Goal: Task Accomplishment & Management: Use online tool/utility

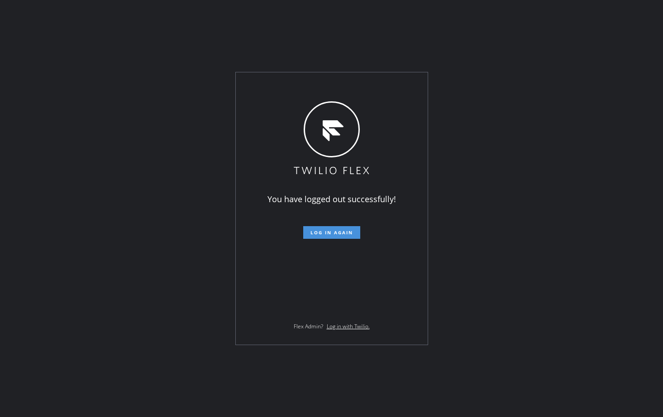
click at [334, 231] on span "Log in again" at bounding box center [331, 232] width 43 height 6
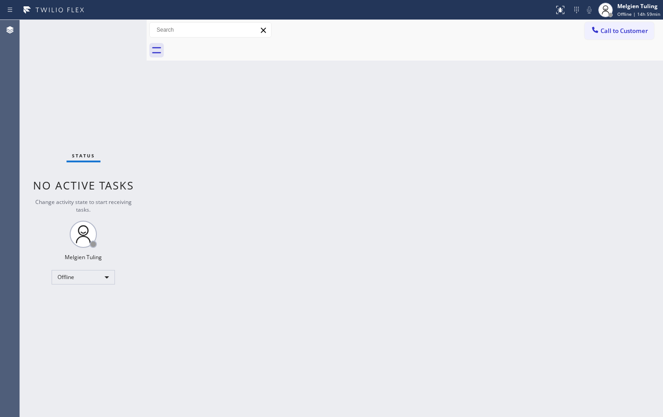
click at [464, 164] on div "Back to Dashboard Change Sender ID Customers Technicians Select a contact Outbo…" at bounding box center [405, 218] width 516 height 397
click at [105, 278] on div "Offline" at bounding box center [83, 277] width 63 height 14
click at [84, 304] on li "Available" at bounding box center [83, 301] width 62 height 11
click at [362, 249] on div "Back to Dashboard Change Sender ID Customers Technicians Select a contact Outbo…" at bounding box center [405, 218] width 516 height 397
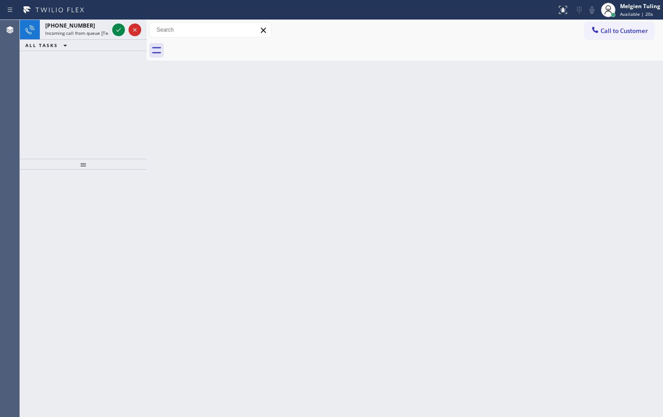
drag, startPoint x: 260, startPoint y: 113, endPoint x: 104, endPoint y: 45, distance: 170.0
click at [260, 113] on div "Back to Dashboard Change Sender ID Customers Technicians Select a contact Outbo…" at bounding box center [405, 218] width 516 height 397
click at [118, 32] on icon at bounding box center [118, 29] width 11 height 11
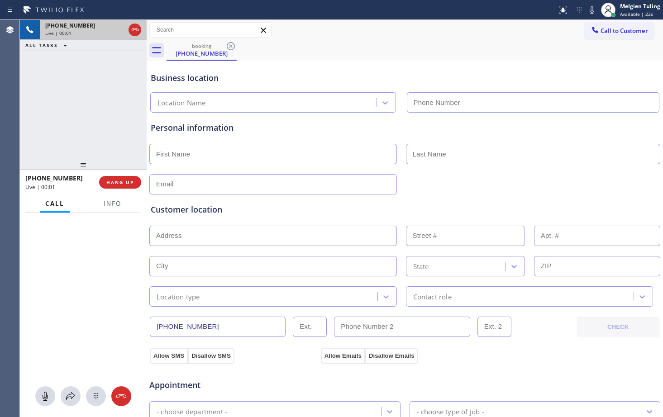
type input "[PHONE_NUMBER]"
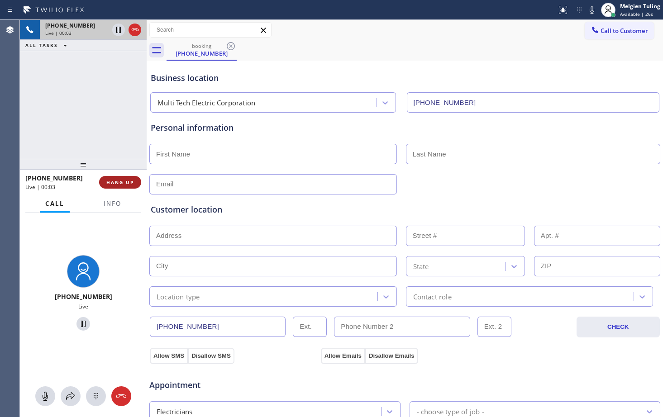
click at [122, 184] on span "HANG UP" at bounding box center [120, 182] width 28 height 6
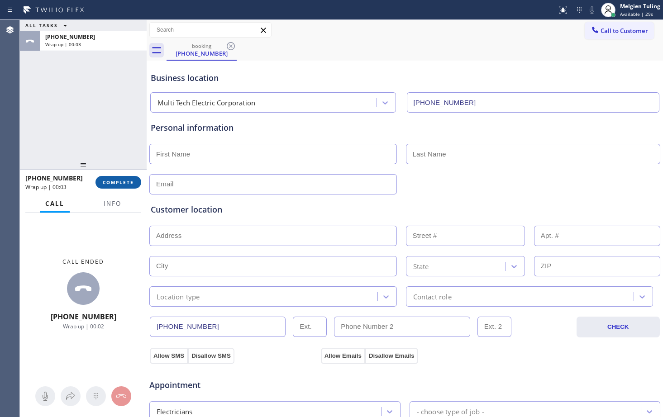
click at [126, 181] on span "COMPLETE" at bounding box center [118, 182] width 31 height 6
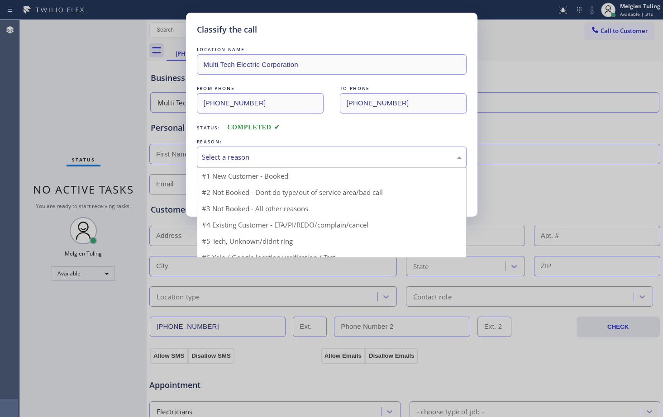
click at [223, 162] on div "Select a reason" at bounding box center [332, 157] width 260 height 10
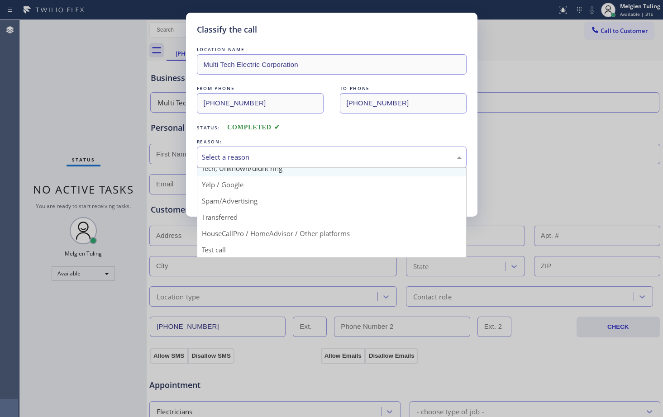
scroll to position [57, 0]
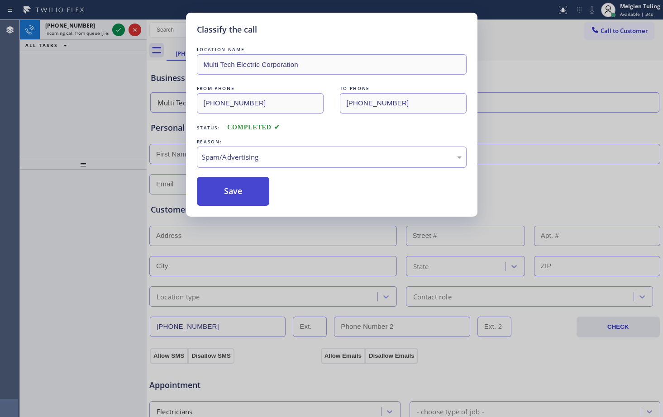
click at [236, 199] on button "Save" at bounding box center [233, 191] width 73 height 29
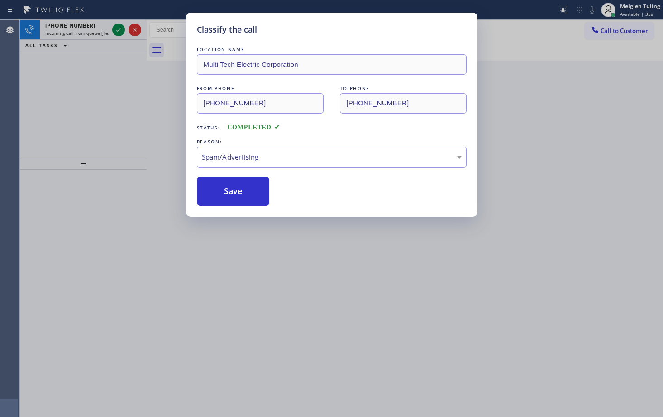
click at [140, 133] on div "Classify the call LOCATION NAME Multi Tech Electric Corporation FROM PHONE [PHO…" at bounding box center [331, 208] width 663 height 417
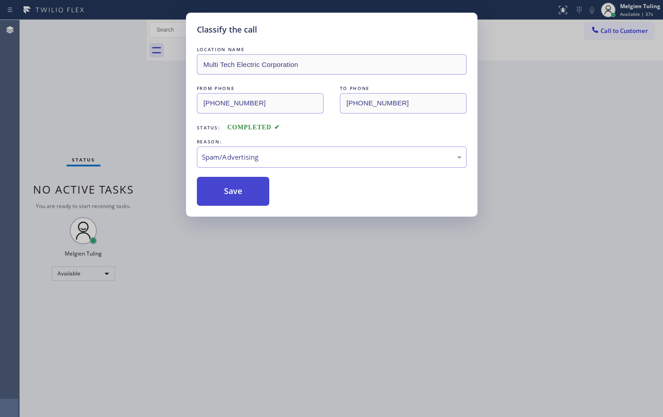
click at [240, 187] on button "Save" at bounding box center [233, 191] width 73 height 29
click at [230, 194] on button "Save" at bounding box center [233, 191] width 73 height 29
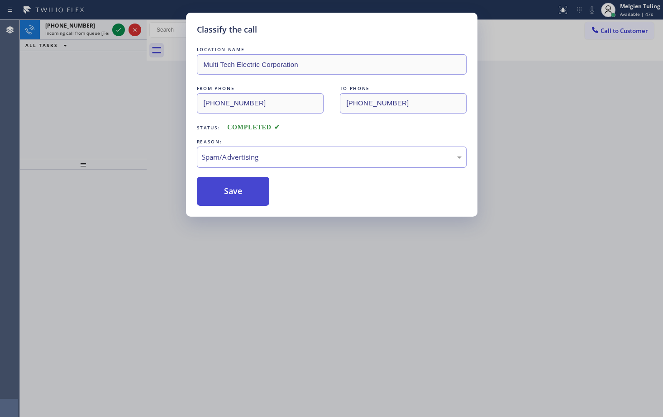
click at [230, 194] on button "Save" at bounding box center [233, 191] width 73 height 29
click at [164, 125] on div "Classify the call LOCATION NAME Multi Tech Electric Corporation FROM PHONE [PHO…" at bounding box center [331, 208] width 663 height 417
click at [120, 31] on div "Classify the call LOCATION NAME Multi Tech Electric Corporation FROM PHONE [PHO…" at bounding box center [331, 208] width 663 height 417
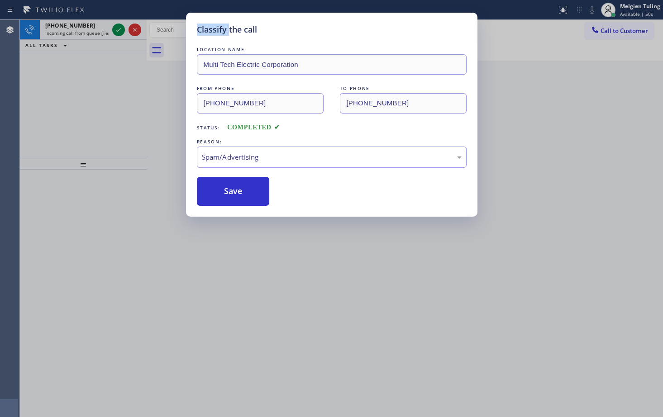
click at [120, 31] on div "Classify the call LOCATION NAME Multi Tech Electric Corporation FROM PHONE [PHO…" at bounding box center [331, 208] width 663 height 417
click at [169, 117] on div "Classify the call LOCATION NAME Multi Tech Electric Corporation FROM PHONE [PHO…" at bounding box center [331, 208] width 663 height 417
click at [573, 174] on div "Classify the call LOCATION NAME Multi Tech Electric Corporation FROM PHONE [PHO…" at bounding box center [331, 208] width 663 height 417
click at [253, 202] on button "Save" at bounding box center [233, 191] width 73 height 29
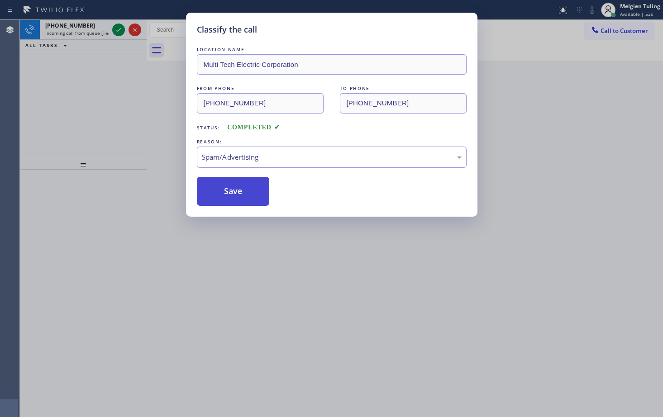
click at [253, 202] on button "Save" at bounding box center [233, 191] width 73 height 29
click at [233, 191] on button "Save" at bounding box center [233, 191] width 73 height 29
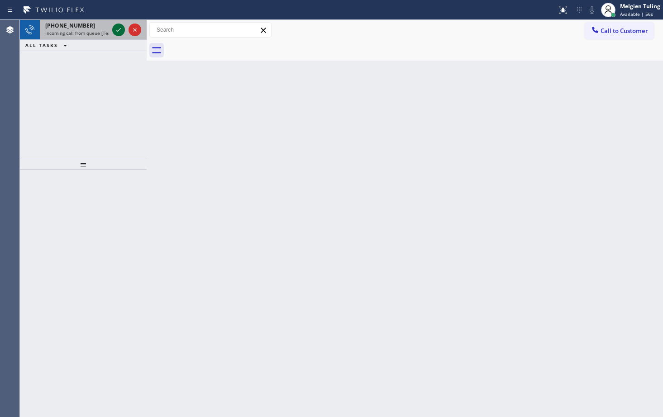
click at [119, 32] on icon at bounding box center [118, 29] width 11 height 11
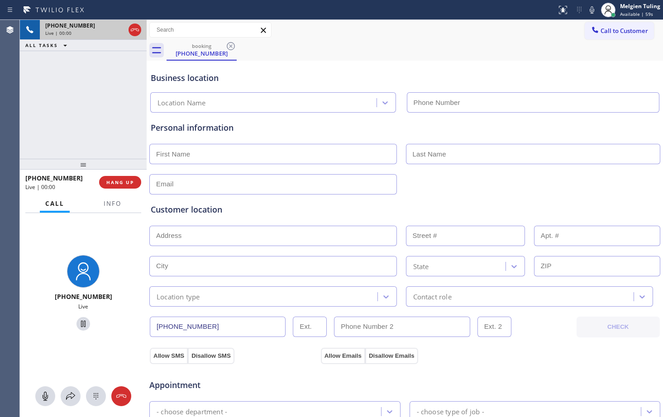
type input "[PHONE_NUMBER]"
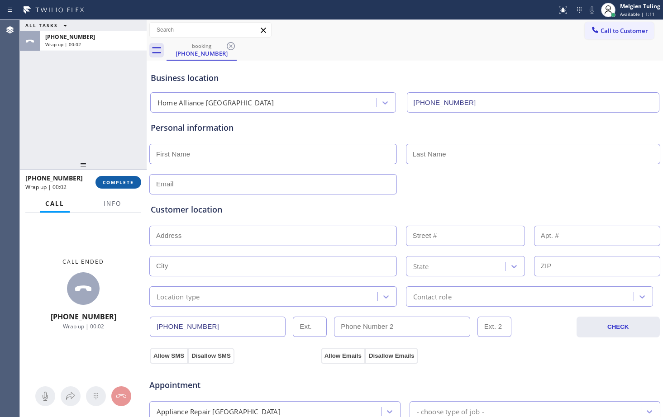
click at [124, 185] on span "COMPLETE" at bounding box center [118, 182] width 31 height 6
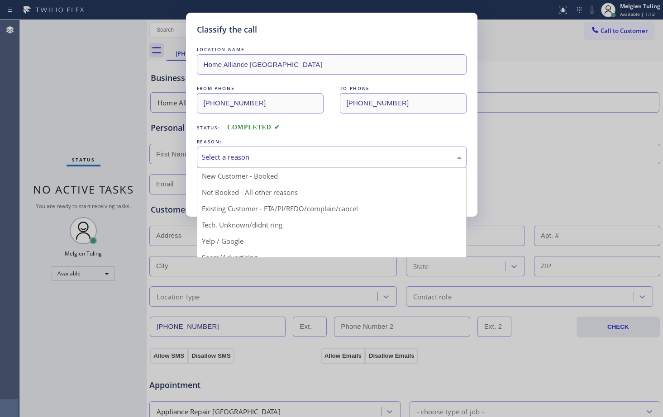
click at [214, 157] on div "Select a reason" at bounding box center [332, 157] width 260 height 10
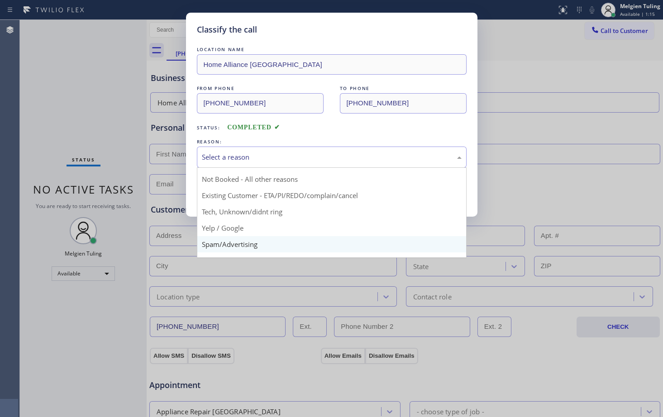
scroll to position [12, 0]
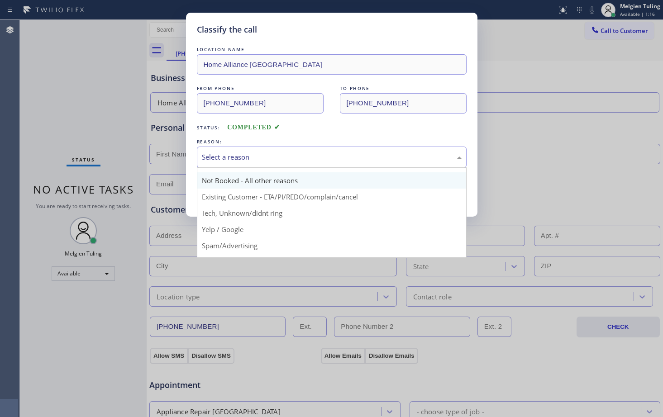
click at [225, 185] on button "Save" at bounding box center [233, 191] width 73 height 29
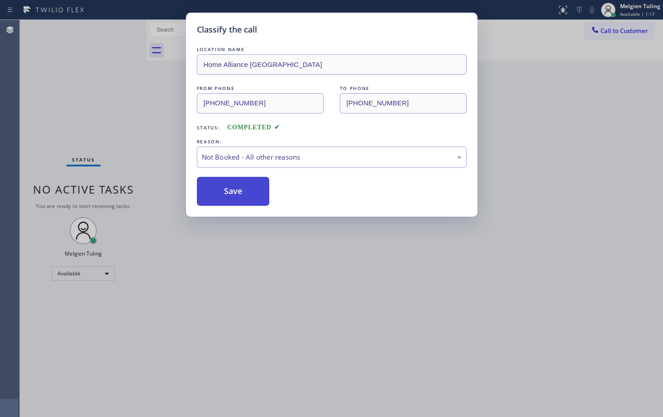
click at [224, 189] on button "Save" at bounding box center [233, 191] width 73 height 29
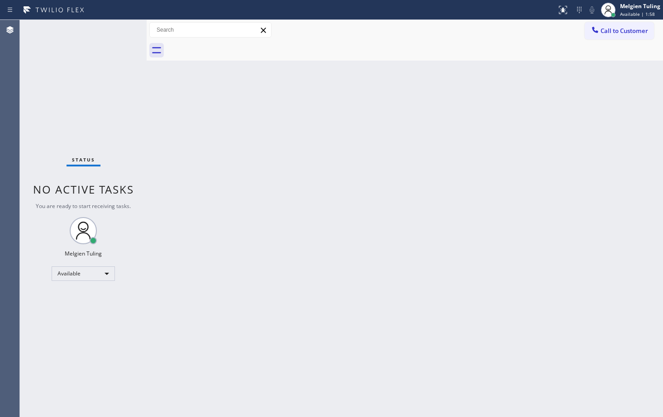
click at [464, 199] on div "Back to Dashboard Change Sender ID Customers Technicians Select a contact Outbo…" at bounding box center [405, 218] width 516 height 397
click at [404, 233] on div "Back to Dashboard Change Sender ID Customers Technicians Select a contact Outbo…" at bounding box center [405, 218] width 516 height 397
click at [559, 348] on div "Back to Dashboard Change Sender ID Customers Technicians Select a contact Outbo…" at bounding box center [405, 218] width 516 height 397
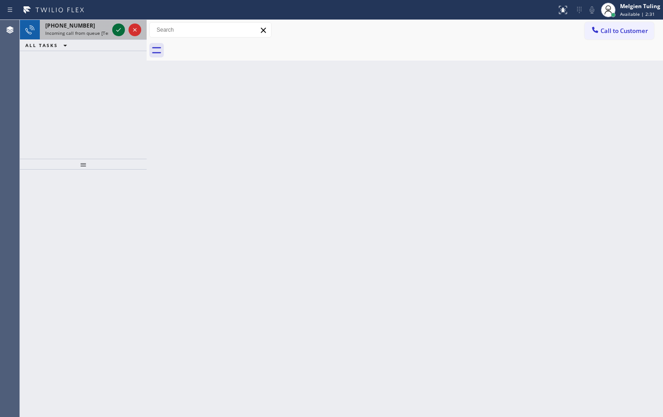
click at [119, 29] on icon at bounding box center [118, 29] width 11 height 11
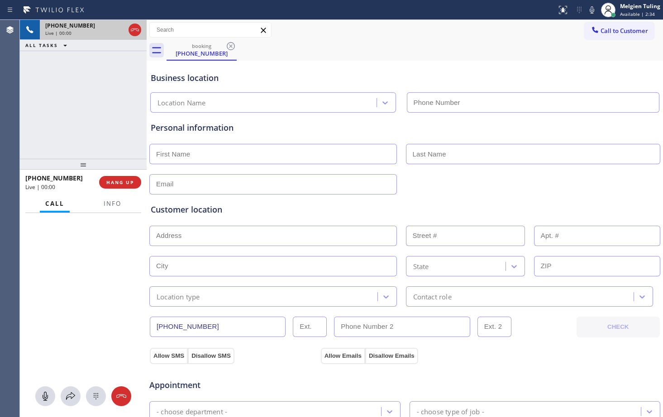
type input "[PHONE_NUMBER]"
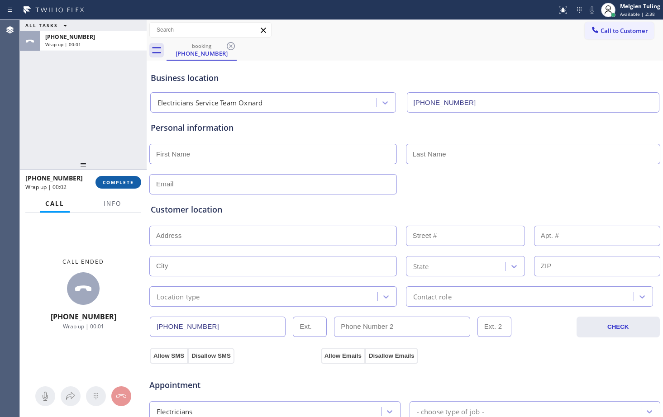
click at [114, 186] on button "COMPLETE" at bounding box center [118, 182] width 46 height 13
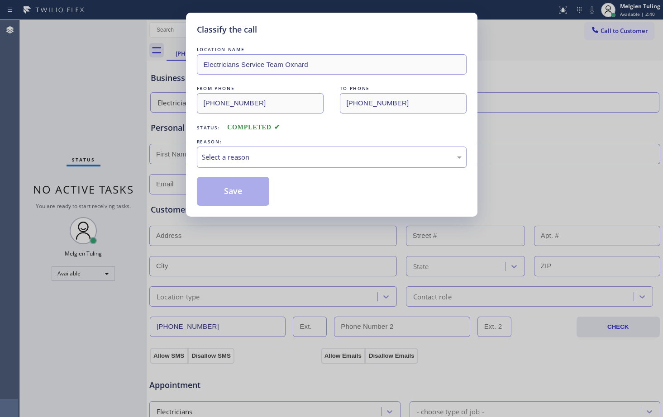
click at [211, 155] on div "Select a reason" at bounding box center [332, 157] width 260 height 10
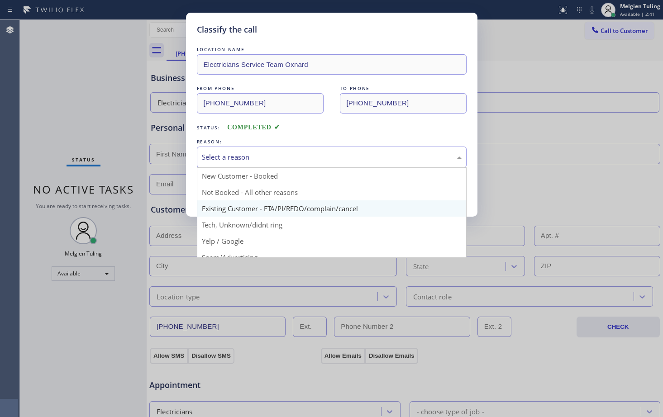
scroll to position [45, 0]
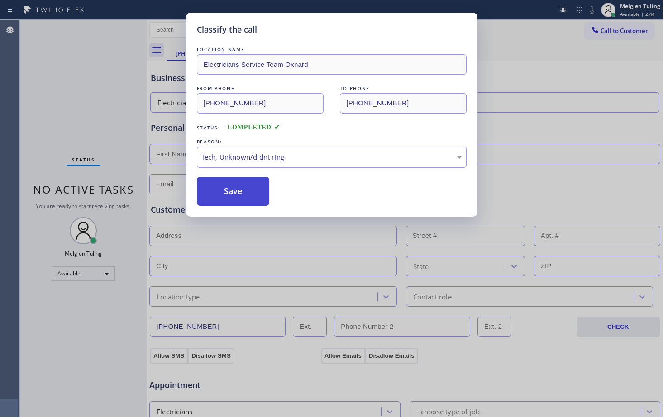
click at [224, 192] on button "Save" at bounding box center [233, 191] width 73 height 29
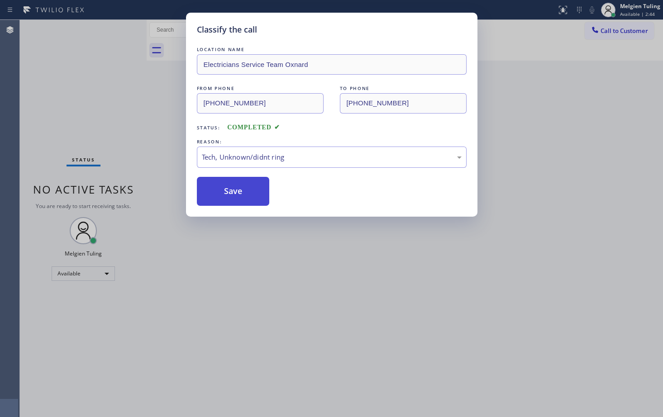
click at [224, 192] on button "Save" at bounding box center [233, 191] width 73 height 29
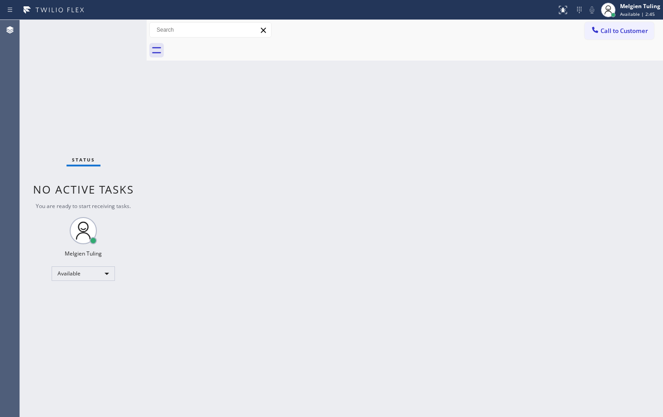
click at [150, 155] on div "Classify the call LOCATION NAME Multi Tech Electric Corporation FROM PHONE [PHO…" at bounding box center [341, 218] width 643 height 397
click at [243, 137] on div "Back to Dashboard Change Sender ID Customers Technicians Select a contact Outbo…" at bounding box center [405, 218] width 516 height 397
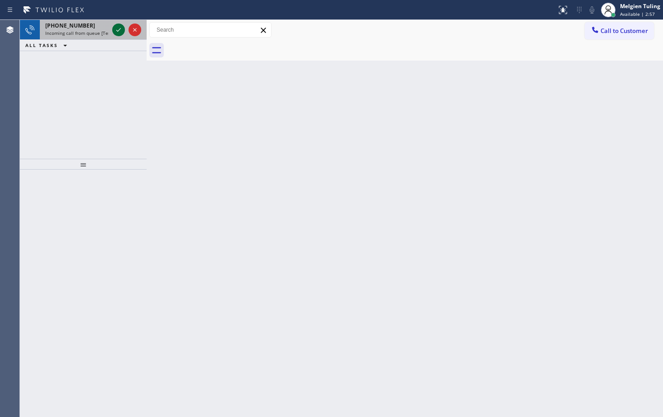
click at [119, 34] on icon at bounding box center [118, 29] width 11 height 11
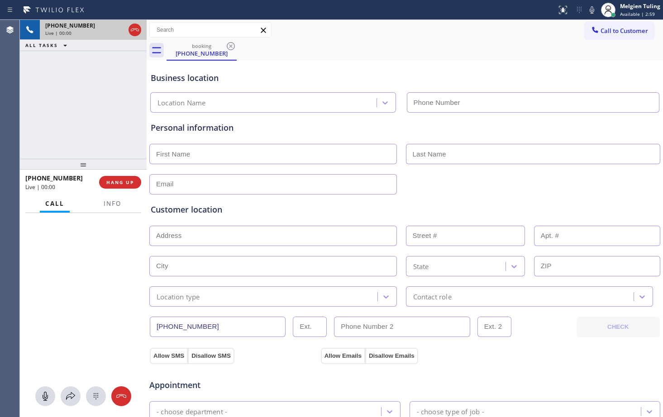
type input "[PHONE_NUMBER]"
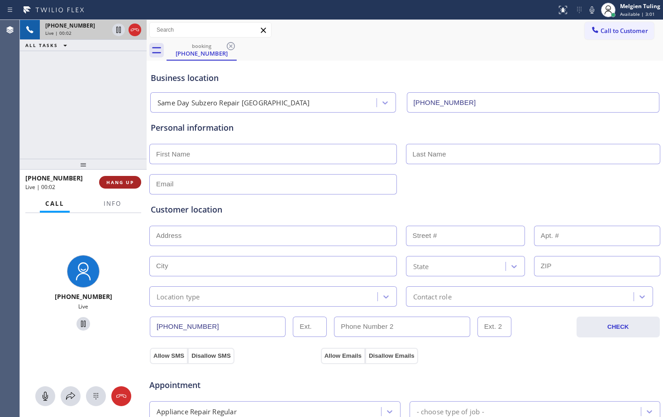
click at [120, 184] on span "HANG UP" at bounding box center [120, 182] width 28 height 6
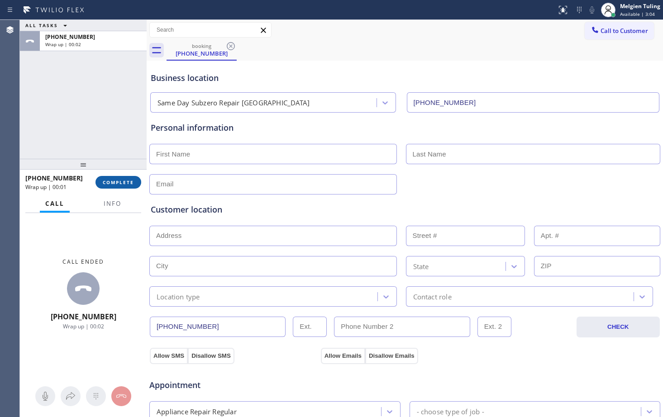
click at [117, 181] on span "COMPLETE" at bounding box center [118, 182] width 31 height 6
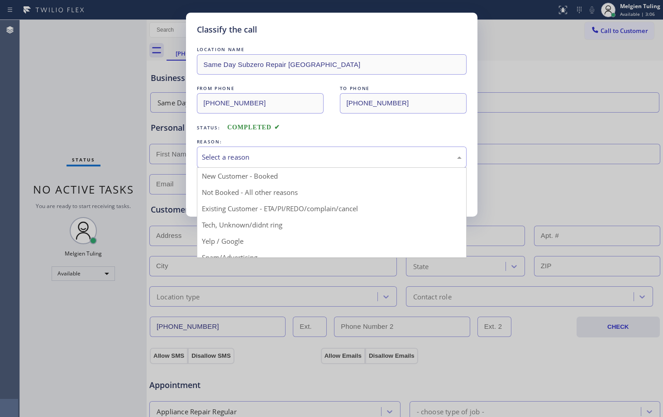
click at [231, 162] on div "Select a reason" at bounding box center [332, 157] width 270 height 21
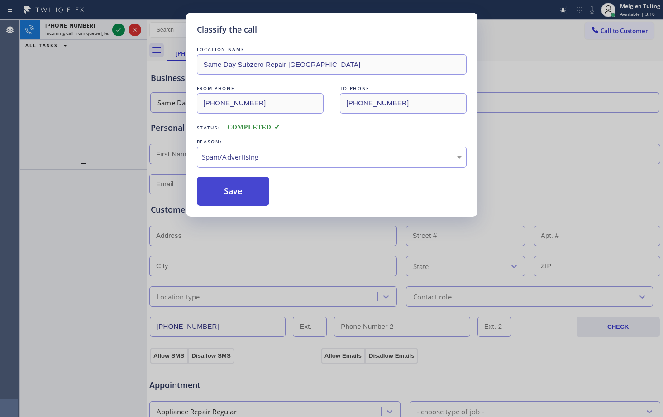
click at [231, 202] on button "Save" at bounding box center [233, 191] width 73 height 29
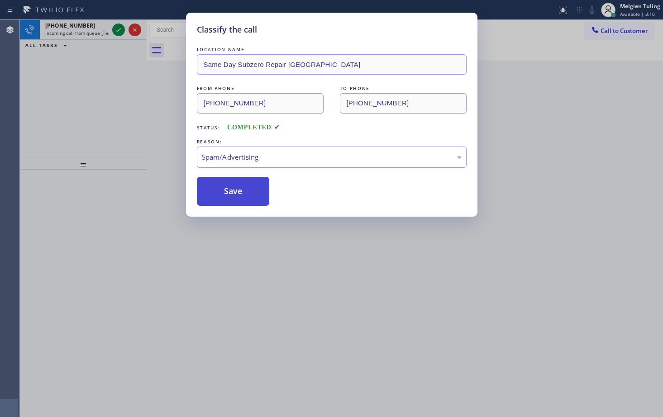
click at [231, 202] on button "Save" at bounding box center [233, 191] width 73 height 29
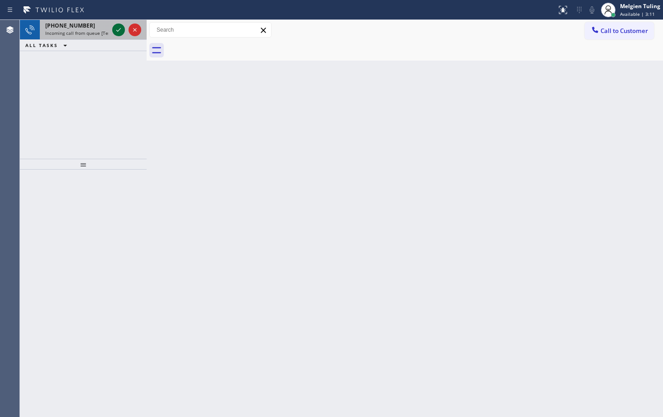
click at [113, 27] on icon at bounding box center [118, 29] width 11 height 11
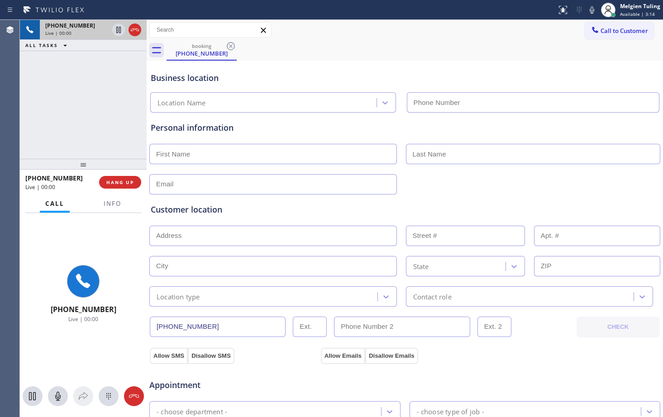
type input "[PHONE_NUMBER]"
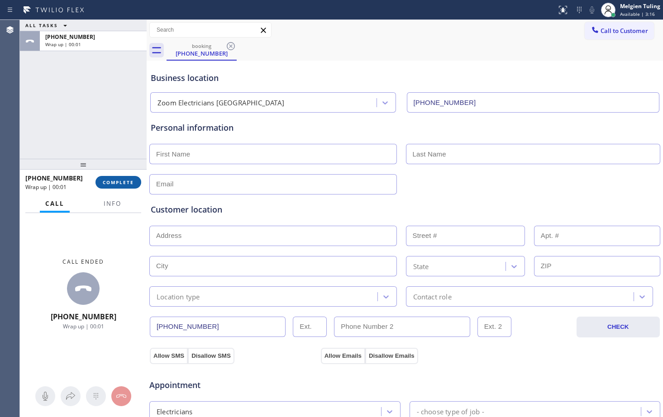
click at [123, 185] on span "COMPLETE" at bounding box center [118, 182] width 31 height 6
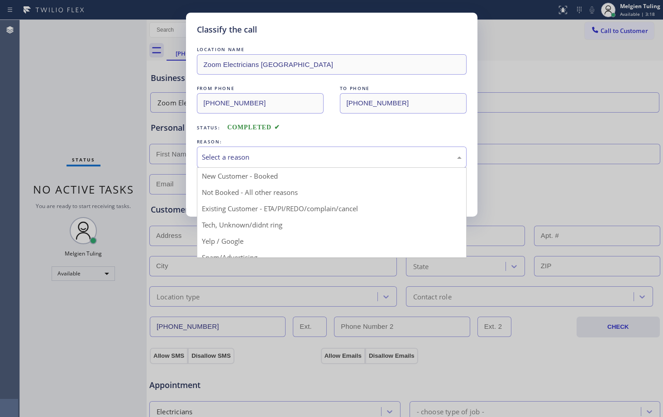
click at [236, 159] on div "Select a reason" at bounding box center [332, 157] width 260 height 10
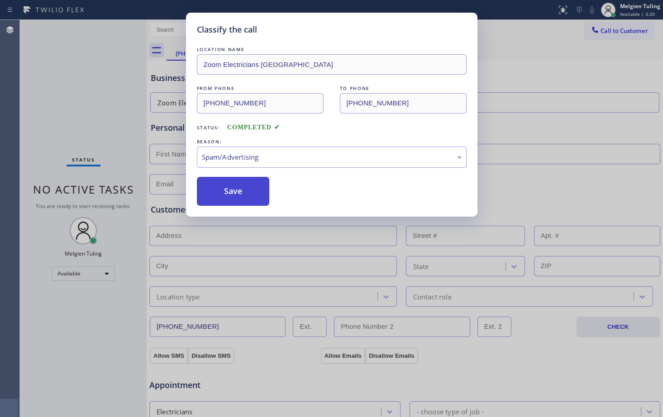
click at [231, 189] on button "Save" at bounding box center [233, 191] width 73 height 29
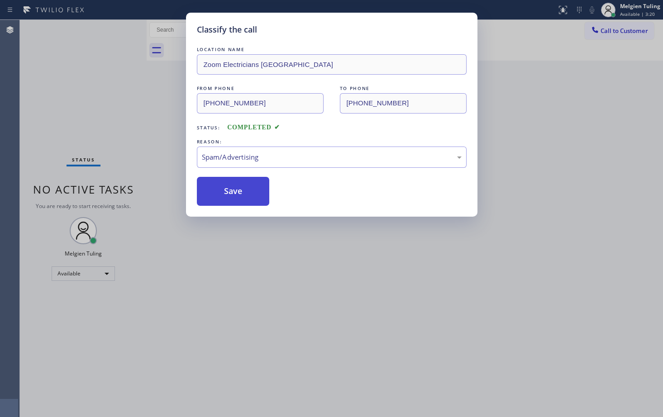
click at [231, 189] on button "Save" at bounding box center [233, 191] width 73 height 29
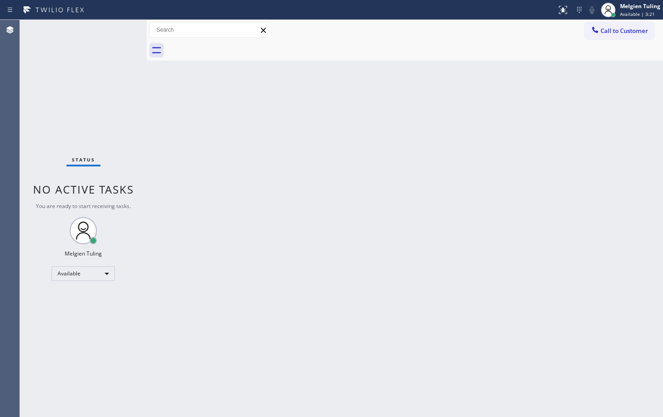
click at [153, 134] on div "Back to Dashboard Change Sender ID Customers Technicians Select a contact Outbo…" at bounding box center [405, 218] width 516 height 397
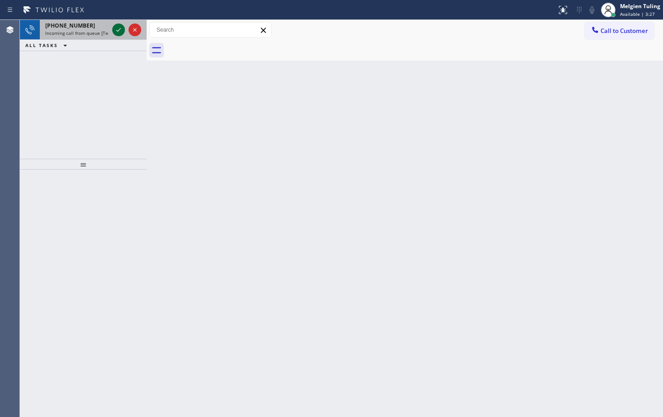
click at [117, 29] on icon at bounding box center [118, 29] width 11 height 11
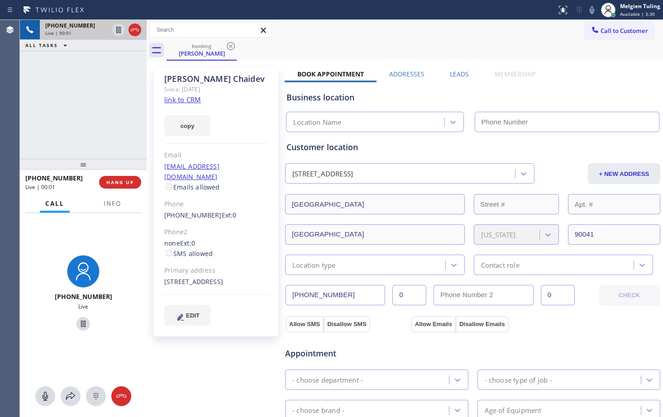
type input "[PHONE_NUMBER]"
click at [181, 101] on link "link to CRM" at bounding box center [182, 99] width 37 height 9
click at [235, 238] on div "none Ext: 0 SMS allowed" at bounding box center [216, 248] width 104 height 21
drag, startPoint x: 206, startPoint y: 281, endPoint x: 164, endPoint y: 270, distance: 43.5
click at [164, 277] on div "[STREET_ADDRESS]" at bounding box center [216, 282] width 104 height 10
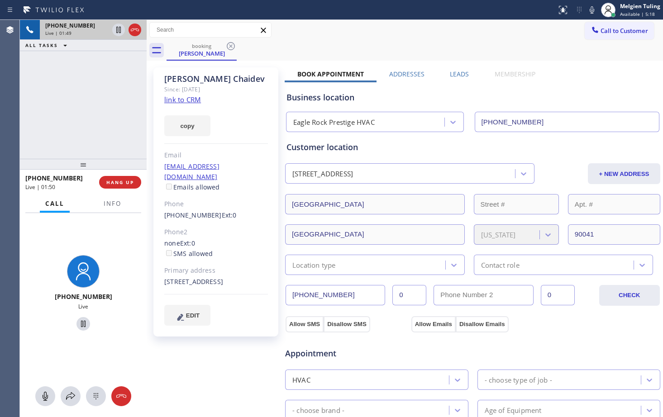
copy div "[STREET_ADDRESS]"
drag, startPoint x: 217, startPoint y: 77, endPoint x: 165, endPoint y: 76, distance: 52.5
click at [165, 76] on div "[PERSON_NAME]" at bounding box center [216, 79] width 104 height 10
copy div "[PERSON_NAME]"
drag, startPoint x: 591, startPoint y: 6, endPoint x: 551, endPoint y: 11, distance: 41.0
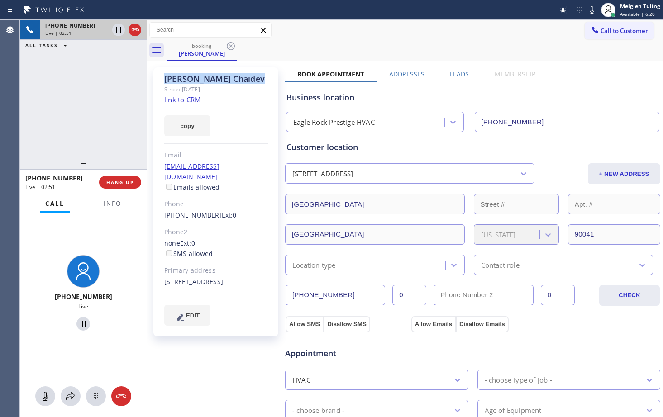
click at [591, 6] on icon at bounding box center [591, 10] width 11 height 11
click at [118, 28] on icon at bounding box center [118, 30] width 5 height 6
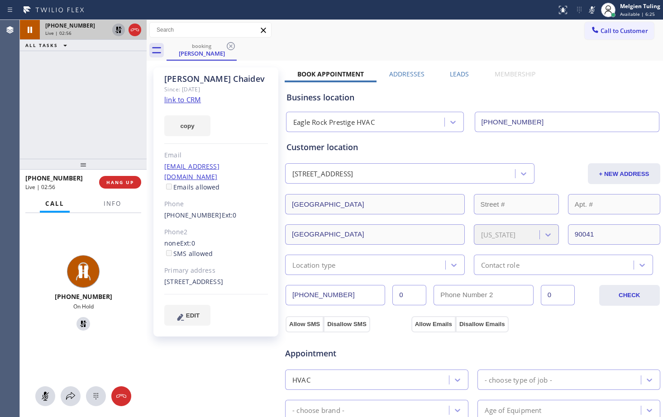
click at [439, 149] on div "Customer location" at bounding box center [472, 147] width 372 height 12
drag, startPoint x: 594, startPoint y: 9, endPoint x: 539, endPoint y: 18, distance: 55.0
click at [594, 9] on icon at bounding box center [591, 10] width 11 height 11
click at [116, 29] on icon at bounding box center [118, 29] width 11 height 11
click at [456, 153] on div "Customer location" at bounding box center [472, 147] width 372 height 12
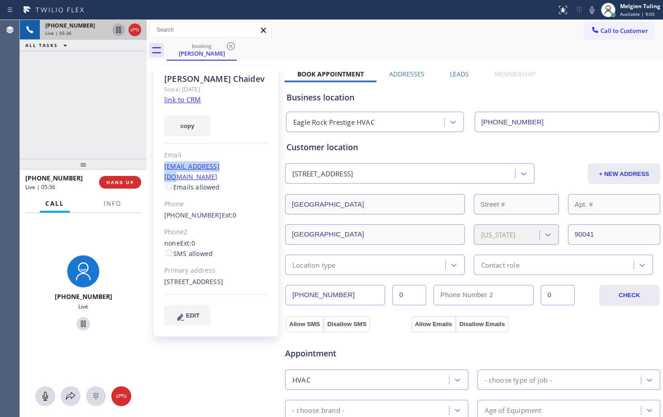
drag, startPoint x: 233, startPoint y: 165, endPoint x: 157, endPoint y: 165, distance: 75.6
click at [157, 165] on div "[PERSON_NAME] Since: [DATE] link to CRM copy Email [EMAIL_ADDRESS][DOMAIN_NAME]…" at bounding box center [215, 201] width 125 height 269
copy link "[EMAIL_ADDRESS][DOMAIN_NAME]"
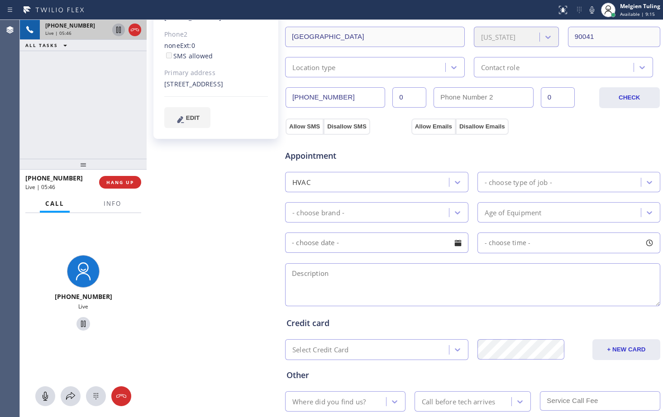
scroll to position [252, 0]
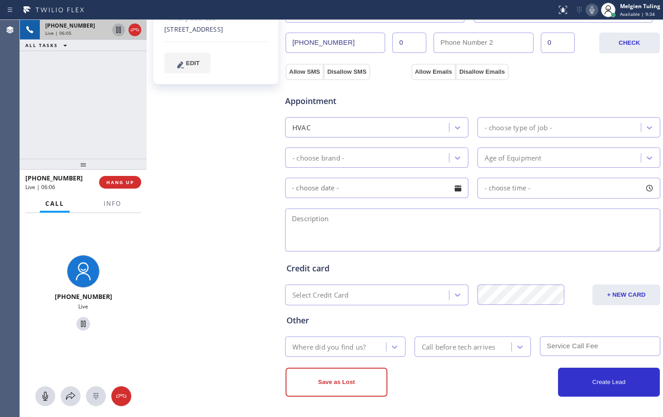
click at [591, 8] on icon at bounding box center [591, 10] width 11 height 11
click at [118, 32] on icon at bounding box center [118, 30] width 5 height 6
click at [119, 32] on icon at bounding box center [118, 30] width 6 height 6
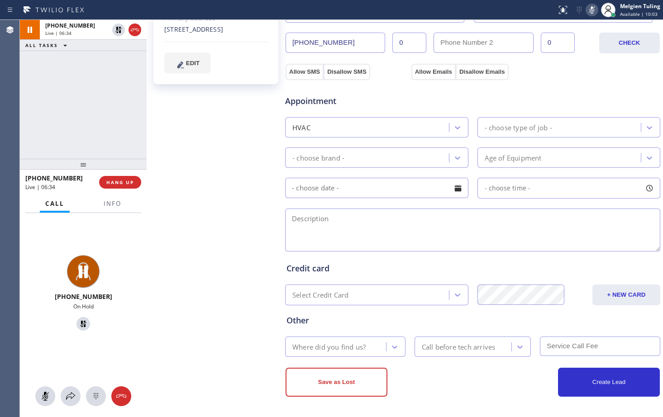
click at [590, 12] on icon at bounding box center [591, 10] width 11 height 11
click at [195, 220] on div "[PERSON_NAME] Since: [DATE] link to CRM copy Email [EMAIL_ADDRESS][DOMAIN_NAME]…" at bounding box center [217, 112] width 136 height 605
click at [589, 7] on icon at bounding box center [591, 10] width 11 height 11
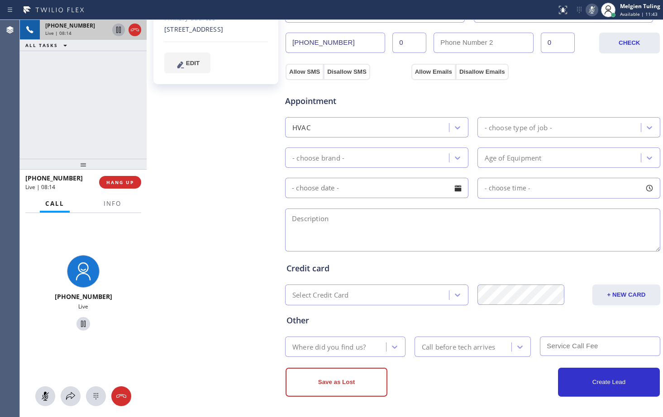
click at [114, 27] on icon at bounding box center [118, 29] width 11 height 11
click at [181, 246] on div "[PERSON_NAME] Since: [DATE] link to CRM copy Email [EMAIL_ADDRESS][DOMAIN_NAME]…" at bounding box center [217, 112] width 136 height 605
click at [200, 179] on div "[PERSON_NAME] Since: [DATE] link to CRM copy Email [EMAIL_ADDRESS][DOMAIN_NAME]…" at bounding box center [217, 112] width 136 height 605
click at [581, 86] on div "Appointment" at bounding box center [472, 95] width 377 height 23
click at [591, 10] on icon at bounding box center [591, 10] width 11 height 11
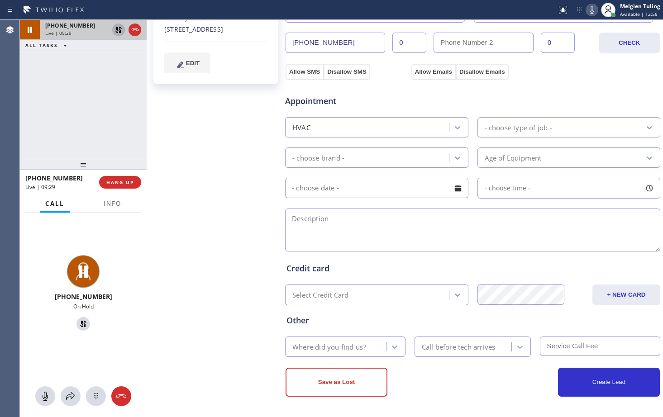
click at [114, 27] on icon at bounding box center [118, 29] width 11 height 11
click at [224, 203] on div "[PERSON_NAME] Since: [DATE] link to CRM copy Email [EMAIL_ADDRESS][DOMAIN_NAME]…" at bounding box center [217, 112] width 136 height 605
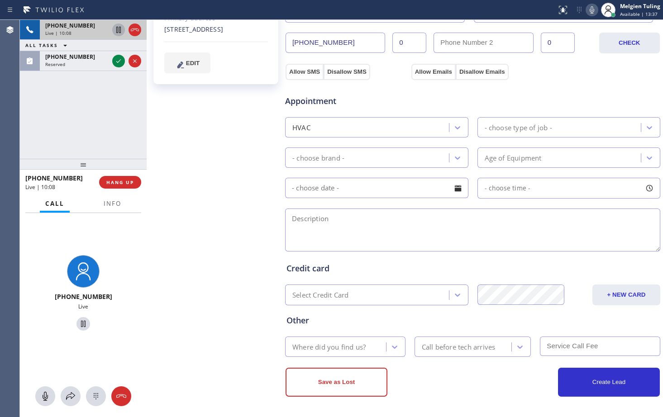
click at [485, 366] on div "Save as Lost Create Lead" at bounding box center [473, 381] width 376 height 31
click at [497, 266] on div "Credit card" at bounding box center [472, 268] width 372 height 12
click at [197, 210] on div "[PERSON_NAME] Since: [DATE] link to CRM copy Email [EMAIL_ADDRESS][DOMAIN_NAME]…" at bounding box center [217, 112] width 136 height 605
click at [221, 166] on div "[PERSON_NAME] Since: [DATE] link to CRM copy Email [EMAIL_ADDRESS][DOMAIN_NAME]…" at bounding box center [217, 112] width 136 height 605
click at [596, 7] on icon at bounding box center [591, 10] width 11 height 11
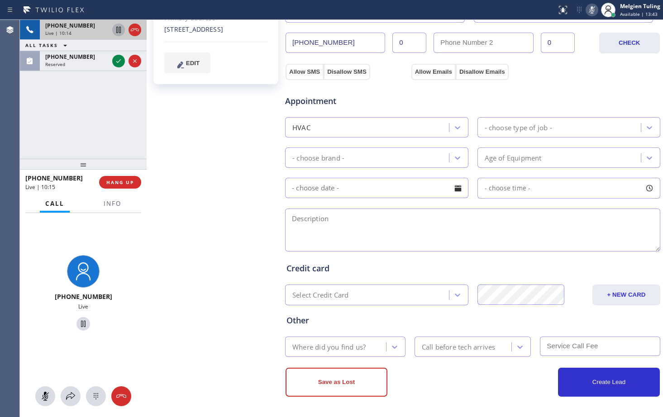
click at [248, 181] on div "[PERSON_NAME] Since: [DATE] link to CRM copy Email [EMAIL_ADDRESS][DOMAIN_NAME]…" at bounding box center [217, 112] width 136 height 605
click at [119, 31] on icon at bounding box center [118, 30] width 5 height 6
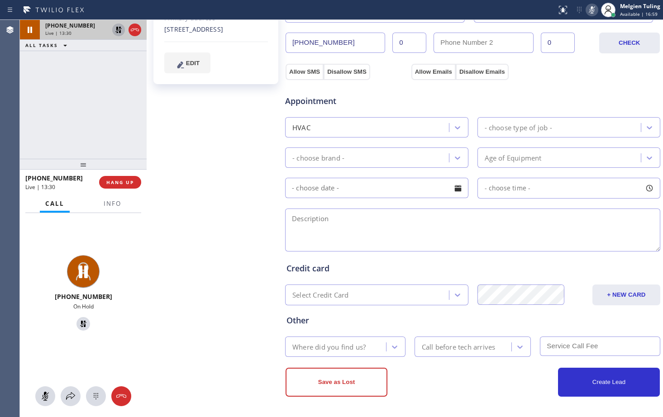
click at [207, 177] on div "[PERSON_NAME] Since: [DATE] link to CRM copy Email [EMAIL_ADDRESS][DOMAIN_NAME]…" at bounding box center [217, 112] width 136 height 605
click at [563, 91] on div "Appointment" at bounding box center [472, 95] width 377 height 23
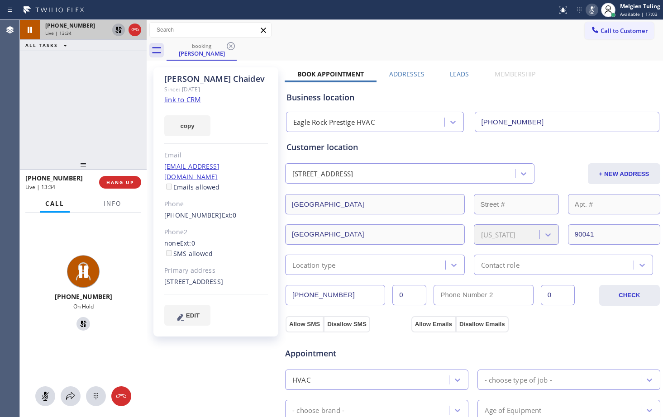
scroll to position [136, 0]
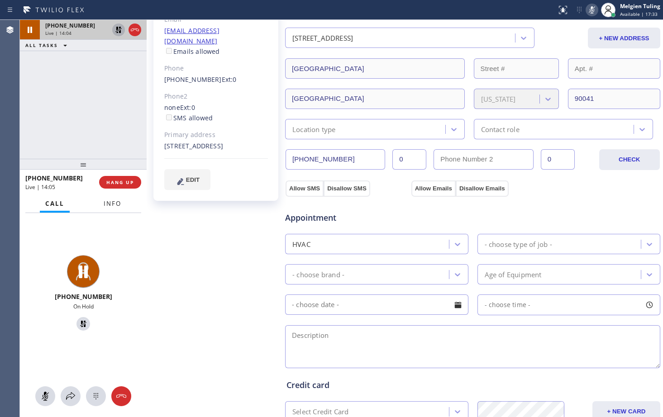
click at [105, 209] on button "Info" at bounding box center [112, 204] width 29 height 18
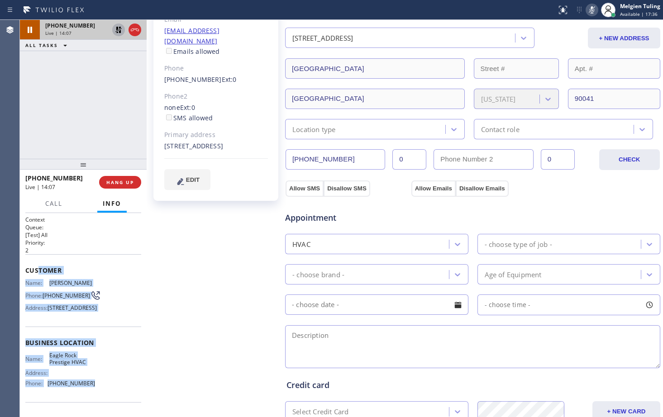
drag, startPoint x: 37, startPoint y: 274, endPoint x: 86, endPoint y: 401, distance: 136.2
click at [86, 401] on div "Context Queue: [Test] All Priority: 2 Customer Name: [PERSON_NAME] Phone: [PHON…" at bounding box center [83, 343] width 116 height 255
copy div "tomer Name: [PERSON_NAME] Phone: [PHONE_NUMBER] Address: [STREET_ADDRESS] Busin…"
click at [444, 339] on textarea at bounding box center [472, 346] width 375 height 43
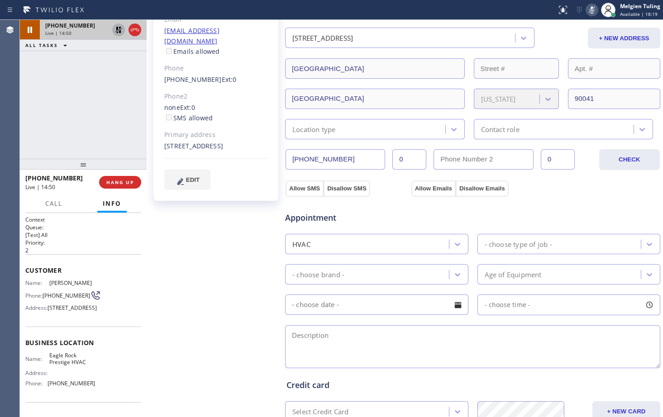
click at [119, 30] on icon at bounding box center [118, 30] width 6 height 6
click at [236, 103] on div "none Ext: 0 SMS allowed" at bounding box center [216, 113] width 104 height 21
click at [594, 11] on icon at bounding box center [591, 10] width 11 height 11
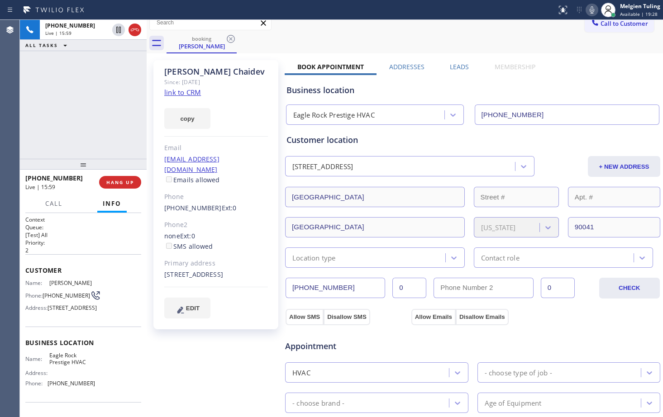
scroll to position [0, 0]
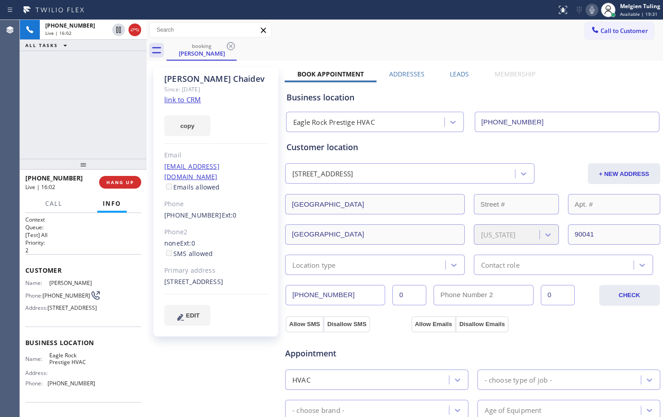
click at [248, 199] on div "Phone" at bounding box center [216, 204] width 104 height 10
click at [394, 149] on div "Customer location" at bounding box center [472, 147] width 372 height 12
click at [267, 174] on div "[EMAIL_ADDRESS][DOMAIN_NAME] Emails allowed" at bounding box center [216, 177] width 104 height 31
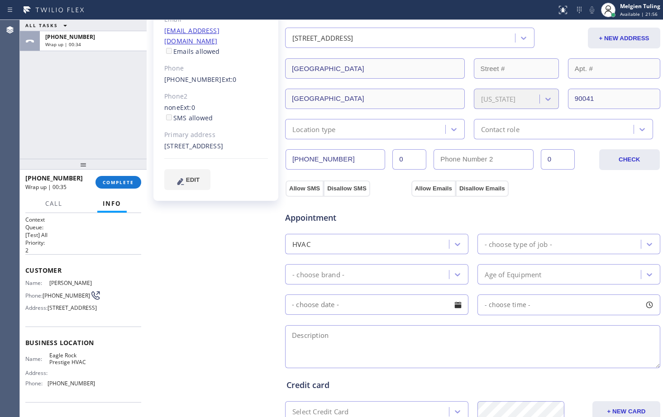
scroll to position [73, 0]
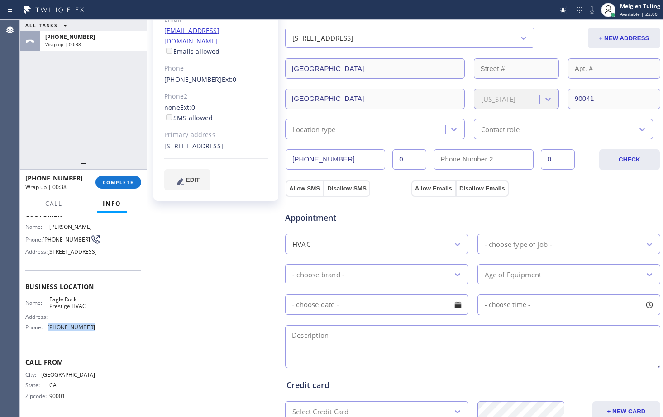
drag, startPoint x: 92, startPoint y: 330, endPoint x: 48, endPoint y: 328, distance: 43.9
click at [48, 328] on div "Name: Eagle Rock Prestige HVAC Address: Phone: [PHONE_NUMBER]" at bounding box center [83, 315] width 116 height 39
copy span "[PHONE_NUMBER]"
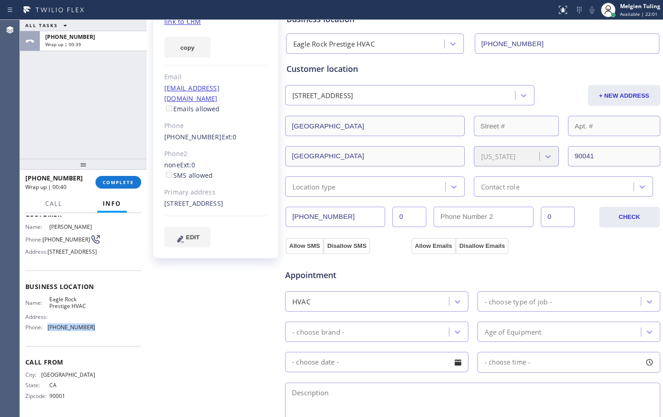
scroll to position [0, 0]
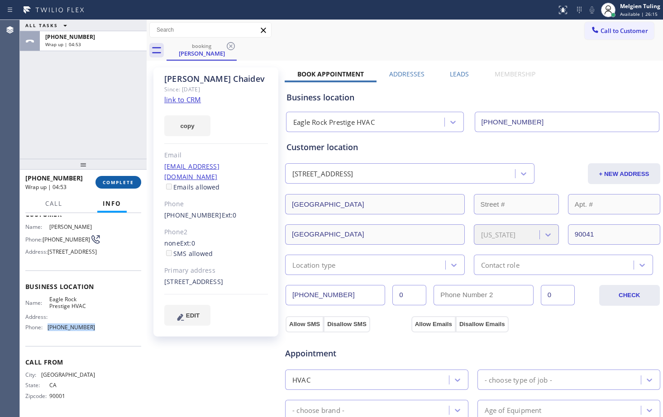
click at [116, 185] on span "COMPLETE" at bounding box center [118, 182] width 31 height 6
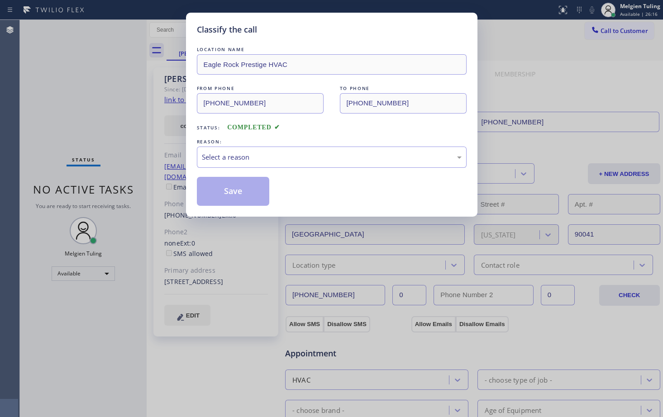
click at [221, 169] on div "LOCATION NAME [GEOGRAPHIC_DATA] Prestige HVAC FROM PHONE [PHONE_NUMBER] TO PHON…" at bounding box center [332, 125] width 270 height 161
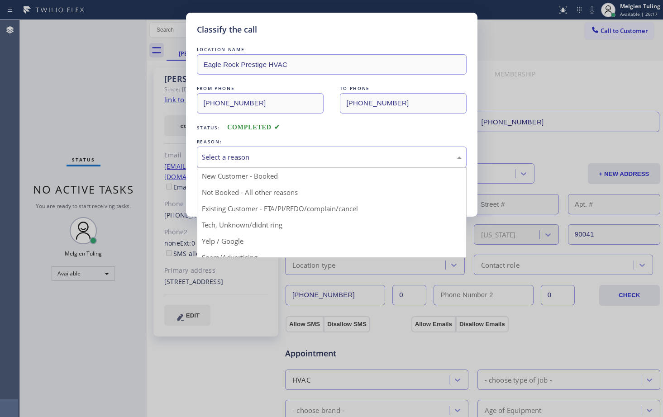
click at [225, 155] on div "Select a reason" at bounding box center [332, 157] width 260 height 10
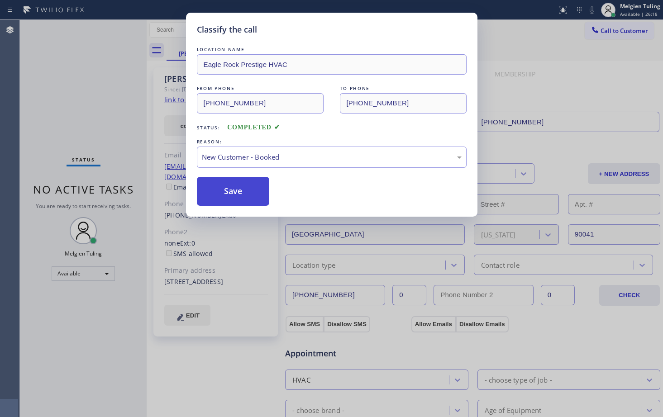
click at [231, 189] on button "Save" at bounding box center [233, 191] width 73 height 29
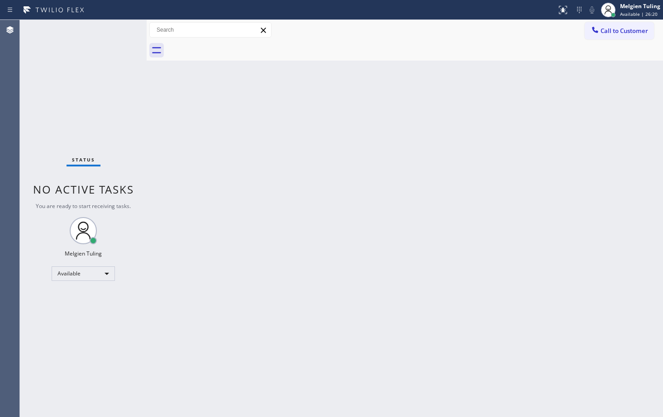
click at [384, 135] on div "Back to Dashboard Change Sender ID Customers Technicians Select a contact Outbo…" at bounding box center [405, 218] width 516 height 397
click at [442, 209] on div "Back to Dashboard Change Sender ID Customers Technicians Select a contact Outbo…" at bounding box center [405, 218] width 516 height 397
click at [257, 211] on div "Back to Dashboard Change Sender ID Customers Technicians Select a contact Outbo…" at bounding box center [405, 218] width 516 height 397
click at [376, 162] on div "Back to Dashboard Change Sender ID Customers Technicians Select a contact Outbo…" at bounding box center [405, 218] width 516 height 397
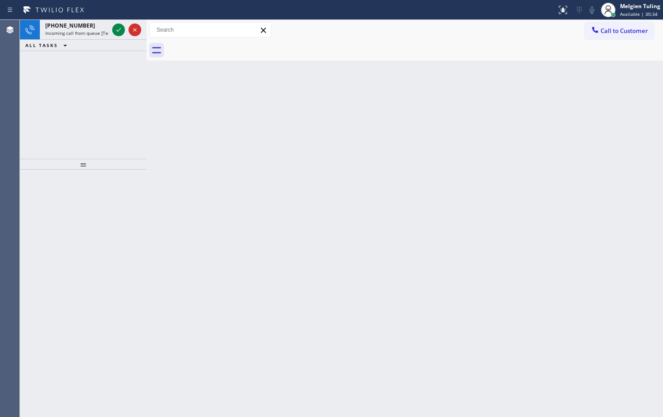
click at [305, 107] on div "Back to Dashboard Change Sender ID Customers Technicians Select a contact Outbo…" at bounding box center [405, 218] width 516 height 397
click at [117, 29] on icon at bounding box center [118, 29] width 11 height 11
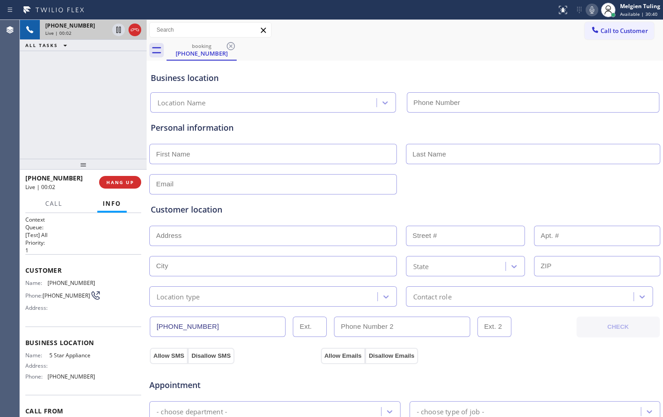
type input "[PHONE_NUMBER]"
click at [320, 130] on div "Personal information" at bounding box center [405, 128] width 508 height 12
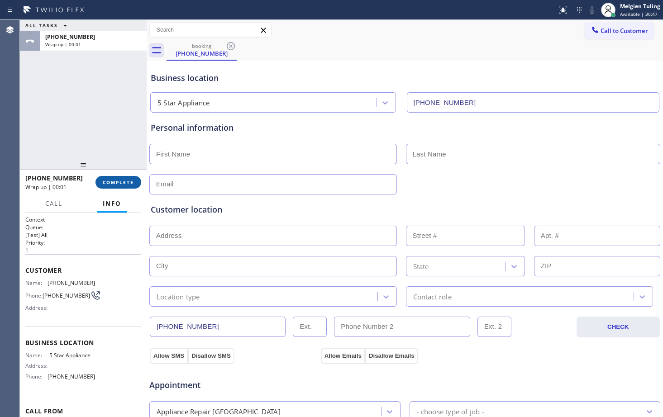
click at [109, 181] on span "COMPLETE" at bounding box center [118, 182] width 31 height 6
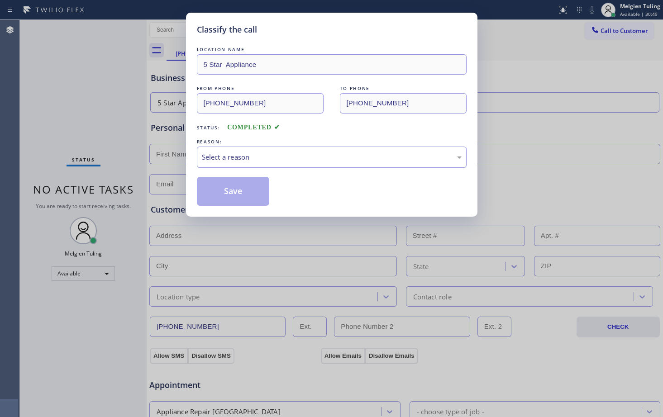
click at [212, 162] on div "Select a reason" at bounding box center [332, 157] width 270 height 21
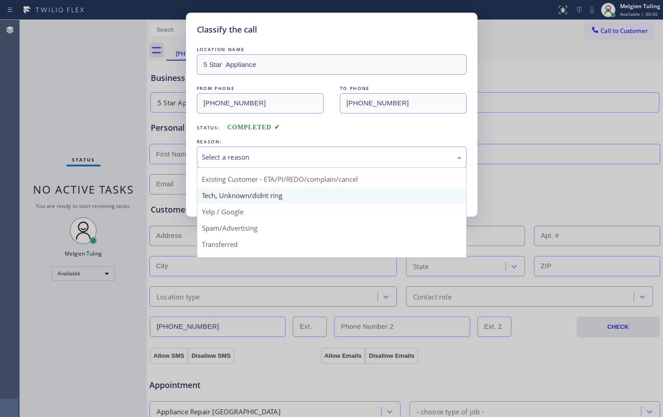
scroll to position [57, 0]
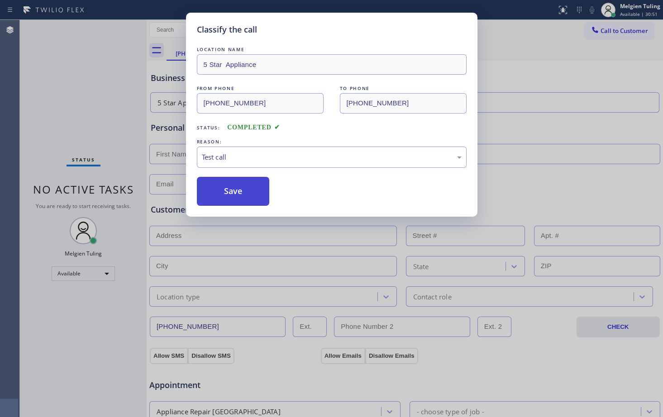
click at [207, 186] on button "Save" at bounding box center [233, 191] width 73 height 29
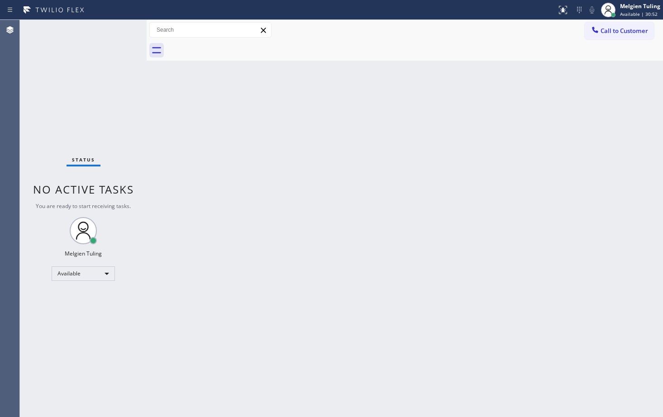
click at [571, 252] on div "Back to Dashboard Change Sender ID Customers Technicians Select a contact Outbo…" at bounding box center [405, 218] width 516 height 397
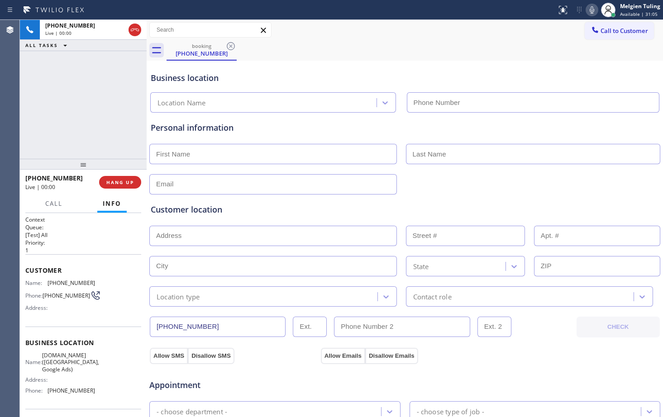
type input "[PHONE_NUMBER]"
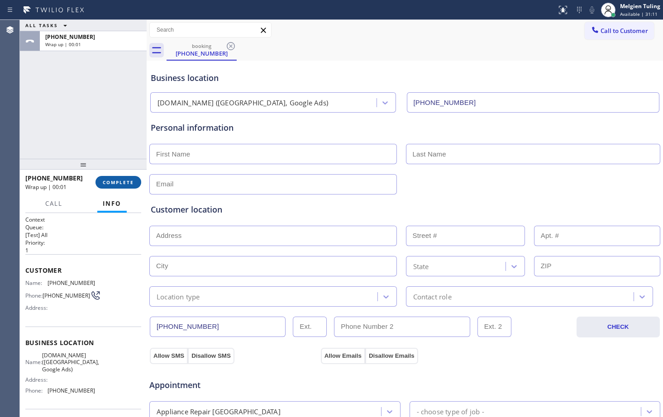
click at [124, 181] on span "COMPLETE" at bounding box center [118, 182] width 31 height 6
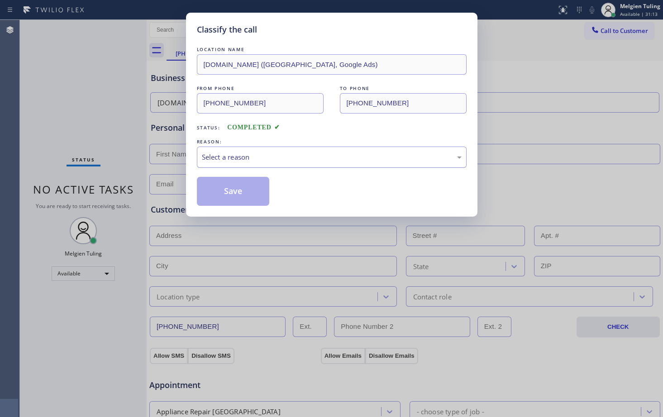
click at [221, 158] on div "Select a reason" at bounding box center [332, 157] width 260 height 10
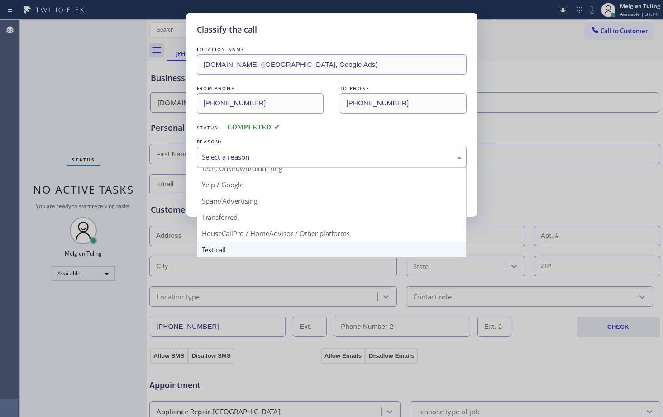
scroll to position [57, 0]
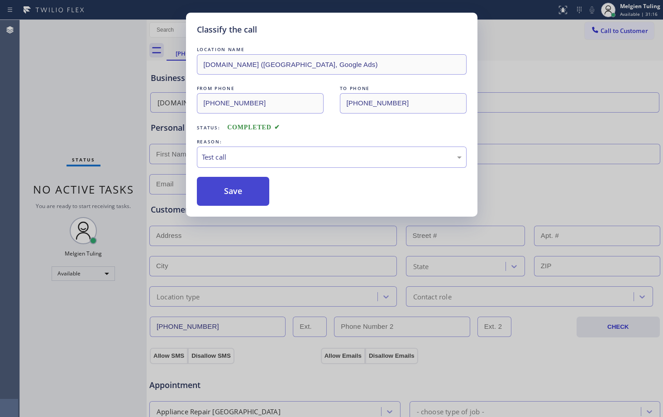
click at [229, 189] on button "Save" at bounding box center [233, 191] width 73 height 29
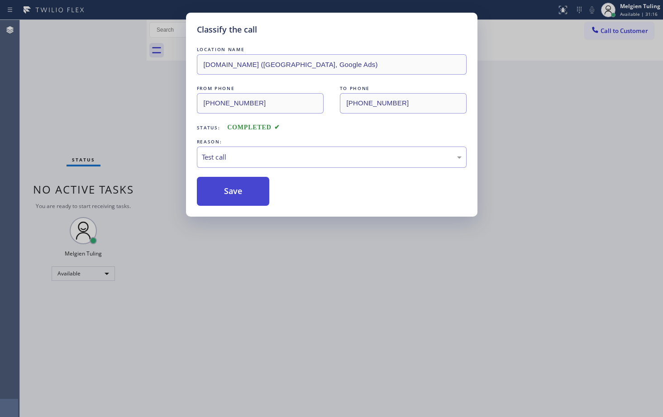
click at [229, 189] on button "Save" at bounding box center [233, 191] width 73 height 29
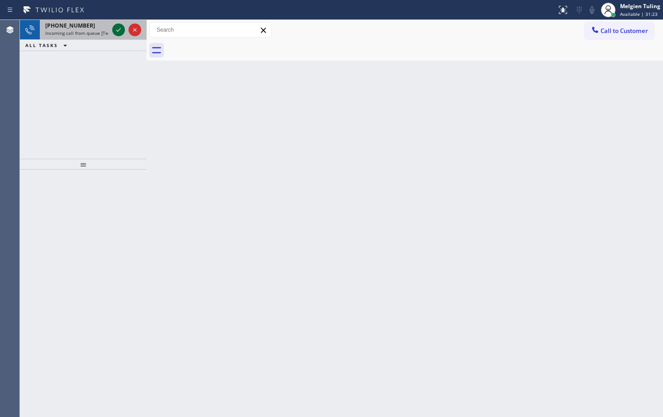
click at [116, 33] on icon at bounding box center [118, 29] width 11 height 11
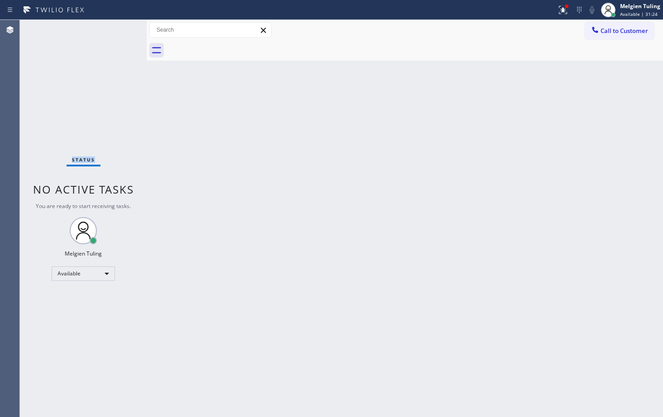
click at [116, 33] on div "Status No active tasks You are ready to start receiving tasks. Melgien Tuling A…" at bounding box center [83, 218] width 127 height 397
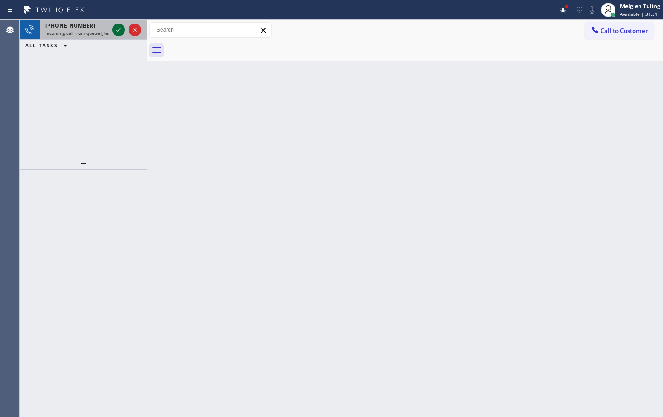
click at [121, 34] on icon at bounding box center [118, 29] width 11 height 11
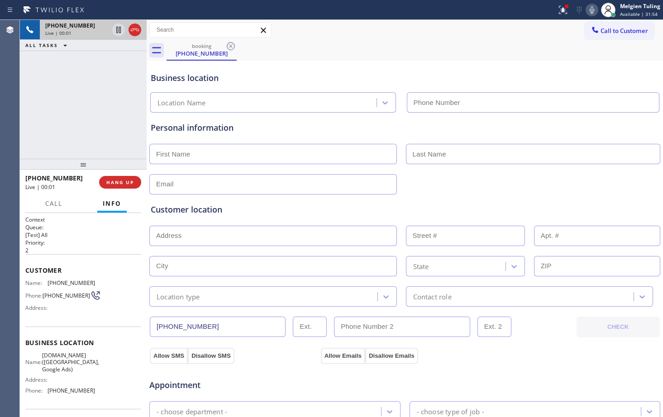
type input "[PHONE_NUMBER]"
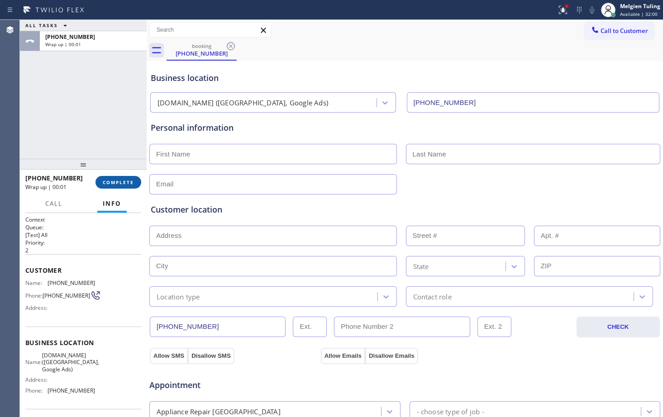
click at [117, 185] on span "COMPLETE" at bounding box center [118, 182] width 31 height 6
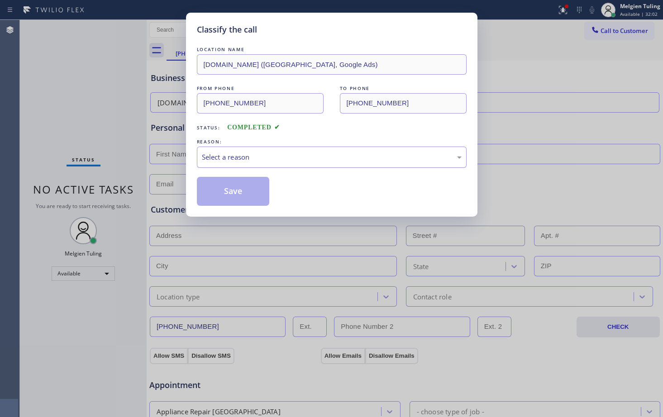
click at [207, 158] on div "Select a reason" at bounding box center [332, 157] width 260 height 10
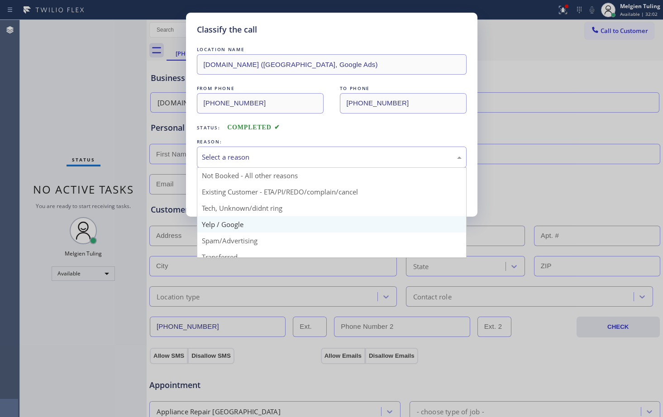
scroll to position [57, 0]
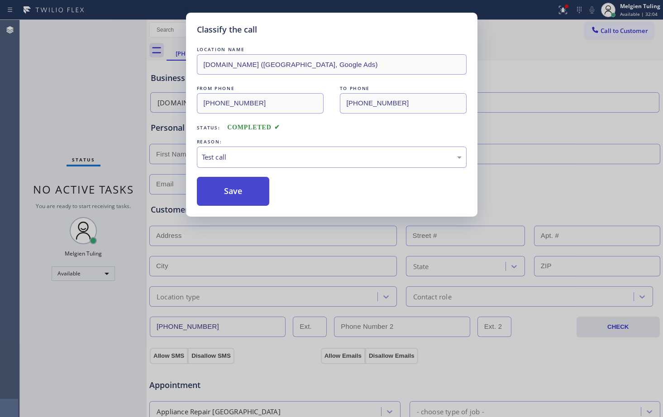
click at [241, 190] on button "Save" at bounding box center [233, 191] width 73 height 29
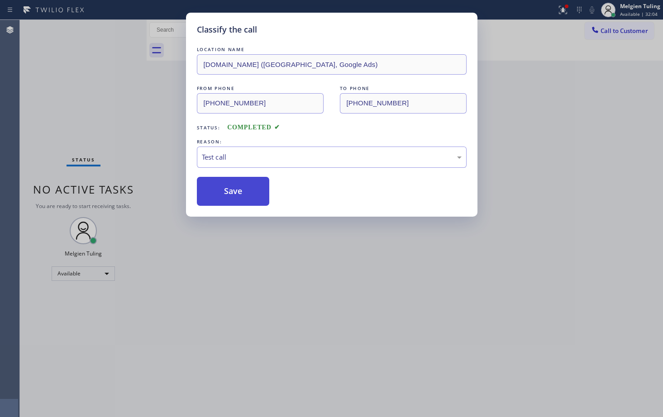
click at [241, 190] on button "Save" at bounding box center [233, 191] width 73 height 29
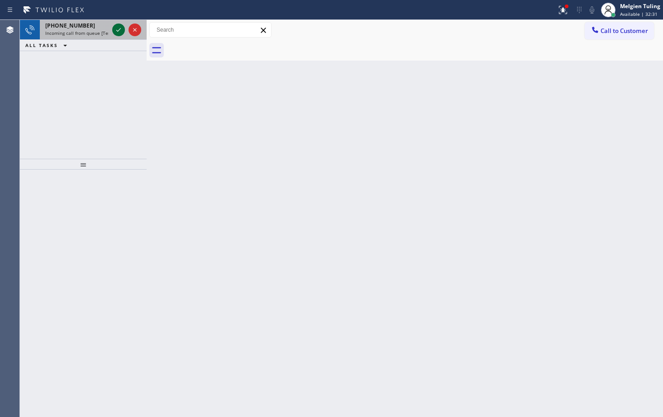
click at [114, 27] on icon at bounding box center [118, 29] width 11 height 11
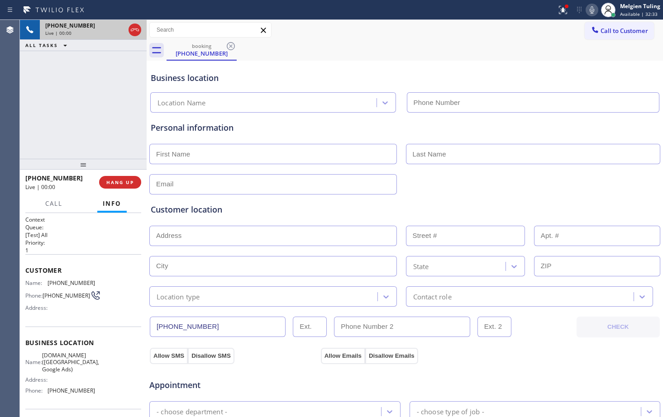
type input "[PHONE_NUMBER]"
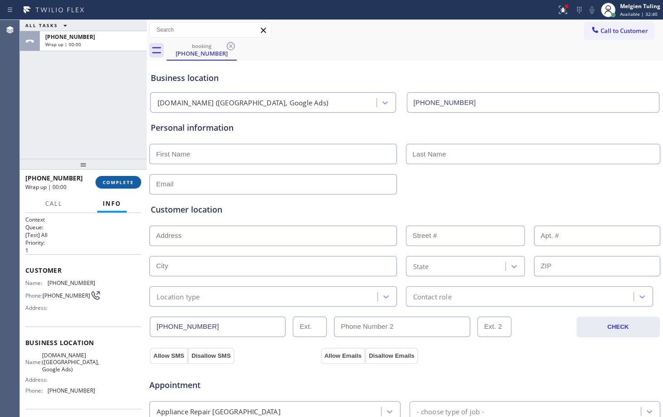
click at [114, 182] on span "COMPLETE" at bounding box center [118, 182] width 31 height 6
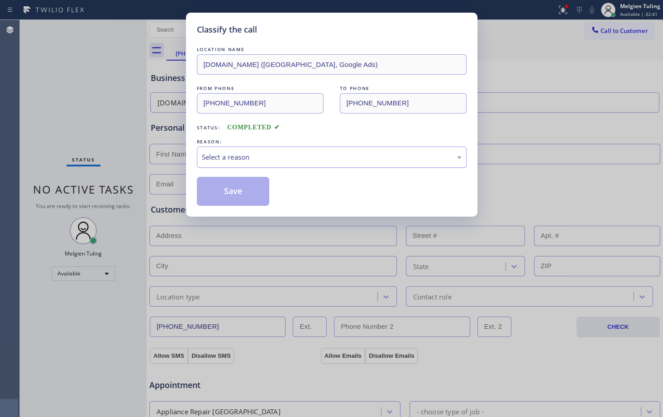
click at [210, 159] on div "Select a reason" at bounding box center [332, 157] width 260 height 10
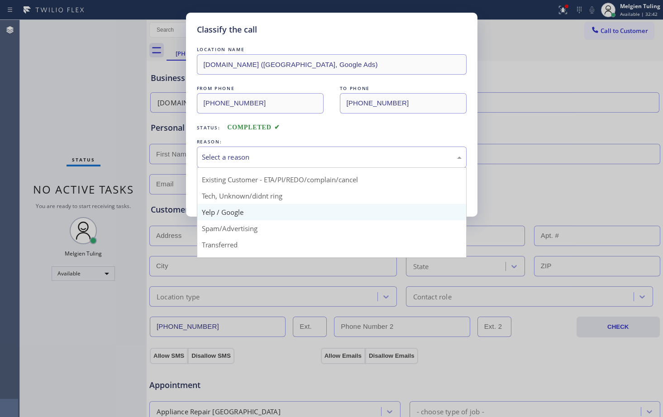
scroll to position [57, 0]
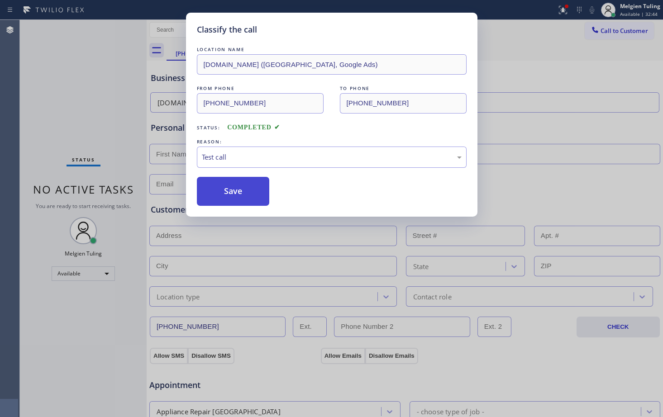
click at [229, 193] on button "Save" at bounding box center [233, 191] width 73 height 29
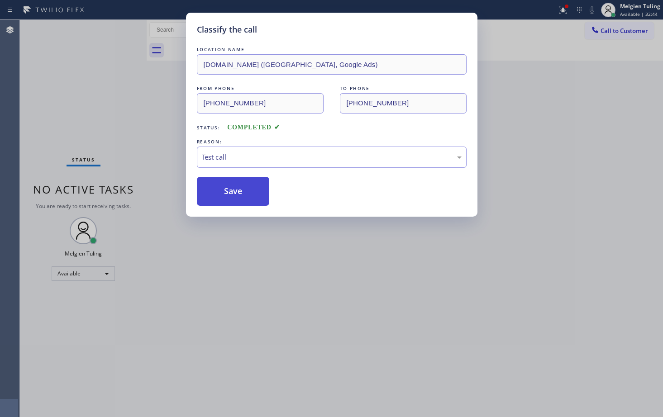
click at [229, 193] on button "Save" at bounding box center [233, 191] width 73 height 29
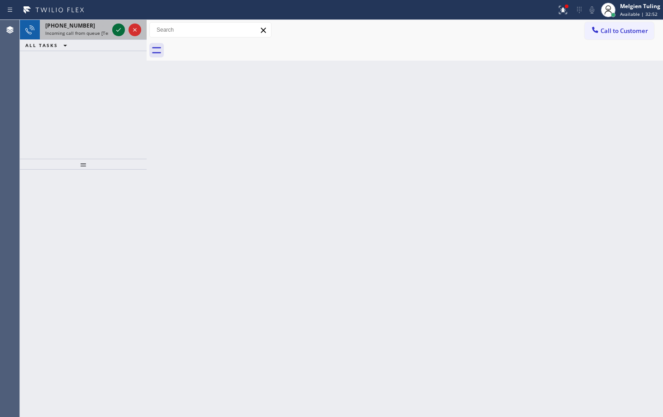
click at [117, 30] on icon at bounding box center [118, 29] width 11 height 11
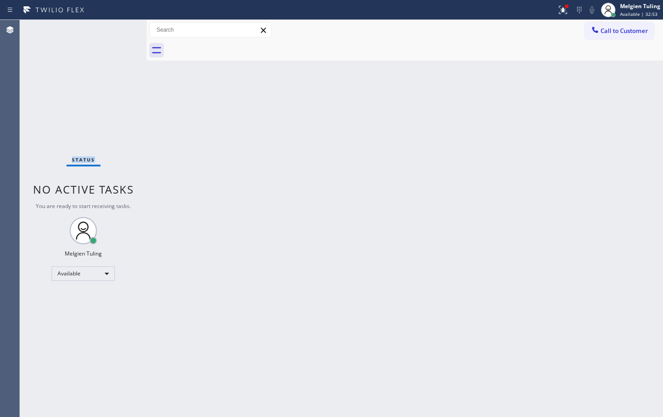
click at [117, 30] on div "Status No active tasks You are ready to start receiving tasks. Melgien Tuling A…" at bounding box center [83, 218] width 127 height 397
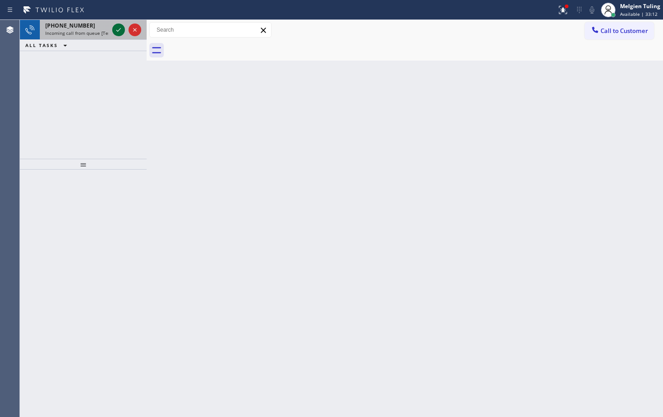
click at [119, 30] on icon at bounding box center [118, 30] width 5 height 4
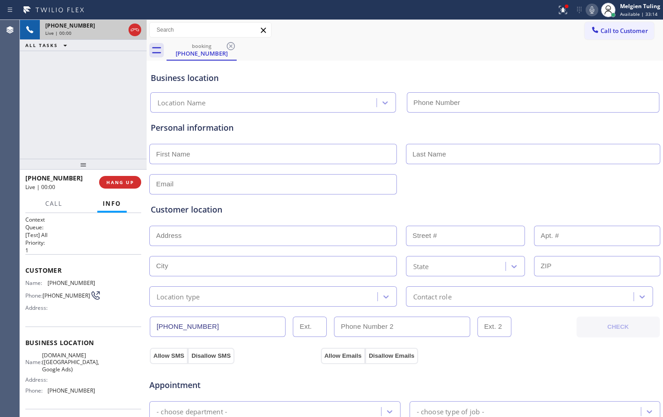
type input "[PHONE_NUMBER]"
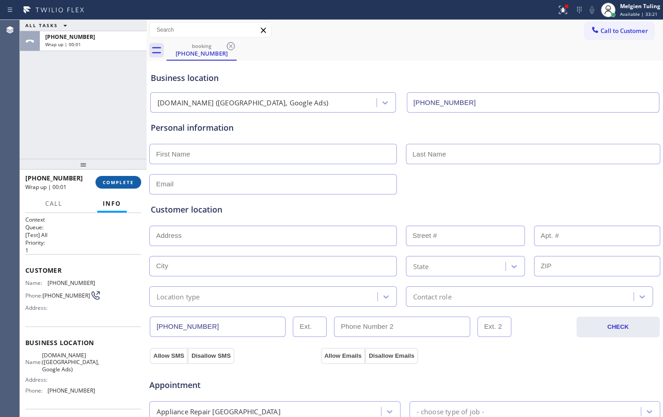
click at [115, 183] on span "COMPLETE" at bounding box center [118, 182] width 31 height 6
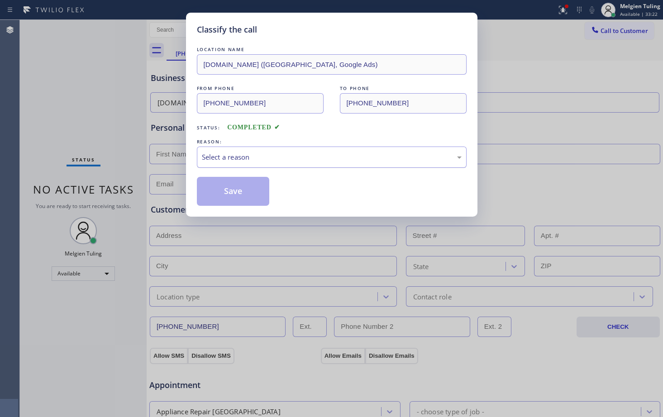
click at [211, 157] on div "Select a reason" at bounding box center [332, 157] width 260 height 10
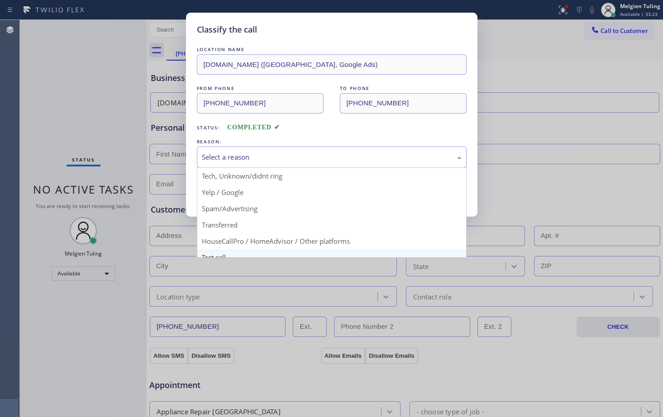
scroll to position [57, 0]
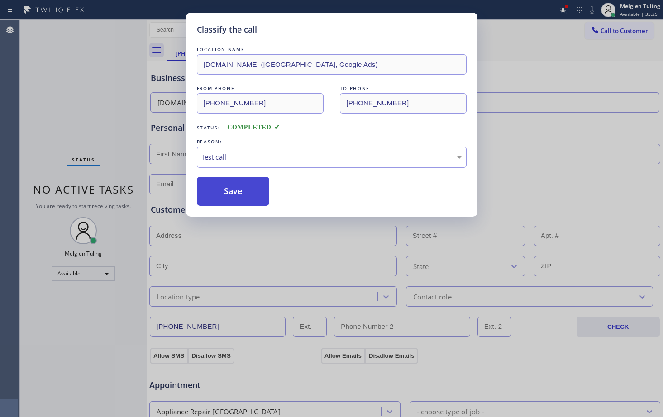
click at [240, 190] on button "Save" at bounding box center [233, 191] width 73 height 29
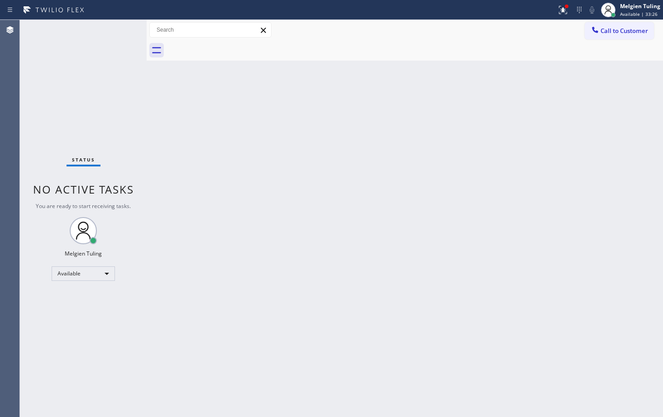
click at [240, 188] on div "Back to Dashboard Change Sender ID Customers Technicians Select a contact Outbo…" at bounding box center [405, 218] width 516 height 397
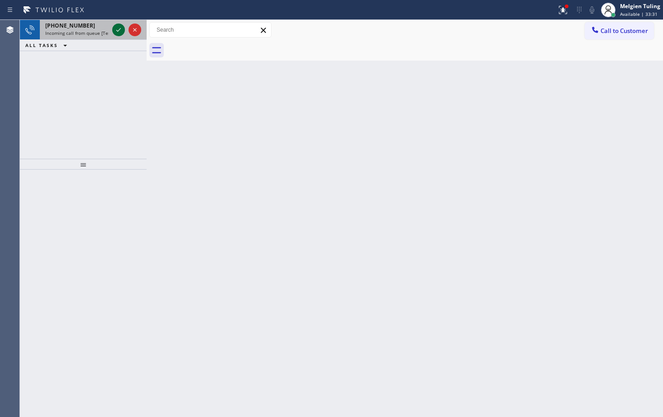
click at [119, 29] on icon at bounding box center [118, 29] width 11 height 11
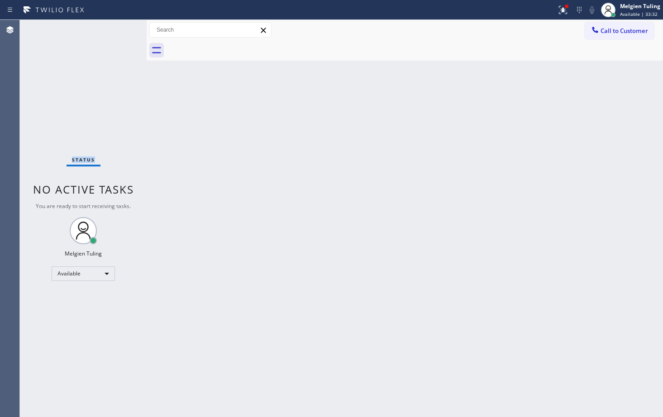
click at [119, 29] on div "Status No active tasks You are ready to start receiving tasks. Melgien Tuling A…" at bounding box center [83, 218] width 127 height 397
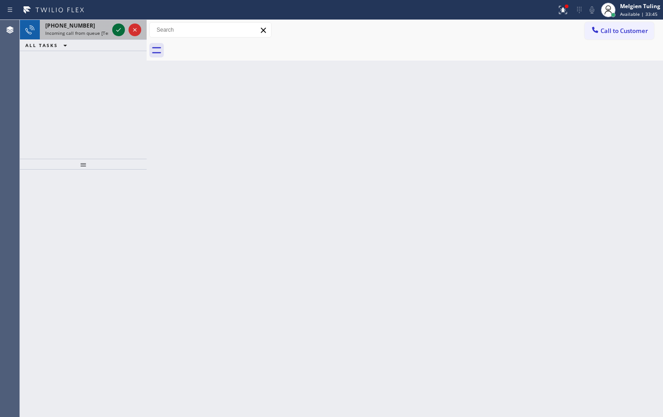
click at [113, 31] on icon at bounding box center [118, 29] width 11 height 11
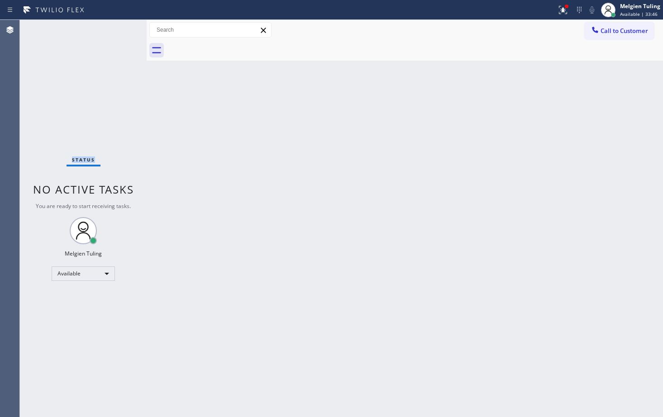
click at [113, 31] on div "Status No active tasks You are ready to start receiving tasks. Melgien Tuling A…" at bounding box center [83, 218] width 127 height 397
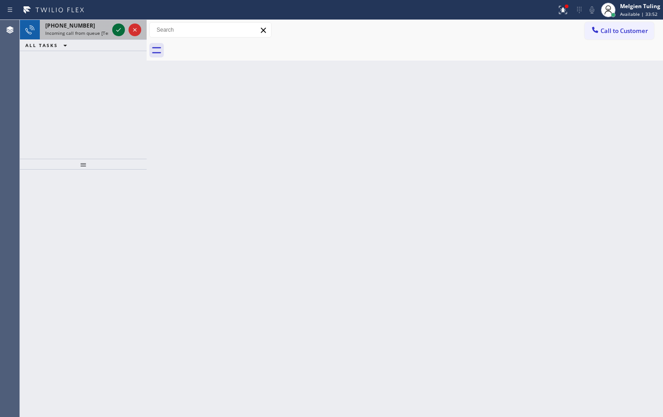
click at [121, 32] on icon at bounding box center [118, 29] width 11 height 11
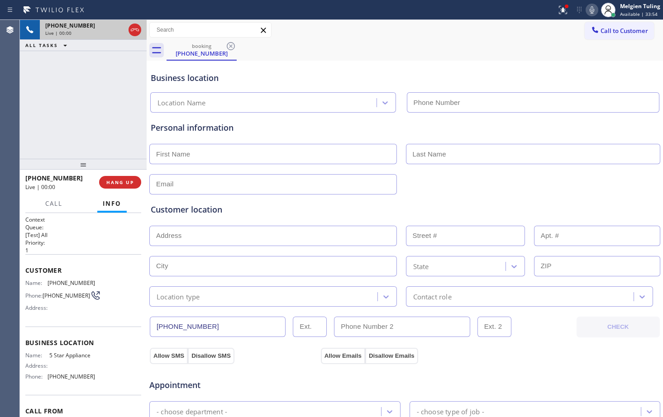
type input "[PHONE_NUMBER]"
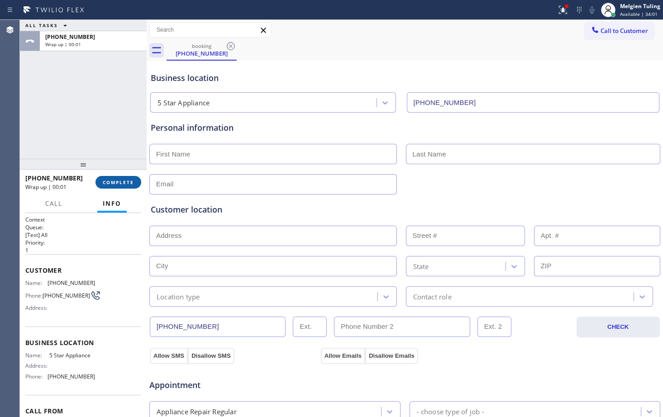
click at [121, 183] on span "COMPLETE" at bounding box center [118, 182] width 31 height 6
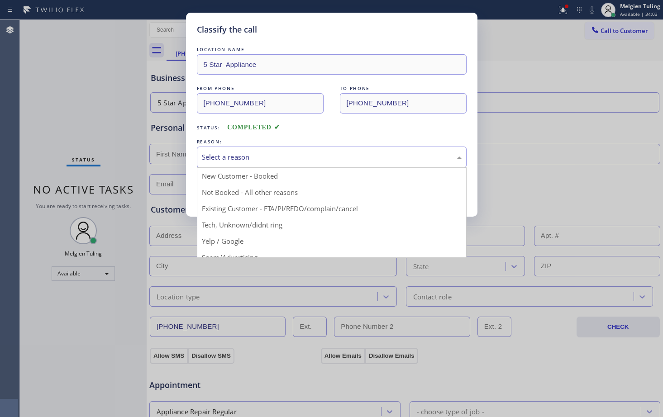
click at [248, 151] on div "Select a reason" at bounding box center [332, 157] width 270 height 21
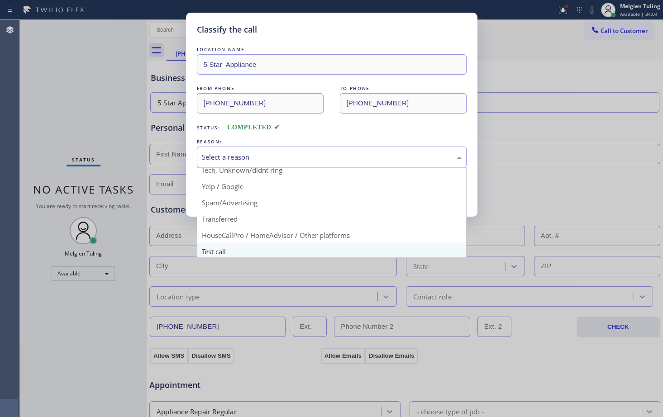
scroll to position [57, 0]
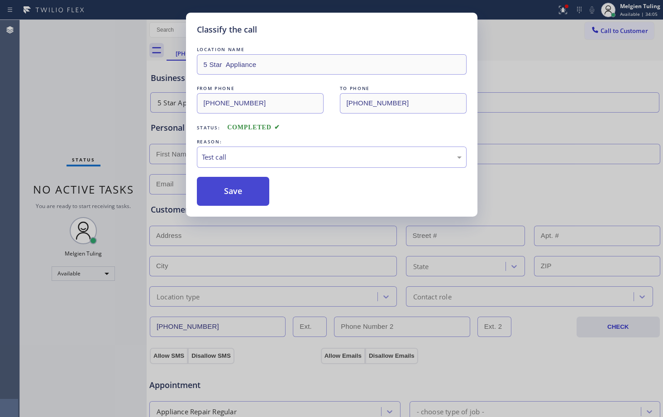
click at [233, 195] on button "Save" at bounding box center [233, 191] width 73 height 29
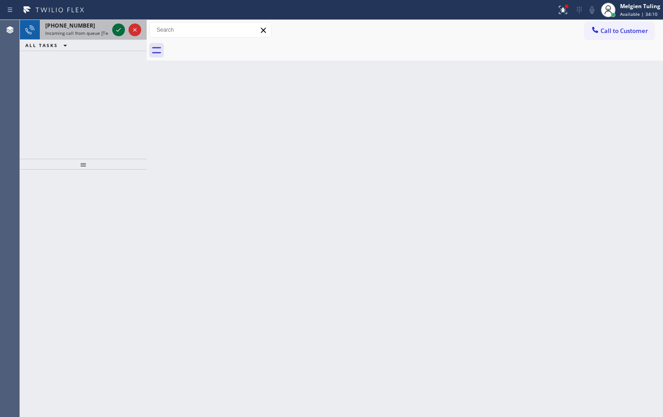
click at [117, 33] on icon at bounding box center [118, 29] width 11 height 11
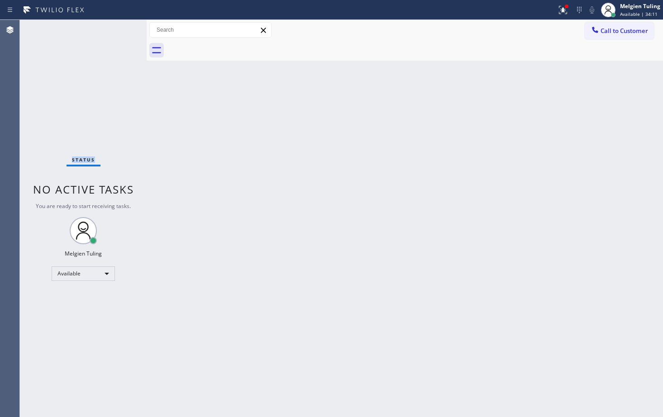
click at [117, 33] on div "Status No active tasks You are ready to start receiving tasks. Melgien Tuling A…" at bounding box center [83, 218] width 127 height 397
click at [560, 9] on icon at bounding box center [562, 10] width 11 height 11
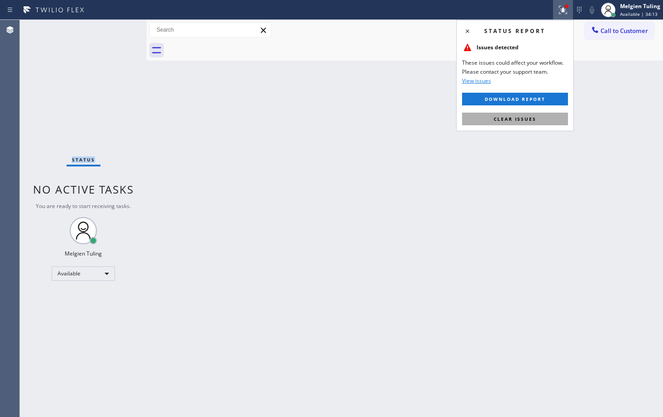
click at [519, 116] on span "Clear issues" at bounding box center [515, 119] width 43 height 6
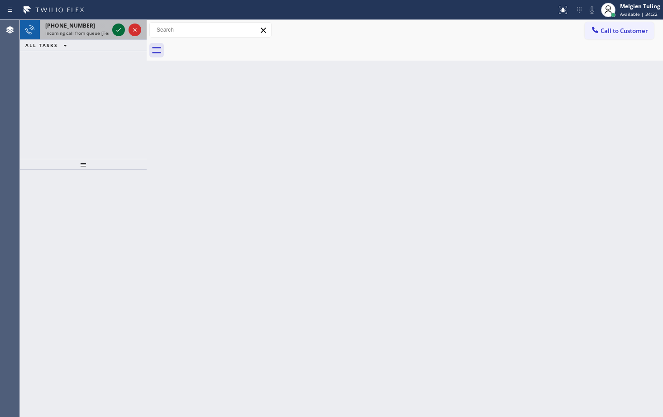
click at [115, 27] on icon at bounding box center [118, 29] width 11 height 11
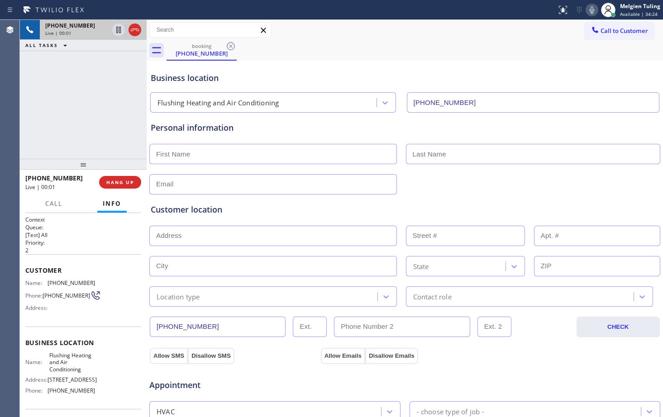
type input "[PHONE_NUMBER]"
click at [592, 9] on icon at bounding box center [592, 9] width 5 height 7
click at [119, 28] on icon at bounding box center [118, 29] width 11 height 11
click at [288, 242] on input "text" at bounding box center [273, 236] width 248 height 20
click at [593, 10] on icon at bounding box center [591, 10] width 11 height 11
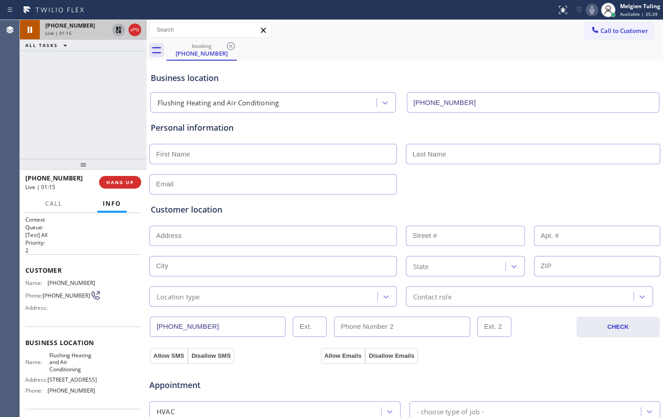
click at [593, 10] on icon at bounding box center [591, 10] width 11 height 11
click at [593, 8] on icon at bounding box center [591, 10] width 11 height 11
click at [123, 32] on icon at bounding box center [118, 29] width 11 height 11
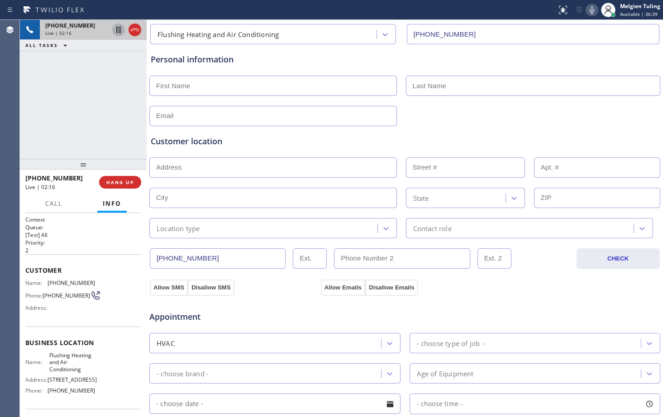
scroll to position [90, 0]
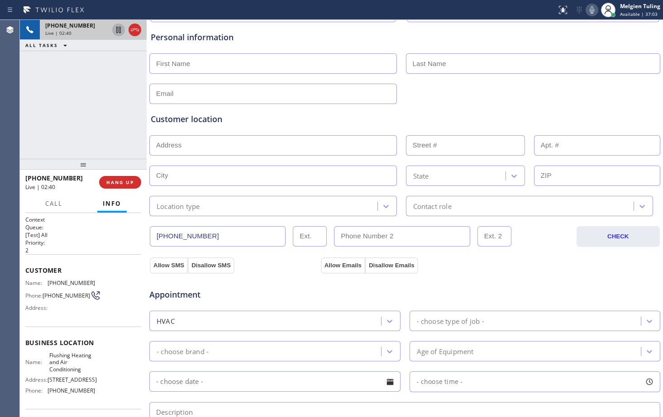
click at [597, 287] on div "Appointment" at bounding box center [404, 289] width 513 height 23
click at [591, 9] on icon at bounding box center [591, 10] width 11 height 11
click at [115, 31] on icon at bounding box center [118, 29] width 11 height 11
click at [249, 134] on div at bounding box center [404, 144] width 513 height 22
click at [280, 284] on div "Appointment" at bounding box center [233, 290] width 171 height 21
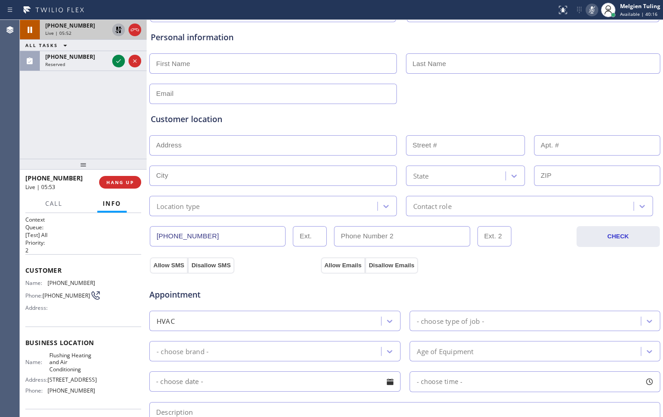
scroll to position [0, 0]
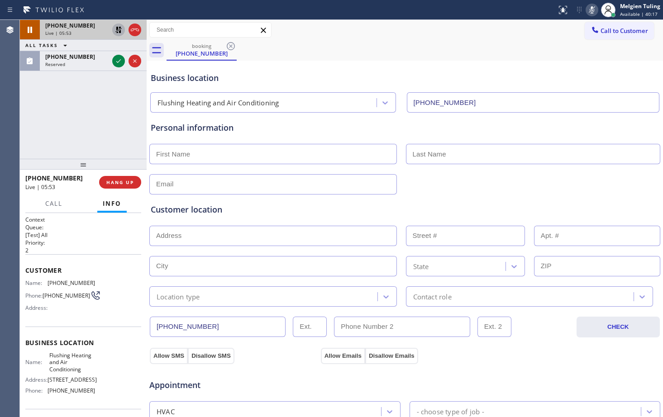
click at [172, 155] on input "text" at bounding box center [273, 154] width 248 height 20
click at [609, 176] on div at bounding box center [404, 183] width 513 height 22
click at [222, 236] on input "text" at bounding box center [273, 236] width 248 height 20
paste input "[STREET_ADDRESS]"
type input "[STREET_ADDRESS]"
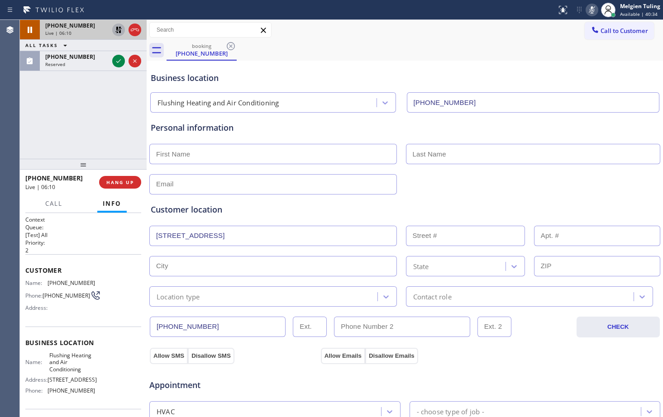
type input "146-17"
type input "Queens"
type input "11354"
click at [595, 6] on icon at bounding box center [591, 10] width 11 height 11
click at [117, 30] on icon at bounding box center [118, 29] width 11 height 11
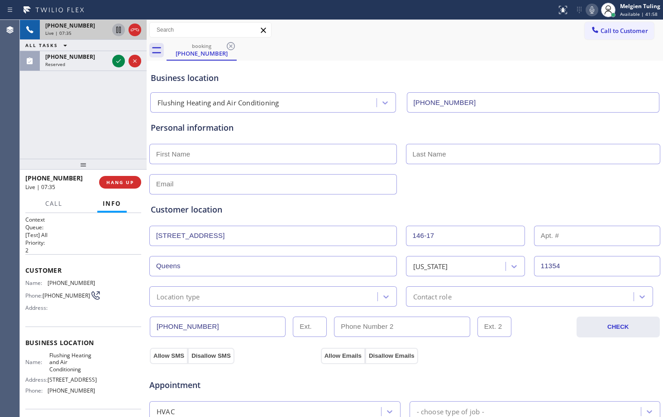
click at [457, 209] on div "Customer location" at bounding box center [405, 210] width 508 height 12
click at [509, 187] on div at bounding box center [404, 183] width 513 height 22
click at [509, 186] on div at bounding box center [404, 183] width 513 height 22
click at [592, 9] on icon at bounding box center [592, 9] width 5 height 7
click at [119, 26] on icon at bounding box center [118, 29] width 11 height 11
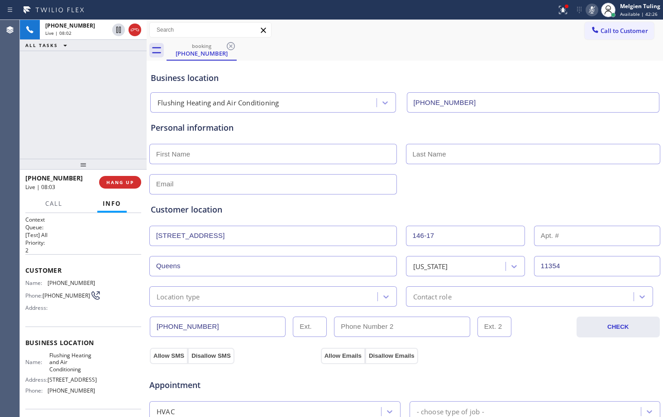
click at [304, 73] on div "Business location" at bounding box center [405, 78] width 508 height 12
click at [594, 10] on icon at bounding box center [591, 10] width 11 height 11
click at [525, 71] on div "Business location Flushing Heating and Air Conditioning [PHONE_NUMBER]" at bounding box center [405, 88] width 512 height 50
click at [338, 57] on div "booking [PHONE_NUMBER]" at bounding box center [415, 50] width 496 height 20
click at [461, 55] on div "booking [PHONE_NUMBER]" at bounding box center [415, 50] width 496 height 20
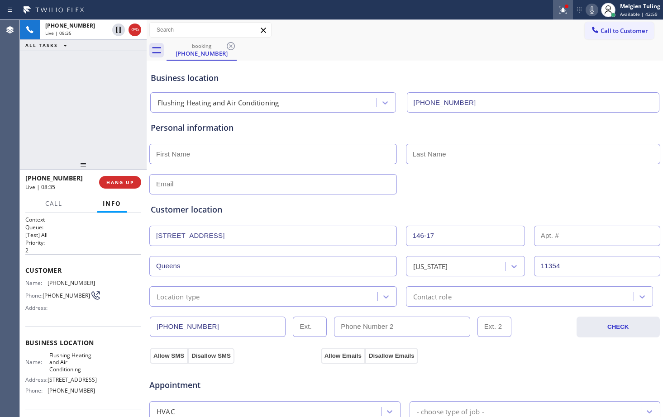
click at [564, 14] on icon at bounding box center [562, 10] width 11 height 11
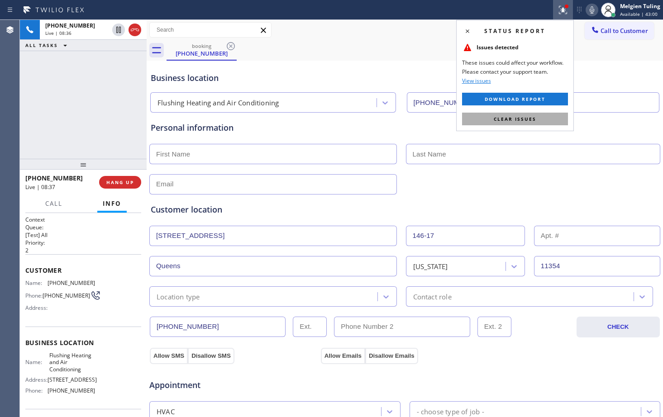
click at [509, 118] on span "Clear issues" at bounding box center [515, 119] width 43 height 6
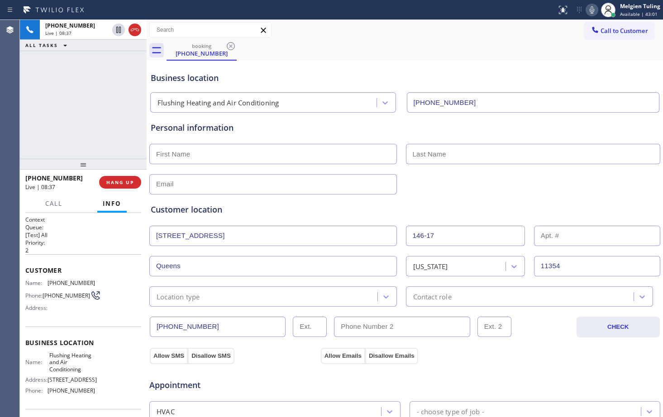
click at [556, 71] on div "Business location Flushing Heating and Air Conditioning [PHONE_NUMBER]" at bounding box center [405, 88] width 512 height 50
click at [590, 8] on icon at bounding box center [591, 10] width 11 height 11
click at [119, 32] on icon at bounding box center [118, 30] width 5 height 6
click at [291, 114] on div "Personal information" at bounding box center [405, 154] width 512 height 82
click at [332, 58] on div "booking [PHONE_NUMBER]" at bounding box center [415, 50] width 496 height 20
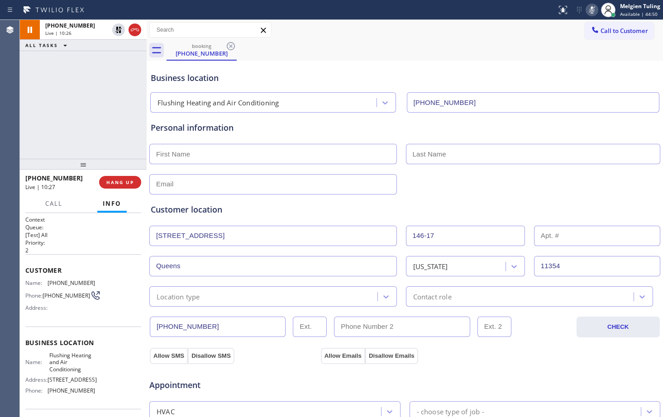
click at [187, 153] on input "text" at bounding box center [273, 154] width 248 height 20
click at [338, 210] on div "Customer location" at bounding box center [405, 210] width 508 height 12
click at [591, 9] on icon at bounding box center [591, 10] width 11 height 11
click at [119, 32] on icon at bounding box center [118, 29] width 11 height 11
click at [462, 186] on div at bounding box center [404, 183] width 513 height 22
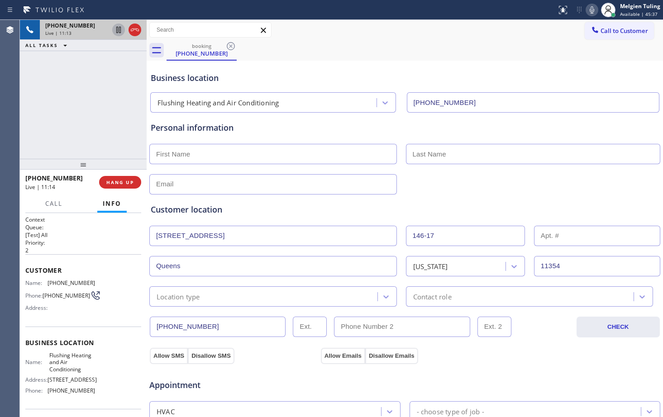
click at [325, 71] on div "Business location Flushing Heating and Air Conditioning [PHONE_NUMBER]" at bounding box center [405, 88] width 512 height 50
click at [371, 68] on div "Business location Flushing Heating and Air Conditioning [PHONE_NUMBER]" at bounding box center [405, 88] width 512 height 50
click at [214, 161] on input "text" at bounding box center [273, 154] width 248 height 20
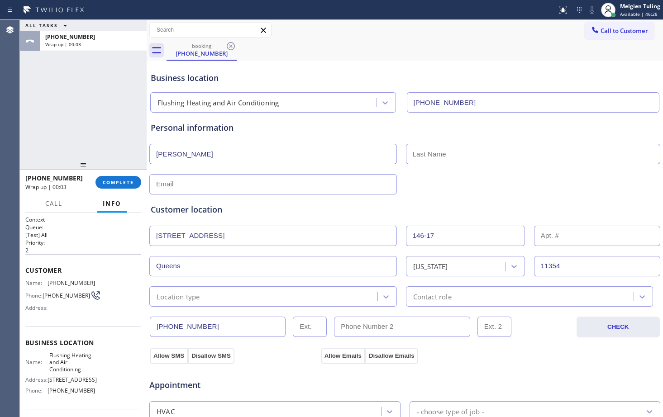
type input "[PERSON_NAME]"
click at [415, 153] on input "text" at bounding box center [533, 154] width 255 height 20
type input "[PERSON_NAME]"
click at [267, 186] on input "text" at bounding box center [273, 184] width 248 height 20
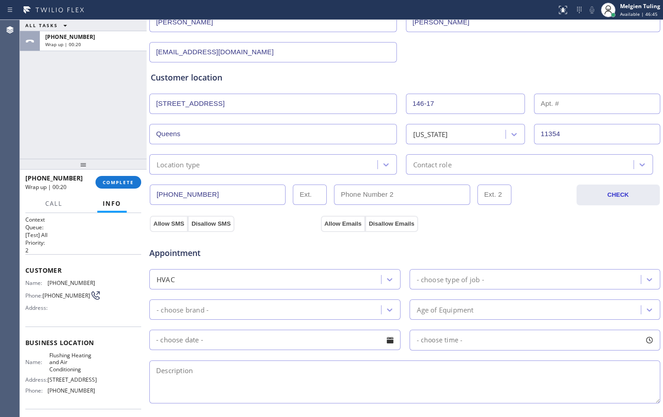
scroll to position [136, 0]
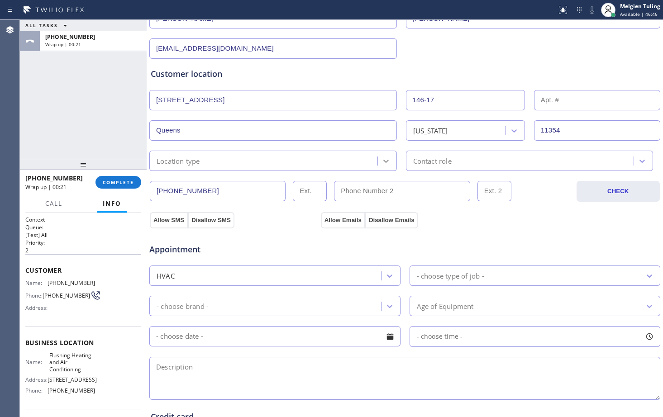
type input "[EMAIL_ADDRESS][DOMAIN_NAME]"
click at [388, 161] on div at bounding box center [386, 161] width 16 height 16
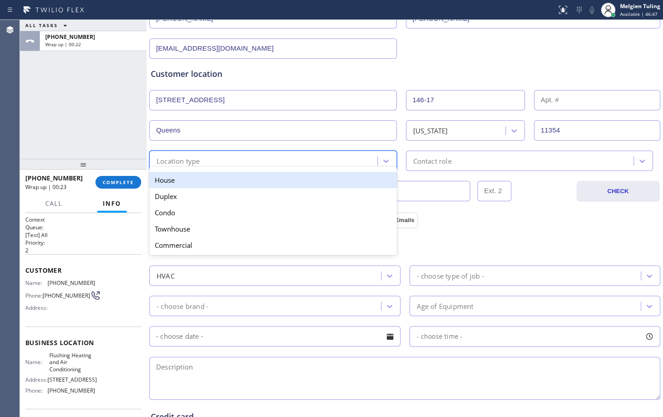
click at [230, 184] on div "House" at bounding box center [273, 180] width 248 height 16
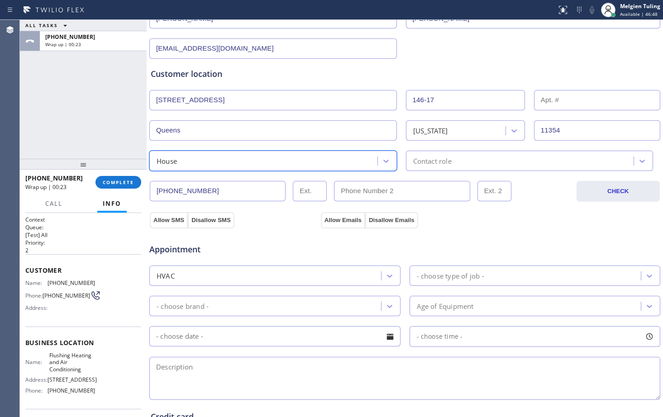
click at [421, 166] on div "Contact role" at bounding box center [432, 161] width 38 height 10
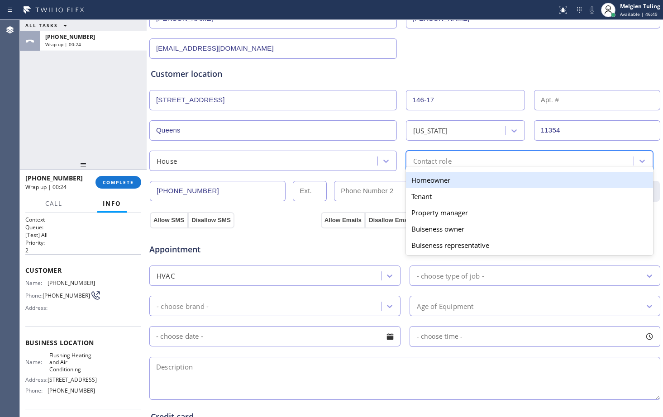
click at [417, 177] on div "Homeowner" at bounding box center [530, 180] width 248 height 16
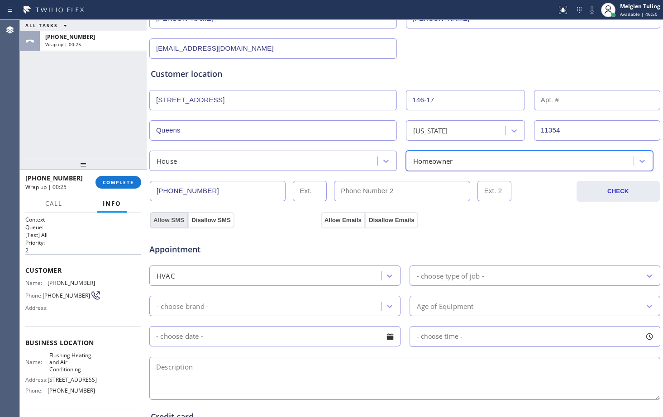
click at [162, 222] on button "Allow SMS" at bounding box center [169, 220] width 38 height 16
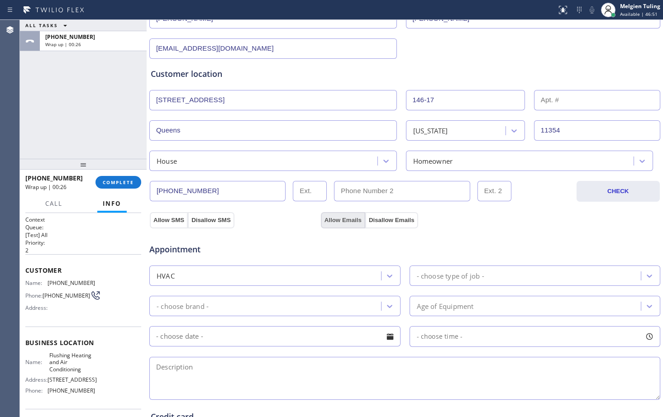
click at [329, 220] on button "Allow Emails" at bounding box center [343, 220] width 44 height 16
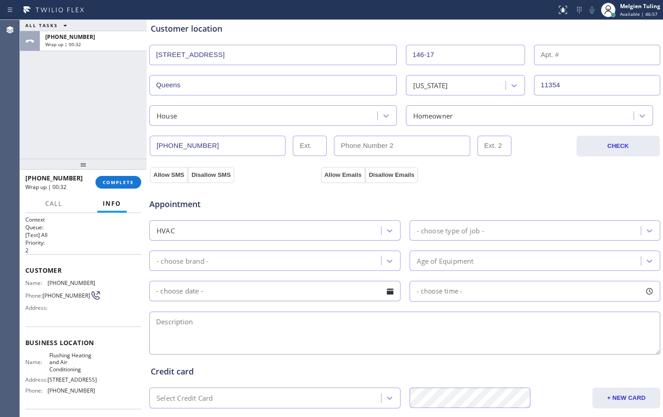
click at [357, 232] on div "HVAC" at bounding box center [266, 231] width 229 height 16
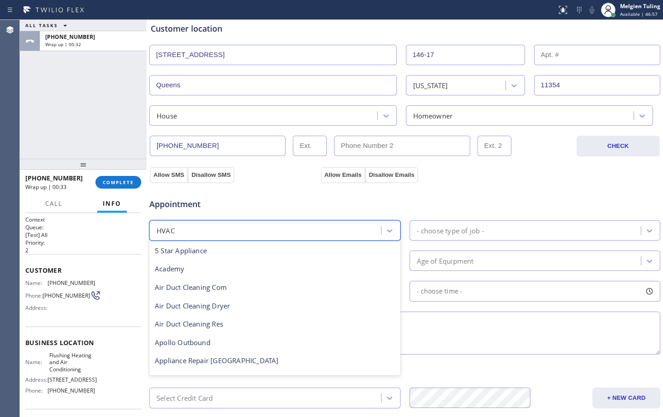
scroll to position [111, 0]
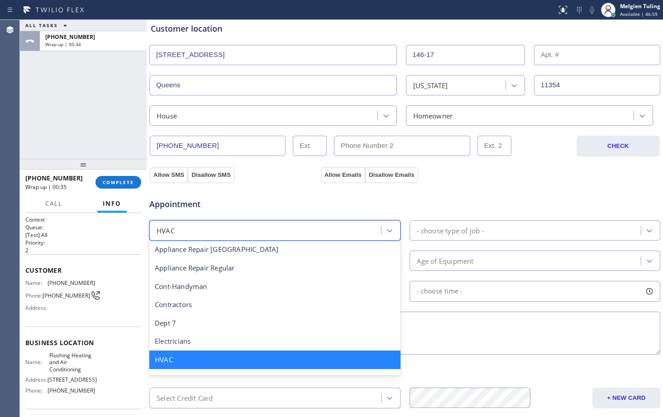
click at [206, 363] on div "HVAC" at bounding box center [274, 360] width 251 height 19
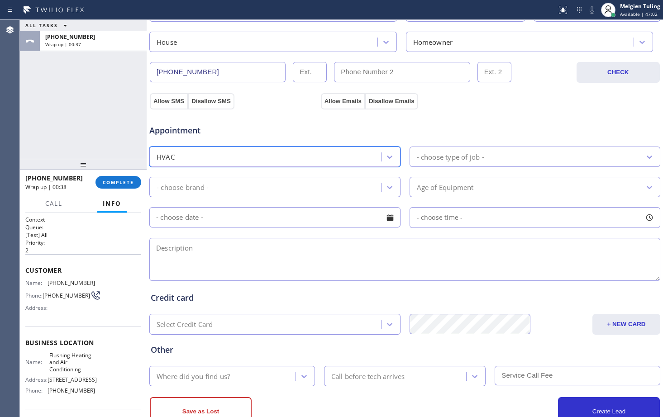
scroll to position [239, 0]
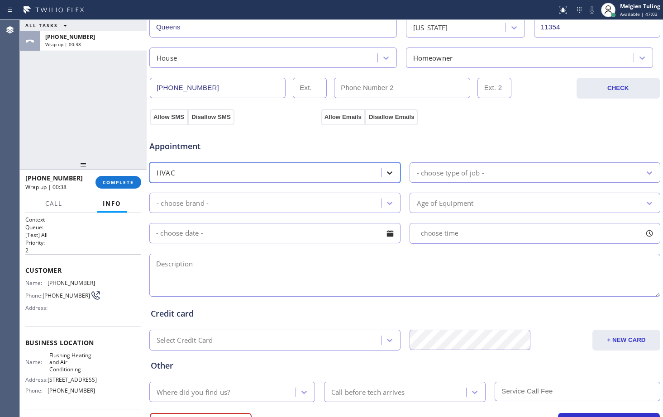
click at [386, 171] on icon at bounding box center [389, 172] width 9 height 9
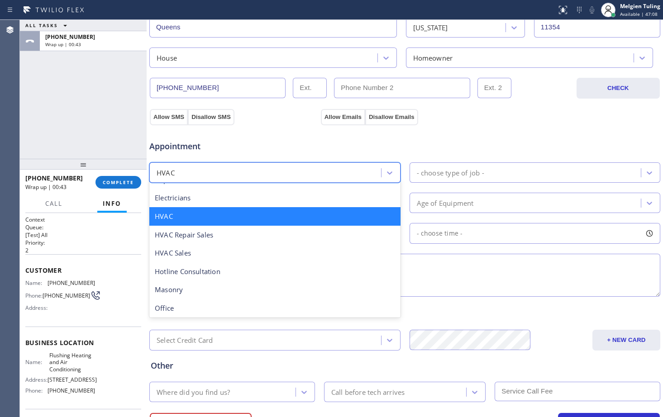
scroll to position [173, 0]
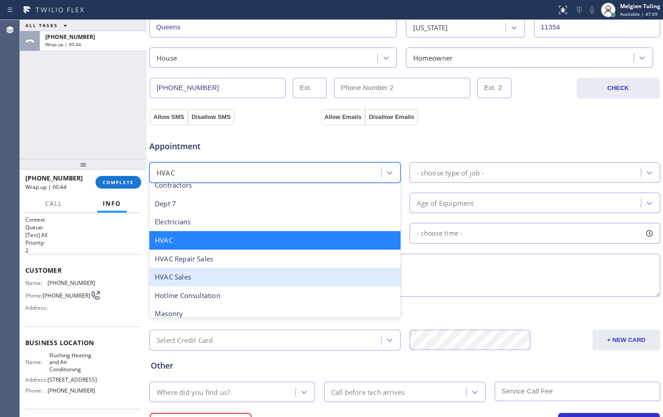
click at [196, 279] on div "HVAC Sales" at bounding box center [274, 277] width 251 height 19
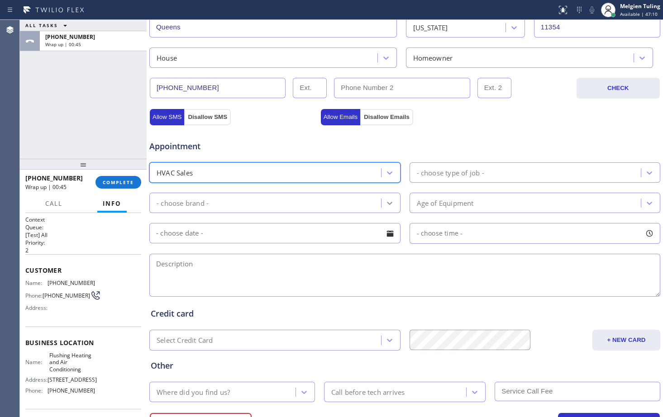
click at [385, 205] on icon at bounding box center [389, 203] width 9 height 9
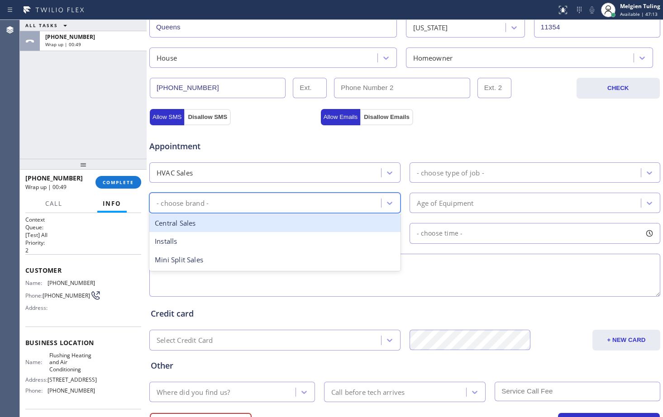
click at [203, 224] on div "Central Sales" at bounding box center [274, 223] width 251 height 19
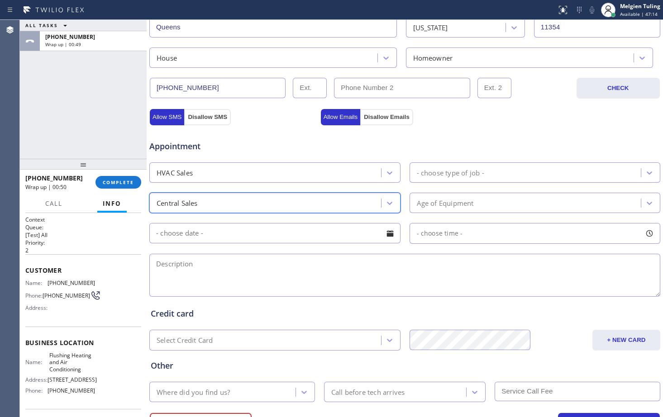
click at [491, 171] on div "- choose type of job -" at bounding box center [526, 173] width 229 height 16
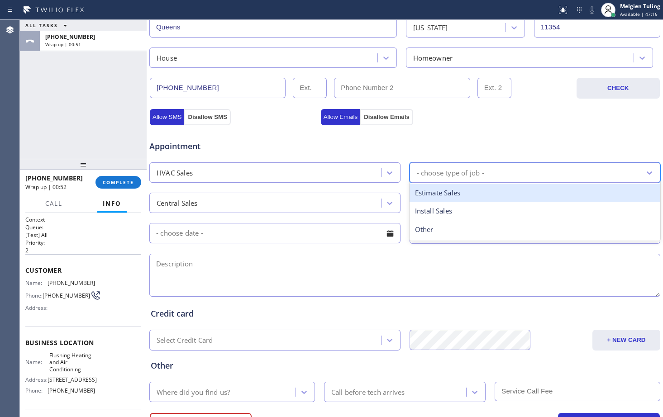
click at [441, 197] on div "Estimate Sales" at bounding box center [534, 193] width 251 height 19
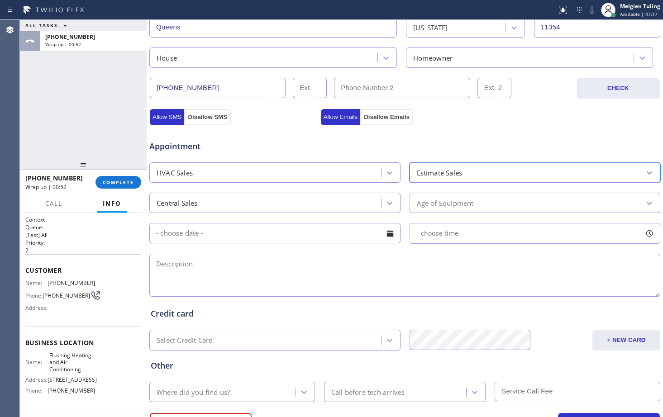
click at [439, 205] on div "Age of Equipment" at bounding box center [445, 203] width 57 height 10
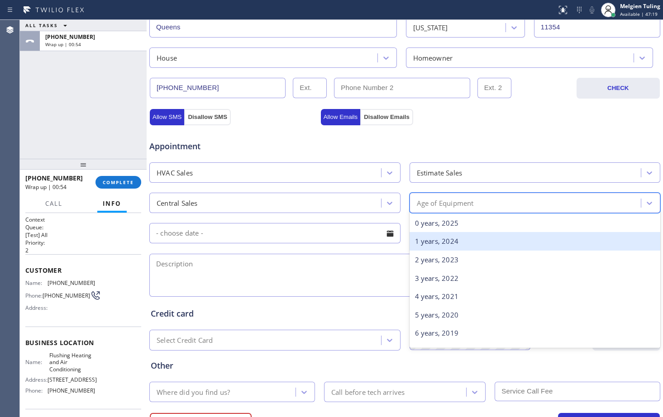
click at [443, 243] on div "1 years, 2024" at bounding box center [534, 241] width 251 height 19
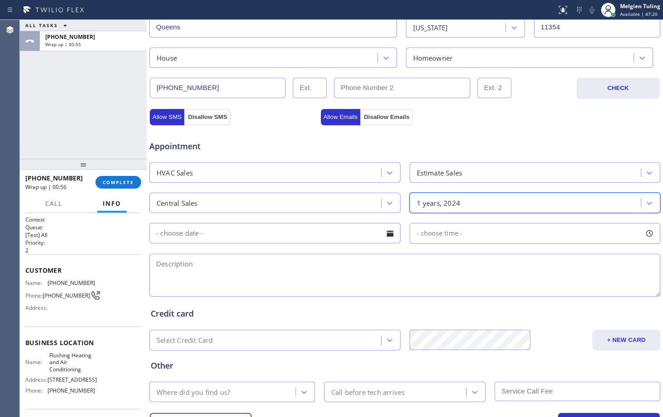
click at [255, 237] on input "text" at bounding box center [274, 233] width 251 height 20
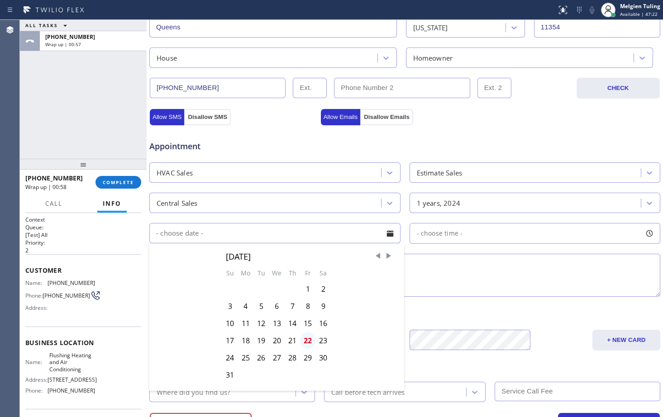
click at [309, 341] on div "22" at bounding box center [307, 340] width 15 height 17
type input "[DATE]"
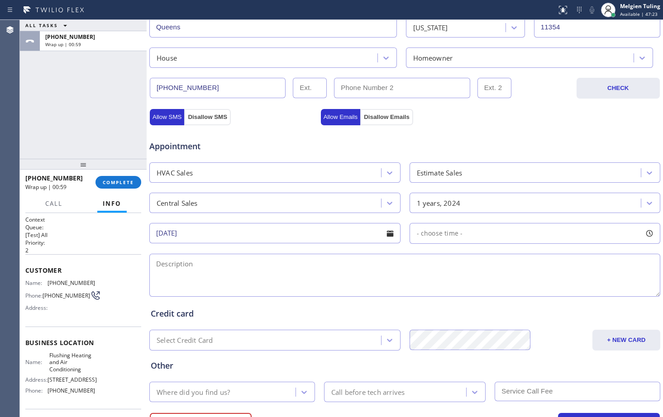
click at [468, 230] on div "- choose time -" at bounding box center [534, 233] width 251 height 21
drag, startPoint x: 414, startPoint y: 288, endPoint x: 591, endPoint y: 287, distance: 177.8
click at [594, 287] on div at bounding box center [599, 288] width 11 height 19
drag, startPoint x: 415, startPoint y: 290, endPoint x: 538, endPoint y: 288, distance: 123.1
click at [539, 288] on div at bounding box center [544, 288] width 11 height 19
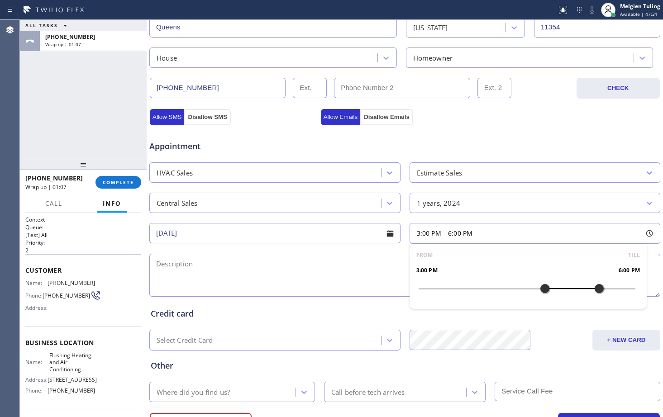
click at [271, 276] on textarea at bounding box center [404, 275] width 511 height 43
click at [186, 262] on textarea at bounding box center [404, 275] width 511 height 43
type textarea "2"
click at [229, 265] on textarea "3-6| free visit |wants" at bounding box center [404, 275] width 511 height 43
paste textarea "wants to know an estimate for a new heating system"
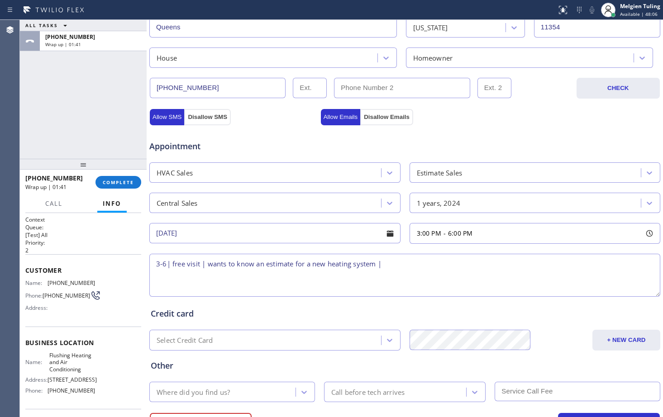
click at [392, 264] on textarea "3-6| free visit | wants to know an estimate for a new heating system |" at bounding box center [404, 275] width 511 height 43
paste textarea "[STREET_ADDRESS]"
type textarea "3-6| free visit | wants to know an estimate for a new heating system |[STREET_A…"
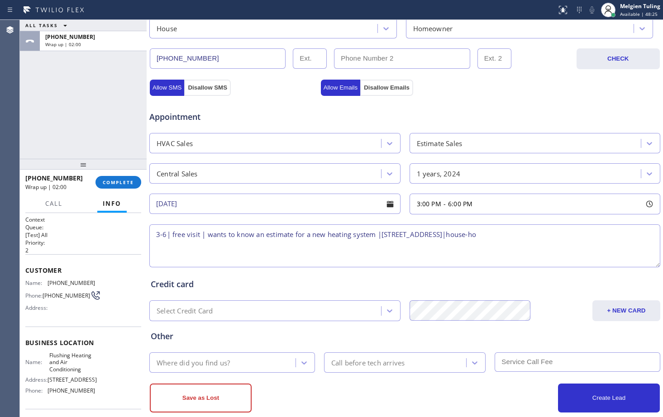
scroll to position [284, 0]
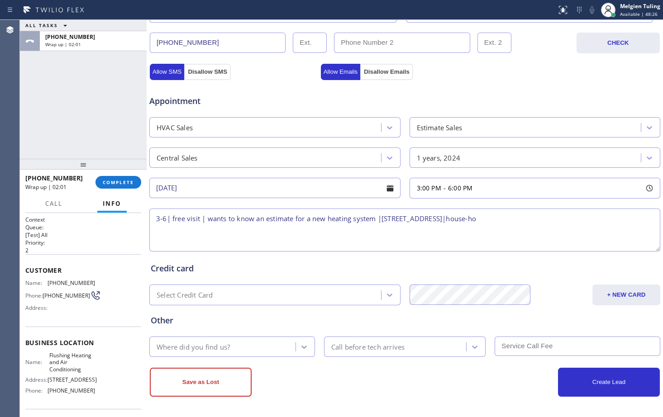
click at [296, 349] on div at bounding box center [304, 347] width 16 height 16
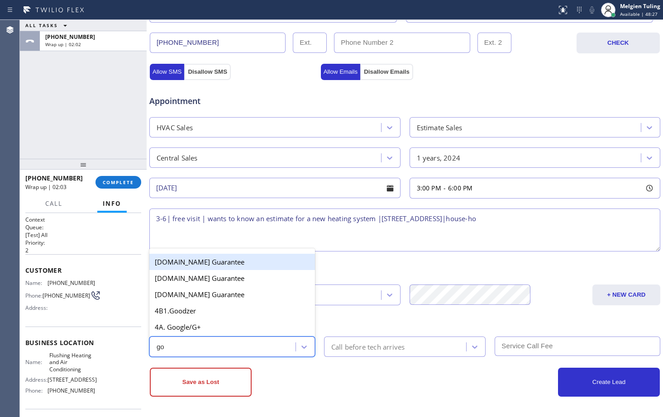
type input "goo"
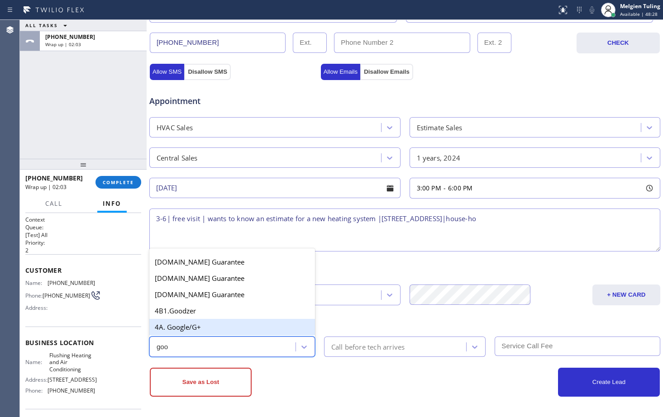
click at [176, 326] on div "4A. Google/G+" at bounding box center [232, 327] width 166 height 16
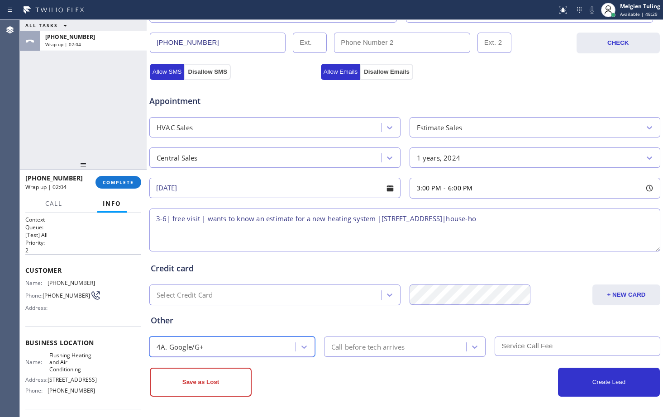
click at [342, 345] on div "Call before tech arrives" at bounding box center [368, 347] width 74 height 10
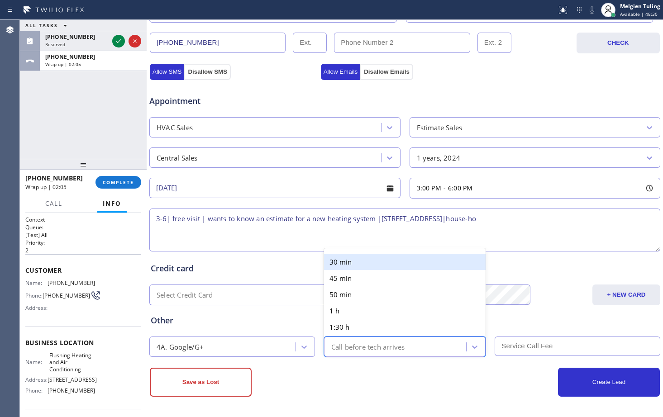
click at [349, 265] on div "30 min" at bounding box center [405, 262] width 162 height 16
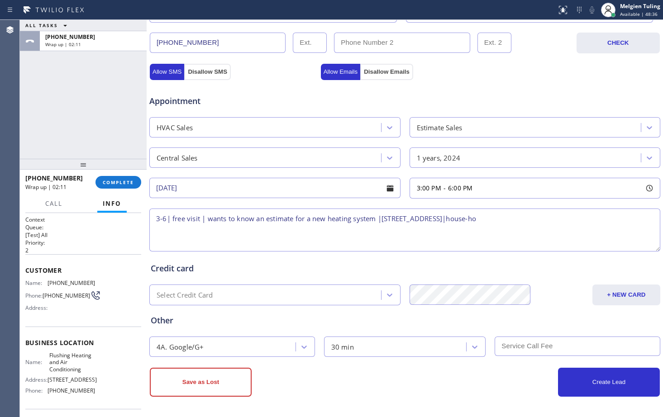
click at [535, 220] on textarea "3-6| free visit | wants to know an estimate for a new heating system |[STREET_A…" at bounding box center [404, 230] width 511 height 43
type textarea "3-6| free visit | wants to know an estimate for a new heating system |[STREET_A…"
click at [586, 383] on button "Create Lead" at bounding box center [609, 382] width 102 height 29
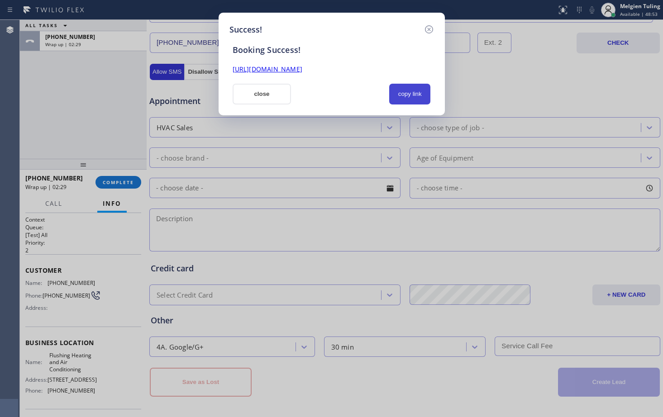
click at [410, 97] on button "copy link" at bounding box center [410, 94] width 42 height 21
click at [281, 68] on link "[URL][DOMAIN_NAME]" at bounding box center [268, 69] width 70 height 9
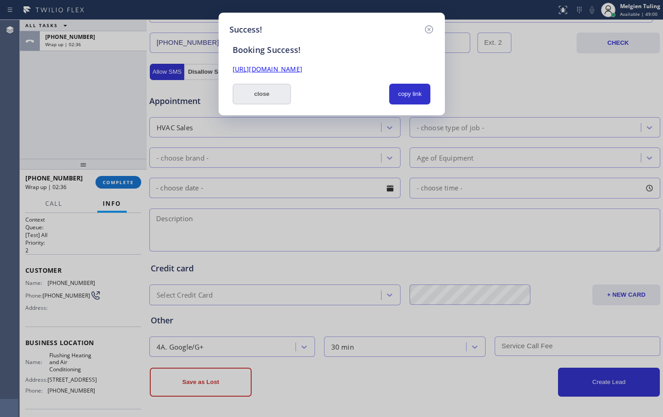
click at [250, 91] on button "close" at bounding box center [262, 94] width 59 height 21
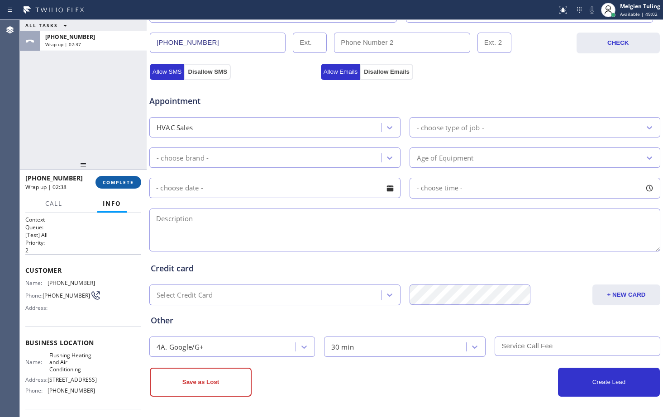
click at [118, 184] on span "COMPLETE" at bounding box center [118, 182] width 31 height 6
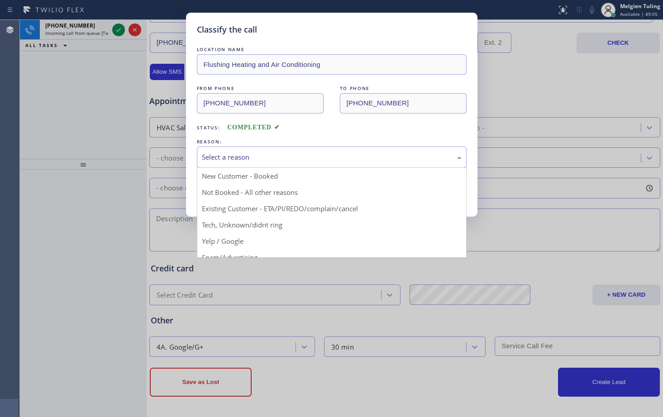
click at [224, 163] on div "Select a reason" at bounding box center [332, 157] width 270 height 21
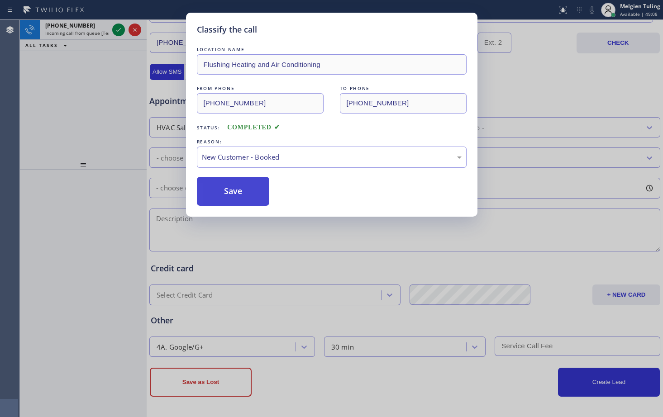
click at [239, 190] on button "Save" at bounding box center [233, 191] width 73 height 29
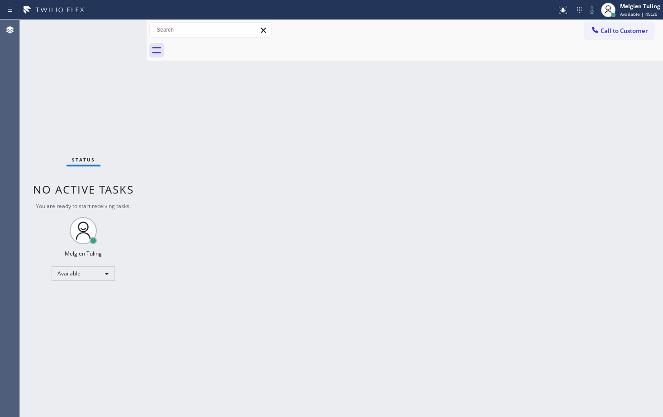
click at [258, 178] on div "Back to Dashboard Change Sender ID Customers Technicians Select a contact Outbo…" at bounding box center [405, 218] width 516 height 397
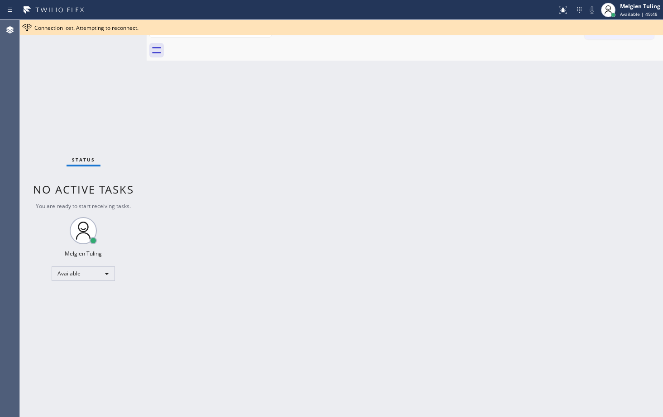
click at [289, 167] on div "Back to Dashboard Change Sender ID Customers Technicians Select a contact Outbo…" at bounding box center [405, 218] width 516 height 397
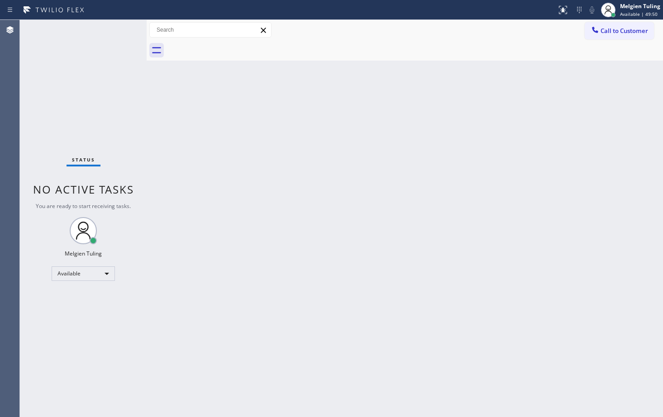
click at [413, 169] on div "Back to Dashboard Change Sender ID Customers Technicians Select a contact Outbo…" at bounding box center [405, 218] width 516 height 397
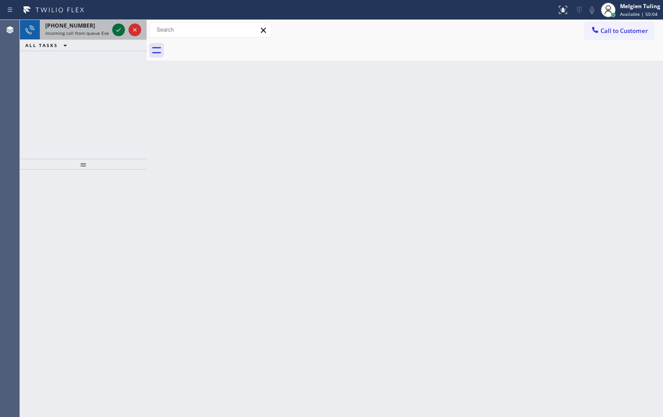
click at [117, 30] on icon at bounding box center [118, 29] width 11 height 11
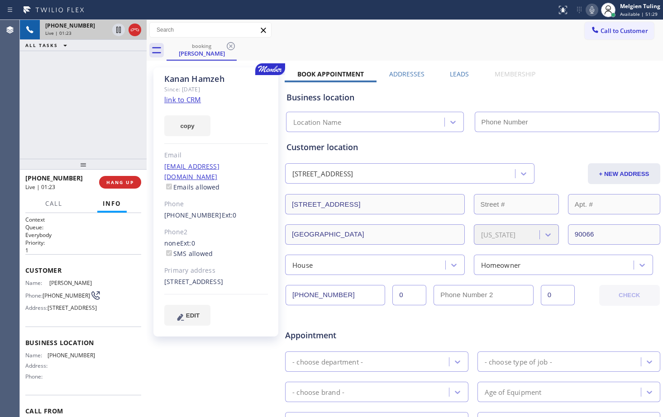
click at [172, 101] on link "link to CRM" at bounding box center [182, 99] width 37 height 9
click at [267, 181] on div "[EMAIL_ADDRESS][DOMAIN_NAME] Emails allowed" at bounding box center [216, 177] width 104 height 31
click at [556, 47] on div "booking [PERSON_NAME]" at bounding box center [415, 50] width 496 height 20
click at [592, 10] on icon at bounding box center [591, 10] width 11 height 11
click at [117, 29] on icon at bounding box center [118, 29] width 11 height 11
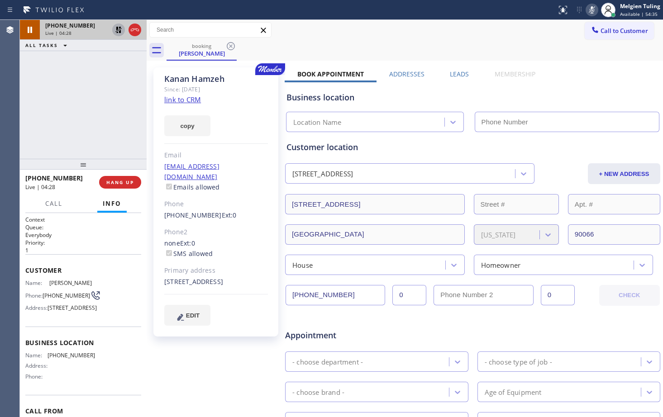
click at [121, 93] on div "[PHONE_NUMBER] Live | 04:28 ALL TASKS ALL TASKS ACTIVE TASKS TASKS IN WRAP UP" at bounding box center [83, 89] width 127 height 139
click at [592, 9] on icon at bounding box center [592, 9] width 5 height 7
click at [118, 29] on icon at bounding box center [118, 30] width 6 height 6
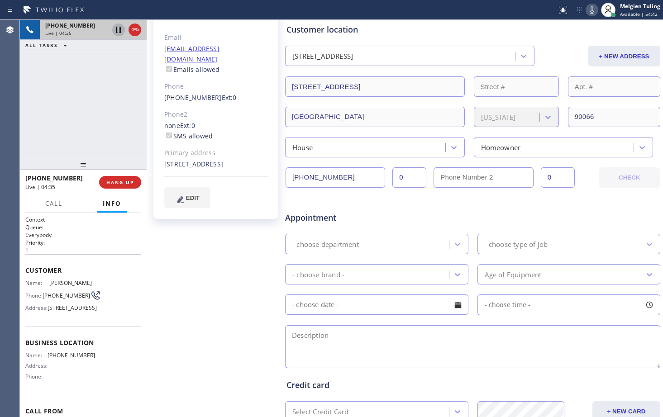
scroll to position [136, 0]
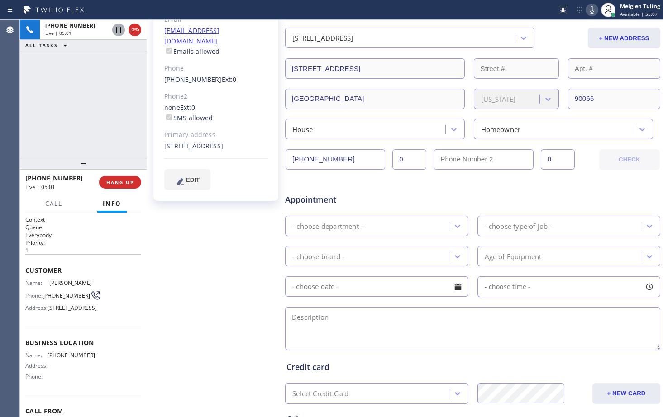
click at [590, 13] on icon at bounding box center [591, 10] width 11 height 11
click at [120, 29] on icon at bounding box center [118, 29] width 11 height 11
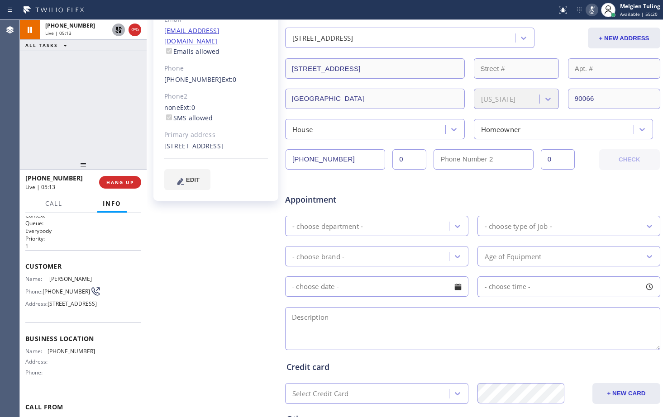
scroll to position [0, 0]
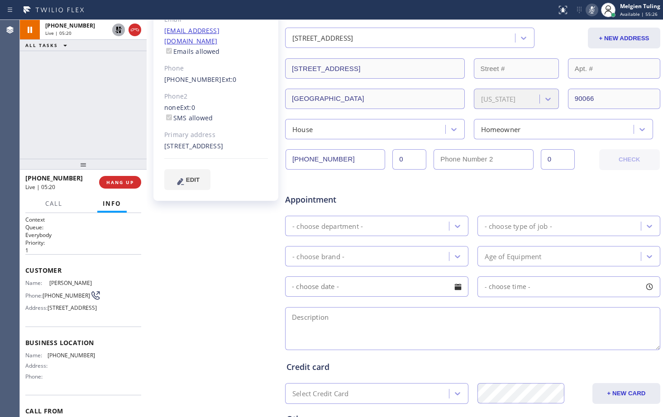
click at [195, 236] on div "[PERSON_NAME] Since: [DATE] link to CRM copy Email [EMAIL_ADDRESS][DOMAIN_NAME]…" at bounding box center [217, 220] width 136 height 586
click at [553, 45] on div "+ NEW ADDRESS" at bounding box center [598, 38] width 126 height 21
click at [591, 11] on icon at bounding box center [591, 10] width 11 height 11
click at [557, 33] on div "+ NEW ADDRESS" at bounding box center [598, 38] width 126 height 21
click at [116, 29] on icon at bounding box center [118, 30] width 6 height 6
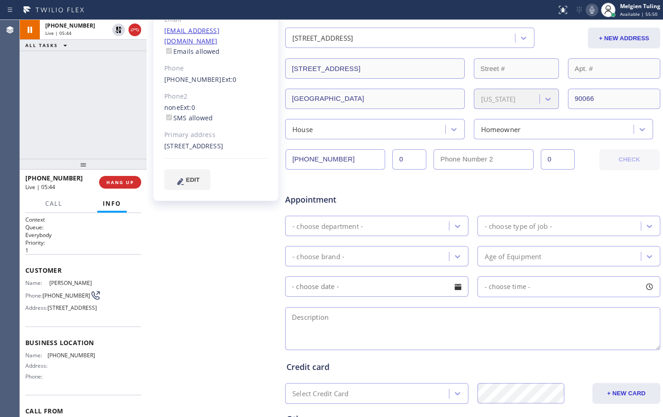
click at [231, 232] on div "[PERSON_NAME] Since: [DATE] link to CRM copy Email [EMAIL_ADDRESS][DOMAIN_NAME]…" at bounding box center [217, 220] width 136 height 586
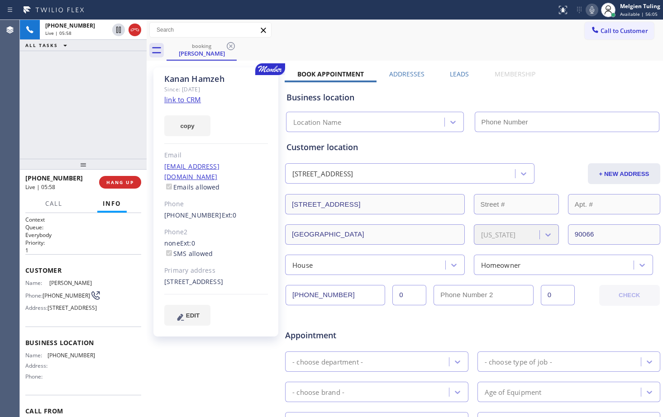
click at [244, 126] on div "copy" at bounding box center [216, 120] width 104 height 31
click at [246, 124] on div "copy" at bounding box center [216, 120] width 104 height 31
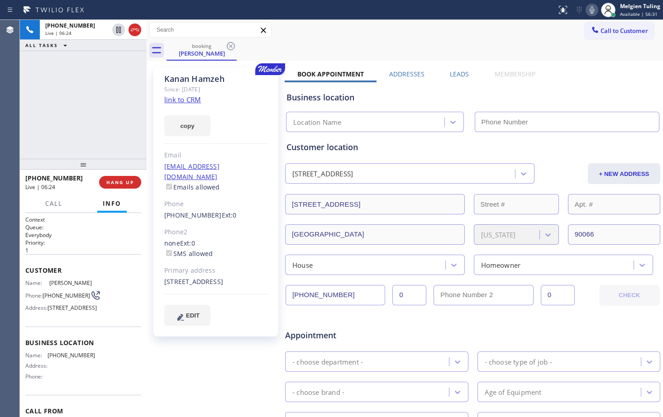
click at [392, 100] on div "Business location" at bounding box center [472, 97] width 372 height 12
click at [444, 55] on div "booking [PERSON_NAME]" at bounding box center [415, 50] width 496 height 20
click at [392, 52] on div "booking [PERSON_NAME]" at bounding box center [415, 50] width 496 height 20
click at [404, 54] on div "booking [PERSON_NAME]" at bounding box center [415, 50] width 496 height 20
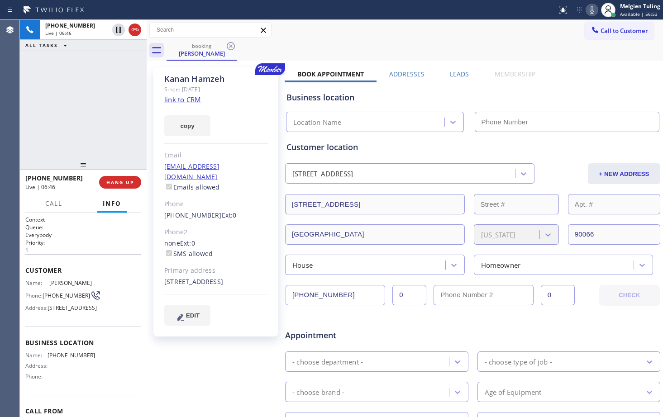
click at [440, 48] on div "booking [PERSON_NAME]" at bounding box center [415, 50] width 496 height 20
click at [563, 39] on div "Call to Customer Outbound call Location Search location Your caller id phone nu…" at bounding box center [405, 30] width 516 height 20
click at [544, 48] on div "booking [PERSON_NAME]" at bounding box center [415, 50] width 496 height 20
click at [593, 9] on icon at bounding box center [591, 10] width 11 height 11
click at [120, 30] on icon at bounding box center [118, 29] width 11 height 11
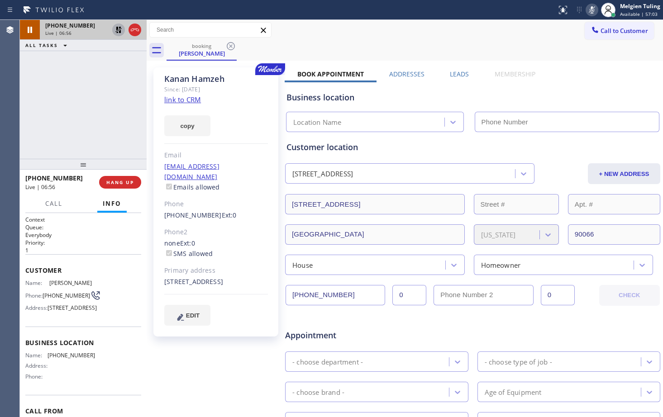
click at [255, 102] on div "[PERSON_NAME] Since: [DATE] link to CRM copy Email [EMAIL_ADDRESS][DOMAIN_NAME]…" at bounding box center [215, 201] width 125 height 269
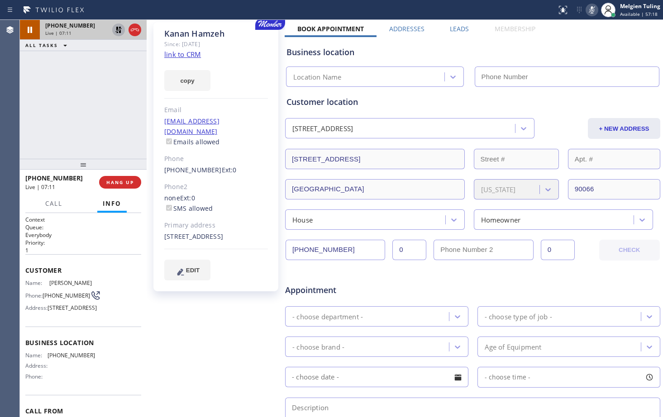
scroll to position [90, 0]
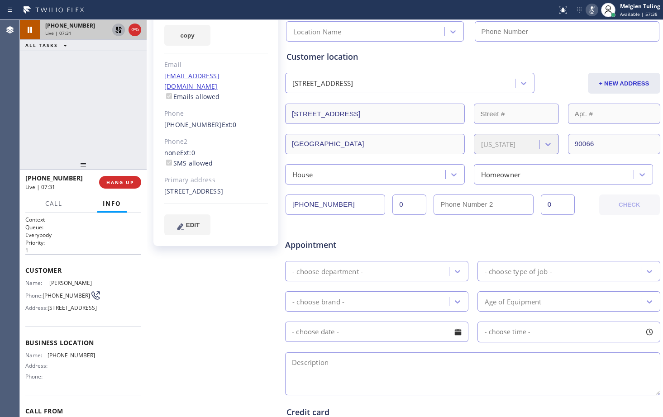
drag, startPoint x: 209, startPoint y: 190, endPoint x: 159, endPoint y: 181, distance: 51.0
click at [159, 181] on div "[PERSON_NAME] Since: [DATE] link to CRM copy Email [EMAIL_ADDRESS][DOMAIN_NAME]…" at bounding box center [215, 111] width 125 height 269
copy div "[STREET_ADDRESS]"
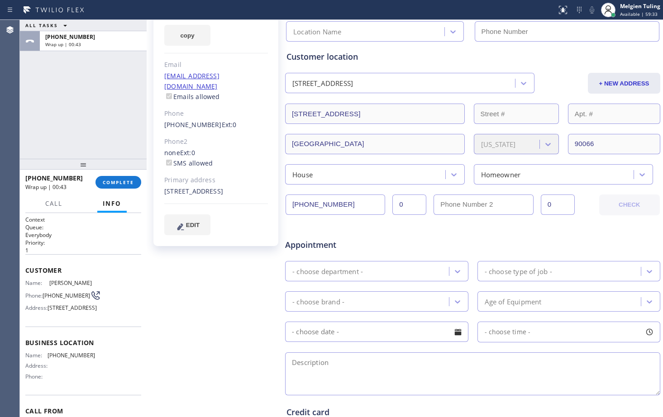
click at [218, 202] on div "[PERSON_NAME] Since: [DATE] link to CRM copy Email [EMAIL_ADDRESS][DOMAIN_NAME]…" at bounding box center [215, 111] width 125 height 269
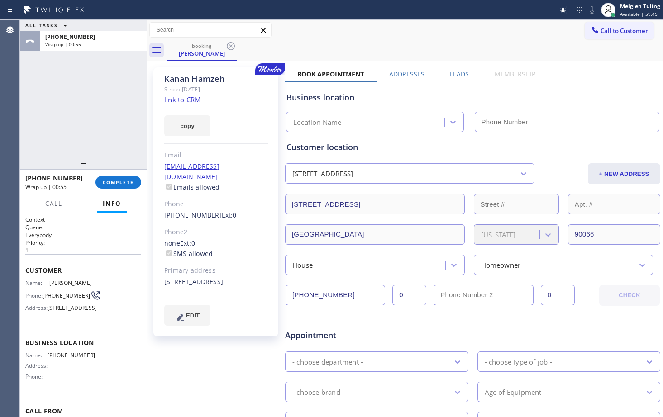
click at [236, 339] on div "[PERSON_NAME] Since: [DATE] link to CRM copy Email [EMAIL_ADDRESS][DOMAIN_NAME]…" at bounding box center [217, 356] width 136 height 586
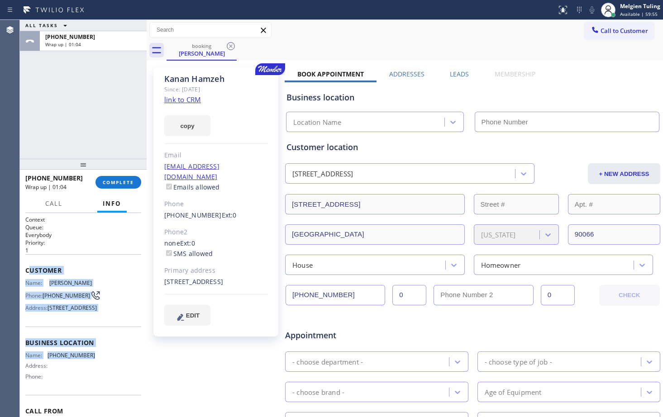
drag, startPoint x: 32, startPoint y: 260, endPoint x: 91, endPoint y: 381, distance: 134.6
click at [91, 381] on div "Context Queue: Everybody Priority: 1 Customer Name: [PERSON_NAME] Phone: [PHONE…" at bounding box center [83, 343] width 116 height 255
copy div "ustomer Name: [PERSON_NAME] Phone: [PHONE_NUMBER] Address: [STREET_ADDRESS] Bus…"
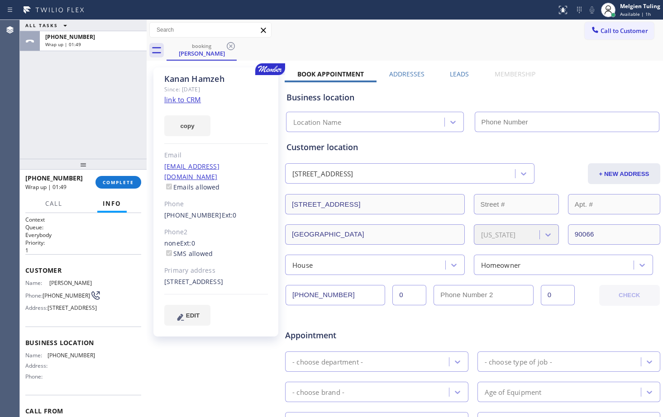
click at [251, 239] on div "none Ext: 0 SMS allowed" at bounding box center [216, 248] width 104 height 21
click at [120, 181] on span "COMPLETE" at bounding box center [118, 182] width 31 height 6
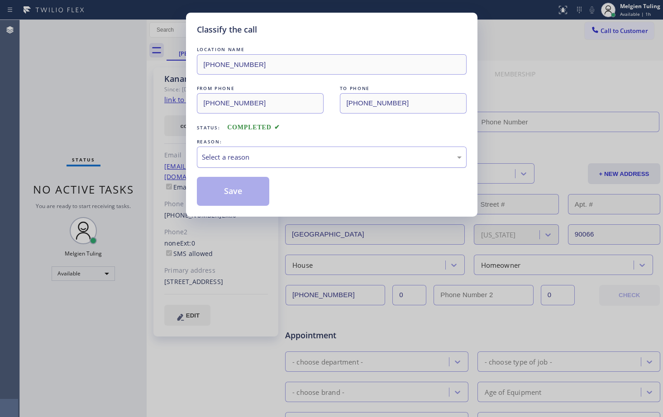
click at [211, 150] on div "Select a reason" at bounding box center [332, 157] width 270 height 21
click at [230, 192] on button "Save" at bounding box center [233, 191] width 73 height 29
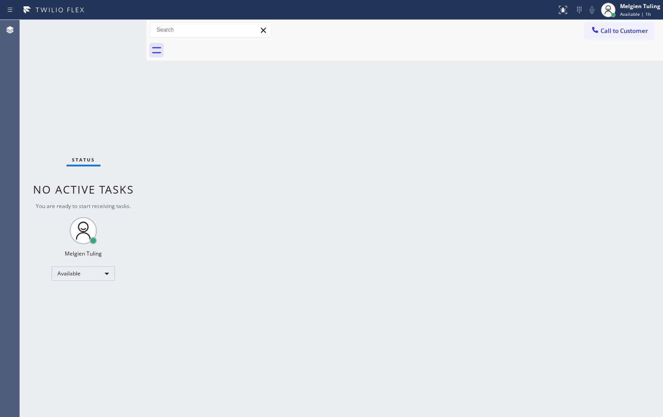
click at [370, 266] on div "Back to Dashboard Change Sender ID Customers Technicians Select a contact Outbo…" at bounding box center [405, 218] width 516 height 397
click at [336, 294] on div "Back to Dashboard Change Sender ID Customers Technicians Select a contact Outbo…" at bounding box center [405, 218] width 516 height 397
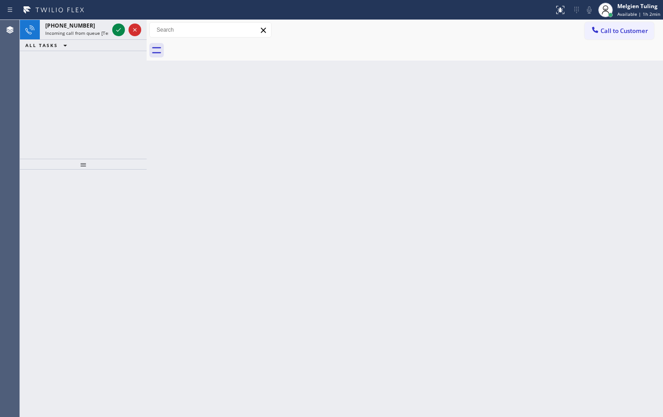
click at [225, 118] on div "Back to Dashboard Change Sender ID Customers Technicians Select a contact Outbo…" at bounding box center [405, 218] width 516 height 397
click at [116, 30] on icon at bounding box center [118, 29] width 11 height 11
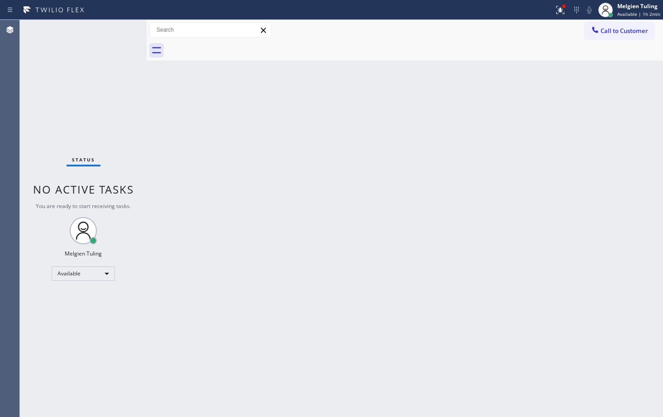
click at [258, 139] on div "Back to Dashboard Change Sender ID Customers Technicians Select a contact Outbo…" at bounding box center [405, 218] width 516 height 397
click at [320, 188] on div "Back to Dashboard Change Sender ID Customers Technicians Select a contact Outbo…" at bounding box center [405, 218] width 516 height 397
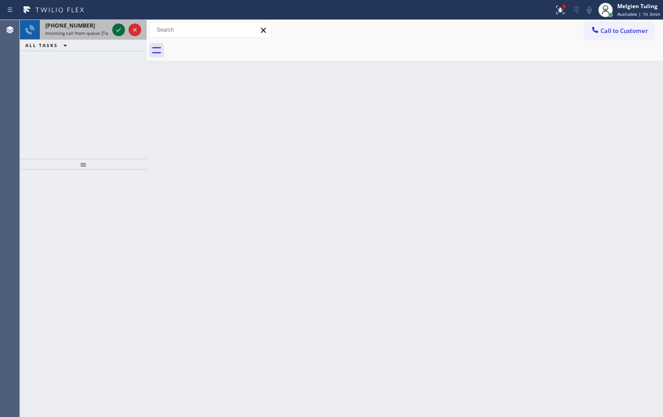
click at [117, 30] on icon at bounding box center [118, 29] width 11 height 11
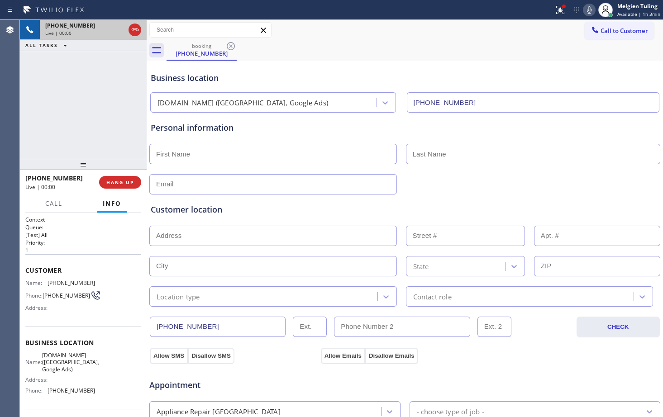
type input "[PHONE_NUMBER]"
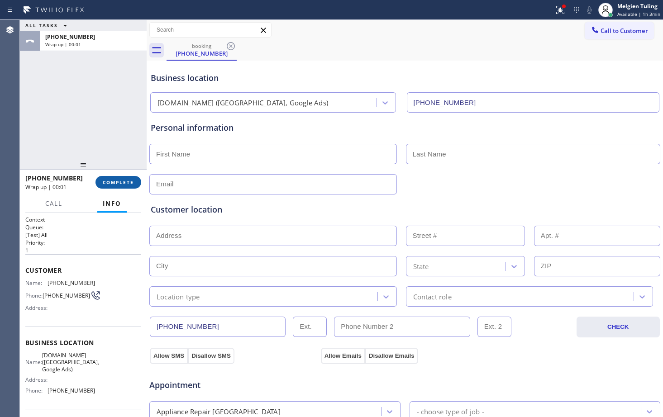
click at [119, 178] on button "COMPLETE" at bounding box center [118, 182] width 46 height 13
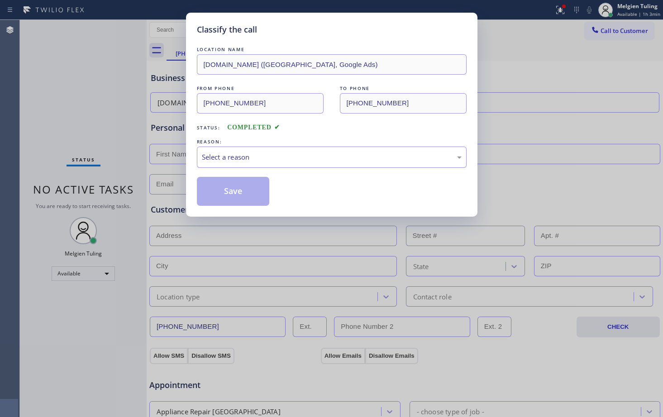
click at [203, 159] on div "Select a reason" at bounding box center [332, 157] width 260 height 10
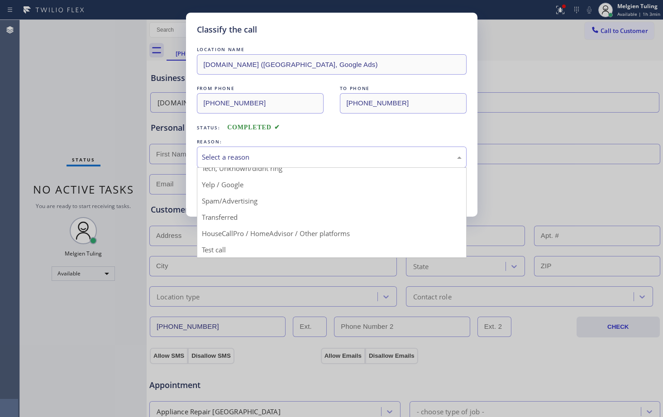
scroll to position [57, 0]
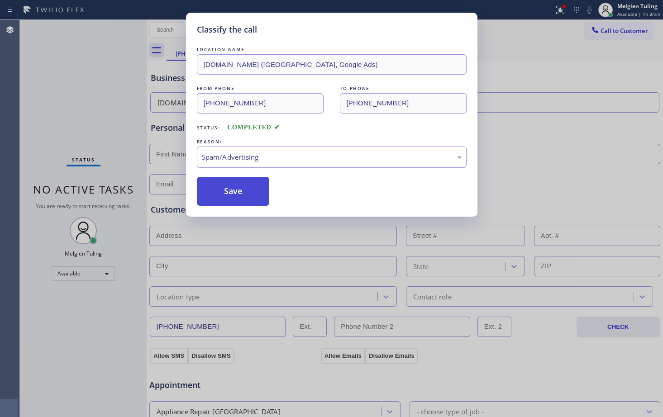
click at [244, 192] on button "Save" at bounding box center [233, 191] width 73 height 29
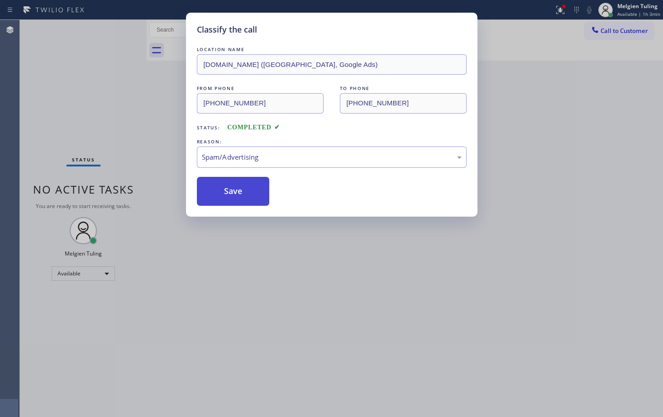
click at [244, 192] on button "Save" at bounding box center [233, 191] width 73 height 29
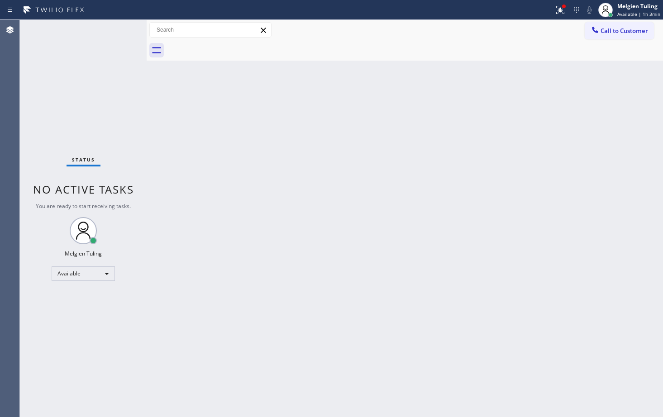
click at [224, 162] on div "Back to Dashboard Change Sender ID Customers Technicians Select a contact Outbo…" at bounding box center [405, 218] width 516 height 397
click at [563, 11] on icon at bounding box center [560, 10] width 8 height 8
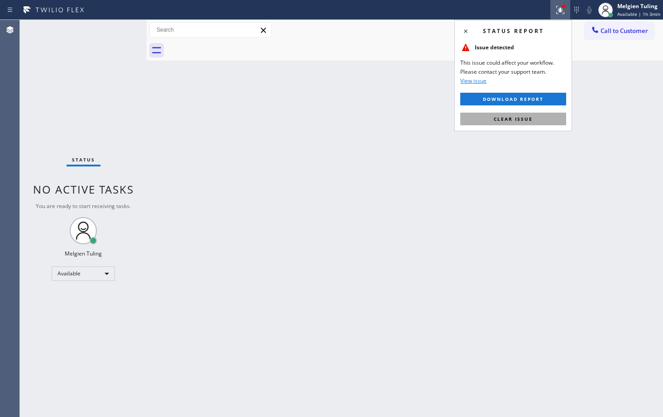
click at [509, 119] on span "Clear issue" at bounding box center [513, 119] width 39 height 6
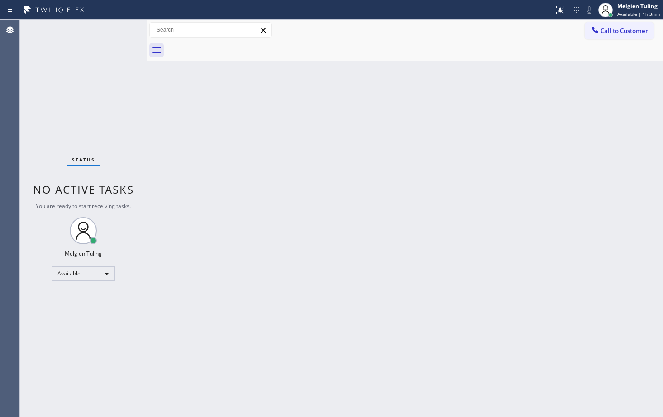
click at [509, 125] on div "Back to Dashboard Change Sender ID Customers Technicians Select a contact Outbo…" at bounding box center [405, 218] width 516 height 397
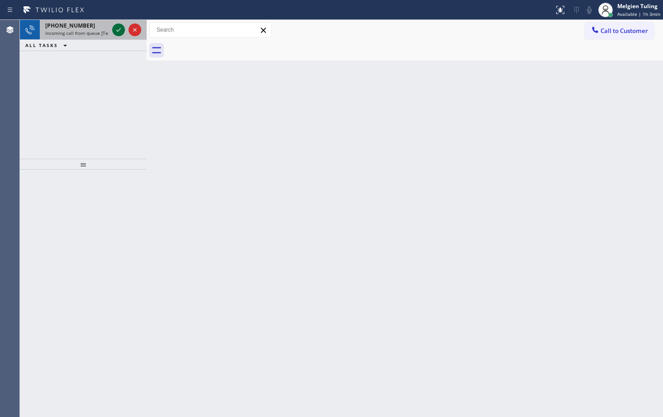
click at [118, 31] on icon at bounding box center [118, 30] width 5 height 4
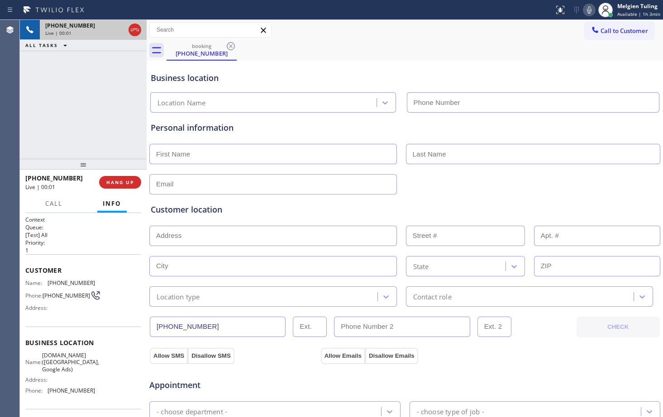
type input "[PHONE_NUMBER]"
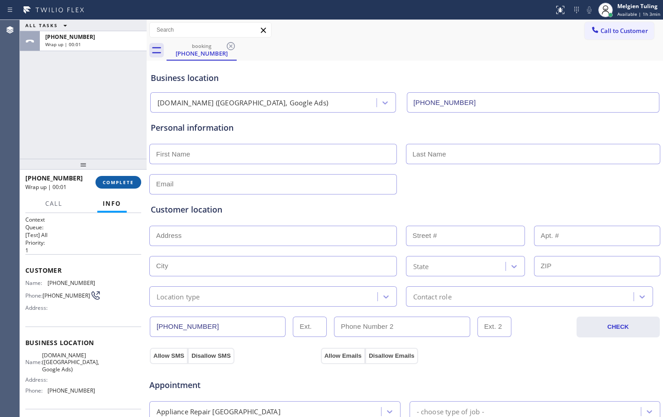
click at [116, 183] on span "COMPLETE" at bounding box center [118, 182] width 31 height 6
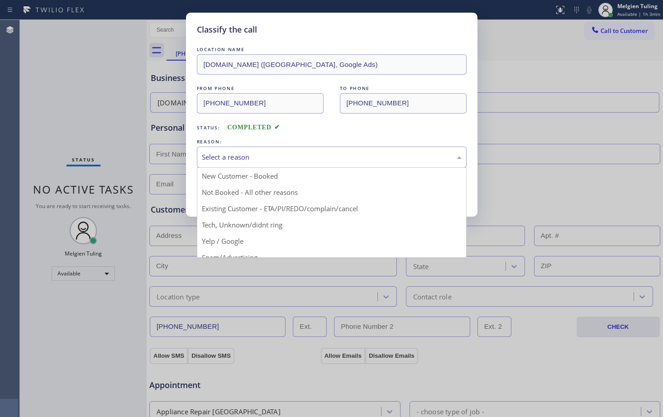
click at [227, 151] on div "Select a reason" at bounding box center [332, 157] width 270 height 21
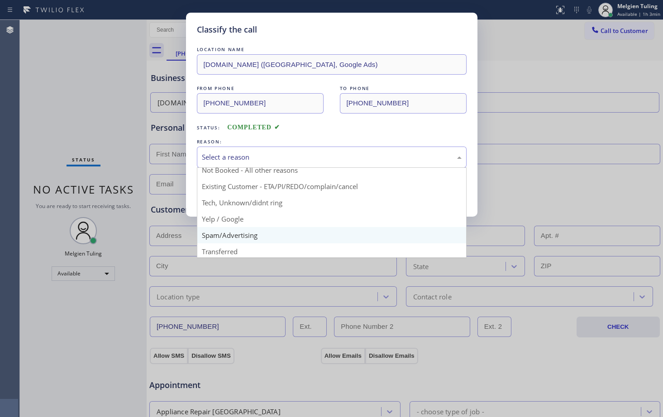
scroll to position [57, 0]
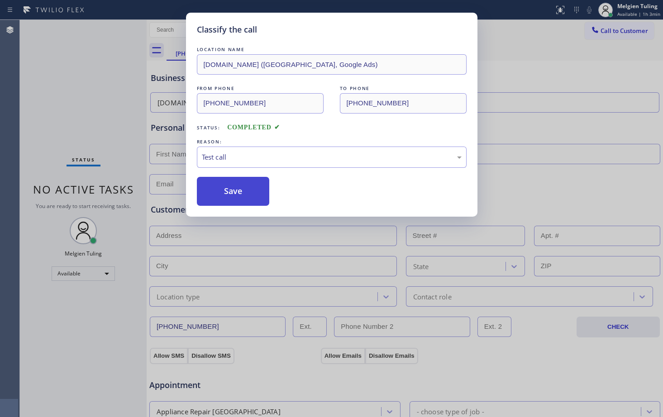
click at [225, 188] on button "Save" at bounding box center [233, 191] width 73 height 29
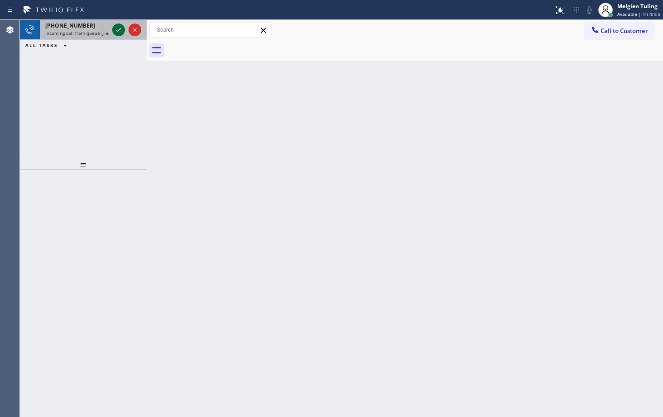
click at [116, 28] on icon at bounding box center [118, 29] width 11 height 11
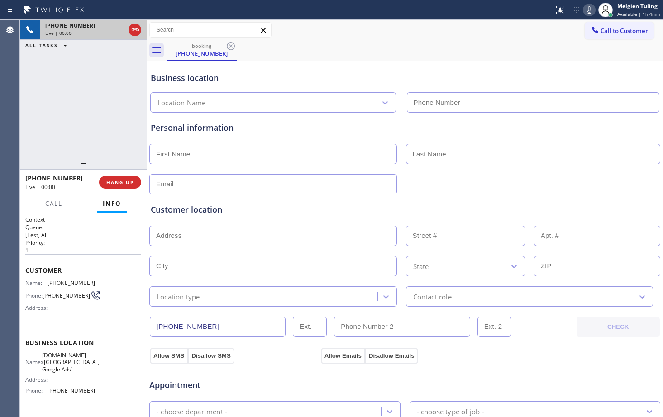
type input "[PHONE_NUMBER]"
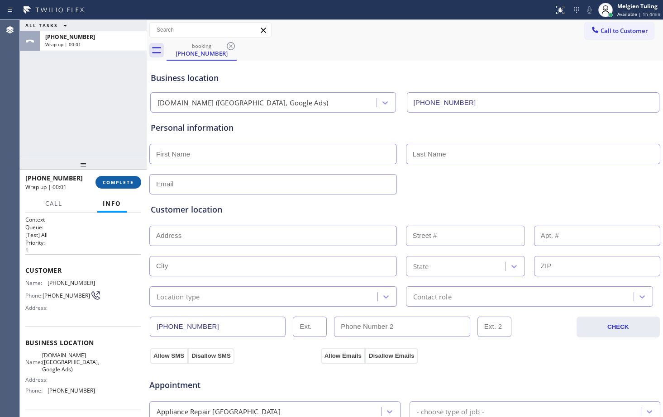
click at [132, 187] on button "COMPLETE" at bounding box center [118, 182] width 46 height 13
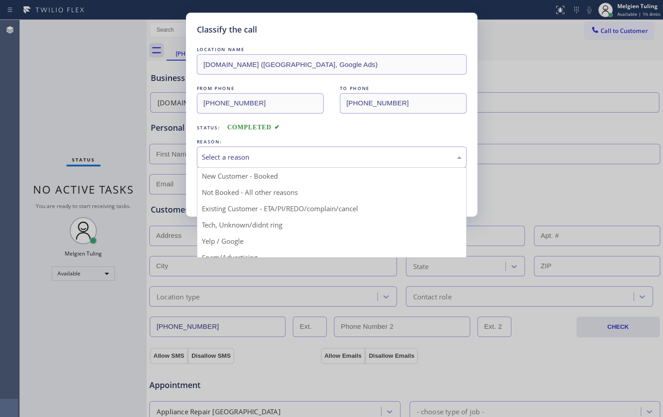
click at [206, 152] on div "Select a reason" at bounding box center [332, 157] width 260 height 10
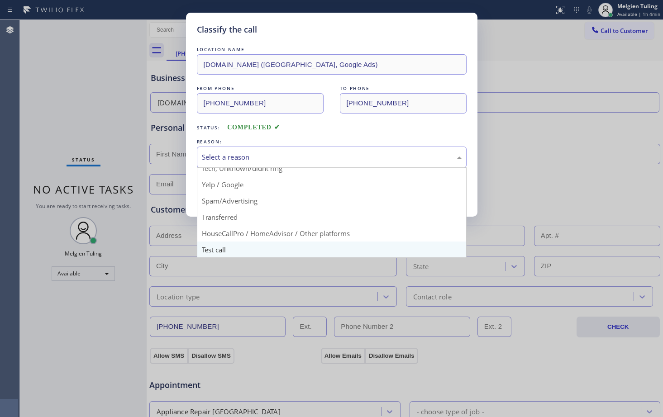
scroll to position [57, 0]
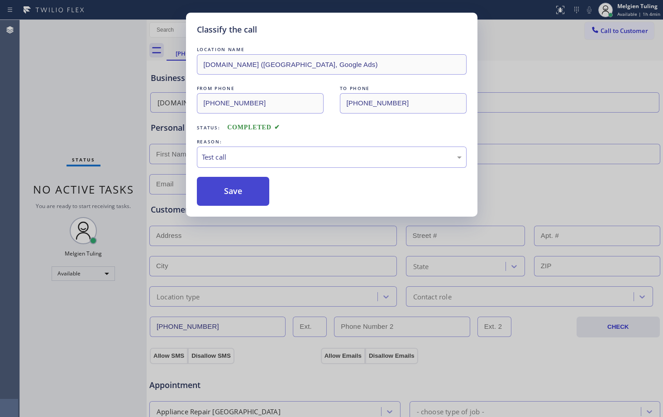
click at [215, 198] on button "Save" at bounding box center [233, 191] width 73 height 29
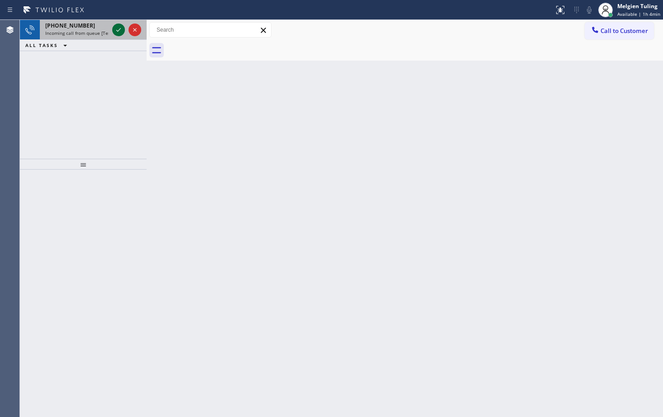
click at [120, 25] on icon at bounding box center [118, 29] width 11 height 11
click at [117, 28] on icon at bounding box center [118, 29] width 11 height 11
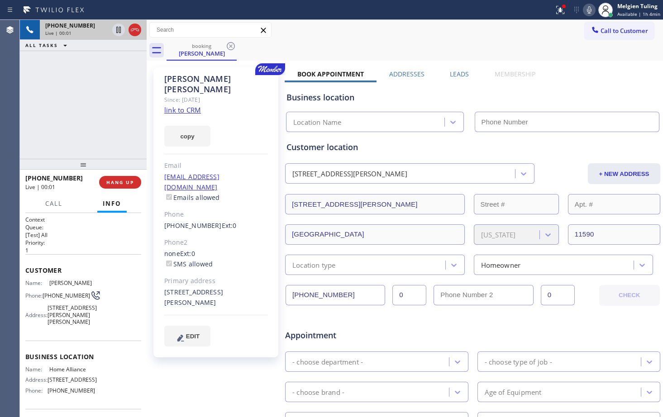
type input "[PHONE_NUMBER]"
click at [176, 105] on link "link to CRM" at bounding box center [182, 109] width 37 height 9
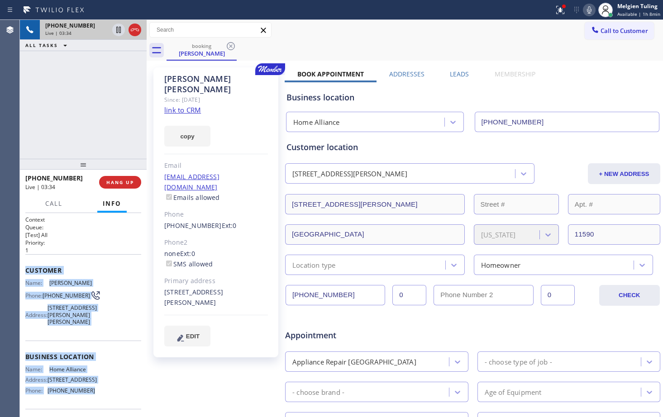
drag, startPoint x: 27, startPoint y: 267, endPoint x: 97, endPoint y: 399, distance: 149.4
click at [97, 399] on div "Context Queue: [Test] All Priority: 1 Customer Name: [PERSON_NAME] Phone: [PHON…" at bounding box center [83, 347] width 116 height 262
copy div "Customer Name: [PERSON_NAME] Phone: [PHONE_NUMBER] Address: [STREET_ADDRESS][PE…"
click at [588, 9] on icon at bounding box center [589, 10] width 11 height 11
click at [593, 5] on icon at bounding box center [589, 10] width 11 height 11
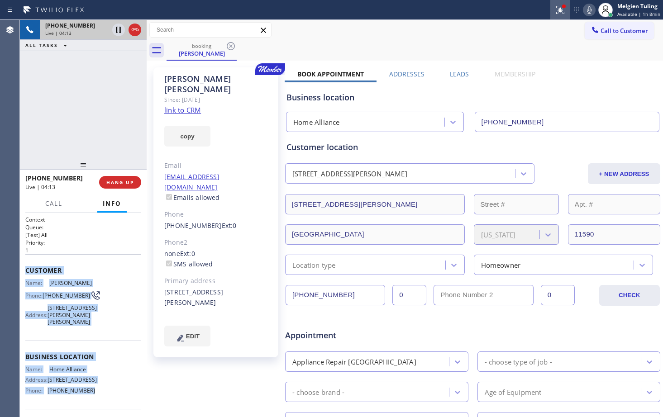
click at [558, 5] on icon at bounding box center [560, 10] width 11 height 11
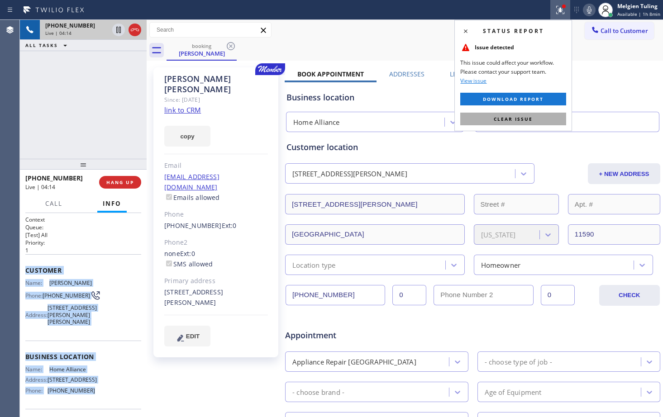
click at [494, 121] on span "Clear issue" at bounding box center [513, 119] width 39 height 6
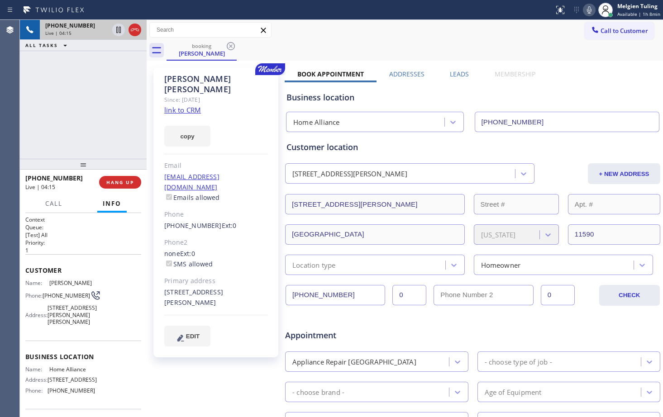
click at [514, 54] on div "booking [PERSON_NAME]" at bounding box center [415, 50] width 496 height 20
click at [562, 91] on div "Business location" at bounding box center [472, 97] width 372 height 12
click at [565, 90] on div "Business location Home Alliance [PHONE_NUMBER]" at bounding box center [473, 107] width 376 height 50
click at [588, 11] on icon at bounding box center [589, 10] width 11 height 11
click at [116, 27] on icon at bounding box center [118, 29] width 11 height 11
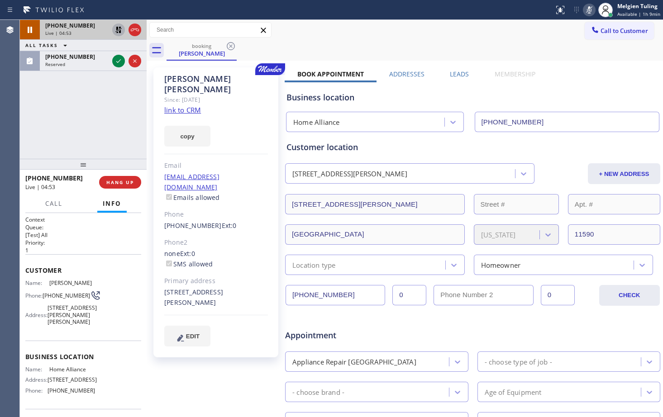
click at [128, 116] on div "[PHONE_NUMBER] Live | 04:53 ALL TASKS ALL TASKS ACTIVE TASKS TASKS IN WRAP UP […" at bounding box center [83, 89] width 127 height 139
click at [178, 105] on link "link to CRM" at bounding box center [182, 109] width 37 height 9
click at [251, 366] on div "[PERSON_NAME] Since: [DATE] link to CRM copy Email [EMAIL_ADDRESS][DOMAIN_NAME]…" at bounding box center [217, 356] width 136 height 586
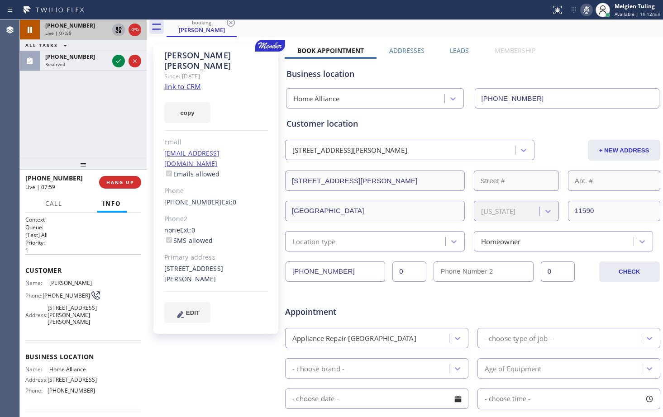
scroll to position [45, 0]
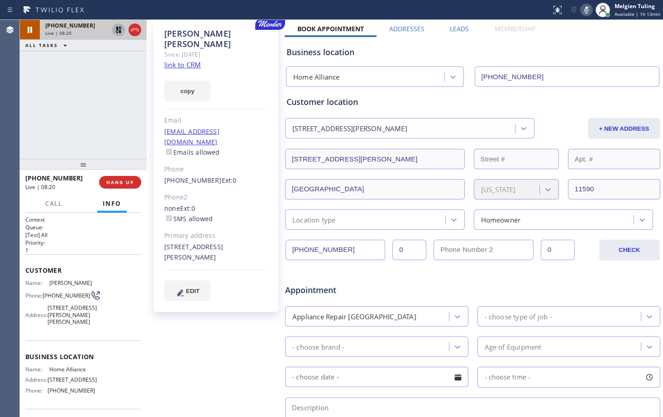
drag, startPoint x: 460, startPoint y: 404, endPoint x: 482, endPoint y: 397, distance: 23.2
click at [460, 404] on textarea at bounding box center [472, 419] width 375 height 43
click at [237, 87] on div "copy" at bounding box center [216, 85] width 104 height 31
click at [590, 10] on icon at bounding box center [586, 10] width 11 height 11
click at [116, 31] on icon at bounding box center [118, 29] width 11 height 11
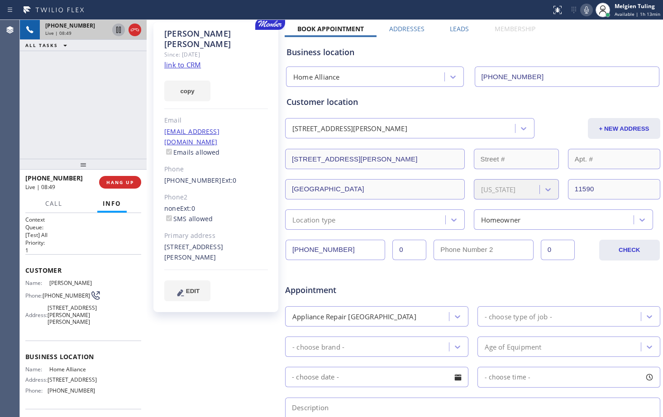
scroll to position [0, 0]
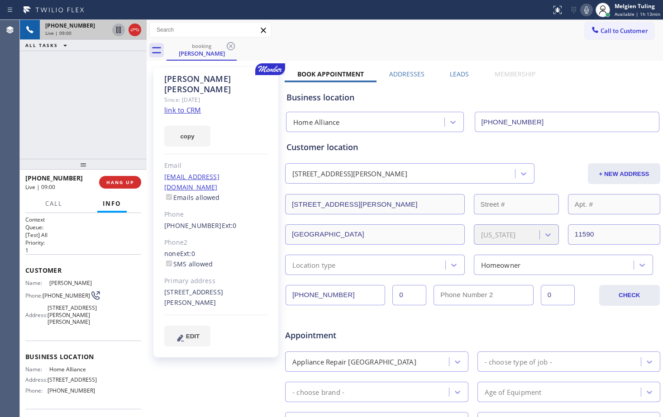
click at [436, 34] on div "Call to Customer Outbound call Location Search location Your caller id phone nu…" at bounding box center [405, 30] width 516 height 16
click at [585, 10] on icon at bounding box center [586, 10] width 11 height 11
click at [117, 33] on icon at bounding box center [118, 30] width 5 height 6
click at [587, 80] on div "Business location Home Alliance [PHONE_NUMBER]" at bounding box center [473, 105] width 376 height 53
click at [589, 10] on icon at bounding box center [586, 10] width 11 height 11
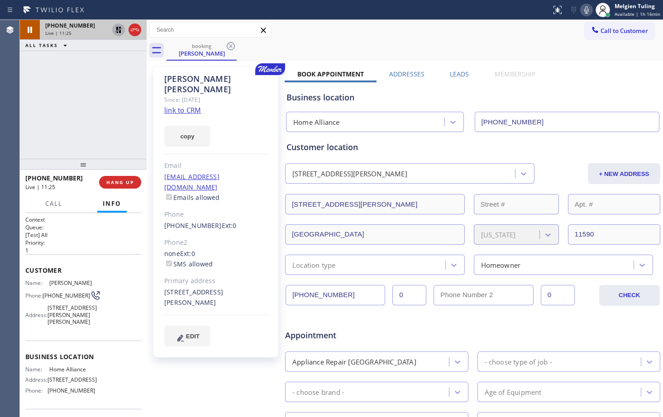
click at [119, 31] on icon at bounding box center [118, 29] width 11 height 11
drag, startPoint x: 209, startPoint y: 205, endPoint x: 161, endPoint y: 206, distance: 48.4
click at [161, 206] on div "[PERSON_NAME] Since: [DATE] link to CRM copy Email [EMAIL_ADDRESS][DOMAIN_NAME]…" at bounding box center [215, 212] width 125 height 290
copy link "[PHONE_NUMBER]"
click at [481, 36] on div "Call to Customer Outbound call Location Search location Your caller id phone nu…" at bounding box center [405, 30] width 516 height 16
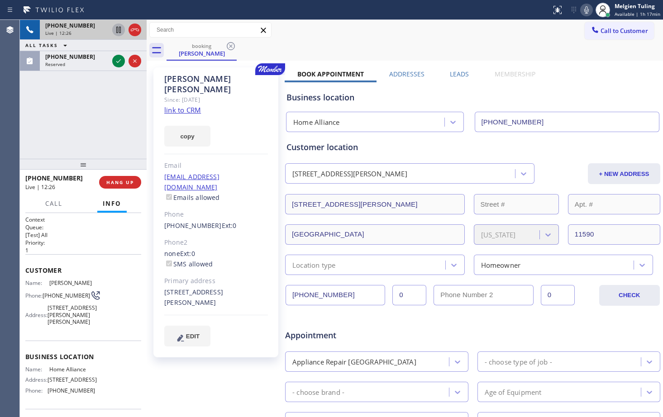
click at [545, 34] on div "Call to Customer Outbound call Location Search location Your caller id phone nu…" at bounding box center [405, 30] width 516 height 16
click at [589, 9] on icon at bounding box center [586, 10] width 11 height 11
click at [121, 28] on icon at bounding box center [118, 29] width 11 height 11
click at [223, 373] on div "[PERSON_NAME] Since: [DATE] link to CRM copy Email [EMAIL_ADDRESS][DOMAIN_NAME]…" at bounding box center [217, 356] width 136 height 586
click at [245, 140] on div "[PERSON_NAME] Since: [DATE] link to CRM copy Email [EMAIL_ADDRESS][DOMAIN_NAME]…" at bounding box center [215, 212] width 125 height 290
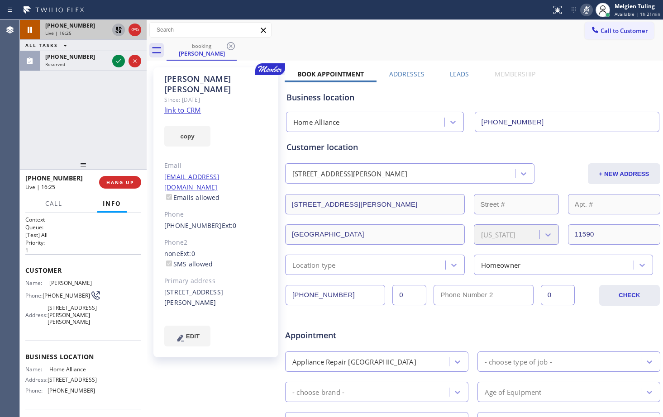
click at [247, 115] on div "copy" at bounding box center [216, 130] width 104 height 31
click at [64, 105] on div "[PHONE_NUMBER] Live | 16:30 ALL TASKS ALL TASKS ACTIVE TASKS TASKS IN WRAP UP […" at bounding box center [83, 89] width 127 height 139
click at [238, 127] on div "copy" at bounding box center [216, 130] width 104 height 31
click at [590, 9] on icon at bounding box center [586, 10] width 11 height 11
click at [119, 29] on icon at bounding box center [118, 30] width 6 height 6
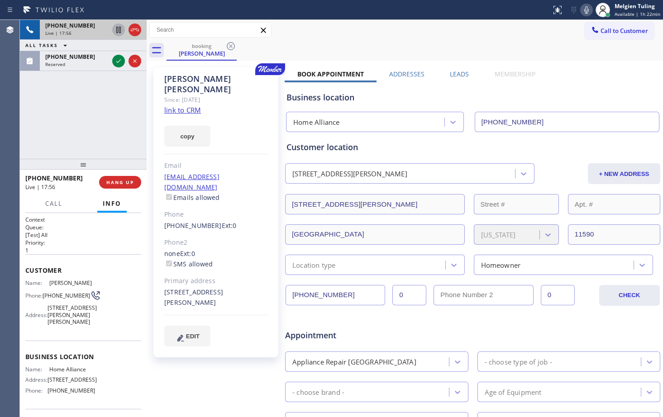
click at [252, 119] on div "copy" at bounding box center [216, 130] width 104 height 31
click at [318, 32] on div "Call to Customer Outbound call Location Search location Your caller id phone nu…" at bounding box center [405, 30] width 516 height 16
click at [589, 9] on icon at bounding box center [586, 9] width 5 height 7
click at [588, 76] on div "Book Appointment Addresses Leads Membership Business location Home Alliance [PH…" at bounding box center [473, 360] width 376 height 580
click at [324, 53] on div "booking [PERSON_NAME]" at bounding box center [415, 50] width 496 height 20
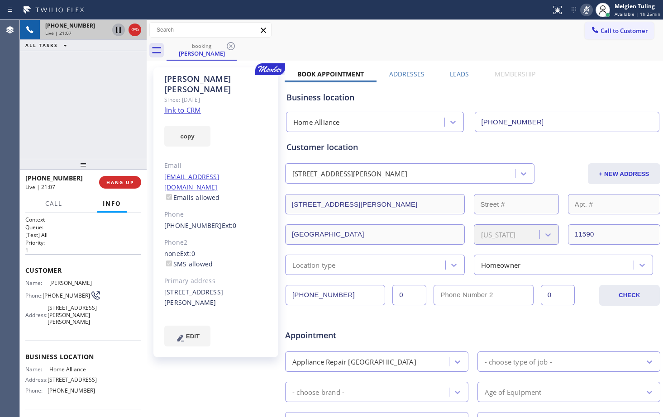
click at [322, 39] on div "Call to Customer Outbound call Location Search location Your caller id phone nu…" at bounding box center [405, 30] width 516 height 20
click at [312, 32] on div "Call to Customer Outbound call Location Search location Your caller id phone nu…" at bounding box center [405, 30] width 516 height 16
click at [357, 37] on div "Call to Customer Outbound call Location Search location Your caller id phone nu…" at bounding box center [405, 30] width 516 height 16
click at [589, 11] on icon at bounding box center [586, 9] width 5 height 7
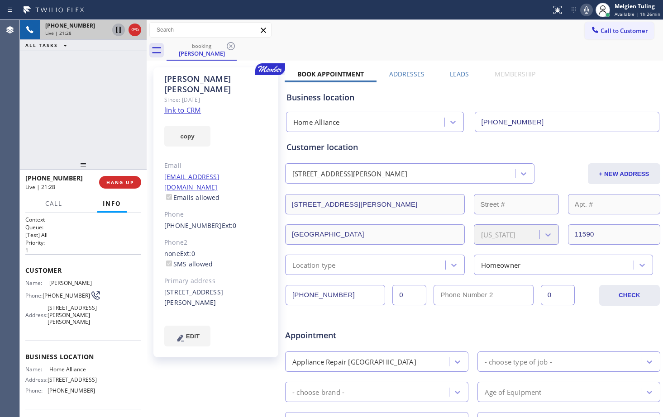
click at [314, 35] on div "Call to Customer Outbound call Location Search location Your caller id phone nu…" at bounding box center [405, 30] width 516 height 16
click at [361, 38] on div "Call to Customer Outbound call Location Search location Your caller id phone nu…" at bounding box center [405, 30] width 516 height 20
click at [530, 333] on div "Appointment" at bounding box center [472, 330] width 377 height 23
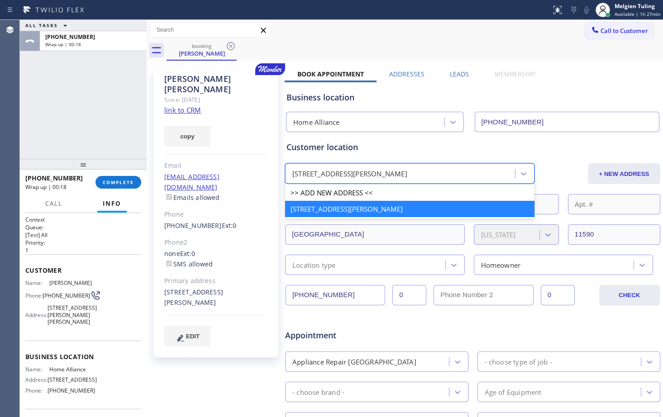
drag, startPoint x: 423, startPoint y: 177, endPoint x: 282, endPoint y: 175, distance: 140.7
click at [282, 175] on div "[PERSON_NAME] Since: [DATE] link to CRM copy Email [EMAIL_ADDRESS][DOMAIN_NAME]…" at bounding box center [405, 356] width 512 height 586
click at [503, 172] on div "[STREET_ADDRESS][PERSON_NAME]" at bounding box center [401, 174] width 227 height 16
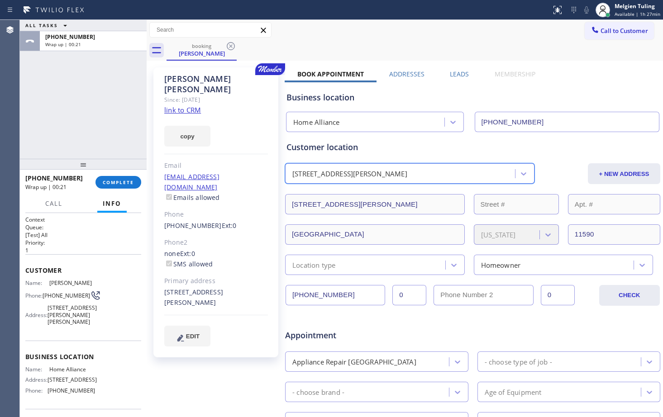
click at [460, 171] on div "[STREET_ADDRESS][PERSON_NAME]" at bounding box center [401, 174] width 227 height 16
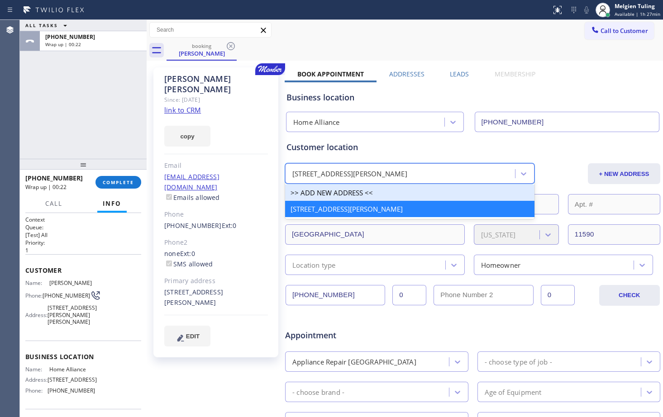
click at [394, 193] on div ">> ADD NEW ADDRESS <<" at bounding box center [409, 193] width 249 height 16
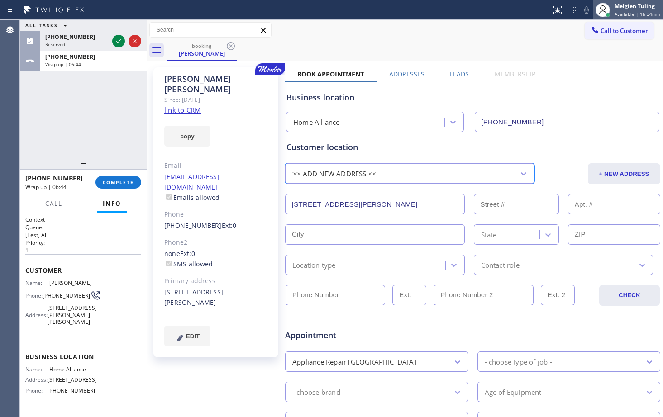
click at [628, 10] on div "Melgien Tuling Available | 1h 34min" at bounding box center [638, 10] width 50 height 16
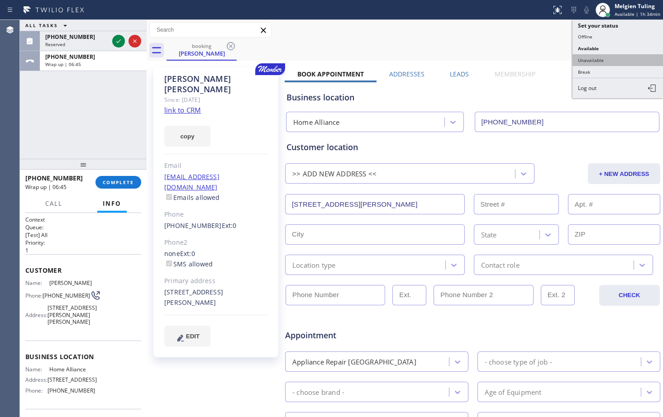
click at [603, 60] on button "Unavailable" at bounding box center [617, 60] width 90 height 12
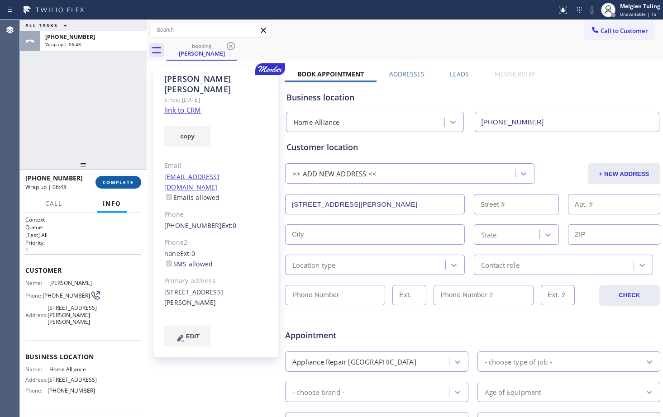
click at [114, 185] on span "COMPLETE" at bounding box center [118, 182] width 31 height 6
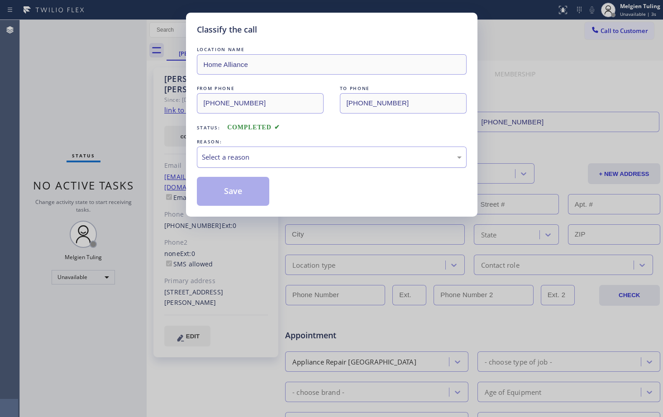
click at [243, 155] on div "Select a reason" at bounding box center [332, 157] width 260 height 10
click at [231, 187] on button "Save" at bounding box center [233, 191] width 73 height 29
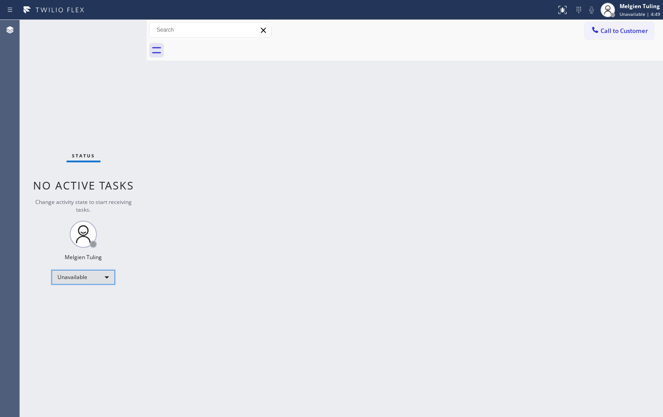
click at [103, 278] on div "Unavailable" at bounding box center [83, 277] width 63 height 14
click at [75, 299] on li "Available" at bounding box center [83, 301] width 62 height 11
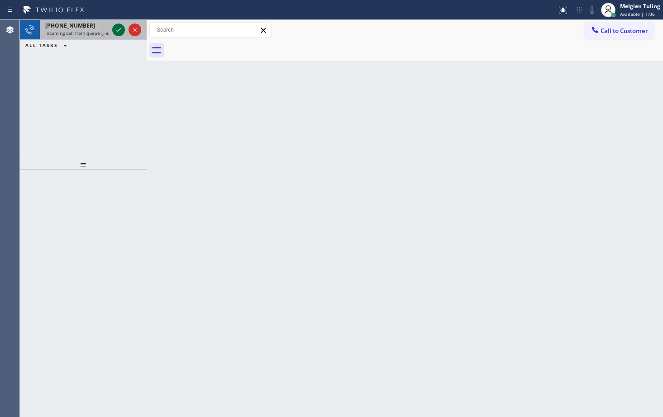
click at [114, 30] on icon at bounding box center [118, 29] width 11 height 11
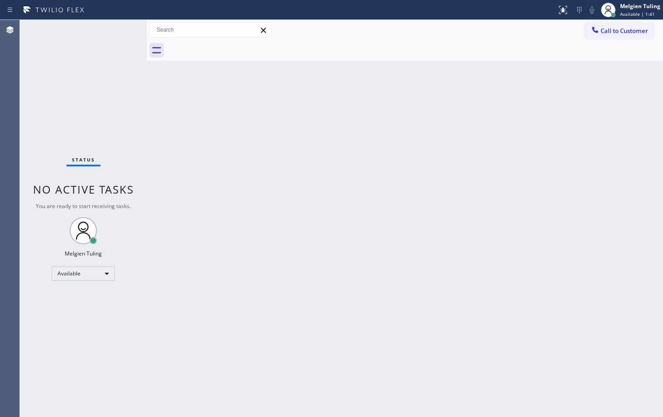
click at [114, 32] on div "Status No active tasks You are ready to start receiving tasks. Melgien Tuling A…" at bounding box center [83, 218] width 127 height 397
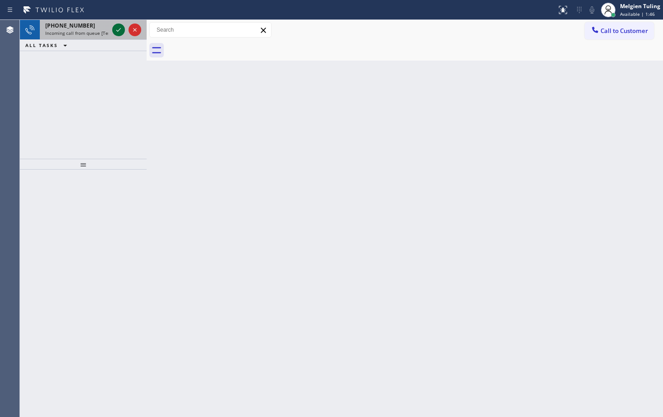
click at [116, 33] on icon at bounding box center [118, 29] width 11 height 11
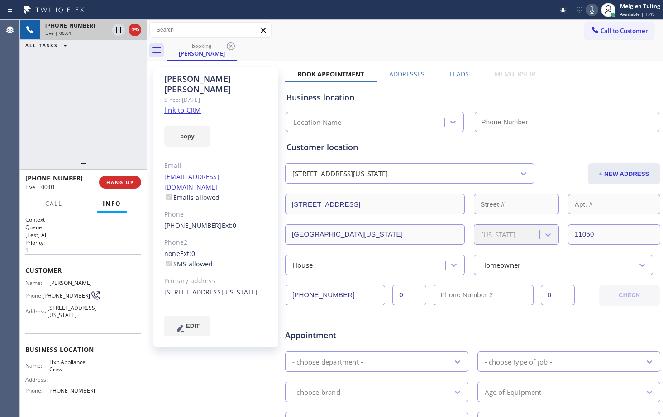
type input "[PHONE_NUMBER]"
click at [577, 92] on div "Business location" at bounding box center [472, 97] width 372 height 12
click at [544, 43] on div "booking [PERSON_NAME]" at bounding box center [415, 50] width 496 height 20
click at [593, 12] on icon at bounding box center [591, 10] width 11 height 11
click at [117, 27] on icon at bounding box center [118, 30] width 5 height 6
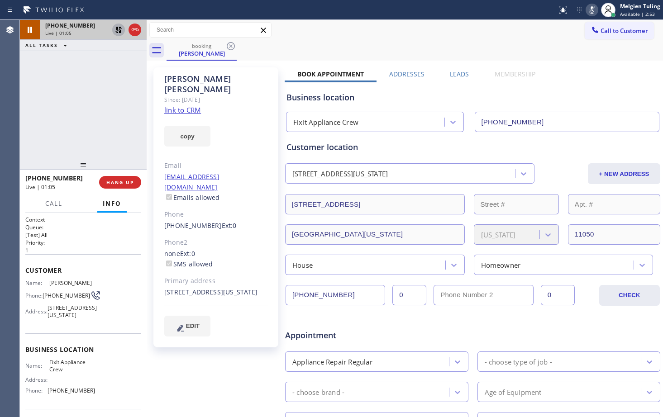
click at [176, 105] on link "link to CRM" at bounding box center [182, 109] width 37 height 9
click at [501, 93] on div "Business location" at bounding box center [472, 97] width 372 height 12
click at [593, 10] on icon at bounding box center [591, 10] width 11 height 11
click at [429, 41] on div "booking [PERSON_NAME]" at bounding box center [415, 50] width 496 height 20
click at [116, 29] on icon at bounding box center [118, 29] width 11 height 11
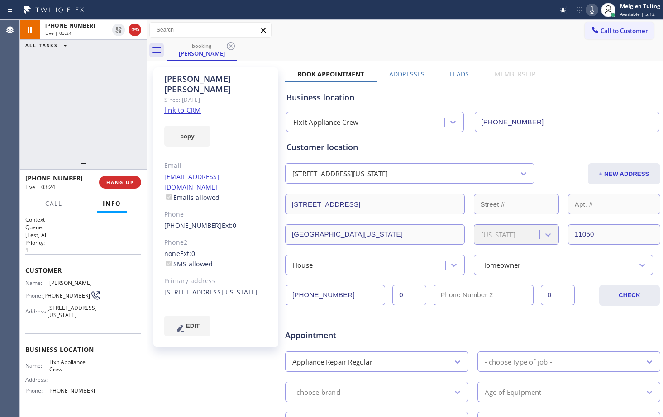
click at [257, 115] on div "copy" at bounding box center [216, 130] width 104 height 31
click at [262, 126] on div "copy" at bounding box center [216, 130] width 104 height 31
click at [263, 95] on div "Since: [DATE]" at bounding box center [216, 100] width 104 height 10
click at [262, 221] on div "[PHONE_NUMBER] Ext: 0" at bounding box center [216, 226] width 104 height 10
click at [262, 184] on div "[PERSON_NAME] Since: [DATE] link to CRM copy Email [EMAIL_ADDRESS][DOMAIN_NAME]…" at bounding box center [215, 207] width 125 height 280
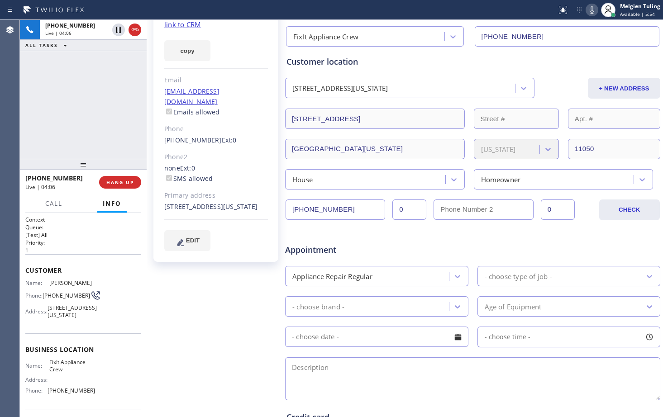
scroll to position [90, 0]
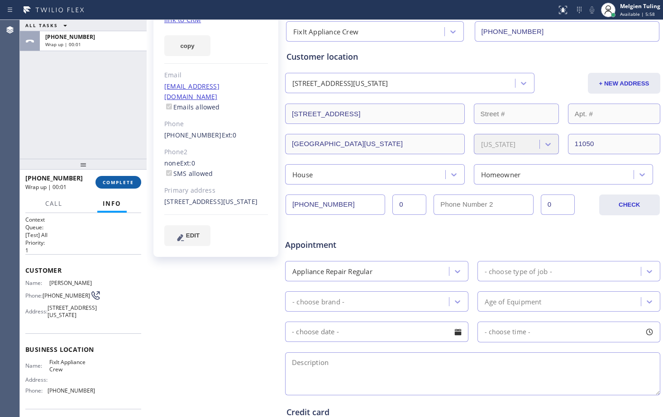
click at [128, 187] on button "COMPLETE" at bounding box center [118, 182] width 46 height 13
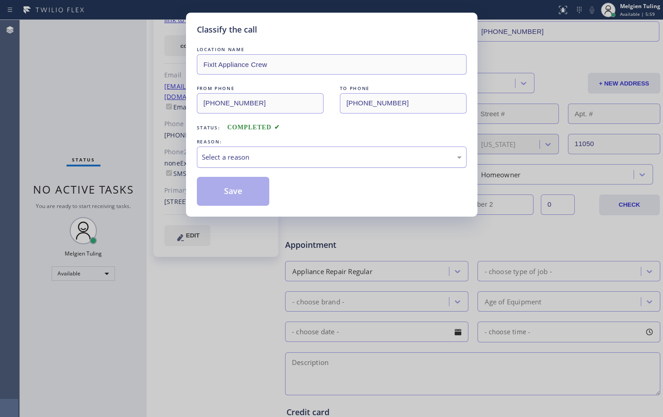
click at [269, 157] on div "Select a reason" at bounding box center [332, 157] width 260 height 10
click at [262, 156] on div "Not Booked - All other reasons" at bounding box center [332, 157] width 260 height 10
click at [242, 189] on button "Save" at bounding box center [233, 191] width 73 height 29
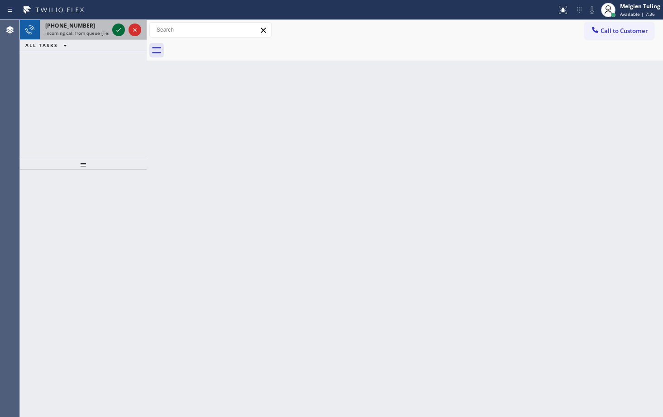
click at [123, 31] on icon at bounding box center [118, 29] width 11 height 11
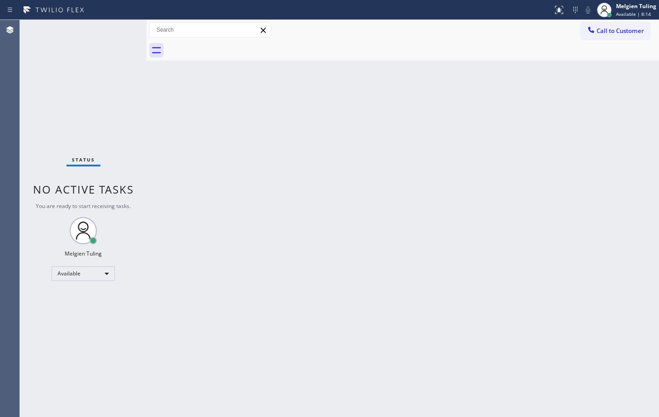
click at [121, 33] on div "Status No active tasks You are ready to start receiving tasks. Melgien Tuling A…" at bounding box center [83, 218] width 127 height 397
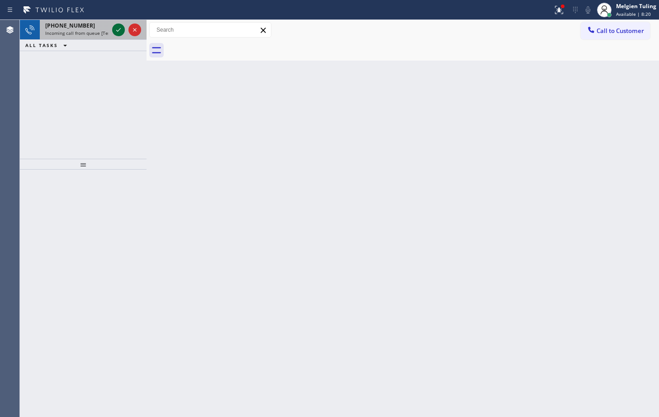
click at [119, 31] on icon at bounding box center [118, 29] width 11 height 11
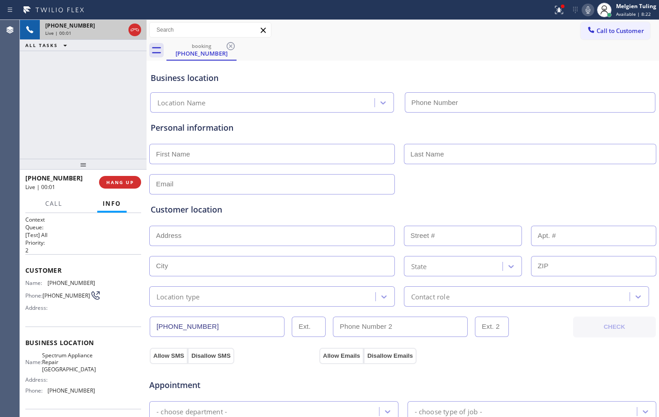
type input "[PHONE_NUMBER]"
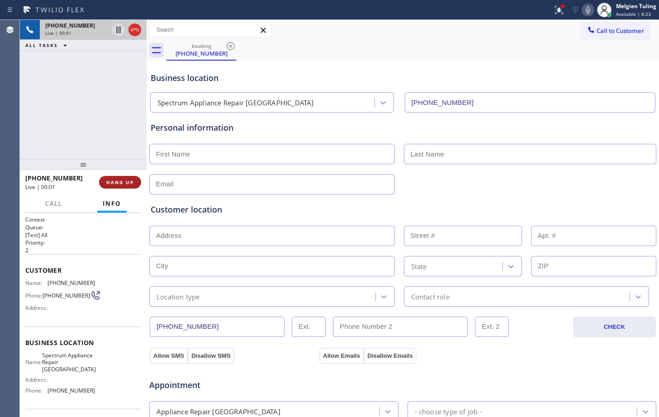
click at [115, 183] on span "HANG UP" at bounding box center [120, 182] width 28 height 6
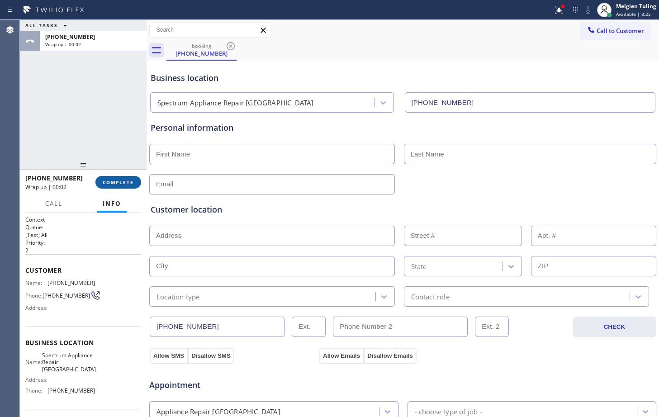
click at [122, 181] on span "COMPLETE" at bounding box center [118, 182] width 31 height 6
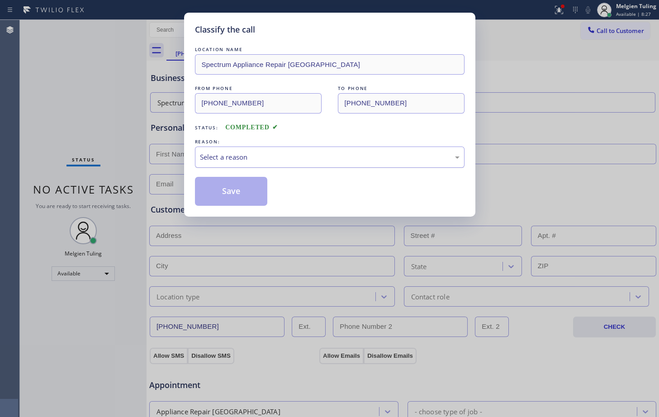
click at [221, 153] on div "Select a reason" at bounding box center [330, 157] width 260 height 10
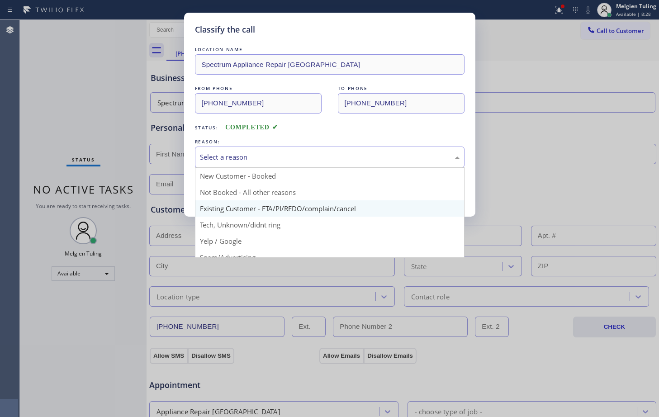
scroll to position [45, 0]
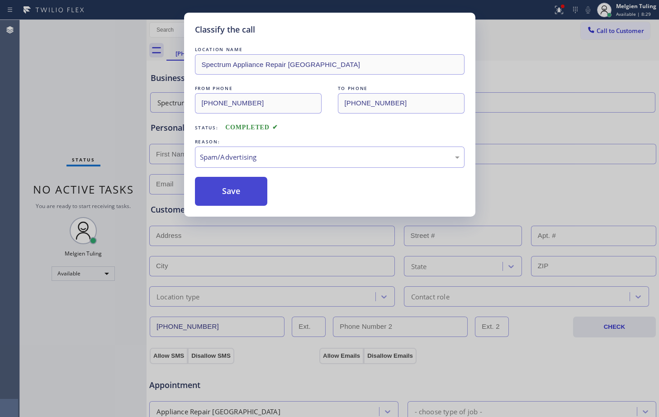
click at [218, 185] on button "Save" at bounding box center [231, 191] width 73 height 29
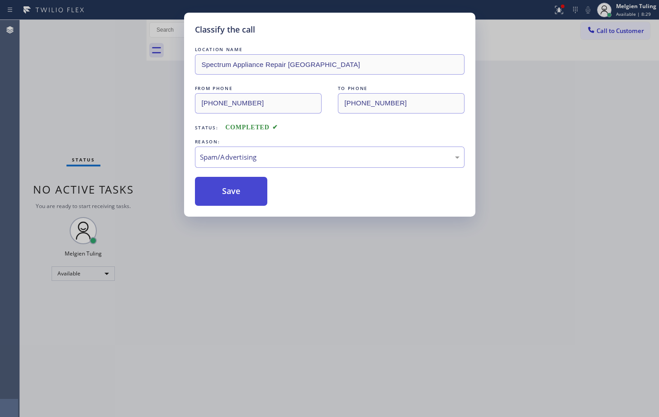
click at [218, 185] on button "Save" at bounding box center [231, 191] width 73 height 29
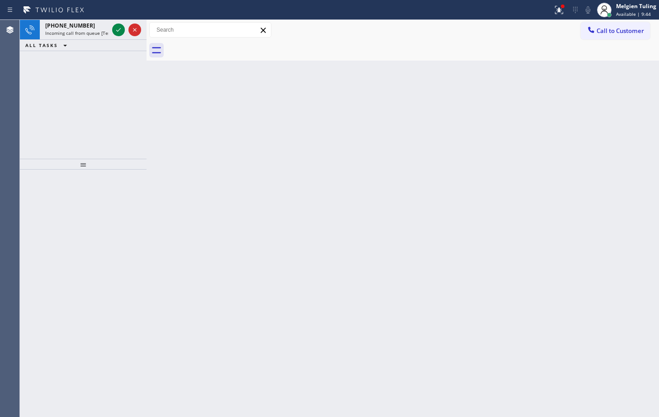
drag, startPoint x: 242, startPoint y: 138, endPoint x: 112, endPoint y: 81, distance: 141.9
click at [241, 138] on div "Back to Dashboard Change Sender ID Customers Technicians Select a contact Outbo…" at bounding box center [403, 218] width 513 height 397
click at [115, 31] on icon at bounding box center [118, 29] width 11 height 11
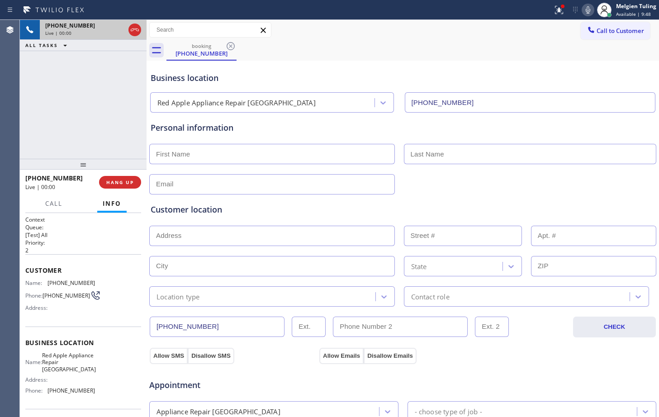
type input "[PHONE_NUMBER]"
click at [128, 182] on span "HANG UP" at bounding box center [120, 182] width 28 height 6
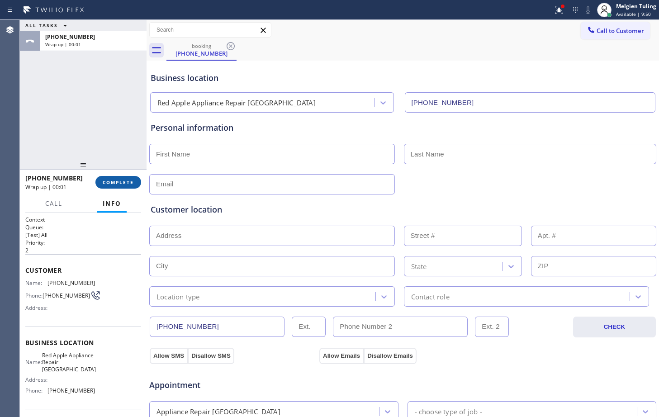
click at [119, 179] on button "COMPLETE" at bounding box center [118, 182] width 46 height 13
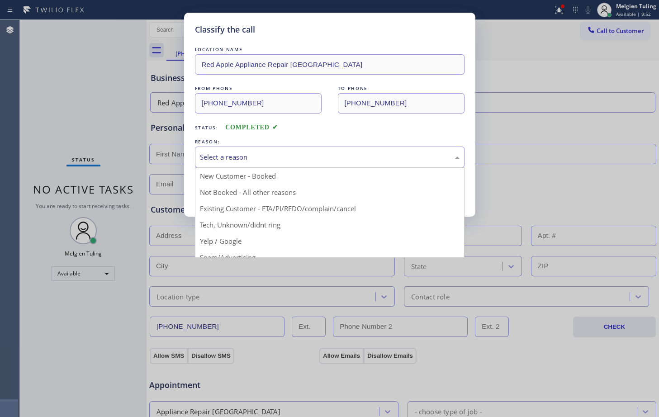
click at [215, 155] on div "Select a reason" at bounding box center [330, 157] width 260 height 10
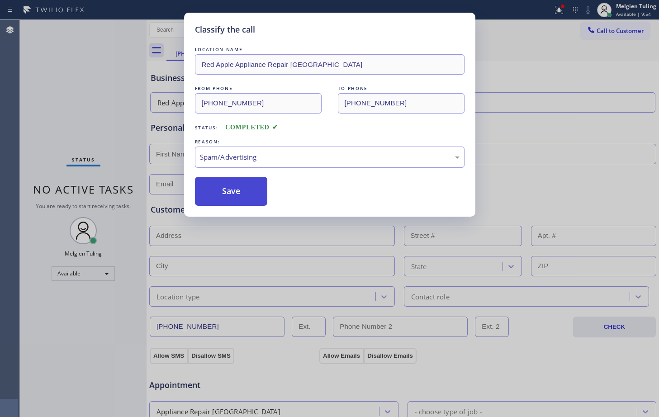
click at [225, 193] on button "Save" at bounding box center [231, 191] width 73 height 29
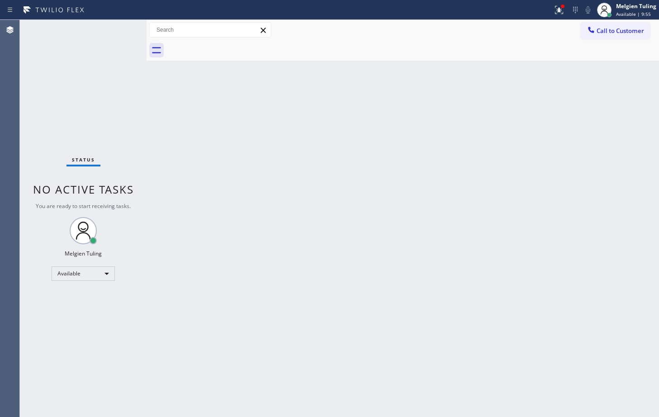
click at [336, 182] on div "Back to Dashboard Change Sender ID Customers Technicians Select a contact Outbo…" at bounding box center [403, 218] width 513 height 397
click at [265, 205] on div "Back to Dashboard Change Sender ID Customers Technicians Select a contact Outbo…" at bounding box center [403, 218] width 513 height 397
click at [561, 12] on icon at bounding box center [559, 10] width 11 height 11
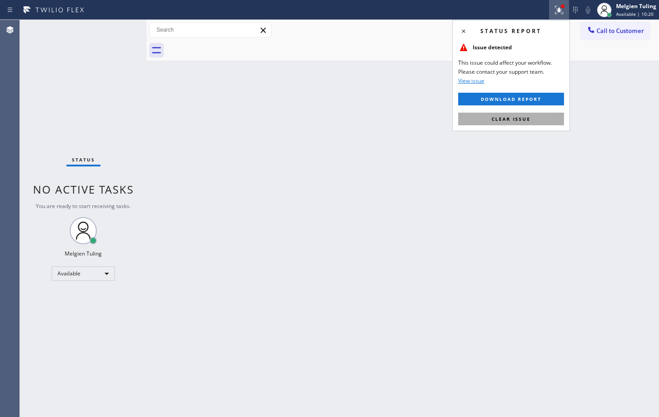
click at [495, 120] on span "Clear issue" at bounding box center [511, 119] width 39 height 6
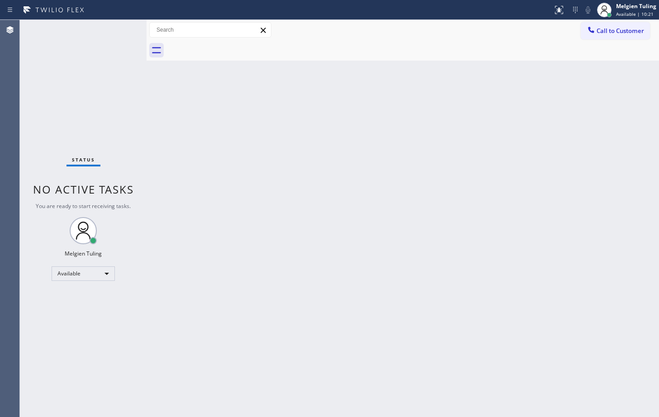
click at [515, 109] on div "Back to Dashboard Change Sender ID Customers Technicians Select a contact Outbo…" at bounding box center [403, 218] width 513 height 397
click at [237, 128] on div "Back to Dashboard Change Sender ID Customers Technicians Select a contact Outbo…" at bounding box center [403, 218] width 513 height 397
click at [112, 29] on div "Status No active tasks You are ready to start receiving tasks. Melgien Tuling A…" at bounding box center [83, 218] width 127 height 397
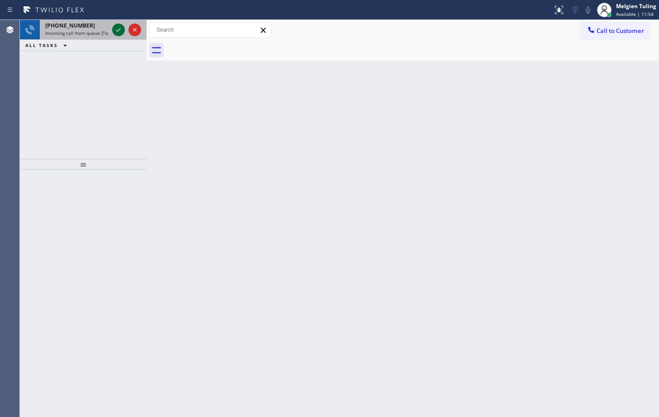
click at [112, 30] on div at bounding box center [118, 29] width 13 height 11
click at [115, 29] on icon at bounding box center [118, 29] width 11 height 11
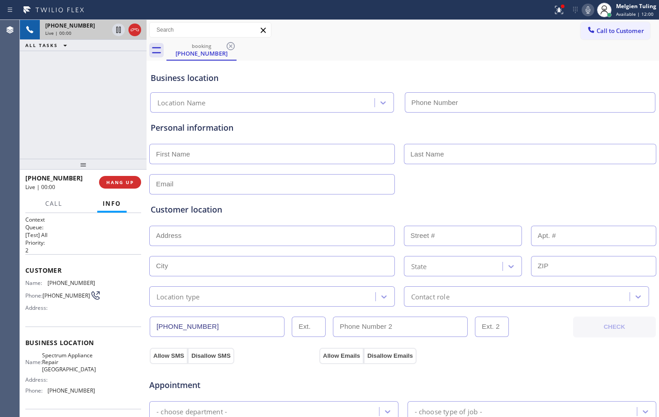
type input "[PHONE_NUMBER]"
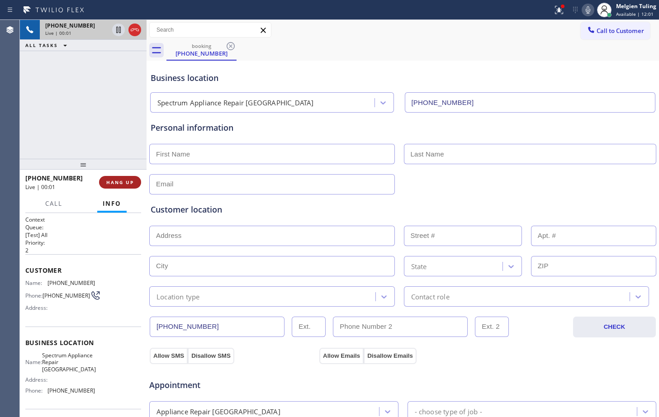
click at [124, 183] on span "HANG UP" at bounding box center [120, 182] width 28 height 6
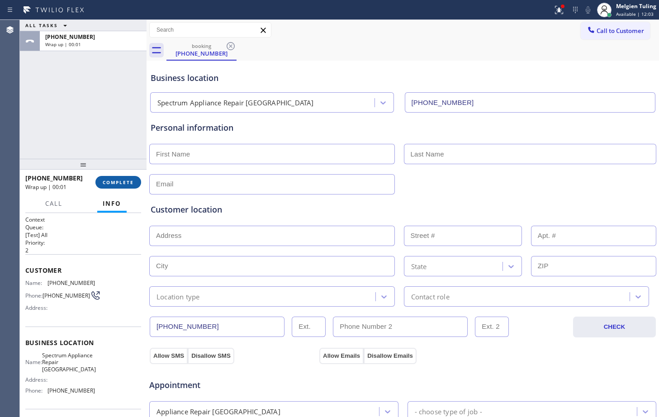
click at [119, 186] on span "COMPLETE" at bounding box center [118, 182] width 31 height 6
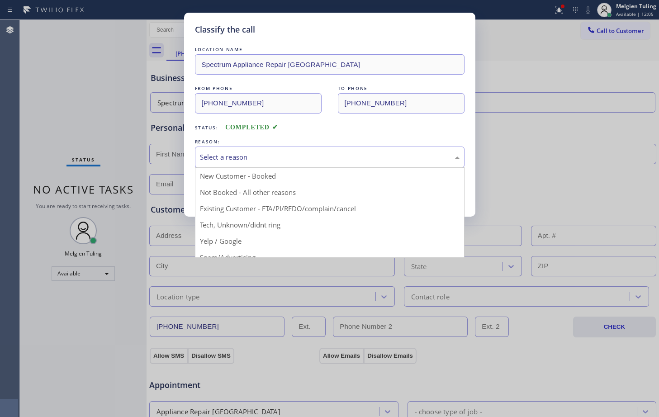
click at [218, 162] on div "Select a reason" at bounding box center [330, 157] width 260 height 10
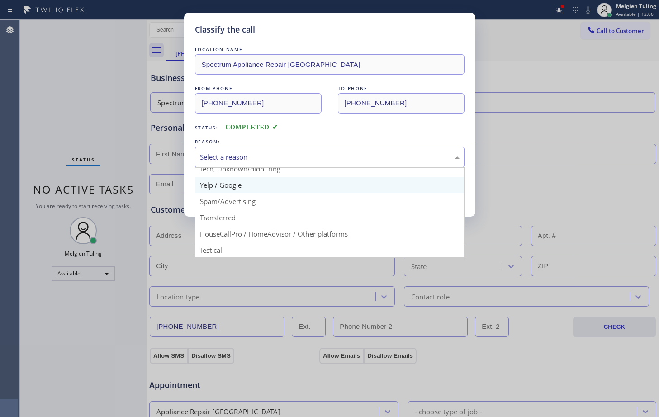
scroll to position [57, 0]
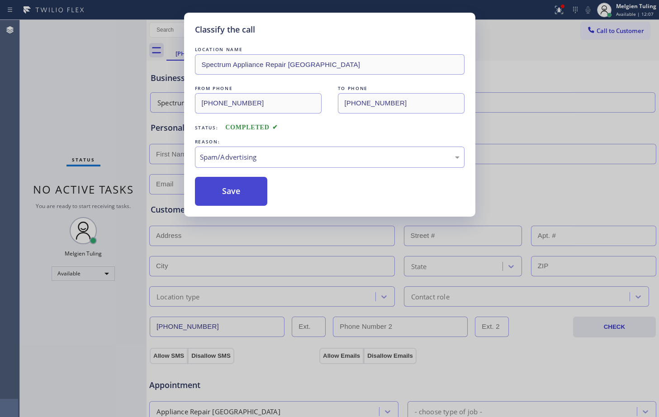
click at [221, 191] on button "Save" at bounding box center [231, 191] width 73 height 29
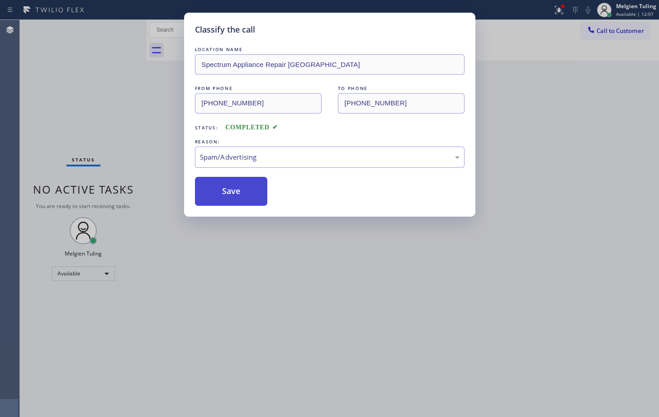
click at [221, 191] on button "Save" at bounding box center [231, 191] width 73 height 29
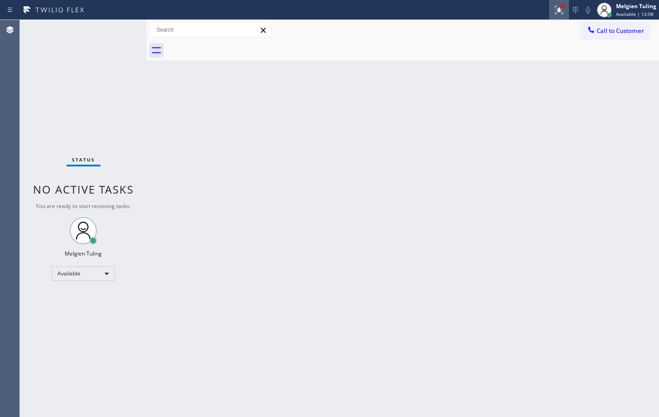
click at [561, 9] on icon at bounding box center [559, 10] width 8 height 8
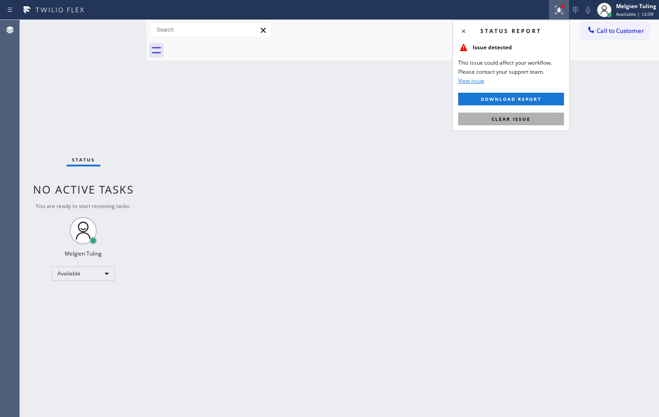
click at [512, 119] on span "Clear issue" at bounding box center [511, 119] width 39 height 6
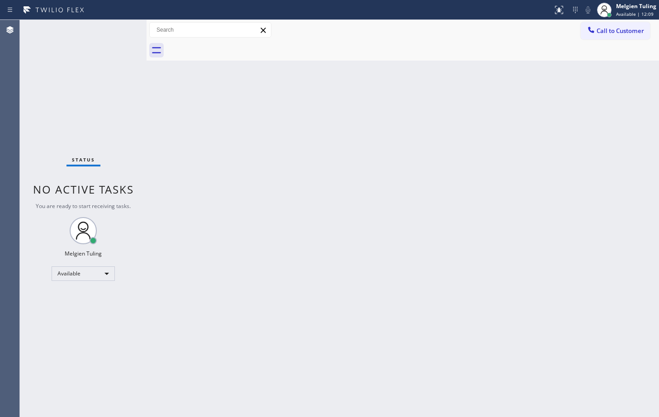
click at [496, 118] on div "Back to Dashboard Change Sender ID Customers Technicians Select a contact Outbo…" at bounding box center [403, 218] width 513 height 397
click at [314, 178] on div "Back to Dashboard Change Sender ID Customers Technicians Select a contact Outbo…" at bounding box center [403, 218] width 513 height 397
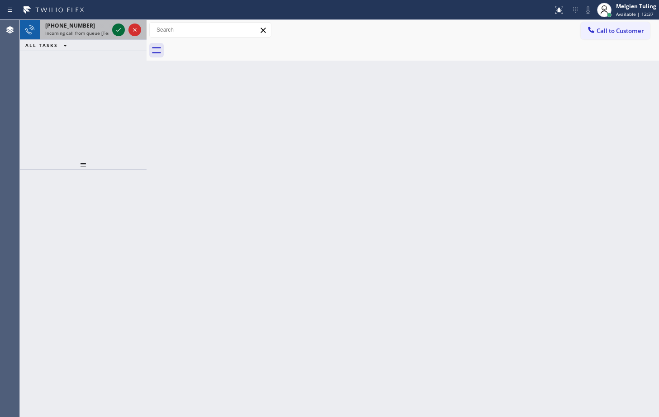
click at [119, 30] on icon at bounding box center [118, 30] width 5 height 4
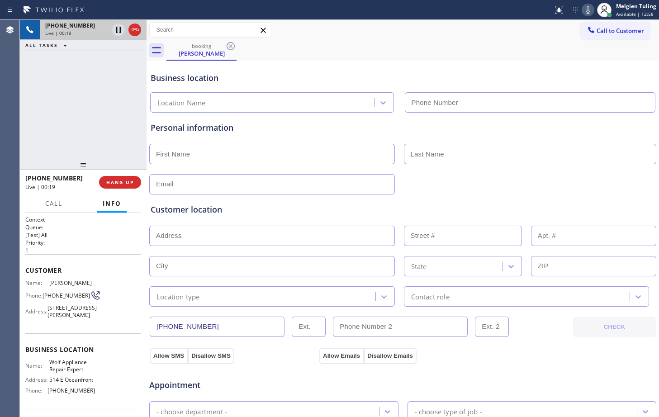
type input "[PHONE_NUMBER]"
click at [138, 113] on div "[PHONE_NUMBER] Live | 02:26 ALL TASKS ALL TASKS ACTIVE TASKS TASKS IN WRAP UP" at bounding box center [83, 89] width 127 height 139
click at [565, 196] on div "Customer location >> ADD NEW ADDRESS << + NEW ADDRESS State Location type Conta…" at bounding box center [403, 251] width 508 height 112
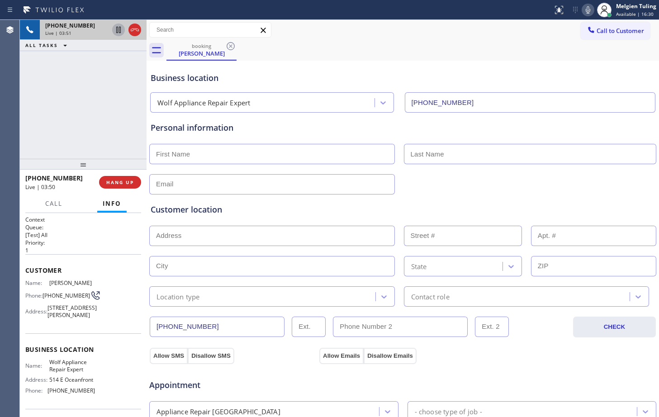
click at [120, 30] on icon at bounding box center [118, 30] width 5 height 6
click at [586, 10] on icon at bounding box center [588, 10] width 11 height 11
click at [305, 73] on div "Business location" at bounding box center [403, 78] width 505 height 12
click at [523, 83] on div "Business location" at bounding box center [403, 78] width 505 height 12
click at [587, 8] on icon at bounding box center [588, 10] width 11 height 11
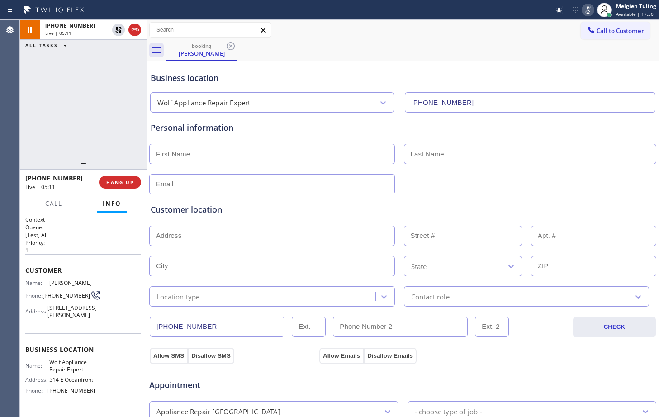
click at [588, 12] on icon at bounding box center [588, 10] width 11 height 11
click at [420, 80] on div "Business location" at bounding box center [403, 78] width 505 height 12
click at [117, 30] on icon at bounding box center [118, 29] width 11 height 11
click at [300, 115] on div "Personal information" at bounding box center [403, 154] width 508 height 82
click at [325, 196] on div "Customer location >> ADD NEW ADDRESS << + NEW ADDRESS State Location type Conta…" at bounding box center [403, 251] width 508 height 112
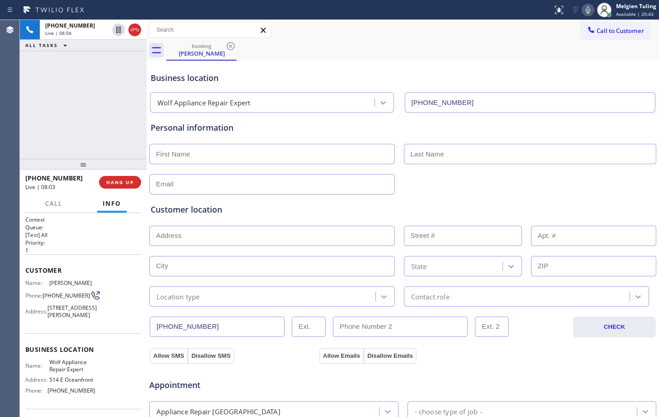
click at [309, 217] on div "Customer location >> ADD NEW ADDRESS << + NEW ADDRESS State Location type Conta…" at bounding box center [403, 255] width 505 height 103
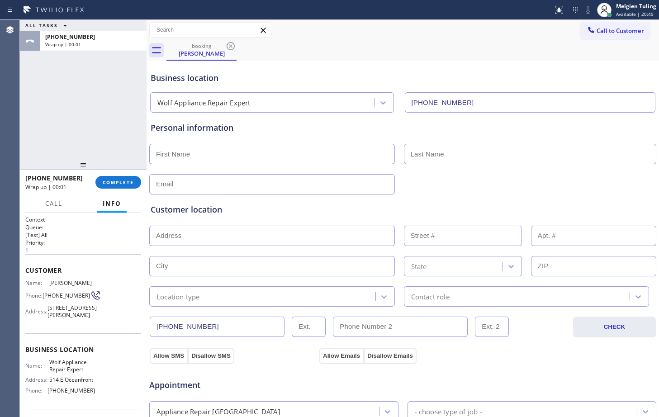
click at [177, 156] on input "text" at bounding box center [272, 154] width 246 height 20
type input "[PERSON_NAME]"
click at [444, 151] on input "text" at bounding box center [530, 154] width 253 height 20
type input "Marks"
click at [203, 186] on input "text" at bounding box center [272, 184] width 246 height 20
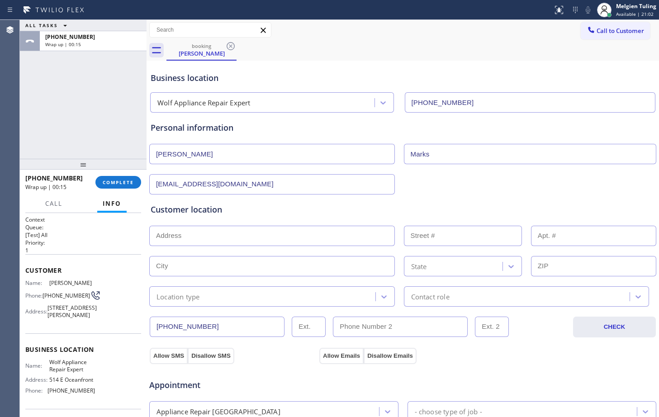
type input "[EMAIL_ADDRESS][DOMAIN_NAME]"
click at [171, 238] on input "text" at bounding box center [272, 236] width 246 height 20
click at [167, 233] on input "text" at bounding box center [272, 236] width 246 height 20
paste input "[STREET_ADDRESS][PERSON_NAME]"
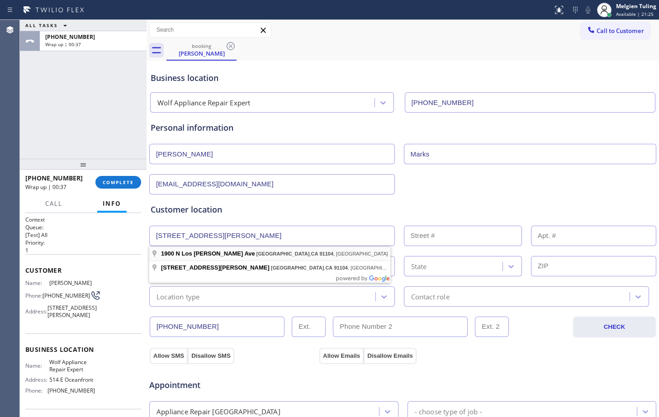
type input "[STREET_ADDRESS][PERSON_NAME]"
type input "1900"
type input "[GEOGRAPHIC_DATA]"
type input "91104"
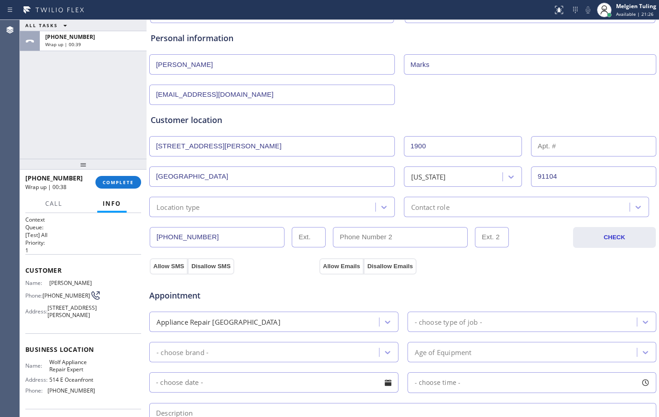
scroll to position [90, 0]
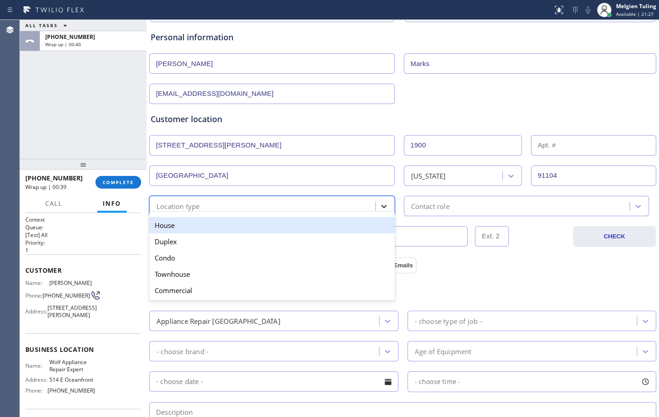
click at [380, 205] on icon at bounding box center [384, 206] width 9 height 9
click at [175, 228] on div "House" at bounding box center [272, 225] width 246 height 16
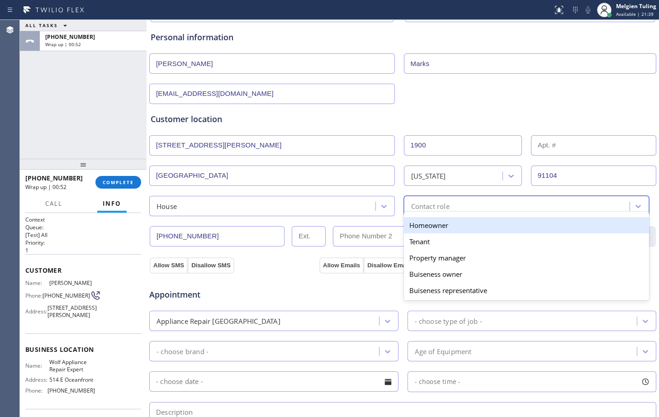
click at [416, 204] on div "Contact role" at bounding box center [430, 206] width 38 height 10
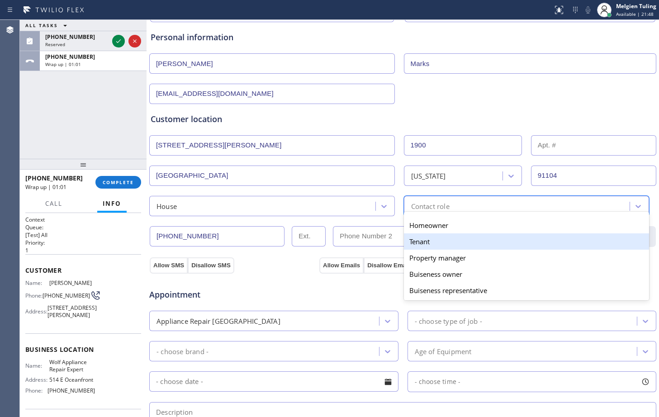
click at [416, 247] on div "Tenant" at bounding box center [527, 241] width 246 height 16
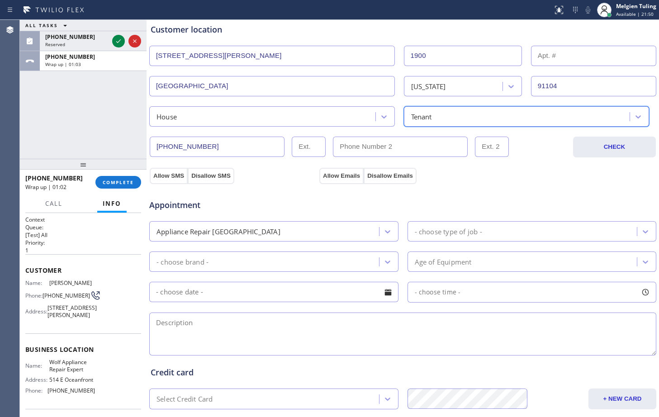
scroll to position [181, 0]
click at [168, 176] on button "Allow SMS" at bounding box center [169, 175] width 38 height 16
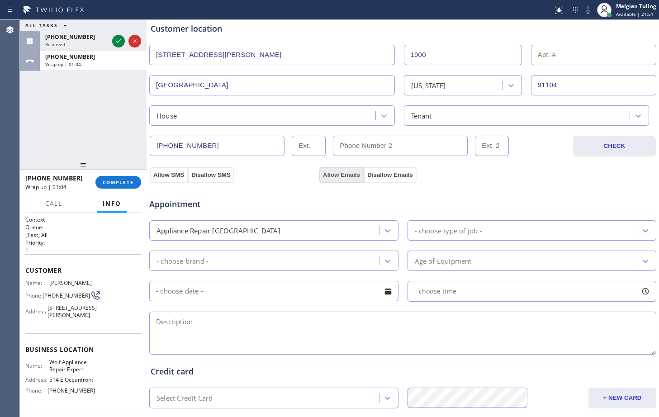
click at [355, 174] on button "Allow Emails" at bounding box center [341, 175] width 44 height 16
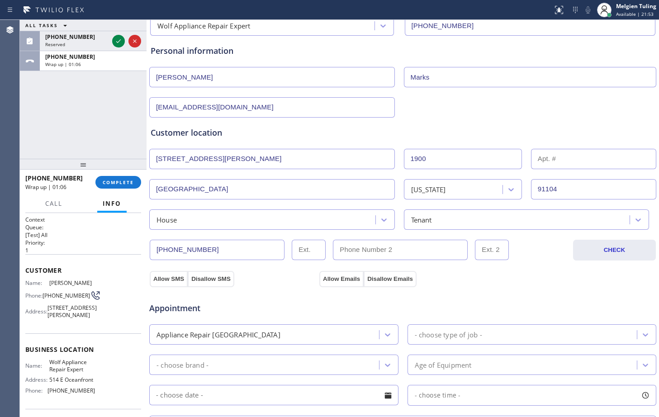
scroll to position [45, 0]
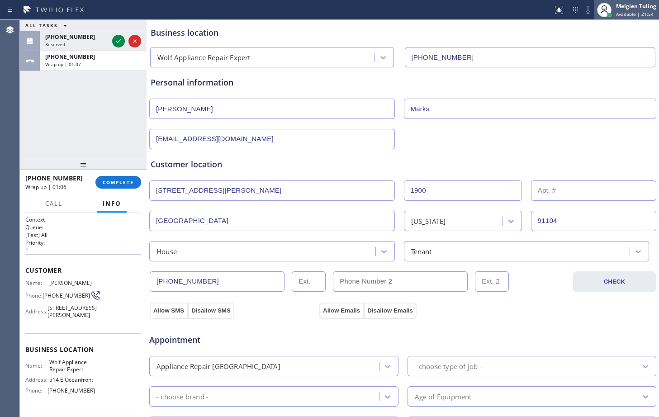
click at [626, 11] on span "Available | 21:54" at bounding box center [635, 14] width 38 height 6
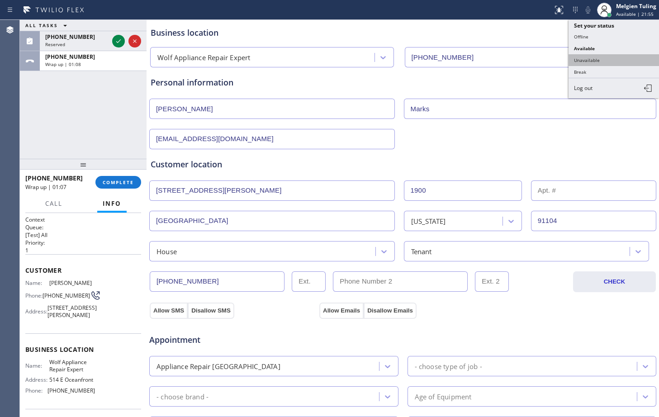
click at [587, 57] on button "Unavailable" at bounding box center [614, 60] width 90 height 12
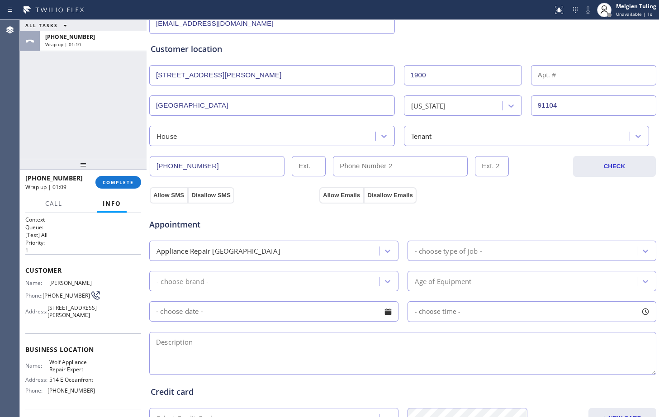
scroll to position [181, 0]
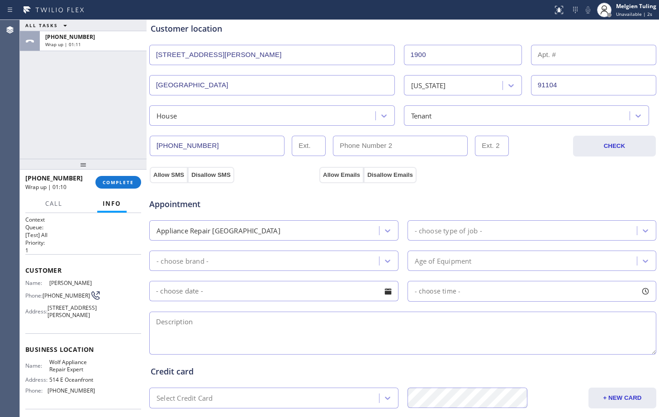
click at [260, 234] on div "Appliance Repair [GEOGRAPHIC_DATA]" at bounding box center [265, 231] width 227 height 16
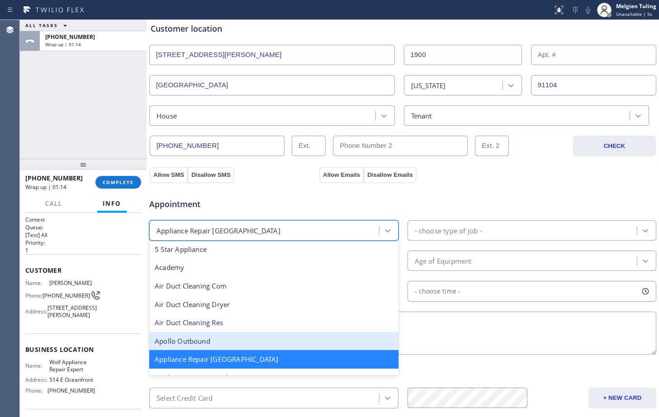
scroll to position [47, 0]
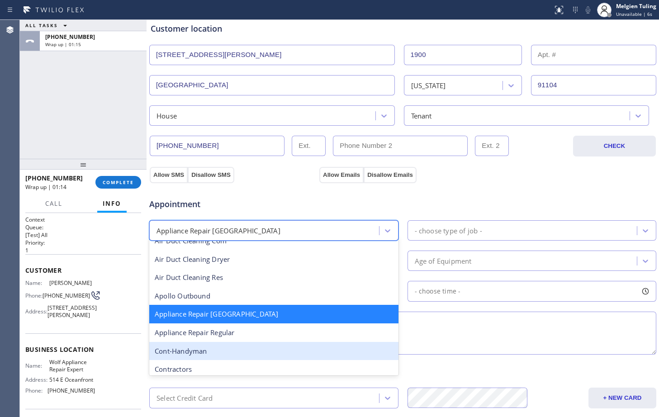
click at [231, 333] on div "Appliance Repair Regular" at bounding box center [273, 333] width 249 height 19
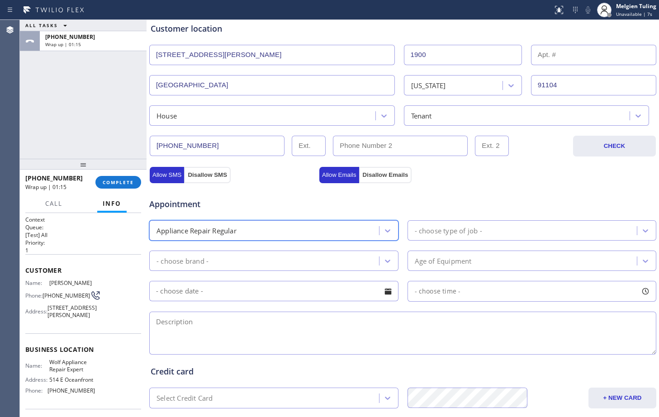
click at [331, 262] on div "- choose brand -" at bounding box center [265, 261] width 227 height 16
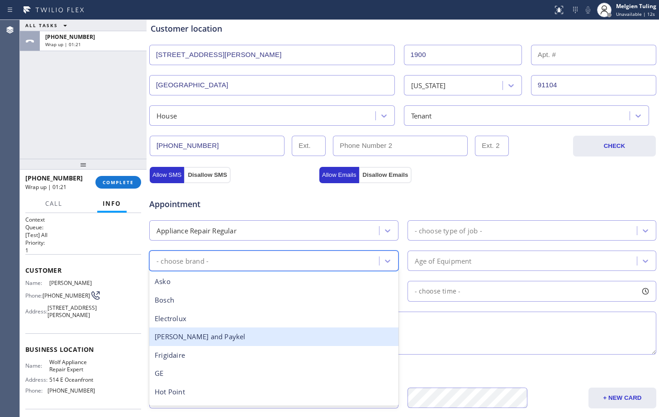
scroll to position [0, 0]
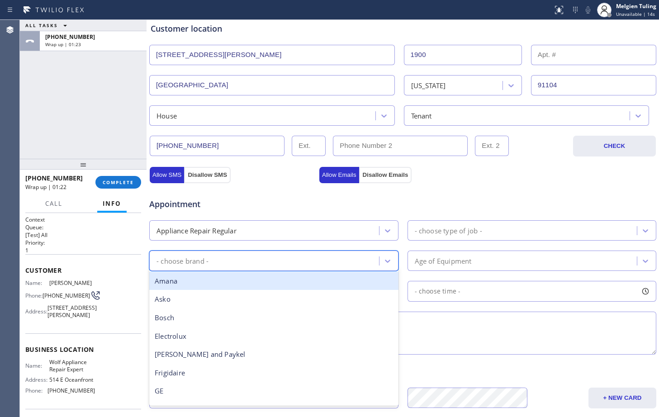
click at [363, 230] on div "Appliance Repair Regular" at bounding box center [265, 231] width 227 height 16
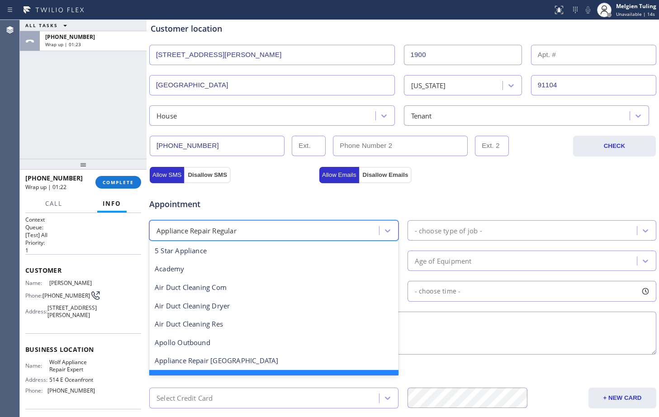
scroll to position [19, 0]
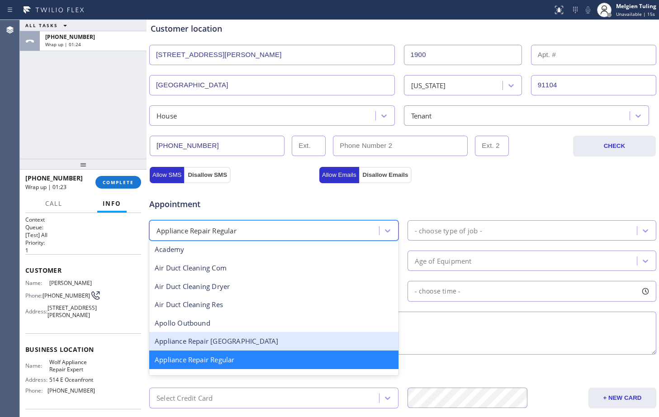
click at [226, 343] on div "Appliance Repair [GEOGRAPHIC_DATA]" at bounding box center [273, 341] width 249 height 19
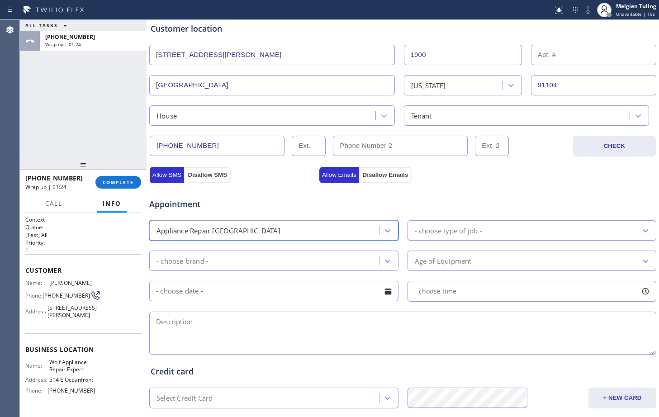
click at [338, 263] on div "- choose brand -" at bounding box center [265, 261] width 227 height 16
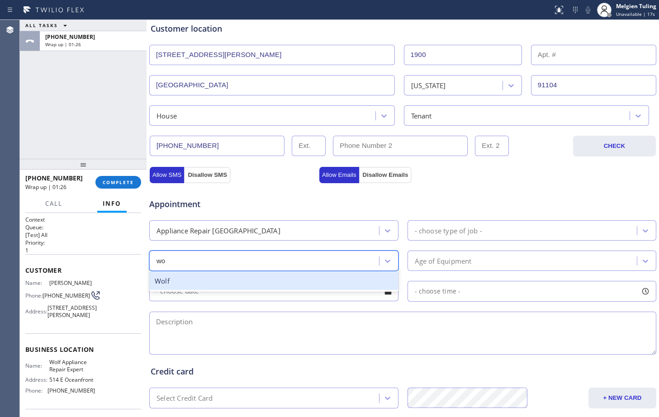
type input "wol"
click at [263, 284] on div "Wolf" at bounding box center [273, 281] width 249 height 19
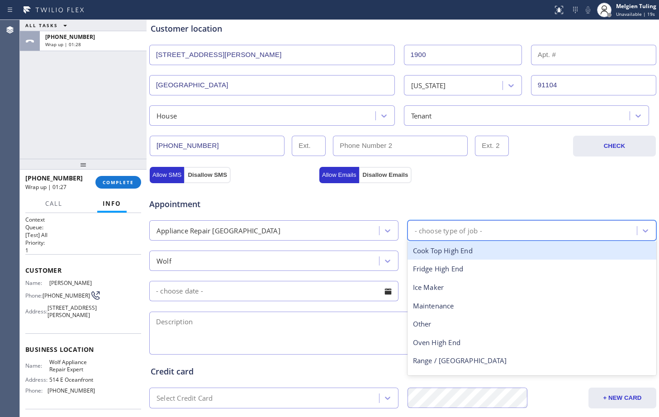
click at [480, 232] on div "- choose type of job -" at bounding box center [523, 231] width 227 height 16
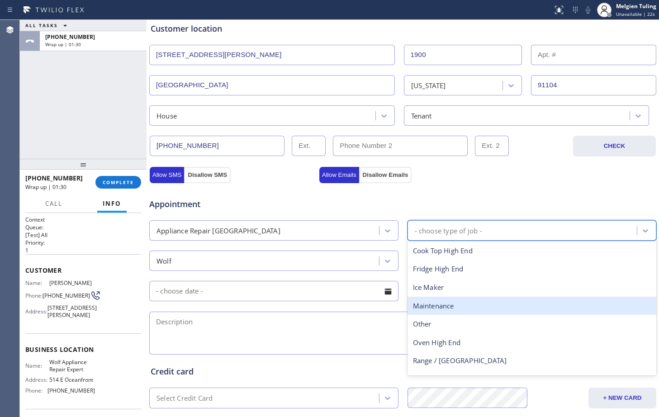
scroll to position [33, 0]
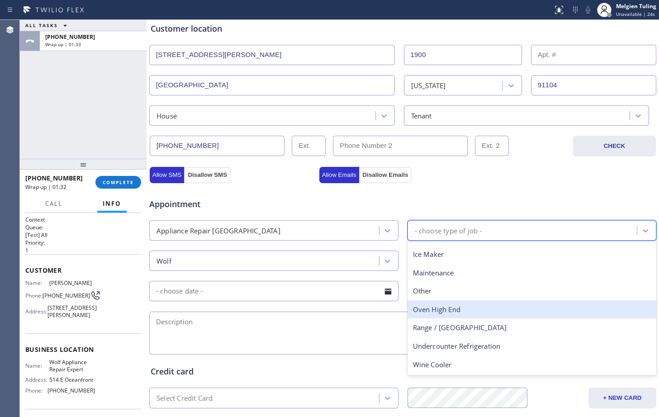
click at [453, 312] on div "Oven High End" at bounding box center [532, 309] width 249 height 19
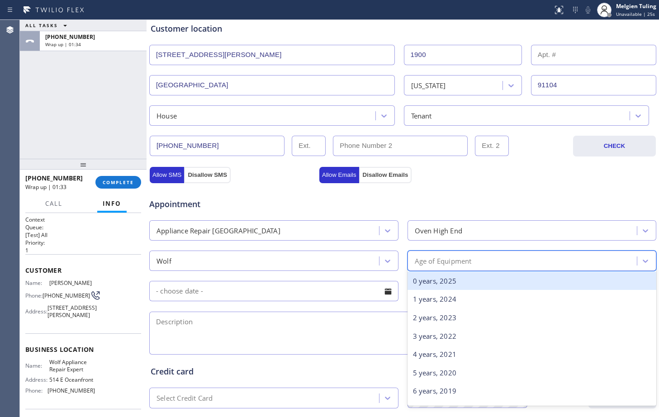
click at [476, 264] on div "Age of Equipment" at bounding box center [523, 261] width 227 height 16
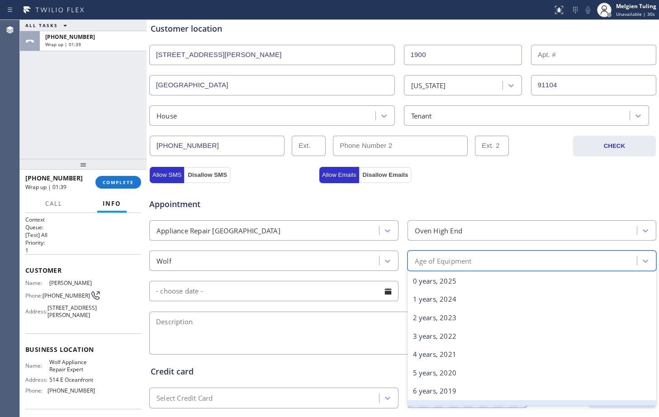
scroll to position [90, 0]
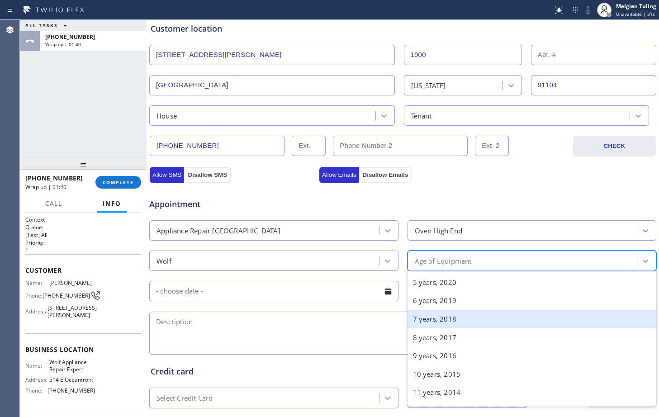
click at [444, 320] on div "7 years, 2018" at bounding box center [532, 319] width 249 height 19
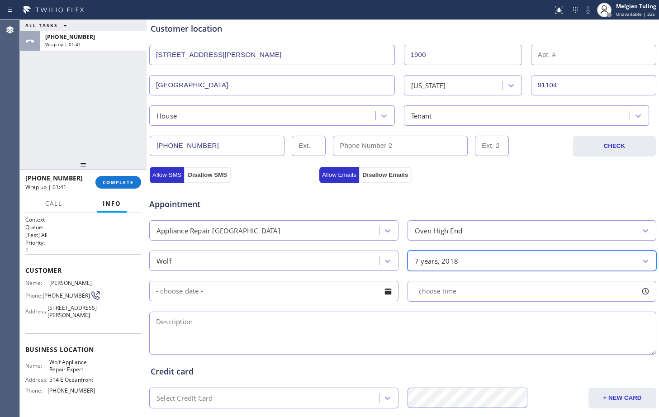
click at [213, 291] on input "text" at bounding box center [273, 291] width 249 height 20
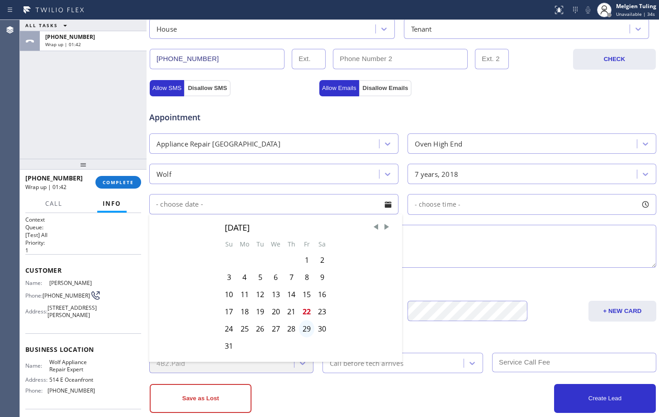
scroll to position [271, 0]
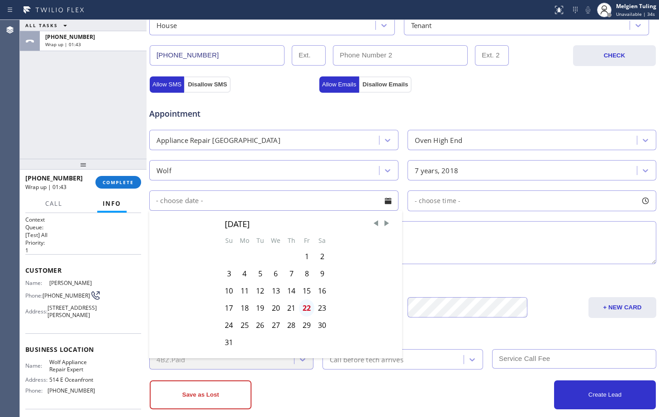
click at [305, 307] on div "22" at bounding box center [306, 308] width 15 height 17
type input "[DATE]"
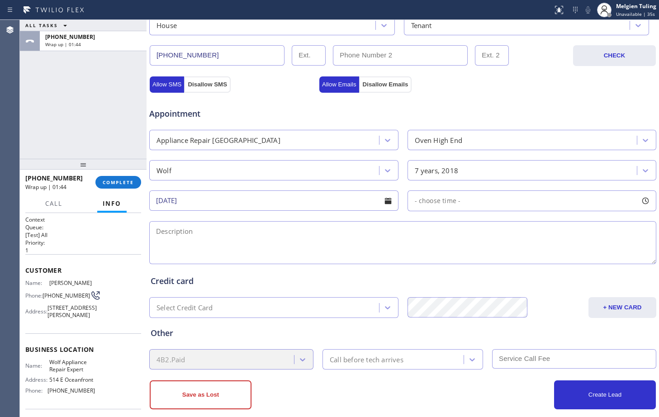
click at [556, 200] on div "- choose time -" at bounding box center [532, 200] width 249 height 21
drag, startPoint x: 414, startPoint y: 257, endPoint x: 494, endPoint y: 257, distance: 79.2
click at [494, 257] on div at bounding box center [497, 256] width 11 height 19
drag, startPoint x: 559, startPoint y: 259, endPoint x: 519, endPoint y: 253, distance: 40.7
click at [519, 253] on div "FROM TILL 8:00 AM 4:30 PM" at bounding box center [526, 243] width 236 height 65
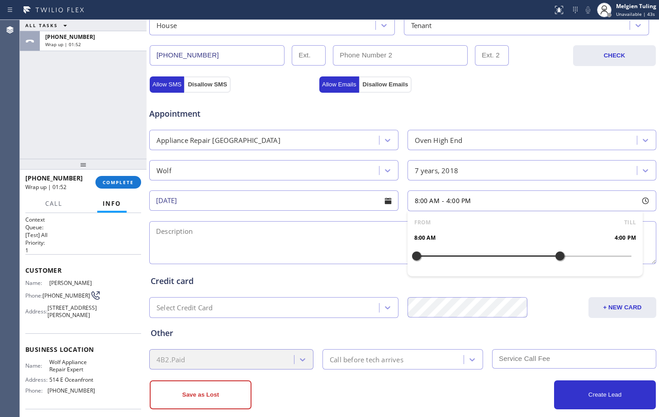
click at [557, 256] on div at bounding box center [560, 256] width 11 height 19
drag, startPoint x: 412, startPoint y: 257, endPoint x: 505, endPoint y: 251, distance: 93.8
click at [505, 251] on div at bounding box center [506, 256] width 11 height 19
click at [300, 357] on div "4B2.Paid" at bounding box center [231, 359] width 164 height 20
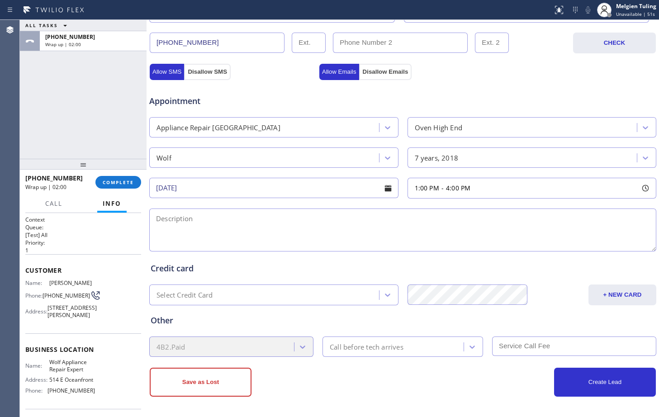
click at [444, 348] on div "Call before tech arrives" at bounding box center [394, 347] width 138 height 16
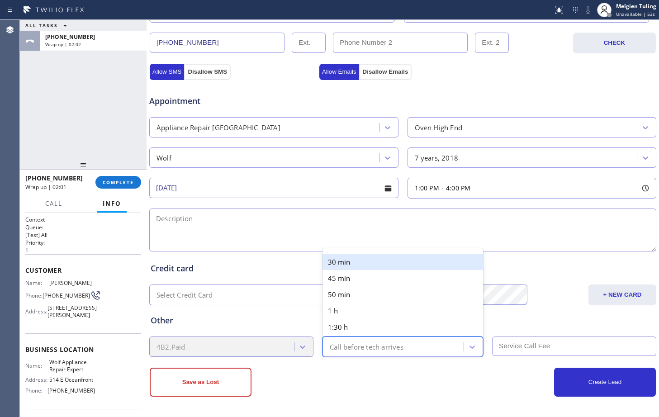
click at [359, 259] on div "30 min" at bounding box center [403, 262] width 161 height 16
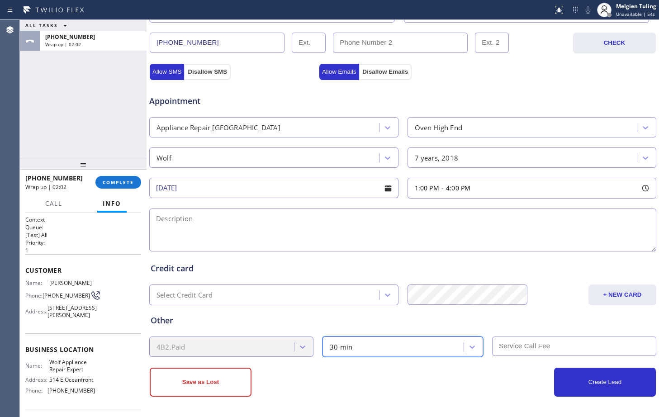
click at [233, 224] on textarea at bounding box center [402, 230] width 507 height 43
click at [336, 224] on textarea "1-4|wolf oven| incomplete combustion |7yrs |" at bounding box center [402, 230] width 507 height 43
paste textarea "[STREET_ADDRESS][PERSON_NAME]"
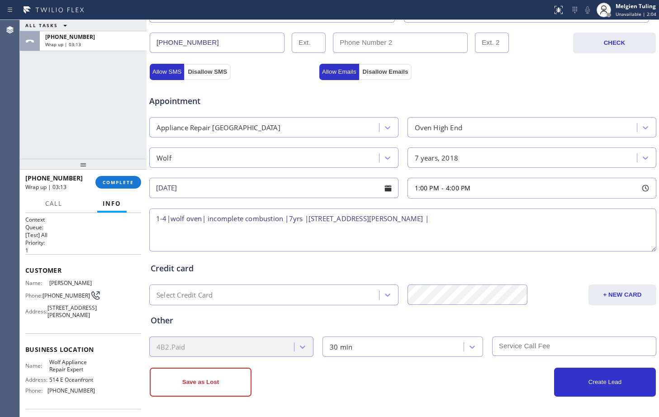
scroll to position [45, 0]
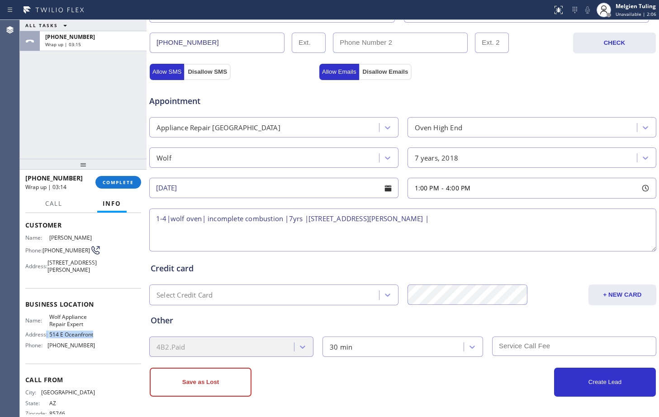
drag, startPoint x: 84, startPoint y: 354, endPoint x: 46, endPoint y: 348, distance: 38.5
click at [46, 338] on div "Address: [STREET_ADDRESS]" at bounding box center [60, 334] width 70 height 7
click at [77, 338] on span "514 E Oceanfront" at bounding box center [71, 334] width 45 height 7
drag, startPoint x: 86, startPoint y: 337, endPoint x: 42, endPoint y: 329, distance: 44.5
click at [42, 328] on div "Name: Wolf Appliance Repair Expert" at bounding box center [60, 321] width 70 height 14
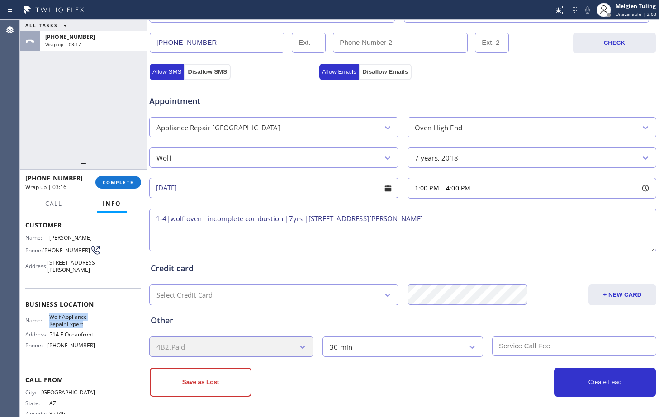
copy div "Wolf Appliance Repair Expert"
click at [463, 218] on textarea "1-4|wolf oven| incomplete combustion |7yrs |[STREET_ADDRESS][PERSON_NAME] |" at bounding box center [402, 230] width 507 height 43
paste textarea "Wolf Appliance Repair Expert"
paste textarea "Please call customer 30 minutes prior to arriva"
click at [169, 217] on textarea "1-4|wolf oven| incomplete combustion |7yrs |[STREET_ADDRESS][PERSON_NAME] | Wol…" at bounding box center [402, 230] width 507 height 43
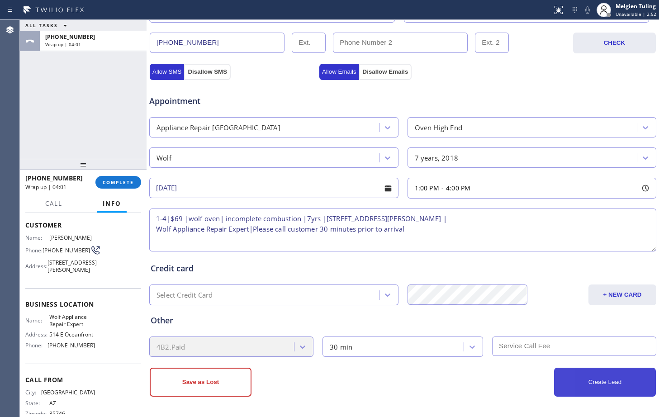
type textarea "1-4|$69 |wolf oven| incomplete combustion |7yrs |[STREET_ADDRESS][PERSON_NAME] …"
click at [576, 379] on button "Create Lead" at bounding box center [605, 382] width 102 height 29
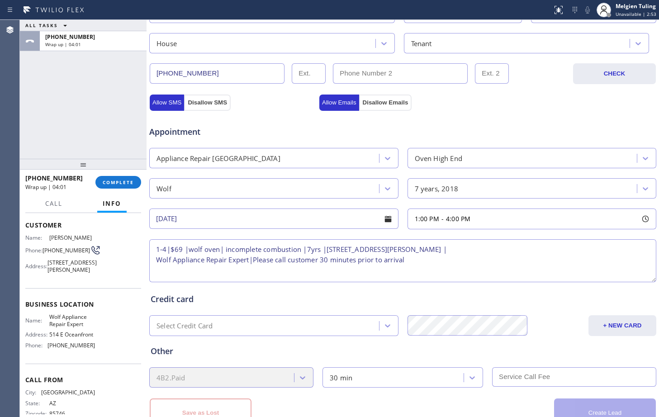
scroll to position [315, 0]
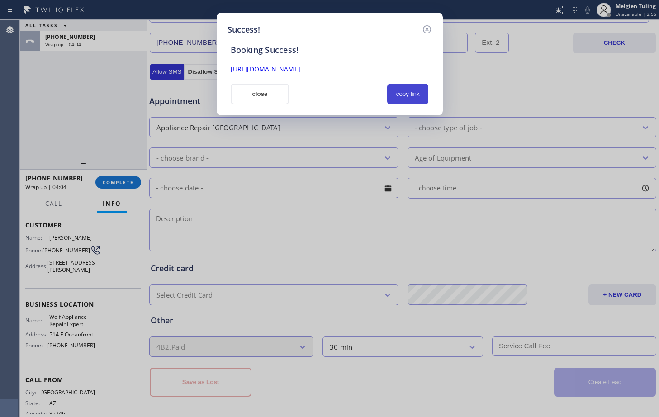
click at [402, 95] on button "copy link" at bounding box center [408, 94] width 42 height 21
click at [274, 70] on link "[URL][DOMAIN_NAME]" at bounding box center [266, 69] width 70 height 9
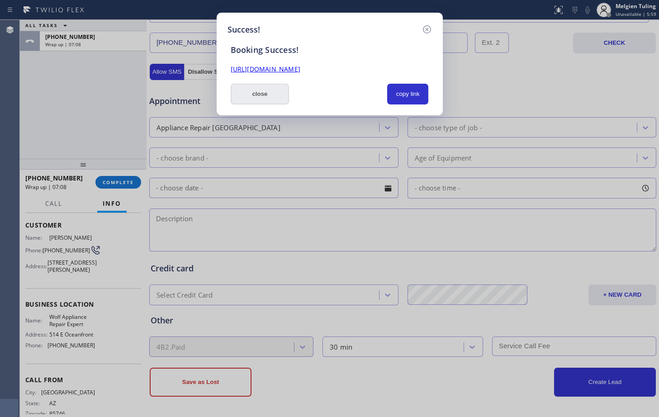
click at [275, 96] on button "close" at bounding box center [260, 94] width 59 height 21
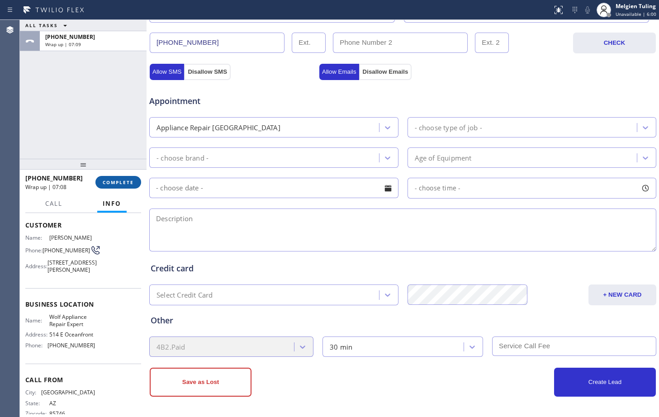
click at [114, 185] on span "COMPLETE" at bounding box center [118, 182] width 31 height 6
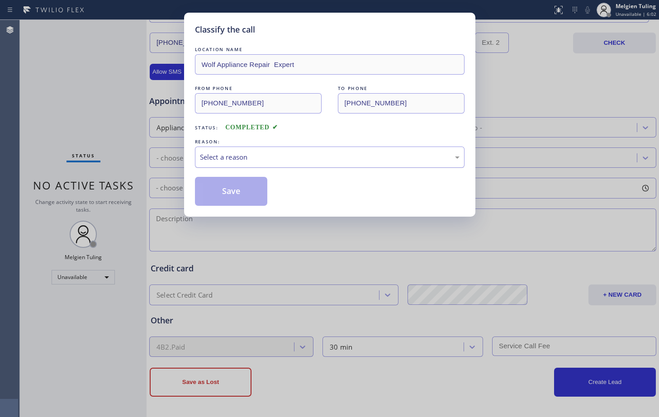
click at [227, 155] on div "Select a reason" at bounding box center [330, 157] width 260 height 10
click at [227, 186] on button "Save" at bounding box center [231, 191] width 73 height 29
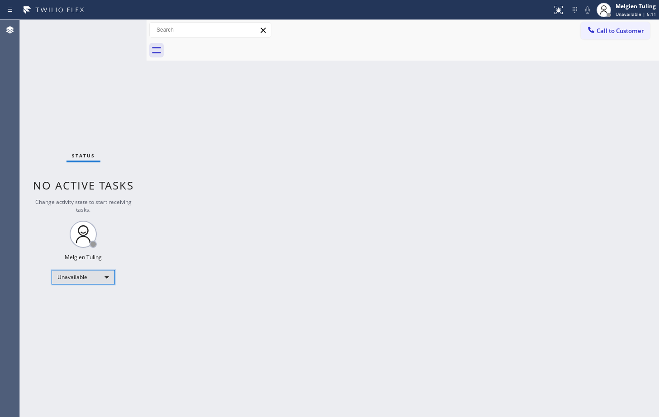
click at [105, 277] on div "Unavailable" at bounding box center [83, 277] width 63 height 14
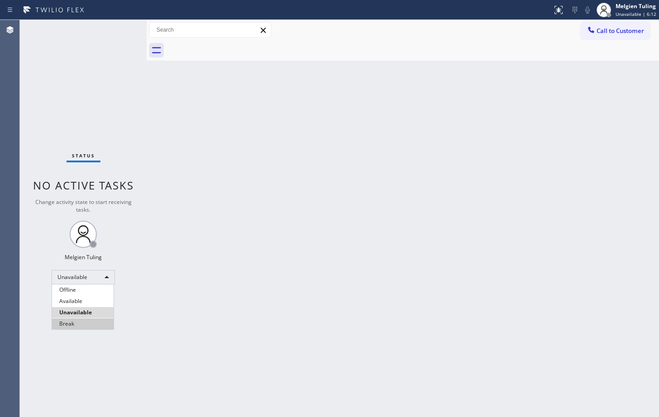
click at [85, 325] on li "Break" at bounding box center [83, 324] width 62 height 11
click at [105, 277] on div "Break" at bounding box center [83, 277] width 63 height 14
click at [80, 303] on li "Available" at bounding box center [83, 301] width 62 height 11
click at [264, 286] on div "Back to Dashboard Change Sender ID Customers Technicians Select a contact Outbo…" at bounding box center [403, 218] width 513 height 397
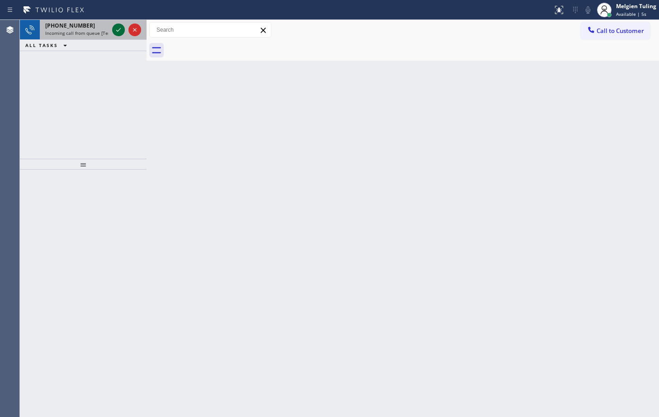
click at [112, 31] on div at bounding box center [118, 29] width 13 height 11
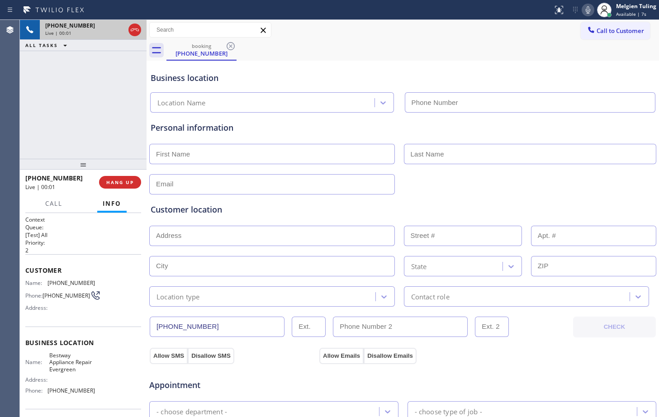
type input "[PHONE_NUMBER]"
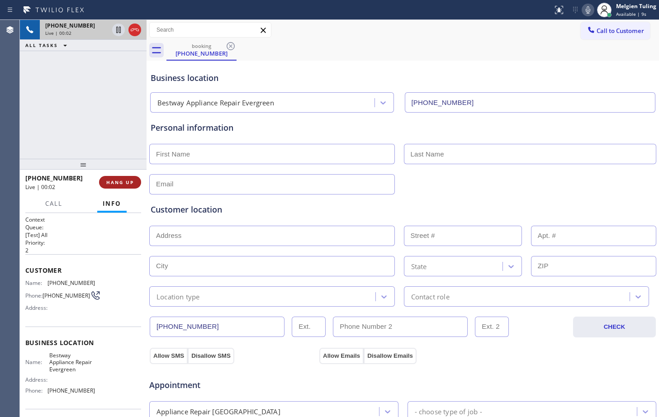
click at [121, 184] on span "HANG UP" at bounding box center [120, 182] width 28 height 6
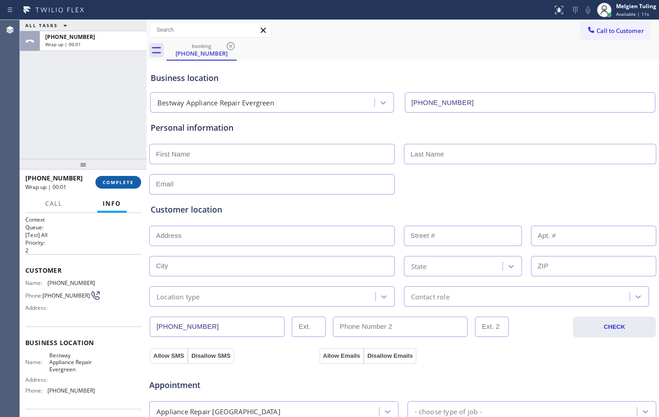
click at [109, 182] on span "COMPLETE" at bounding box center [118, 182] width 31 height 6
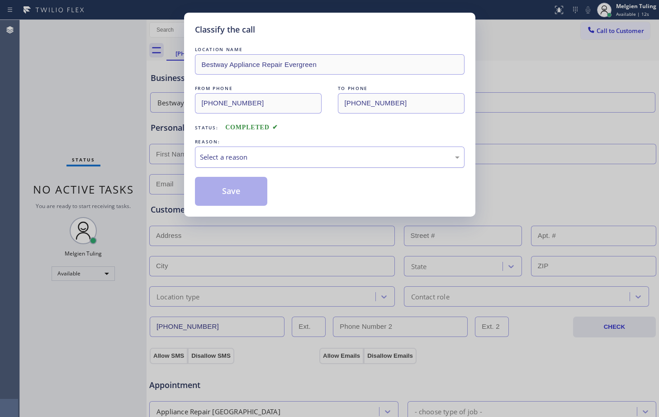
click at [215, 155] on div "Select a reason" at bounding box center [330, 157] width 260 height 10
click at [226, 185] on button "Save" at bounding box center [231, 191] width 73 height 29
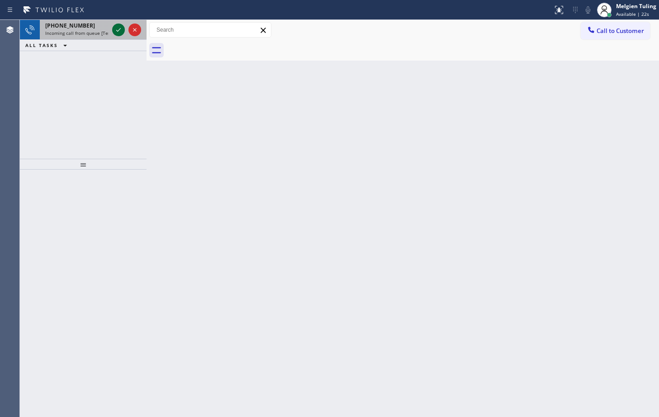
click at [116, 29] on icon at bounding box center [118, 29] width 11 height 11
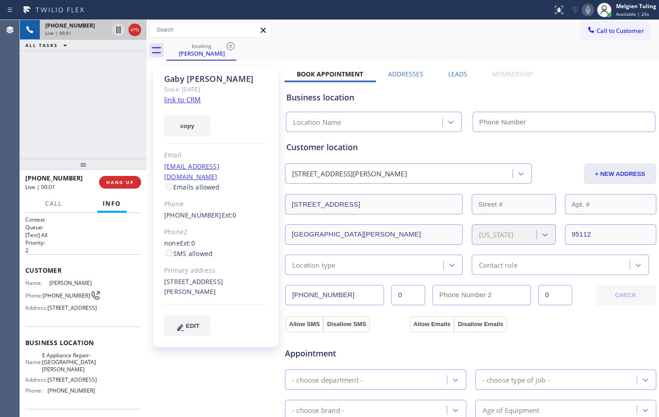
type input "[PHONE_NUMBER]"
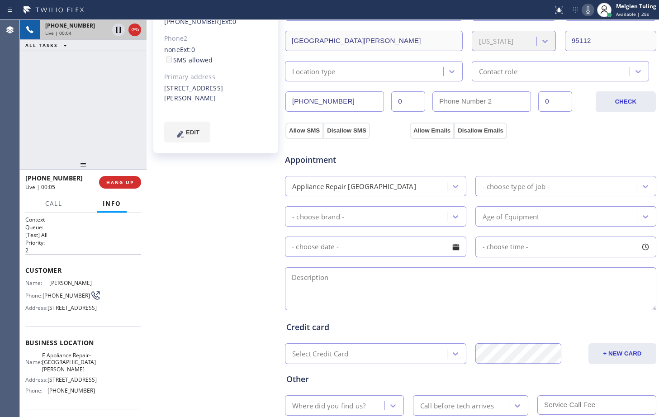
scroll to position [252, 0]
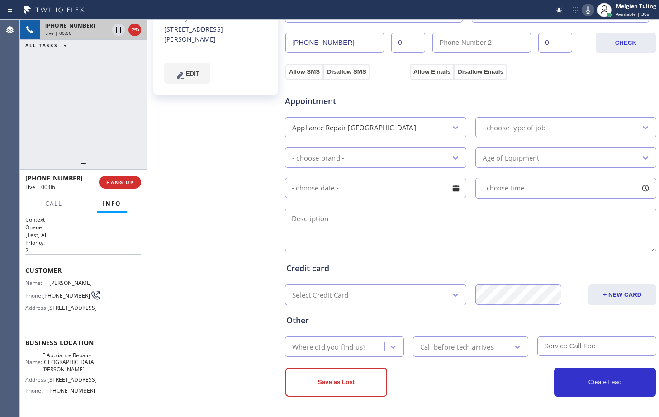
click at [139, 163] on div at bounding box center [83, 164] width 127 height 11
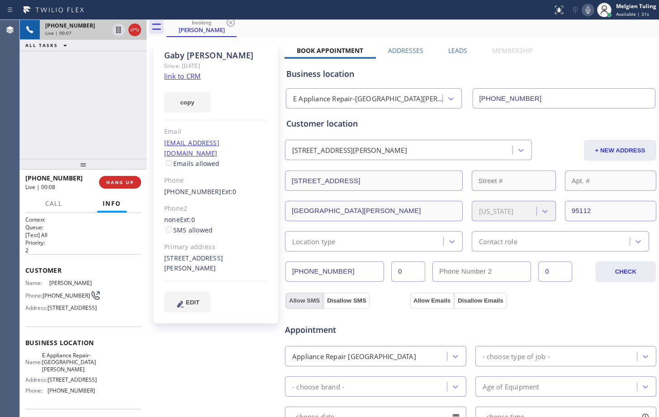
scroll to position [0, 0]
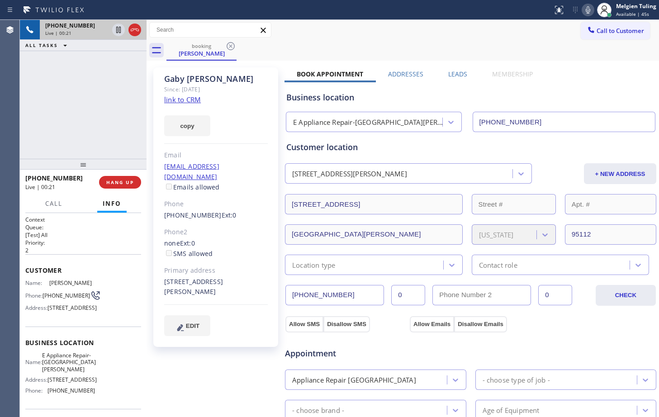
click at [171, 101] on link "link to CRM" at bounding box center [182, 99] width 37 height 9
click at [593, 14] on icon at bounding box center [588, 10] width 11 height 11
click at [122, 29] on icon at bounding box center [118, 29] width 11 height 11
click at [588, 8] on icon at bounding box center [588, 9] width 5 height 7
click at [114, 30] on icon at bounding box center [118, 29] width 11 height 11
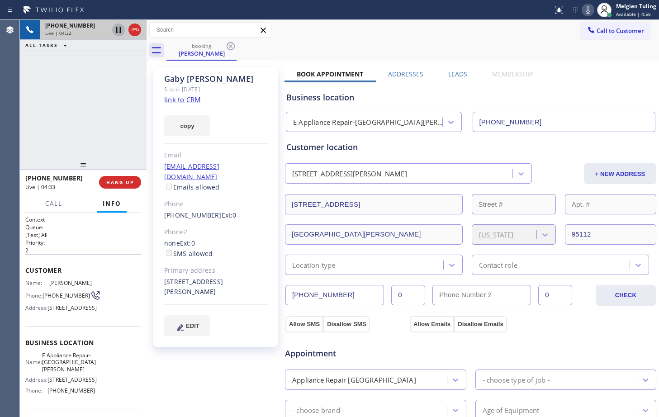
click at [261, 106] on div "copy" at bounding box center [216, 120] width 104 height 31
click at [412, 90] on div "Business location E Appliance Repair-[GEOGRAPHIC_DATA][PERSON_NAME] [PHONE_NUMB…" at bounding box center [471, 107] width 372 height 50
click at [265, 153] on div "Email" at bounding box center [216, 155] width 104 height 10
click at [414, 43] on div "booking [PERSON_NAME]" at bounding box center [413, 50] width 493 height 20
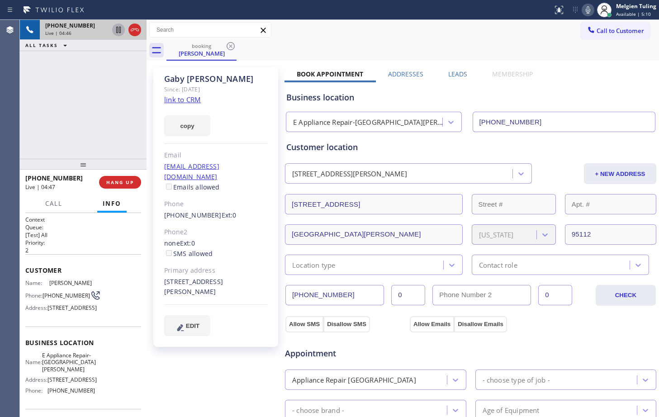
click at [500, 38] on div "Call to Customer Outbound call Location Search location Your caller id phone nu…" at bounding box center [403, 30] width 513 height 16
click at [590, 8] on icon at bounding box center [588, 9] width 5 height 7
click at [121, 29] on icon at bounding box center [118, 30] width 5 height 6
click at [263, 227] on div "Phone2" at bounding box center [216, 232] width 104 height 10
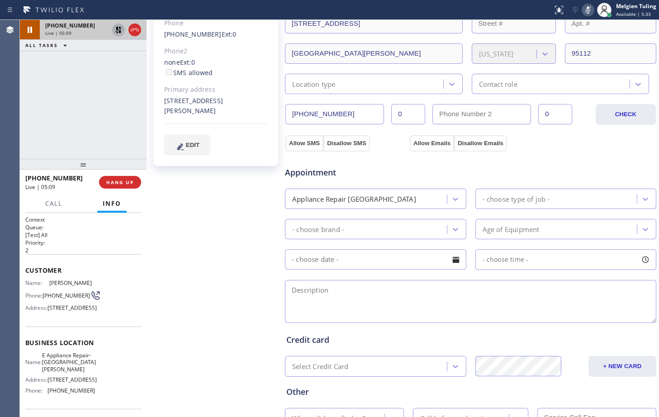
scroll to position [226, 0]
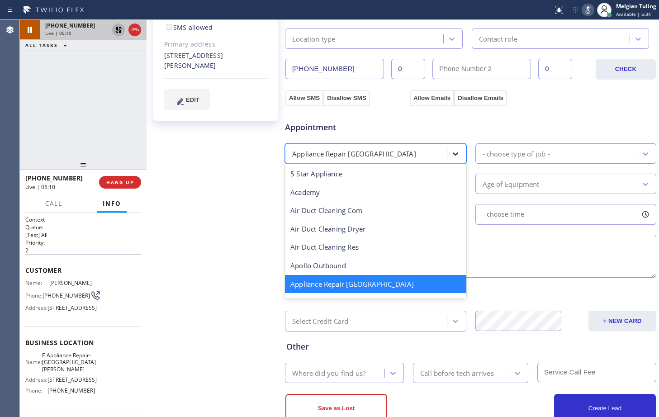
click at [453, 152] on icon at bounding box center [455, 153] width 9 height 9
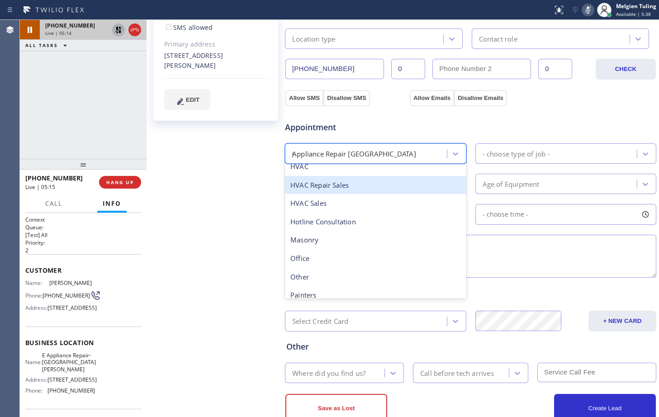
scroll to position [52, 0]
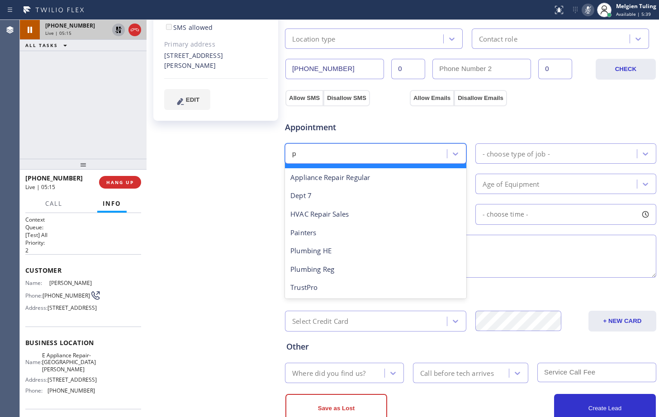
type input "pl"
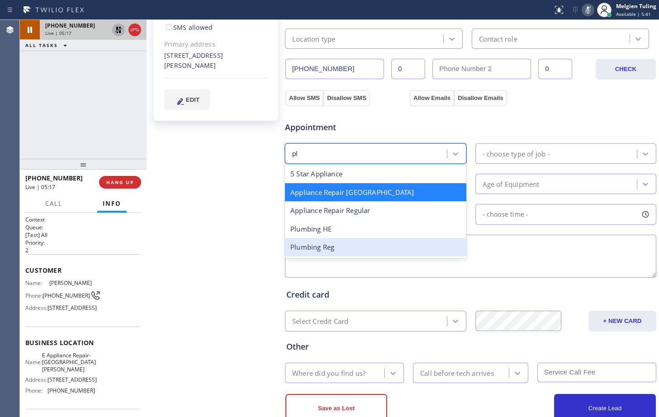
click at [332, 246] on div "Plumbing Reg" at bounding box center [375, 247] width 181 height 19
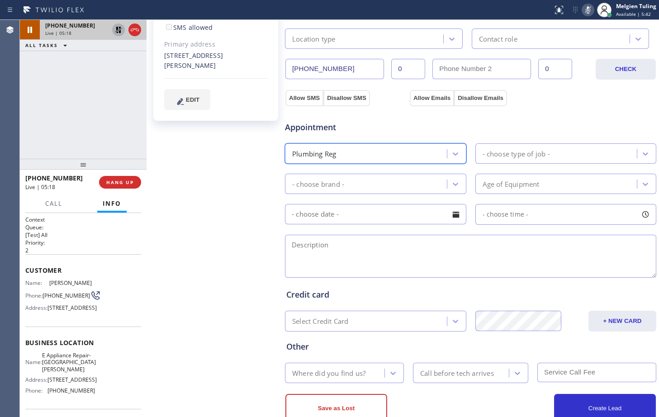
click at [509, 155] on div "- choose type of job -" at bounding box center [516, 153] width 67 height 10
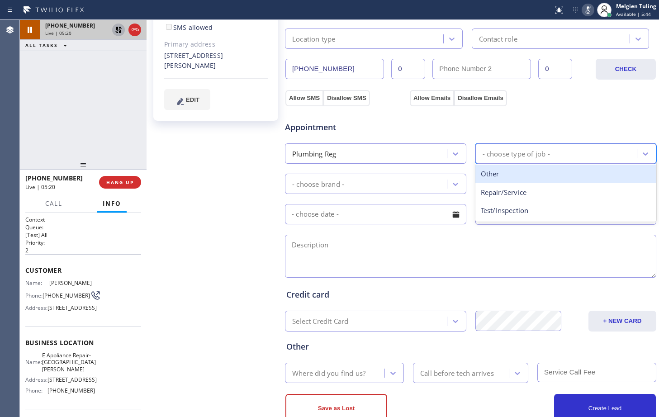
click at [492, 172] on div "Other" at bounding box center [566, 174] width 181 height 19
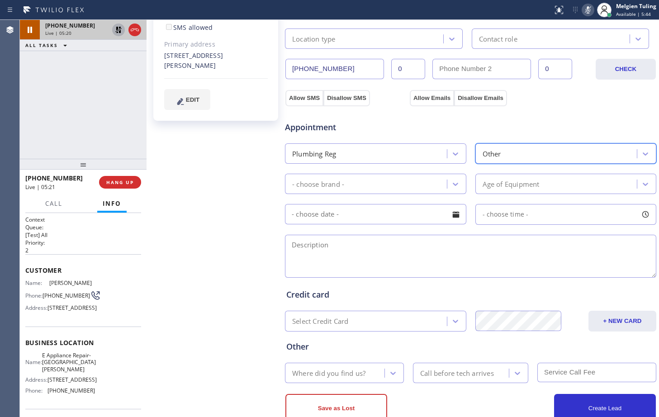
click at [405, 184] on div "- choose brand -" at bounding box center [367, 184] width 159 height 16
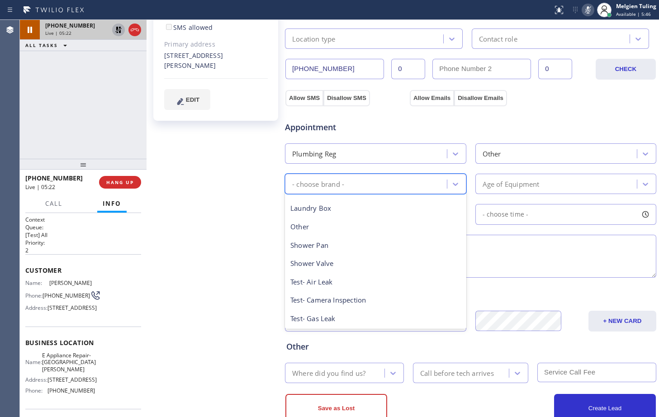
scroll to position [90, 0]
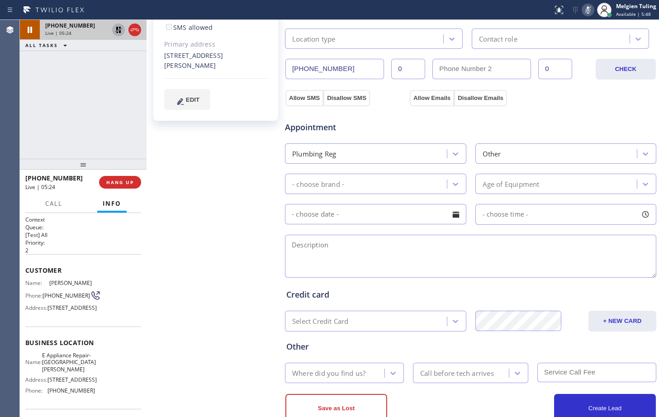
click at [376, 184] on div "- choose brand -" at bounding box center [367, 184] width 159 height 16
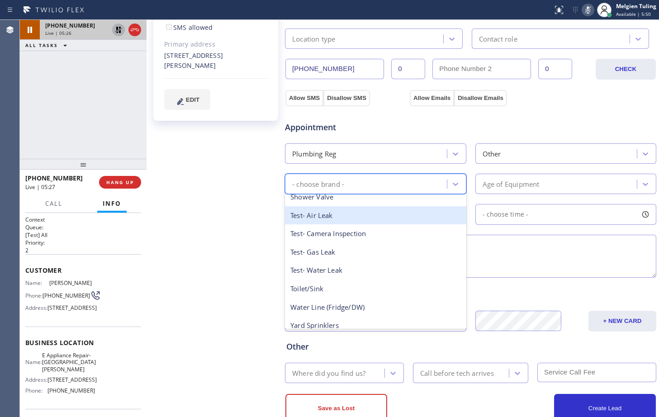
scroll to position [143, 0]
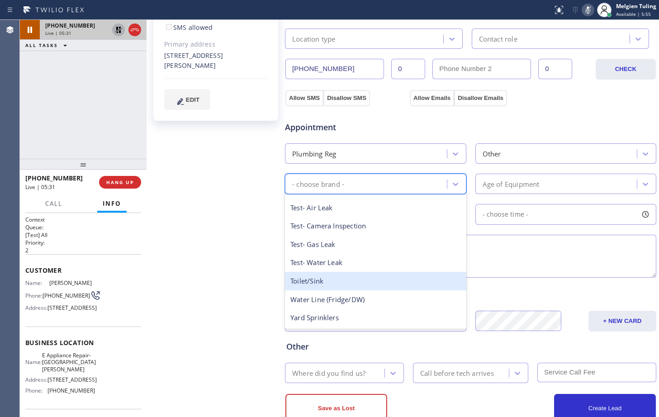
click at [346, 275] on div "Toilet/Sink" at bounding box center [375, 281] width 181 height 19
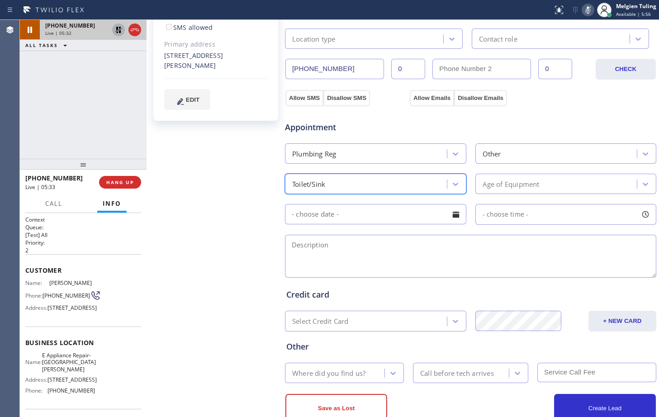
click at [532, 181] on div "Age of Equipment" at bounding box center [511, 184] width 57 height 10
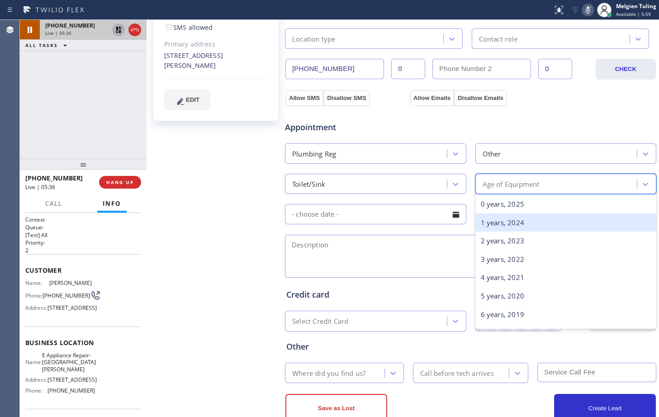
click at [496, 226] on div "1 years, 2024" at bounding box center [566, 223] width 181 height 19
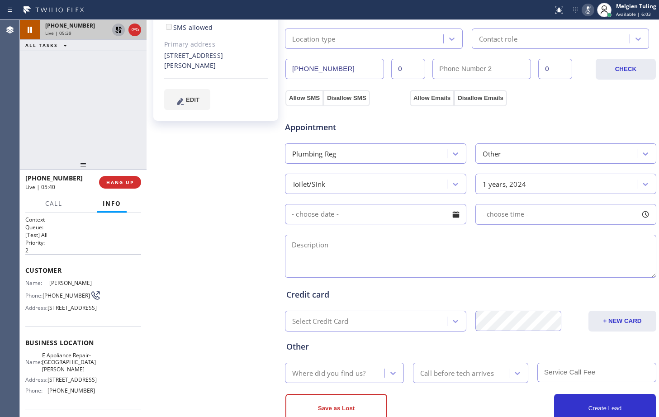
drag, startPoint x: 264, startPoint y: 208, endPoint x: 328, endPoint y: 197, distance: 65.2
click at [264, 208] on div "[PERSON_NAME] Since: [DATE] link to CRM copy Email [EMAIL_ADDRESS][DOMAIN_NAME]…" at bounding box center [217, 139] width 136 height 605
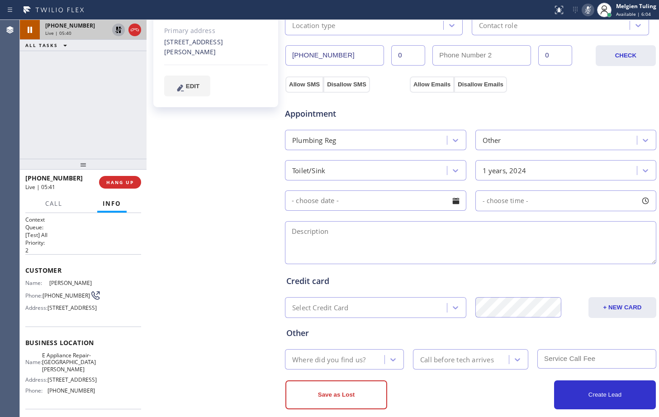
scroll to position [252, 0]
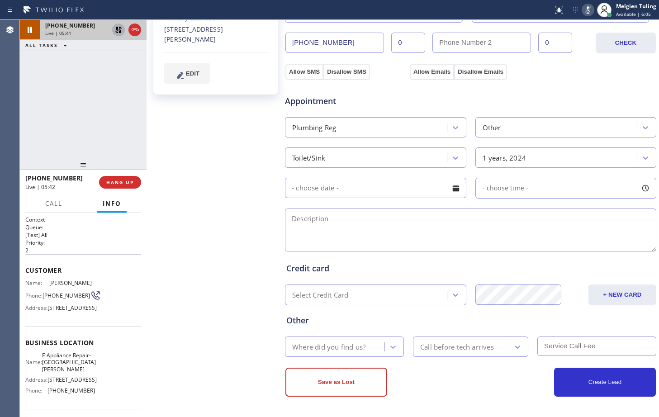
click at [452, 190] on div at bounding box center [455, 188] width 15 height 15
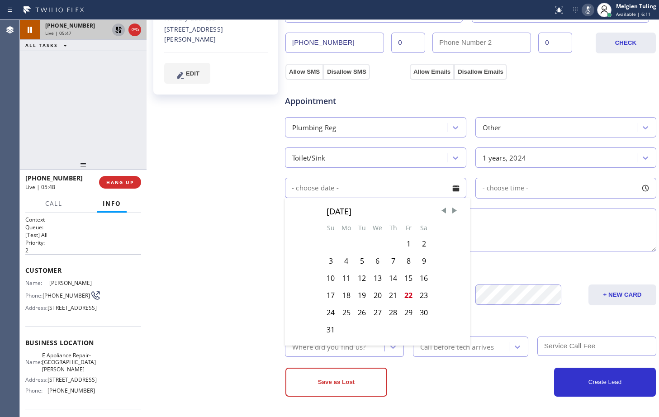
drag, startPoint x: 280, startPoint y: 244, endPoint x: 312, endPoint y: 243, distance: 31.7
click at [280, 244] on div "[PERSON_NAME] Since: [DATE] link to CRM copy Email [EMAIL_ADDRESS][DOMAIN_NAME]…" at bounding box center [217, 112] width 136 height 605
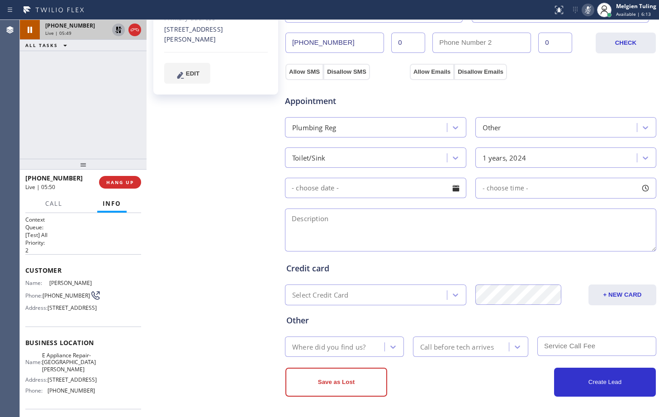
click at [367, 186] on input "text" at bounding box center [375, 188] width 181 height 20
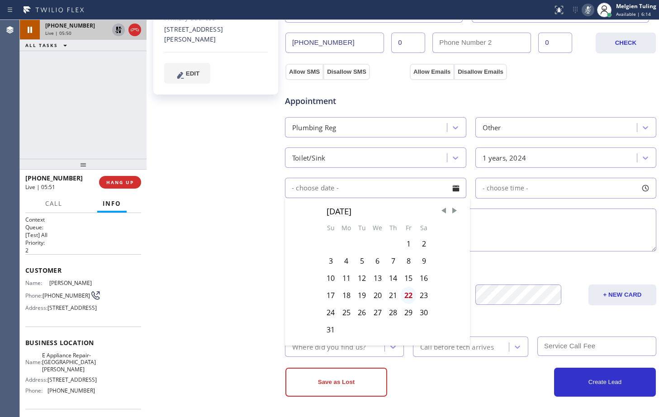
click at [411, 295] on div "22" at bounding box center [408, 295] width 15 height 17
type input "[DATE]"
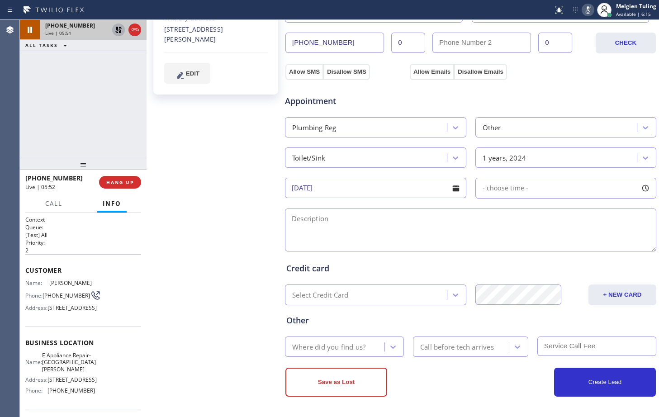
click at [557, 187] on div "- choose time -" at bounding box center [566, 188] width 181 height 21
click at [262, 167] on div "[PERSON_NAME] Since: [DATE] link to CRM copy Email [EMAIL_ADDRESS][DOMAIN_NAME]…" at bounding box center [217, 112] width 136 height 605
click at [176, 151] on div "[PERSON_NAME] Since: [DATE] link to CRM copy Email [EMAIL_ADDRESS][DOMAIN_NAME]…" at bounding box center [217, 112] width 136 height 605
click at [586, 10] on icon at bounding box center [588, 10] width 11 height 11
click at [119, 31] on icon at bounding box center [118, 30] width 6 height 6
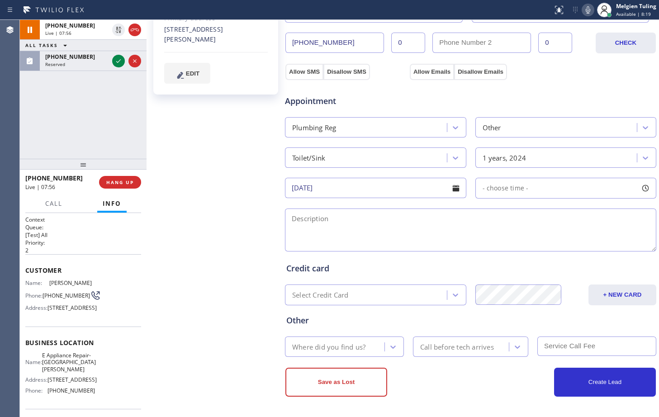
click at [176, 128] on div "[PERSON_NAME] Since: [DATE] link to CRM copy Email [EMAIL_ADDRESS][DOMAIN_NAME]…" at bounding box center [217, 112] width 136 height 605
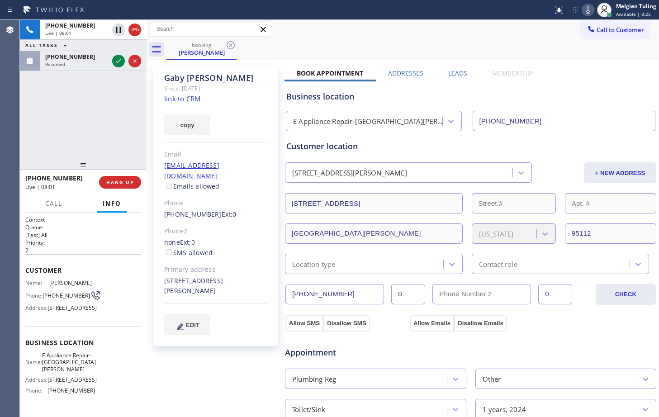
scroll to position [0, 0]
click at [249, 186] on div "[PERSON_NAME] Since: [DATE] link to CRM copy Email [EMAIL_ADDRESS][DOMAIN_NAME]…" at bounding box center [215, 207] width 125 height 280
click at [245, 187] on div "[PERSON_NAME] Since: [DATE] link to CRM copy Email [EMAIL_ADDRESS][DOMAIN_NAME]…" at bounding box center [215, 207] width 125 height 280
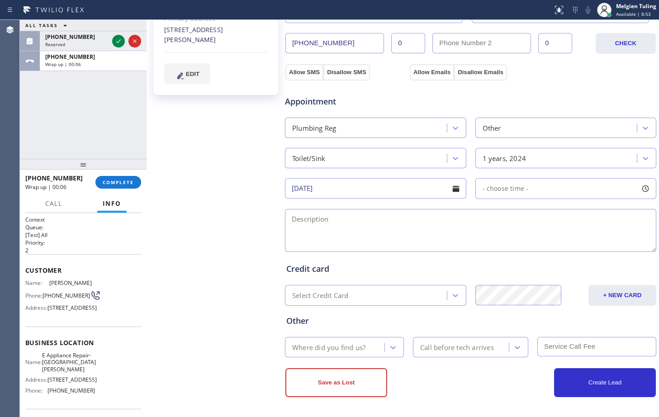
scroll to position [252, 0]
click at [407, 192] on input "[DATE]" at bounding box center [375, 188] width 181 height 20
click at [490, 221] on textarea at bounding box center [470, 230] width 371 height 43
click at [380, 190] on input "[DATE]" at bounding box center [375, 188] width 181 height 20
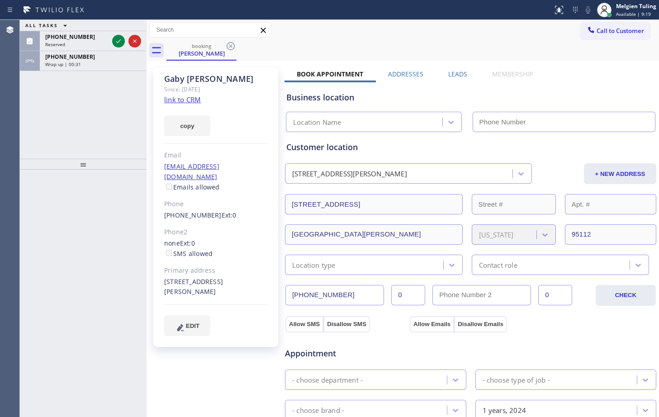
type input "[PHONE_NUMBER]"
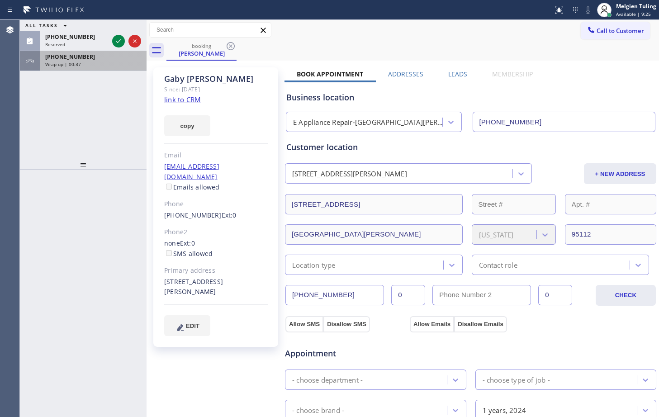
click at [65, 60] on span "[PHONE_NUMBER]" at bounding box center [70, 57] width 50 height 8
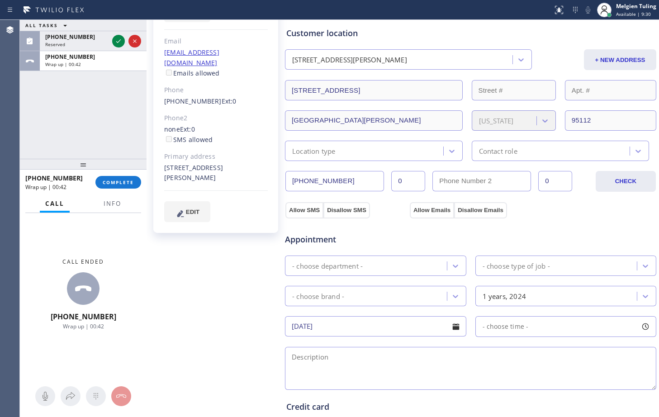
scroll to position [136, 0]
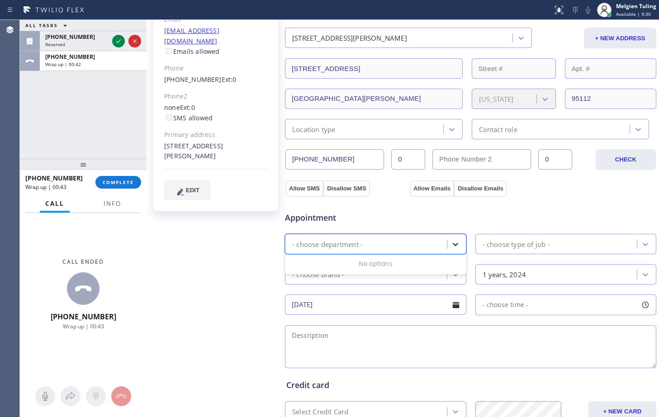
click at [448, 245] on div at bounding box center [456, 244] width 16 height 16
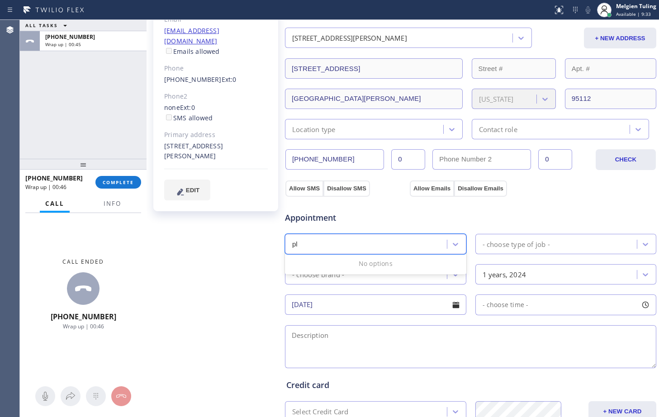
type input "p"
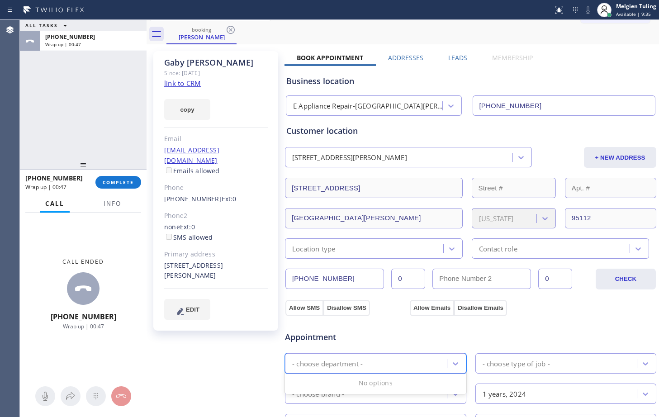
scroll to position [0, 0]
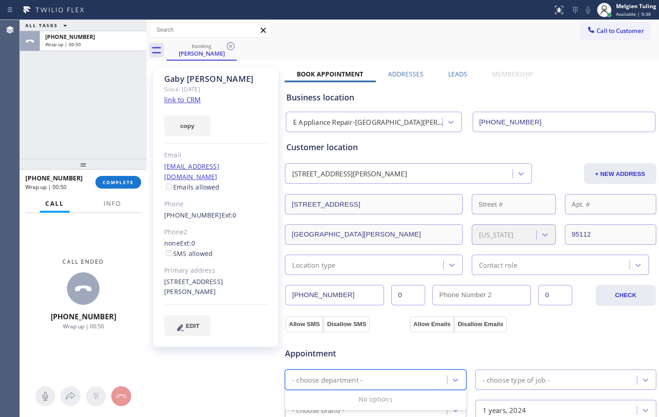
click at [431, 266] on div "Location type" at bounding box center [366, 265] width 156 height 16
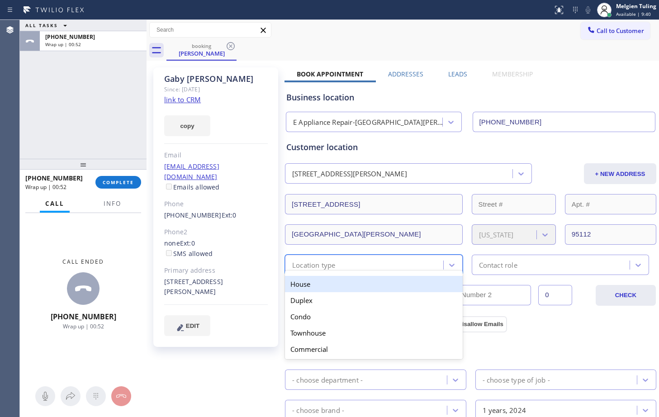
scroll to position [90, 0]
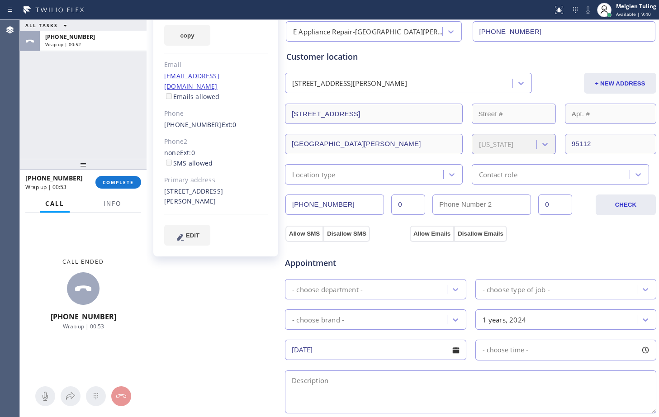
click at [553, 238] on div "Appointment - choose department - - choose type of job - - choose brand - 1 yea…" at bounding box center [471, 326] width 372 height 177
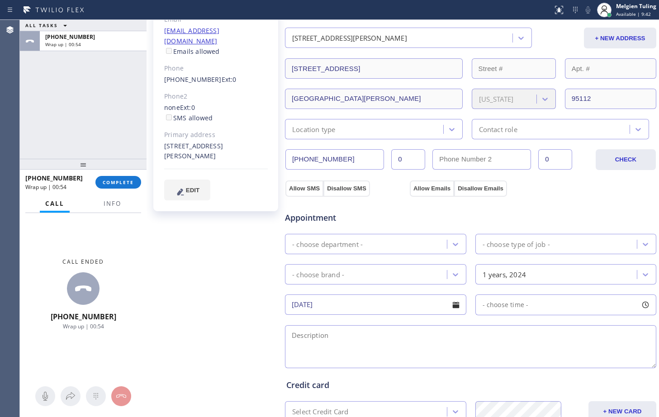
click at [399, 121] on div "Location type" at bounding box center [366, 129] width 156 height 16
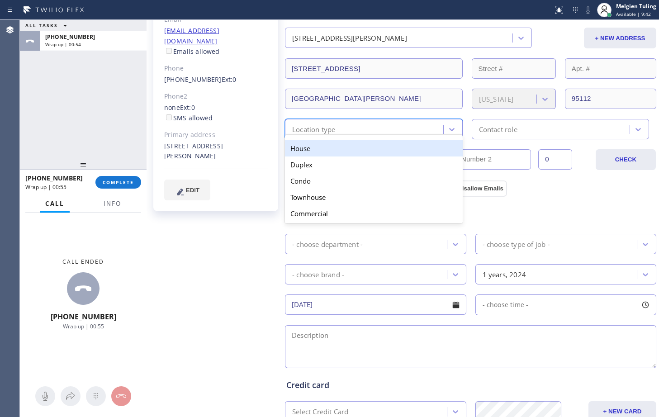
click at [332, 153] on div "House" at bounding box center [374, 148] width 178 height 16
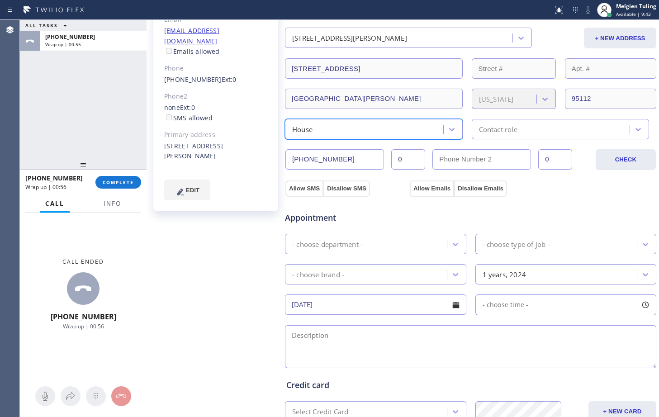
click at [508, 131] on div "Contact role" at bounding box center [498, 129] width 38 height 10
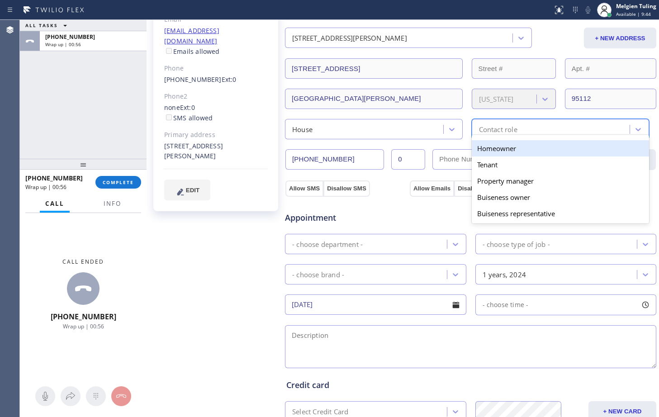
click at [489, 148] on div "Homeowner" at bounding box center [561, 148] width 178 height 16
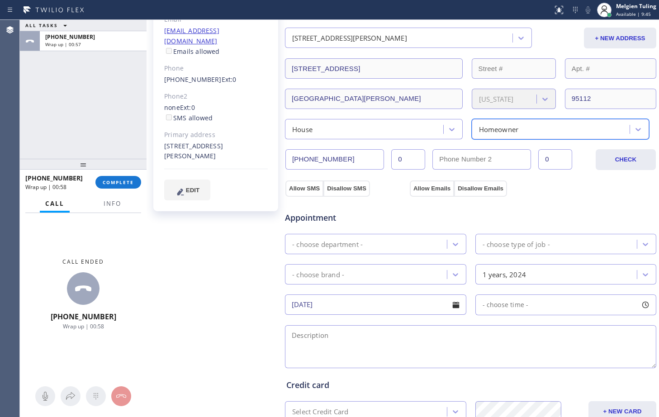
scroll to position [181, 0]
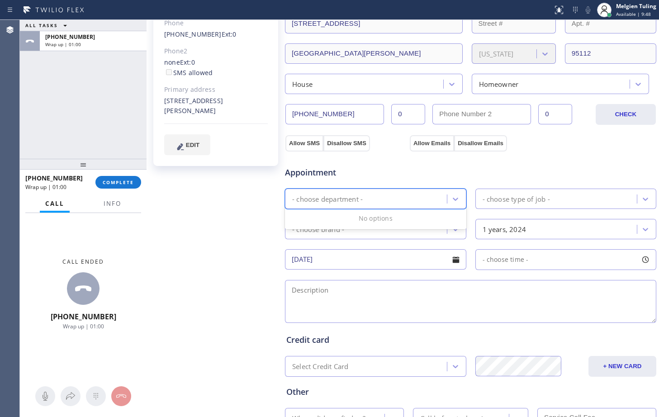
click at [414, 200] on div "- choose department -" at bounding box center [367, 199] width 159 height 16
click at [451, 197] on icon at bounding box center [455, 199] width 9 height 9
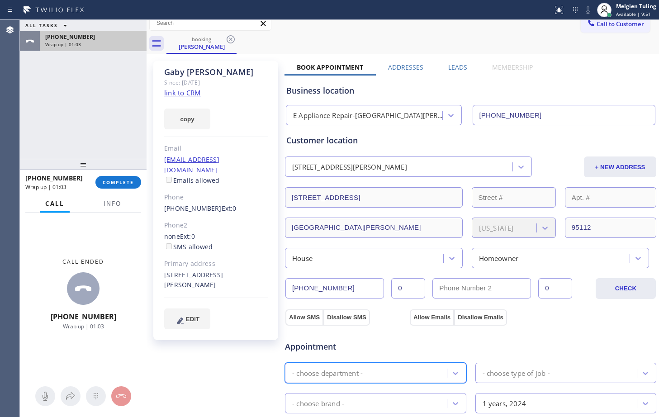
scroll to position [0, 0]
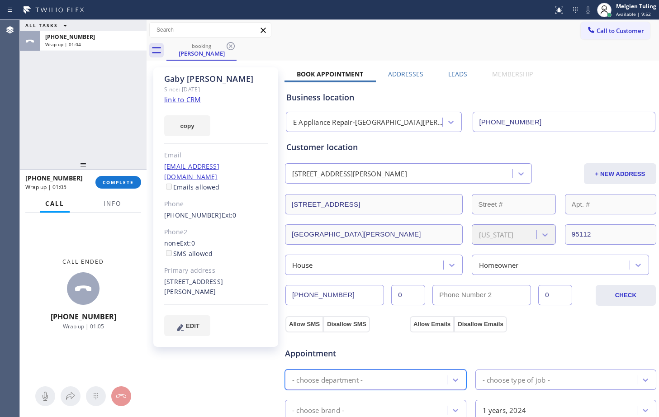
click at [175, 103] on link "link to CRM" at bounding box center [182, 99] width 37 height 9
click at [116, 205] on span "Info" at bounding box center [113, 204] width 18 height 8
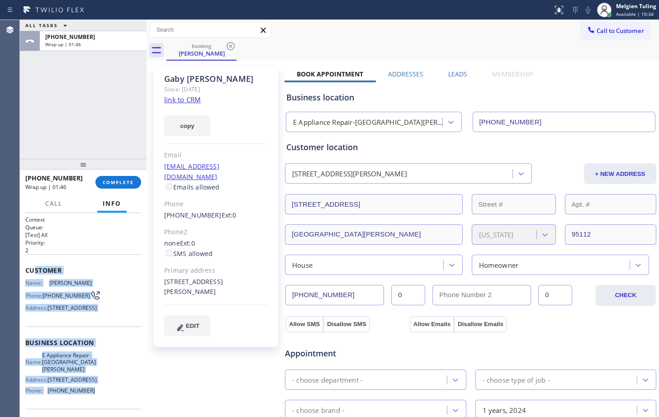
drag, startPoint x: 33, startPoint y: 273, endPoint x: 106, endPoint y: 398, distance: 144.7
click at [106, 398] on div "Context Queue: [Test] All Priority: 2 Customer Name: Gaby Mandair Phone: (408) …" at bounding box center [83, 350] width 116 height 269
copy div "stomer Name: Gaby Mandair Phone: (408) 858-0487 Address: 615 N 17th St, San Jos…"
click at [99, 378] on div "Name: E Appliance Repair-San Jose Address: 210 N 4th St Phone: (408) 663-5038" at bounding box center [83, 375] width 116 height 46
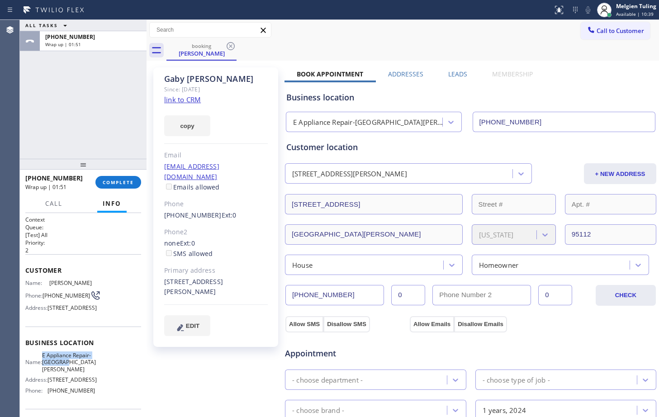
drag, startPoint x: 98, startPoint y: 379, endPoint x: 43, endPoint y: 374, distance: 54.6
click at [43, 374] on div "Name: E Appliance Repair-San Jose Address: 210 N 4th St Phone: (408) 663-5038" at bounding box center [83, 375] width 116 height 46
copy div "E Appliance Repair-[GEOGRAPHIC_DATA][PERSON_NAME]"
click at [92, 393] on div "Name: E Appliance Repair-San Jose Address: 210 N 4th St Phone: (408) 663-5038" at bounding box center [83, 375] width 116 height 46
drag, startPoint x: 92, startPoint y: 400, endPoint x: 43, endPoint y: 398, distance: 49.4
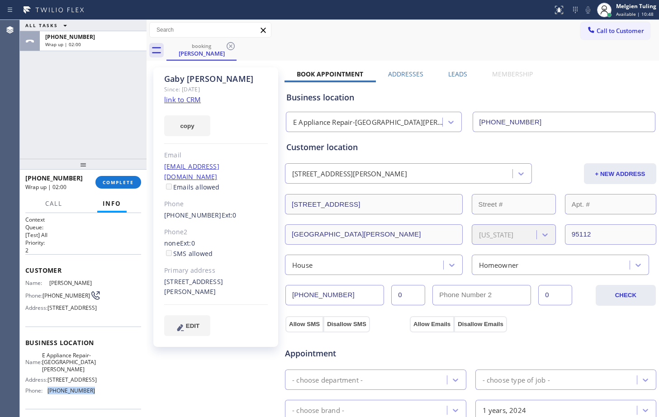
click at [43, 398] on div "Name: E Appliance Repair-San Jose Address: 210 N 4th St Phone: (408) 663-5038" at bounding box center [83, 375] width 116 height 46
copy div "[PHONE_NUMBER]"
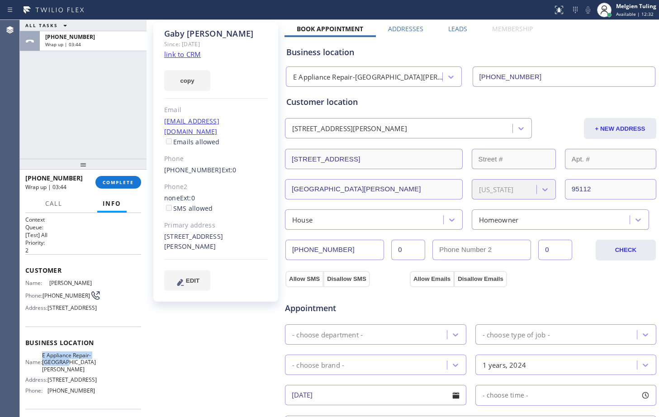
drag, startPoint x: 90, startPoint y: 378, endPoint x: 48, endPoint y: 374, distance: 42.3
click at [48, 373] on span "E Appliance Repair-[GEOGRAPHIC_DATA][PERSON_NAME]" at bounding box center [69, 362] width 54 height 21
copy span "E Appliance Repair-[GEOGRAPHIC_DATA][PERSON_NAME]"
click at [126, 181] on span "COMPLETE" at bounding box center [118, 182] width 31 height 6
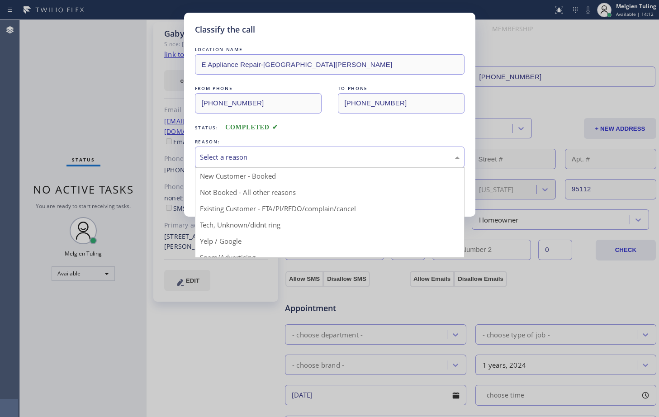
click at [224, 150] on div "Select a reason" at bounding box center [330, 157] width 270 height 21
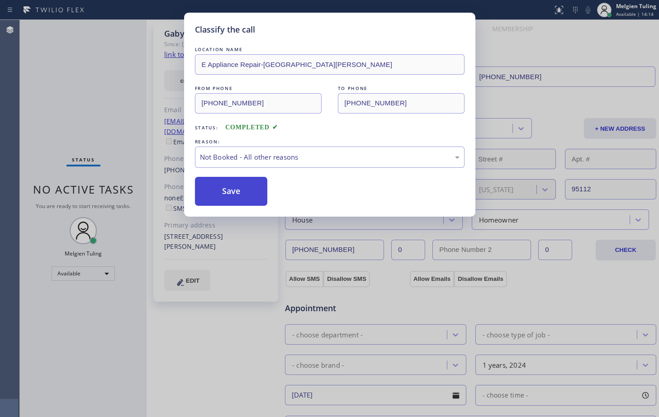
click at [225, 194] on button "Save" at bounding box center [231, 191] width 73 height 29
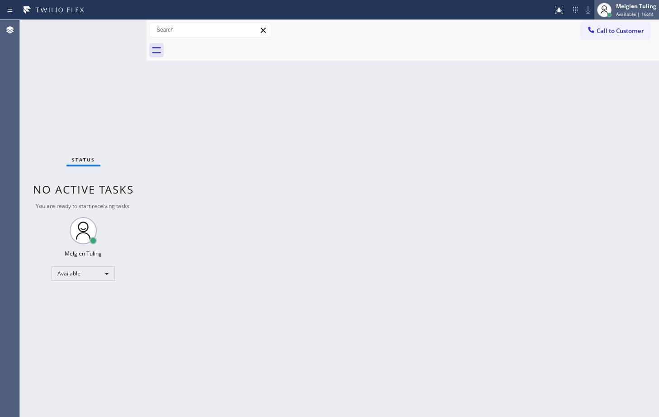
click at [631, 12] on span "Available | 16:44" at bounding box center [635, 14] width 38 height 6
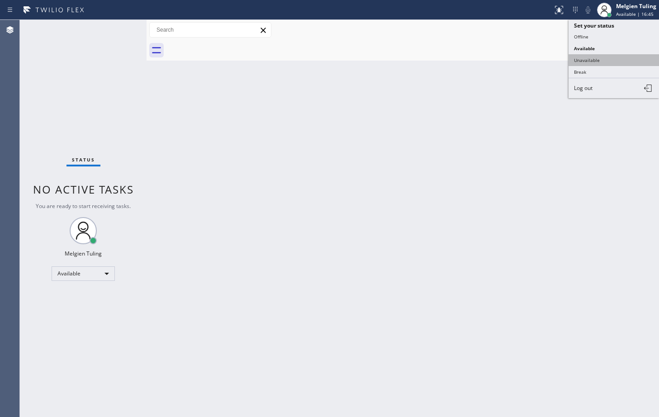
click at [589, 62] on button "Unavailable" at bounding box center [614, 60] width 90 height 12
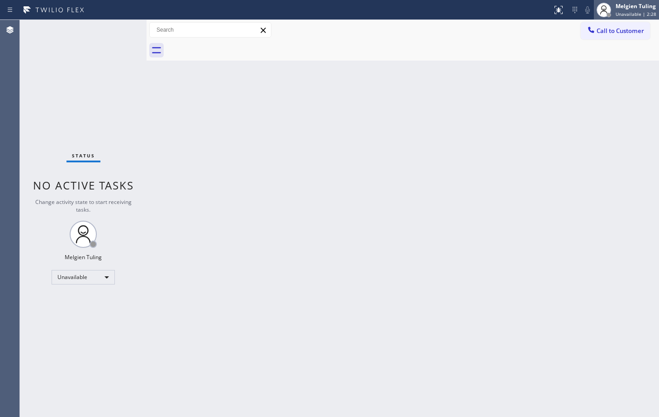
click at [623, 12] on span "Unavailable | 2:28" at bounding box center [636, 14] width 41 height 6
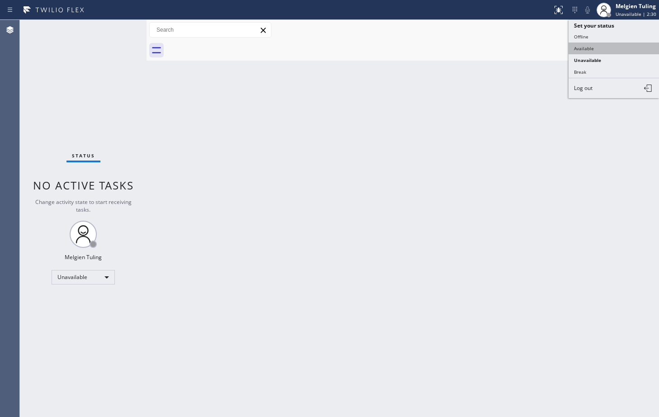
click at [587, 49] on button "Available" at bounding box center [614, 49] width 90 height 12
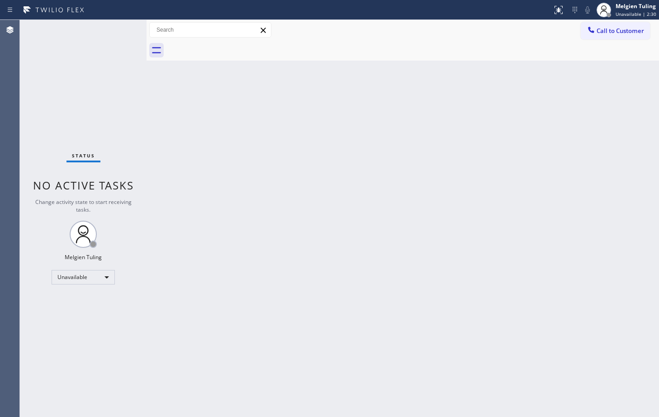
click at [419, 152] on div "Back to Dashboard Change Sender ID Customers Technicians Select a contact Outbo…" at bounding box center [403, 218] width 513 height 397
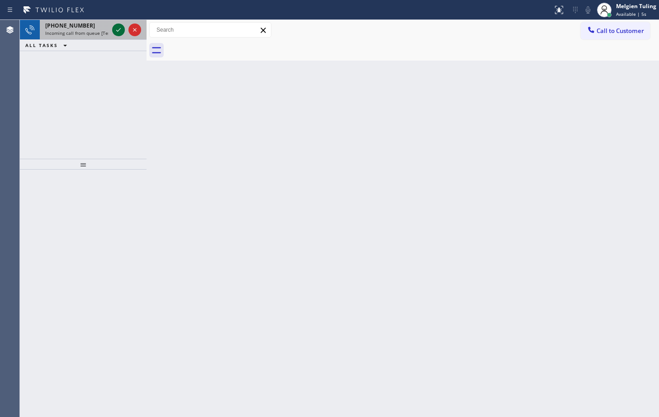
click at [115, 31] on icon at bounding box center [118, 29] width 11 height 11
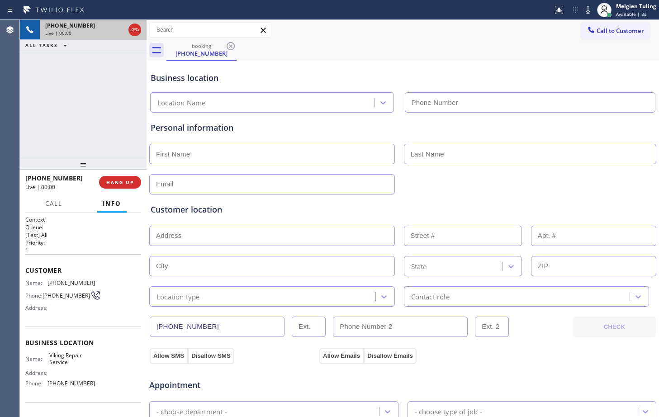
type input "(206) 309-8891"
click at [548, 187] on div at bounding box center [402, 183] width 509 height 22
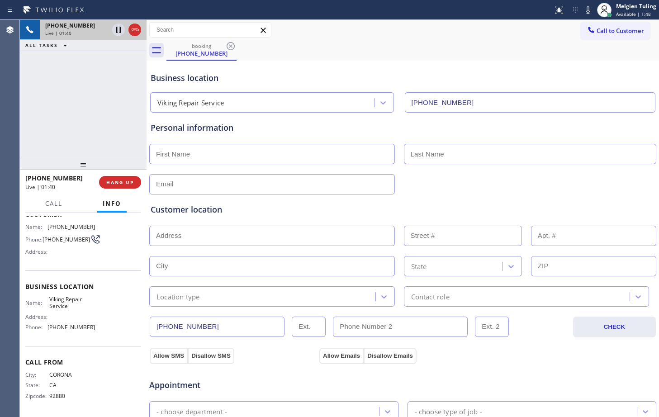
click at [323, 138] on div "Personal information" at bounding box center [403, 158] width 505 height 73
click at [457, 123] on div "Personal information" at bounding box center [403, 128] width 505 height 12
click at [517, 56] on div "booking (909) 278-3082" at bounding box center [413, 50] width 493 height 20
click at [586, 10] on icon at bounding box center [588, 10] width 11 height 11
click at [473, 42] on div "booking (909) 278-3082" at bounding box center [413, 50] width 493 height 20
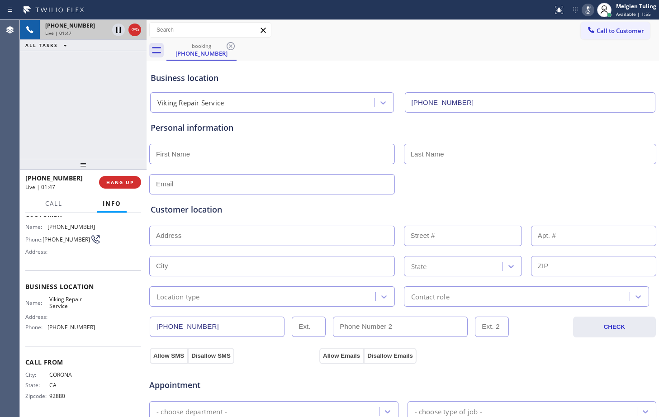
click at [587, 10] on icon at bounding box center [588, 9] width 5 height 7
click at [433, 79] on div "Business location" at bounding box center [403, 78] width 505 height 12
click at [585, 9] on icon at bounding box center [588, 10] width 11 height 11
click at [587, 9] on icon at bounding box center [588, 10] width 11 height 11
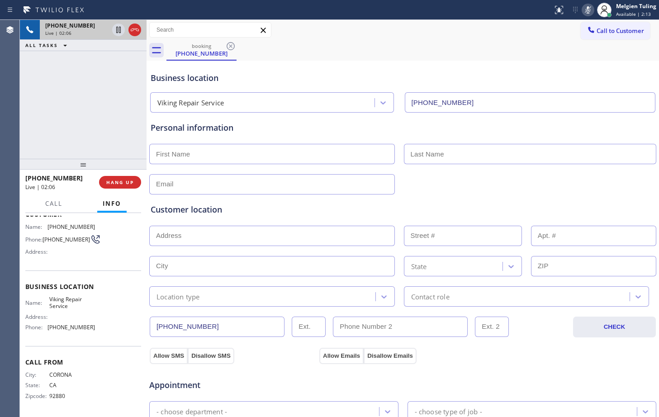
click at [587, 9] on icon at bounding box center [588, 10] width 11 height 11
click at [516, 41] on div "booking (909) 278-3082" at bounding box center [413, 50] width 493 height 20
click at [590, 9] on icon at bounding box center [588, 10] width 11 height 11
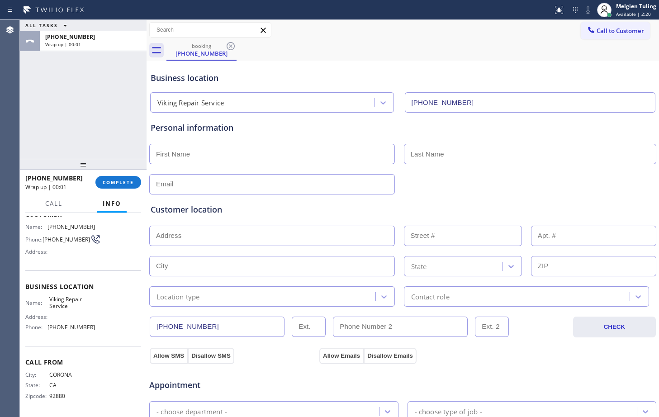
click at [428, 61] on div "Business location Viking Repair Service (206) 309-8891" at bounding box center [403, 85] width 508 height 53
click at [273, 81] on div "Business location" at bounding box center [403, 78] width 505 height 12
click at [124, 182] on span "COMPLETE" at bounding box center [118, 182] width 31 height 6
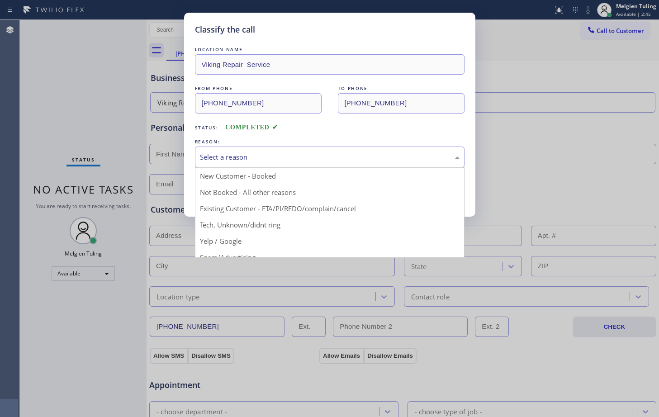
click at [452, 160] on div "Select a reason" at bounding box center [330, 157] width 260 height 10
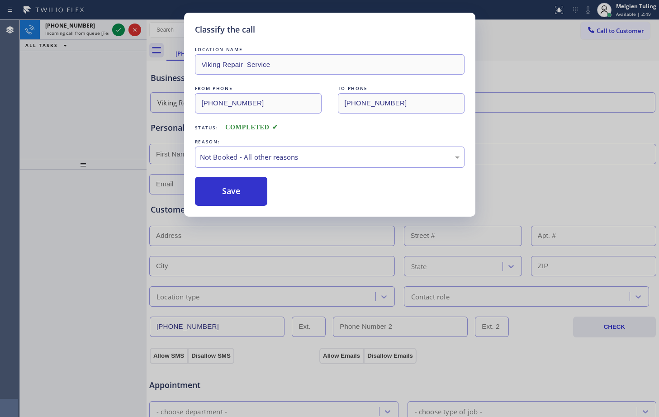
click at [241, 190] on button "Save" at bounding box center [231, 191] width 73 height 29
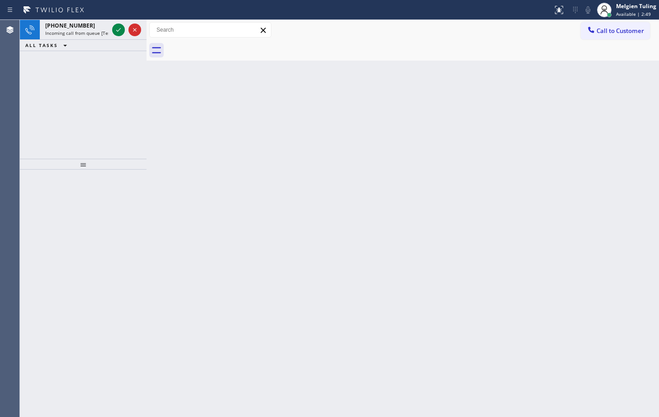
click at [151, 118] on div "Back to Dashboard Change Sender ID Customers Technicians Select a contact Outbo…" at bounding box center [403, 218] width 513 height 397
click at [121, 25] on icon at bounding box center [118, 29] width 11 height 11
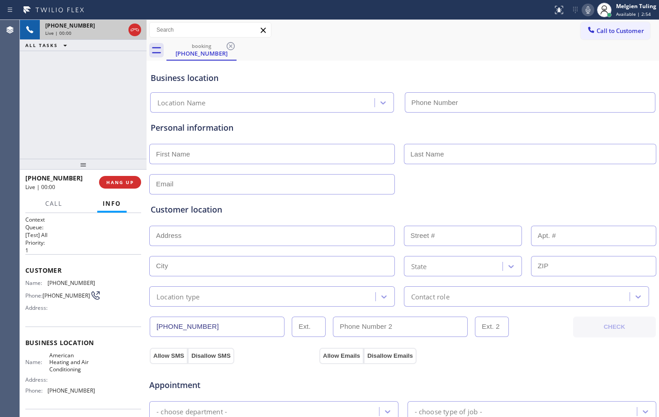
type input "(877) 910-2593"
click at [359, 132] on div "Personal information" at bounding box center [403, 128] width 505 height 12
click at [555, 374] on div "Appointment" at bounding box center [402, 379] width 509 height 23
click at [514, 192] on div "Customer location >> ADD NEW ADDRESS << + NEW ADDRESS State Location type Conta…" at bounding box center [403, 249] width 508 height 116
click at [442, 200] on div "Customer location >> ADD NEW ADDRESS << + NEW ADDRESS State Location type Conta…" at bounding box center [403, 251] width 508 height 112
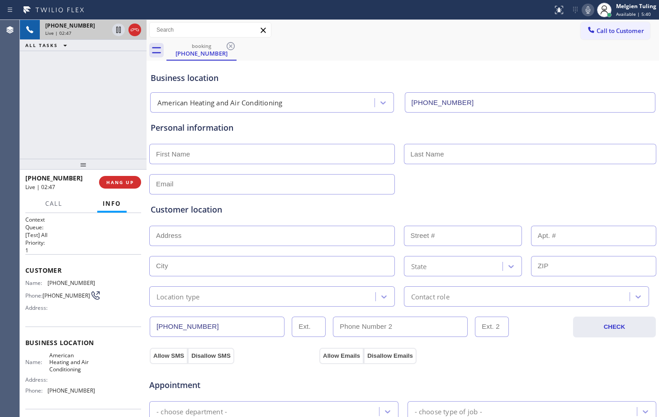
click at [491, 48] on div "booking (818) 802-1424" at bounding box center [413, 50] width 493 height 20
click at [589, 12] on icon at bounding box center [588, 9] width 5 height 7
click at [117, 31] on icon at bounding box center [118, 30] width 5 height 6
click at [280, 117] on div "Personal information" at bounding box center [403, 154] width 508 height 82
click at [253, 155] on input "text" at bounding box center [272, 154] width 246 height 20
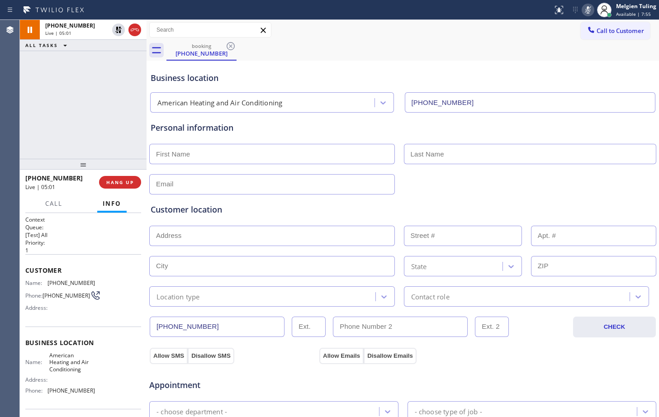
click at [588, 8] on icon at bounding box center [588, 9] width 5 height 7
click at [117, 28] on icon at bounding box center [118, 30] width 6 height 6
click at [505, 76] on div "Business location" at bounding box center [403, 78] width 505 height 12
click at [528, 141] on div "Personal information" at bounding box center [403, 158] width 505 height 73
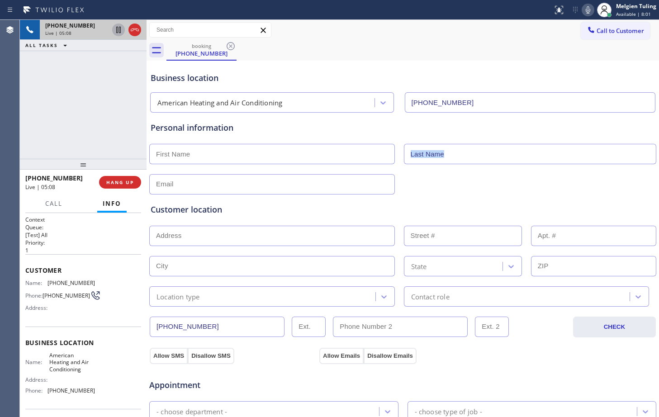
click at [528, 141] on div "Personal information" at bounding box center [403, 158] width 505 height 73
click at [493, 68] on div "Business location American Heating and Air Conditioning (877) 910-2593" at bounding box center [403, 88] width 508 height 50
click at [503, 71] on div "Business location American Heating and Air Conditioning (877) 910-2593" at bounding box center [403, 88] width 508 height 50
click at [504, 71] on div "Business location American Heating and Air Conditioning (877) 910-2593" at bounding box center [403, 88] width 508 height 50
click at [588, 10] on icon at bounding box center [588, 9] width 5 height 7
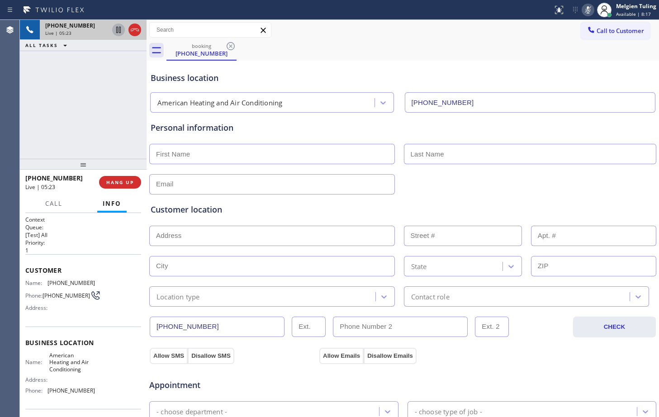
click at [117, 29] on icon at bounding box center [118, 30] width 5 height 6
click at [488, 192] on div "Customer location >> ADD NEW ADDRESS << + NEW ADDRESS State Location type Conta…" at bounding box center [403, 249] width 508 height 116
click at [557, 354] on div "Allow SMS Disallow SMS Allow Emails Disallow Emails" at bounding box center [402, 355] width 509 height 18
click at [493, 382] on div "Appointment" at bounding box center [402, 379] width 509 height 23
click at [329, 56] on div "booking (818) 802-1424" at bounding box center [413, 50] width 493 height 20
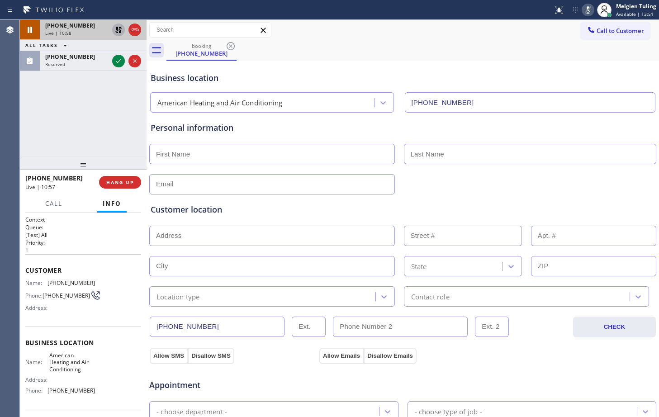
click at [49, 327] on div "Customer Name: (818) 802-1424 Phone: (818) 802-1424 Address:" at bounding box center [83, 290] width 116 height 72
drag, startPoint x: 46, startPoint y: 362, endPoint x: 85, endPoint y: 386, distance: 45.9
click at [85, 386] on div "Name: American Heating and Air Conditioning Address: Phone: (877) 910-2593" at bounding box center [60, 375] width 70 height 46
copy div "American Heating and Air Conditioning Address:"
click at [120, 30] on icon at bounding box center [118, 29] width 11 height 11
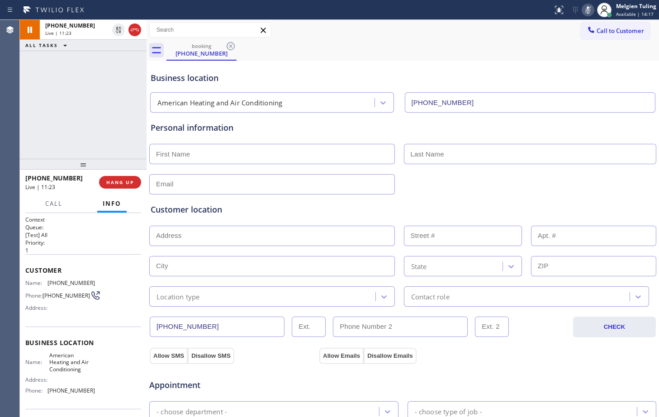
click at [338, 52] on div "booking (818) 802-1424" at bounding box center [413, 50] width 493 height 20
click at [588, 11] on icon at bounding box center [588, 10] width 11 height 11
click at [589, 7] on icon at bounding box center [588, 10] width 11 height 11
click at [431, 39] on div "Call to Customer Outbound call Location Search location Your caller id phone nu…" at bounding box center [403, 30] width 513 height 20
click at [521, 62] on div "Business location American Heating and Air Conditioning (877) 910-2593" at bounding box center [403, 85] width 508 height 53
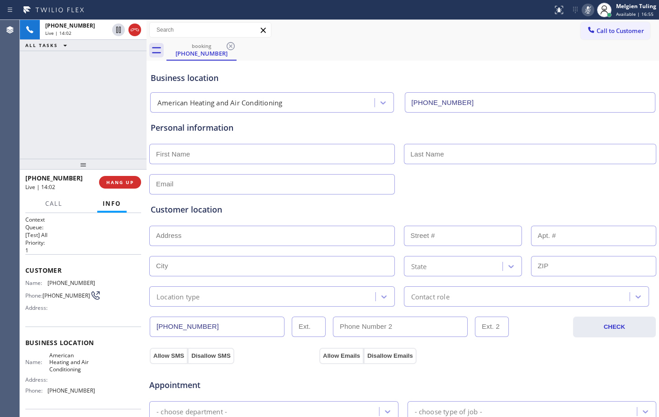
click at [588, 10] on rect at bounding box center [588, 9] width 6 height 6
click at [496, 38] on div "Call to Customer Outbound call Location Search location Your caller id phone nu…" at bounding box center [403, 30] width 513 height 20
click at [388, 56] on div "booking (818) 802-1424" at bounding box center [413, 50] width 493 height 20
click at [588, 9] on icon at bounding box center [588, 9] width 5 height 7
click at [486, 41] on div "booking (818) 802-1424" at bounding box center [413, 50] width 493 height 20
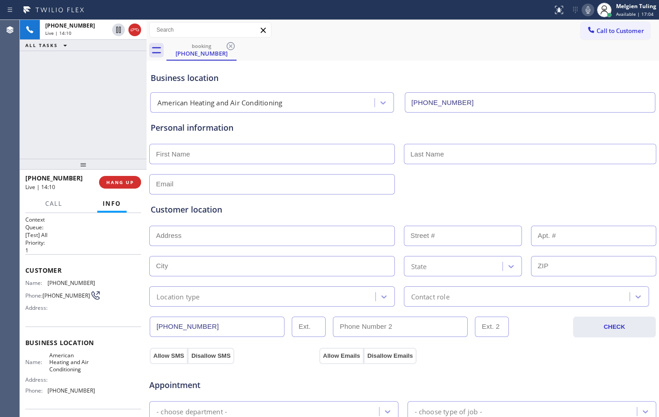
click at [341, 62] on div "Business location American Heating and Air Conditioning (877) 910-2593" at bounding box center [403, 85] width 508 height 53
click at [387, 82] on div "Business location" at bounding box center [403, 78] width 505 height 12
click at [460, 190] on div at bounding box center [402, 183] width 509 height 22
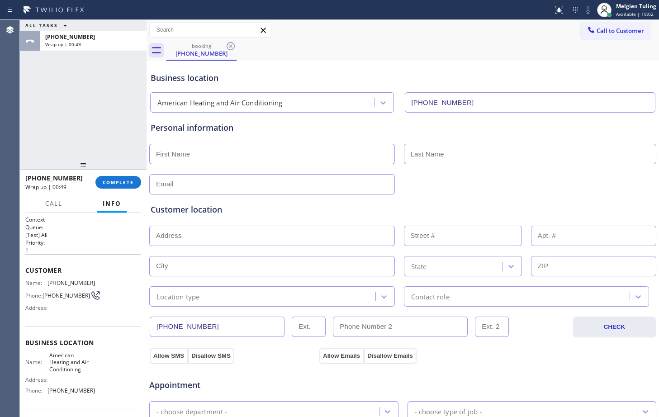
click at [254, 192] on div "Customer location >> ADD NEW ADDRESS << + NEW ADDRESS State Location type Conta…" at bounding box center [403, 249] width 508 height 116
click at [182, 152] on input "text" at bounding box center [272, 154] width 246 height 20
type input "Melody"
click at [533, 156] on input "text" at bounding box center [530, 154] width 253 height 20
type input "b"
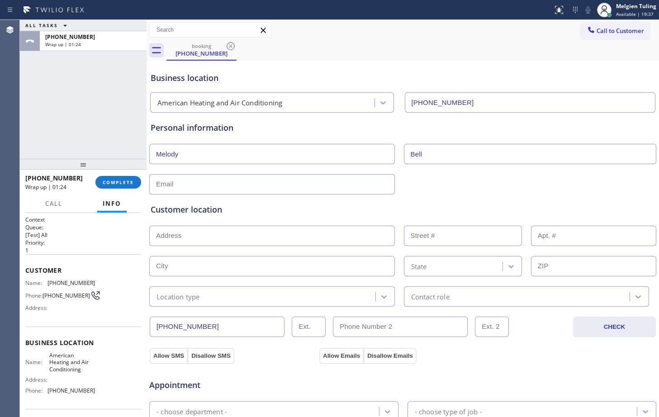
type input "Bell"
click at [253, 195] on div "Customer location >> ADD NEW ADDRESS << + NEW ADDRESS State Location type Conta…" at bounding box center [403, 251] width 508 height 112
click at [247, 183] on input "text" at bounding box center [272, 184] width 246 height 20
type input "[EMAIL_ADDRESS][DOMAIN_NAME]"
click at [191, 229] on input "text" at bounding box center [272, 236] width 246 height 20
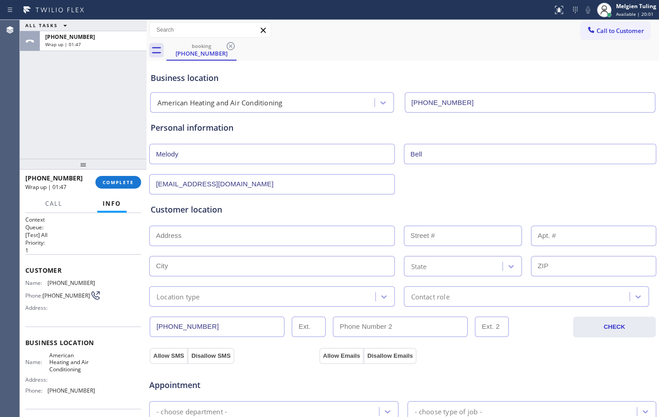
click at [173, 234] on input "text" at bounding box center [272, 236] width 246 height 20
paste input "20652 Lassen St, Unit 137, Chatsworth CA 91311,"
type input "20652 Lassen St"
type input "20652"
type input "[GEOGRAPHIC_DATA]"
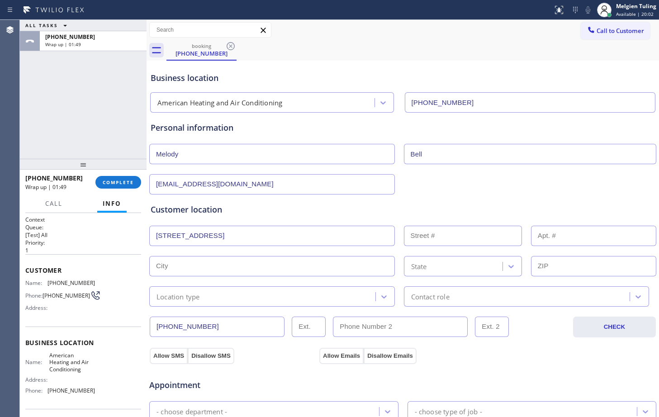
type input "91311"
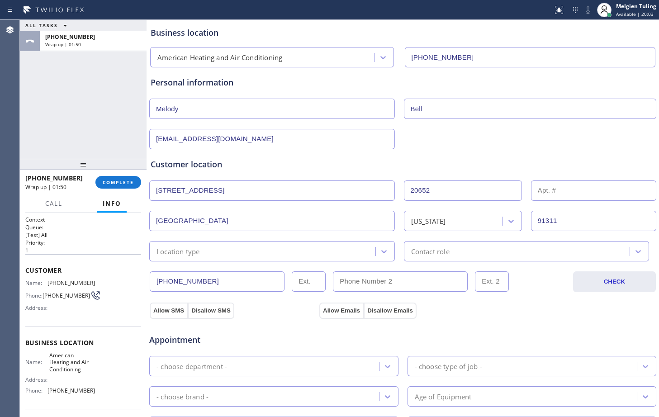
scroll to position [90, 0]
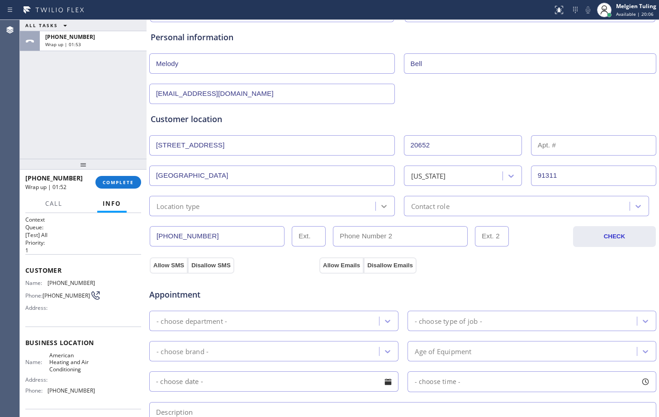
click at [380, 207] on icon at bounding box center [384, 206] width 9 height 9
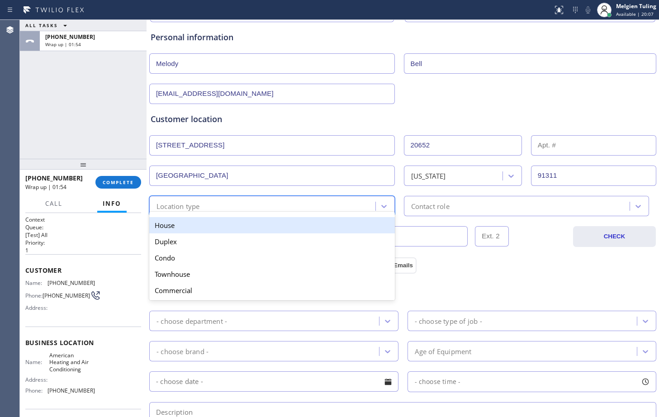
click at [304, 224] on div "House" at bounding box center [272, 225] width 246 height 16
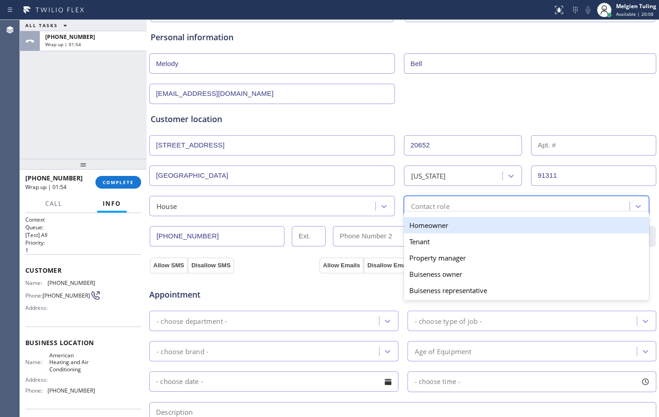
click at [426, 209] on div "Contact role" at bounding box center [430, 206] width 38 height 10
click at [420, 231] on div "Homeowner" at bounding box center [527, 225] width 246 height 16
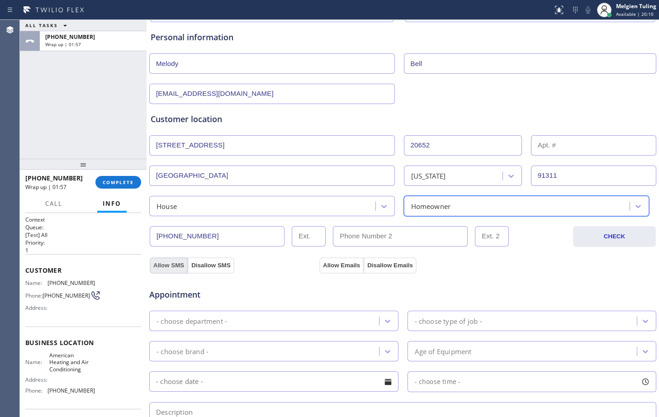
click at [171, 266] on button "Allow SMS" at bounding box center [169, 265] width 38 height 16
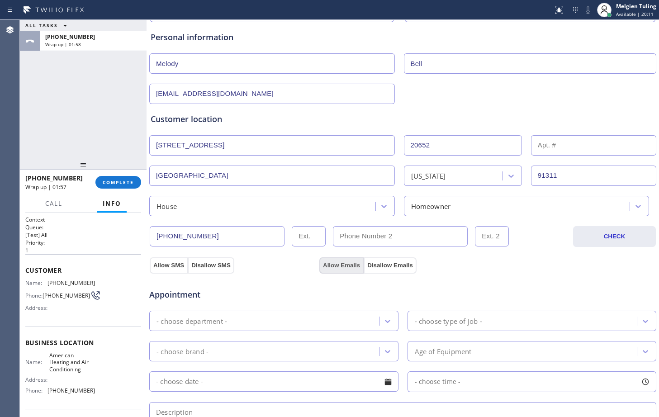
click at [327, 267] on button "Allow Emails" at bounding box center [341, 265] width 44 height 16
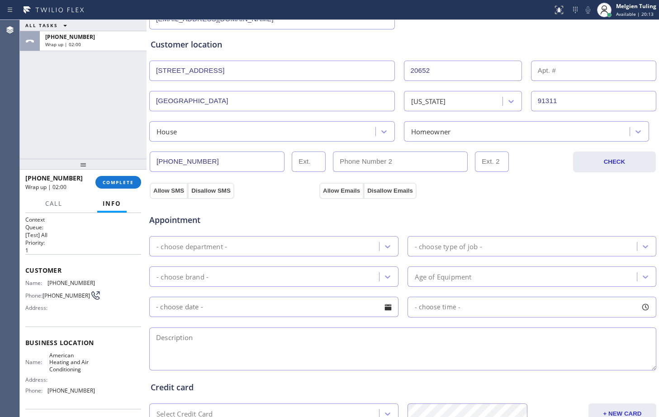
scroll to position [181, 0]
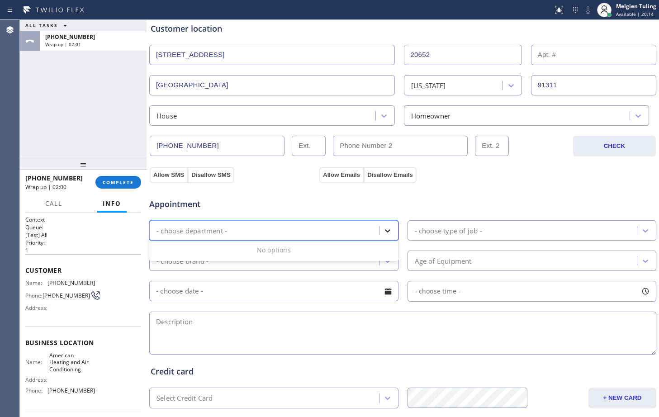
click at [386, 230] on icon at bounding box center [387, 230] width 9 height 9
click at [383, 231] on icon at bounding box center [387, 230] width 9 height 9
click at [248, 233] on div "- choose department -" at bounding box center [265, 231] width 227 height 16
click at [373, 197] on div "Appointment" at bounding box center [402, 198] width 509 height 23
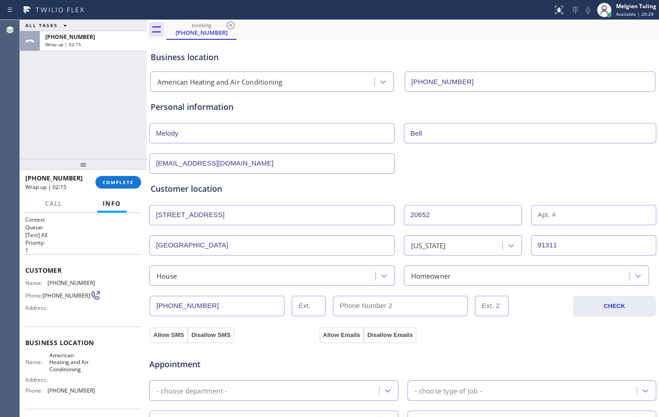
scroll to position [0, 0]
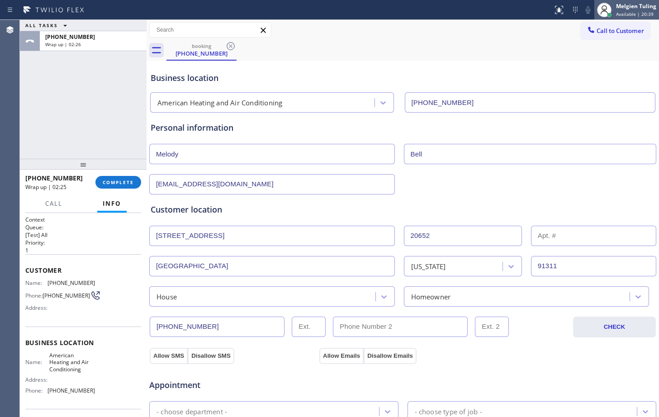
click at [624, 13] on span "Available | 20:39" at bounding box center [635, 14] width 38 height 6
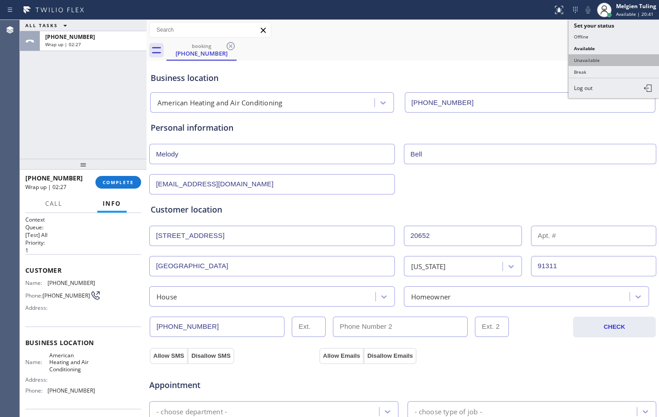
click at [580, 59] on button "Unavailable" at bounding box center [614, 60] width 90 height 12
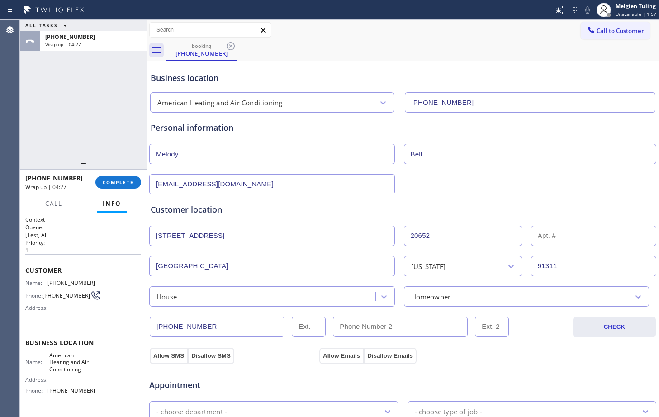
click at [87, 282] on span "(818) 802-1424" at bounding box center [72, 283] width 48 height 7
drag, startPoint x: 69, startPoint y: 174, endPoint x: 24, endPoint y: 176, distance: 45.3
click at [24, 176] on div "+18188021424 Wrap up | 04:29 COMPLETE" at bounding box center [83, 182] width 127 height 25
copy span "+18188021424"
drag, startPoint x: 88, startPoint y: 373, endPoint x: 46, endPoint y: 363, distance: 43.7
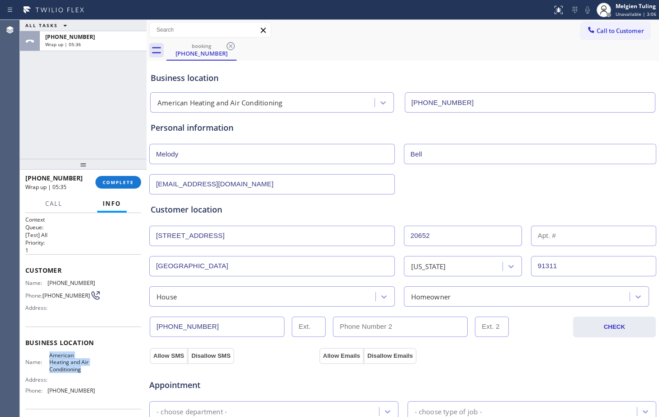
click at [46, 363] on div "Name: American Heating and Air Conditioning" at bounding box center [60, 362] width 70 height 21
click at [46, 363] on span "Name:" at bounding box center [37, 362] width 24 height 7
drag, startPoint x: 102, startPoint y: 399, endPoint x: 49, endPoint y: 396, distance: 53.0
click at [49, 396] on div "Name: American Heating and Air Conditioning Address: Phone: (877) 910-2593" at bounding box center [83, 375] width 116 height 46
copy span "(877) 910-2593"
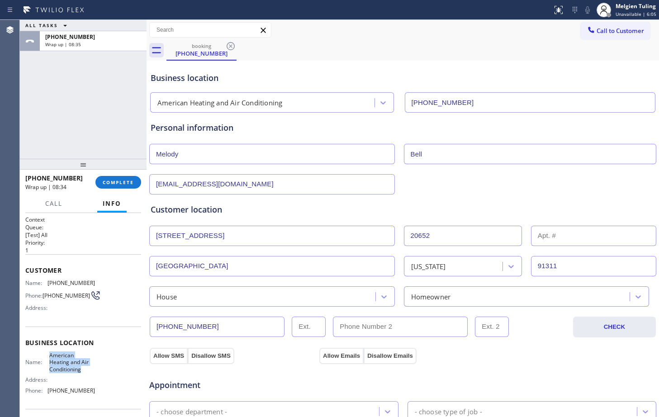
drag, startPoint x: 89, startPoint y: 376, endPoint x: 46, endPoint y: 360, distance: 45.8
click at [46, 360] on div "Name: American Heating and Air Conditioning" at bounding box center [60, 362] width 70 height 21
copy div "American Heating and Air Conditioning"
click at [114, 181] on span "COMPLETE" at bounding box center [118, 182] width 31 height 6
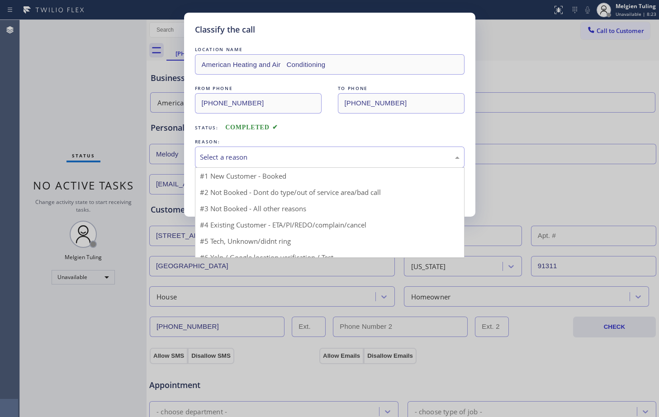
click at [214, 153] on div "Select a reason" at bounding box center [330, 157] width 260 height 10
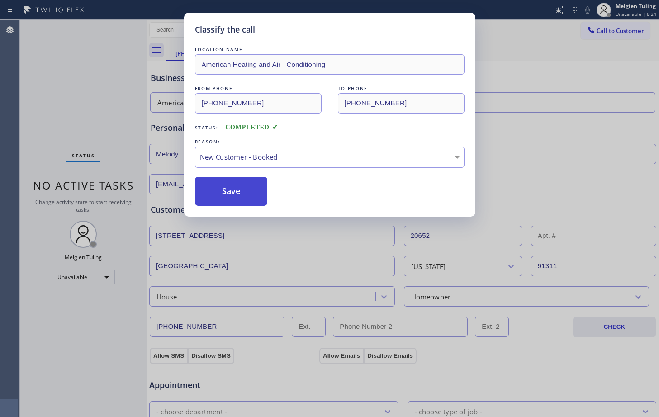
click at [217, 184] on button "Save" at bounding box center [231, 191] width 73 height 29
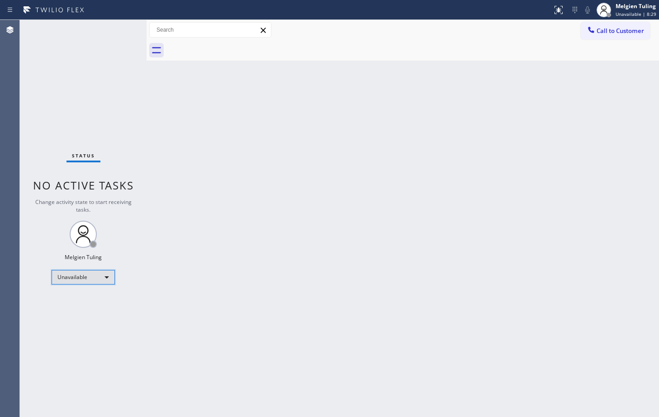
click at [107, 276] on div "Unavailable" at bounding box center [83, 277] width 63 height 14
click at [332, 227] on div at bounding box center [329, 208] width 659 height 417
click at [101, 276] on div "Unavailable" at bounding box center [83, 277] width 63 height 14
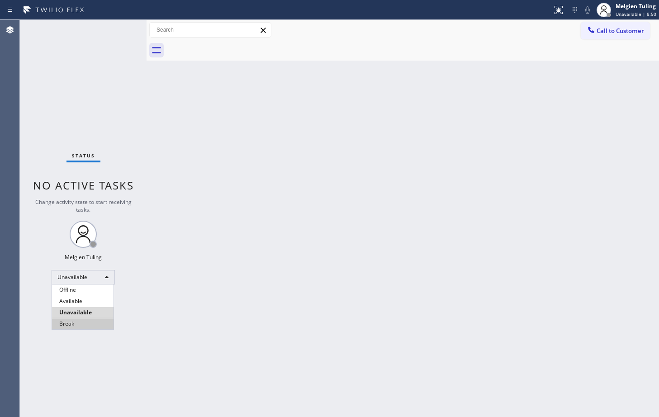
click at [77, 324] on li "Break" at bounding box center [83, 324] width 62 height 11
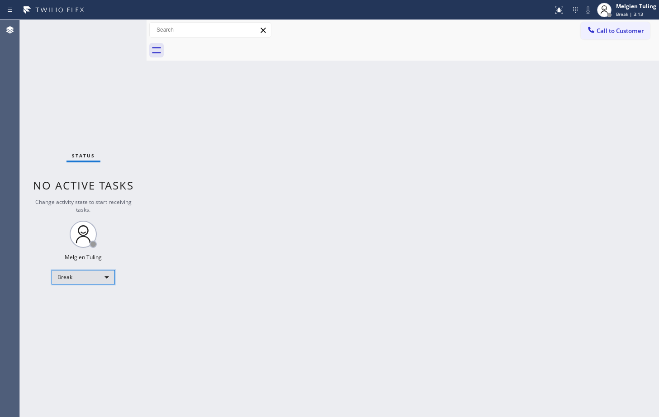
click at [106, 278] on div "Break" at bounding box center [83, 277] width 63 height 14
click at [75, 302] on li "Available" at bounding box center [83, 301] width 62 height 11
click at [259, 251] on div "Back to Dashboard Change Sender ID Customers Technicians Select a contact Outbo…" at bounding box center [403, 218] width 513 height 397
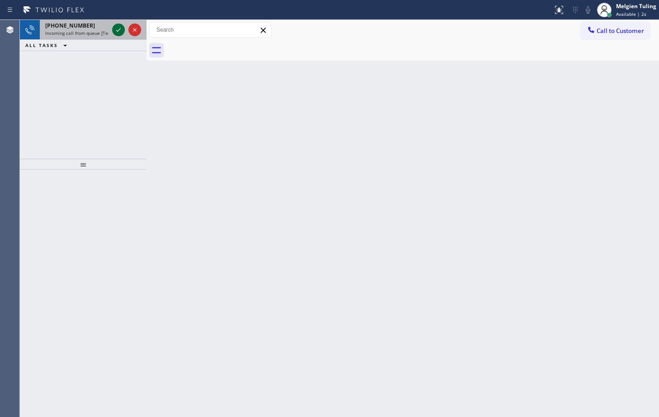
click at [120, 30] on icon at bounding box center [118, 29] width 11 height 11
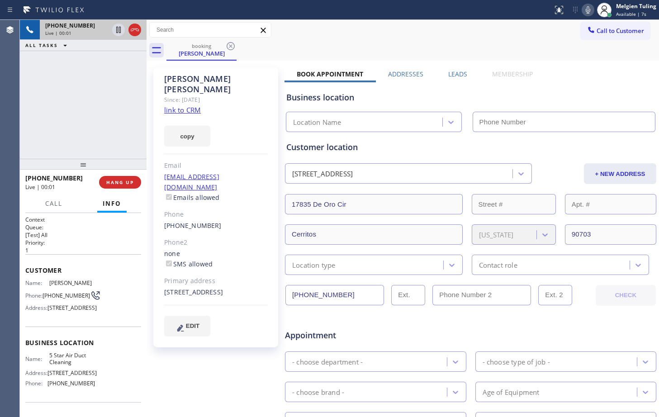
type input "(858) 800-3094"
click at [400, 139] on div "Customer location 17835 De Oro Cir Cerritos, 90703 CA + NEW ADDRESS 17835 De Or…" at bounding box center [471, 203] width 372 height 143
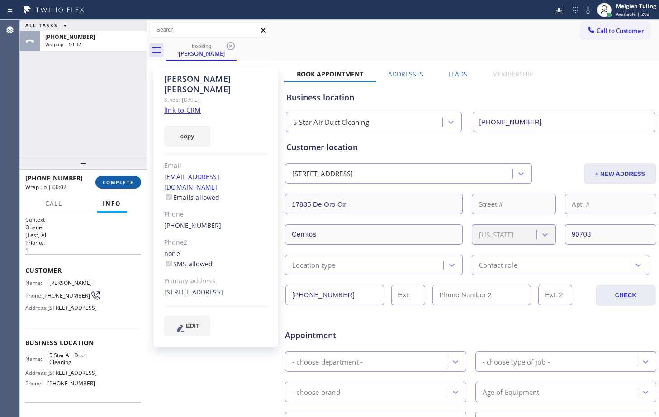
click at [119, 181] on span "COMPLETE" at bounding box center [118, 182] width 31 height 6
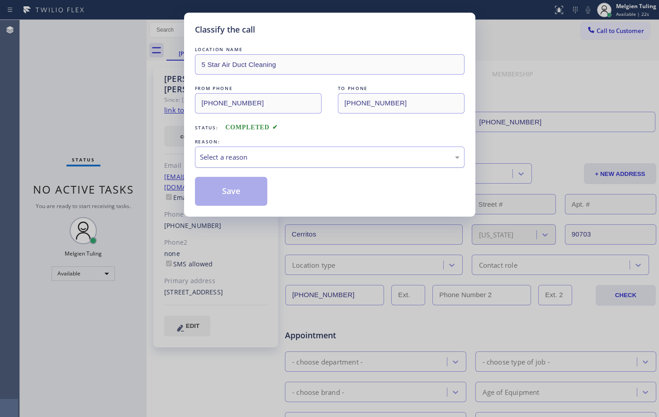
click at [223, 152] on div "Select a reason" at bounding box center [330, 157] width 260 height 10
click at [224, 191] on button "Save" at bounding box center [231, 191] width 73 height 29
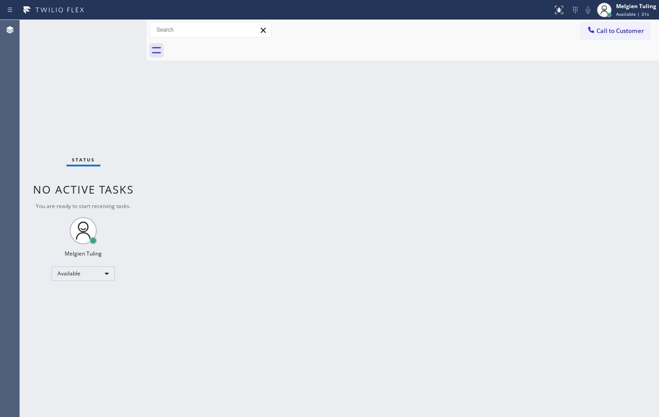
click at [119, 25] on div "Status No active tasks You are ready to start receiving tasks. Melgien Tuling A…" at bounding box center [83, 218] width 127 height 397
click at [257, 162] on div "Back to Dashboard Change Sender ID Customers Technicians Select a contact Outbo…" at bounding box center [403, 218] width 513 height 397
click at [229, 317] on div "Back to Dashboard Change Sender ID Customers Technicians Select a contact Outbo…" at bounding box center [403, 218] width 513 height 397
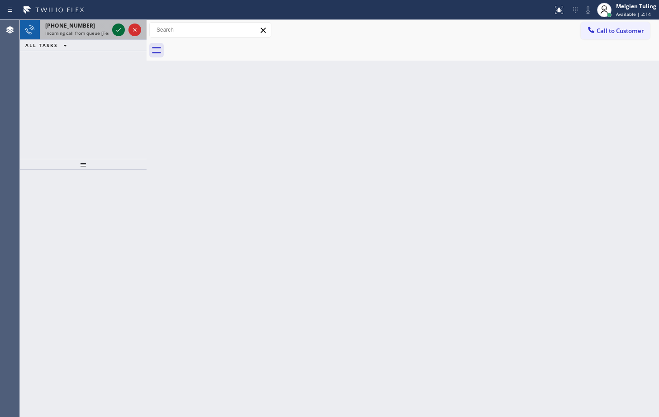
click at [120, 27] on icon at bounding box center [118, 29] width 11 height 11
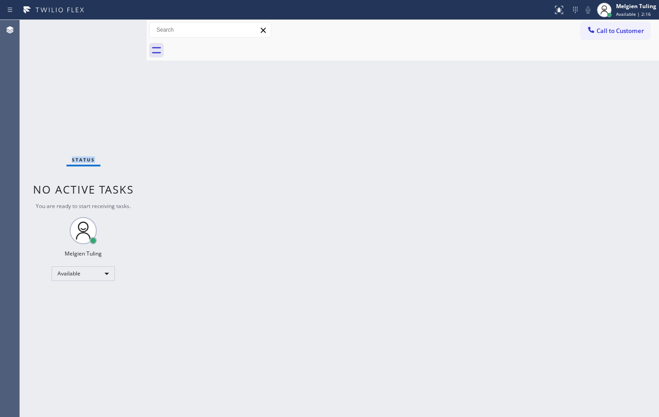
click at [120, 27] on div "Status No active tasks You are ready to start receiving tasks. Melgien Tuling A…" at bounding box center [83, 218] width 127 height 397
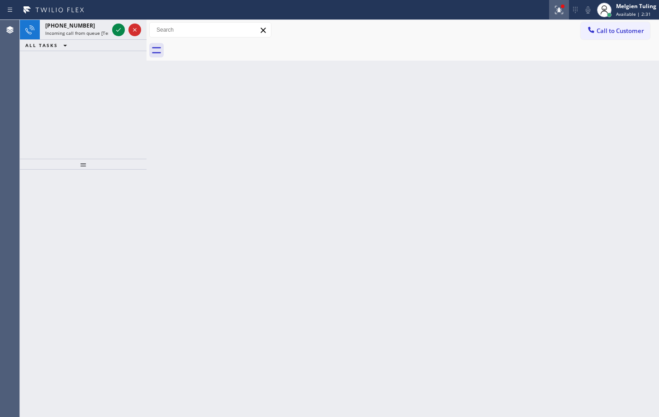
click at [558, 12] on icon at bounding box center [559, 10] width 8 height 8
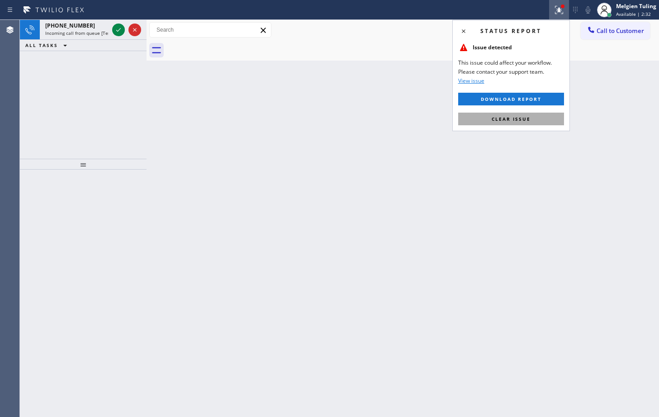
click at [500, 122] on button "Clear issue" at bounding box center [511, 119] width 106 height 13
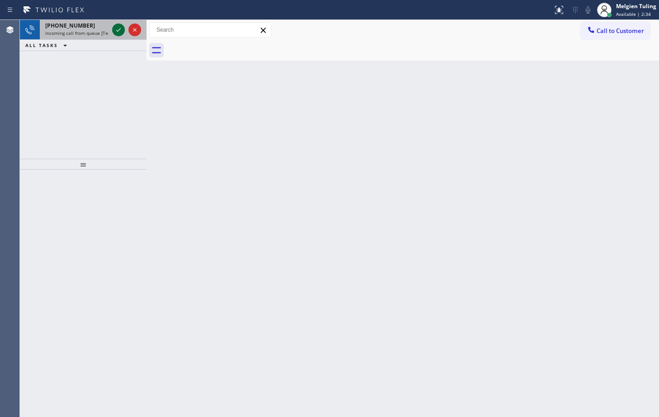
click at [115, 31] on icon at bounding box center [118, 29] width 11 height 11
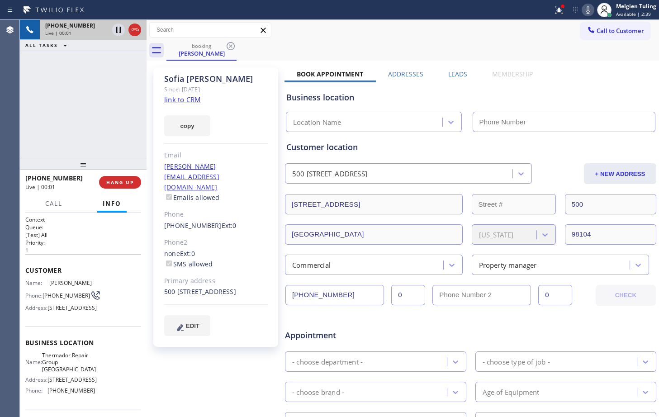
type input "(206) 203-3922"
click at [190, 100] on link "link to CRM" at bounding box center [182, 99] width 37 height 9
click at [343, 39] on div "Call to Customer Outbound call Location Search location Your caller id phone nu…" at bounding box center [403, 30] width 513 height 20
click at [383, 46] on div "booking Sofia Quizon" at bounding box center [413, 50] width 493 height 20
click at [558, 11] on icon at bounding box center [559, 10] width 8 height 8
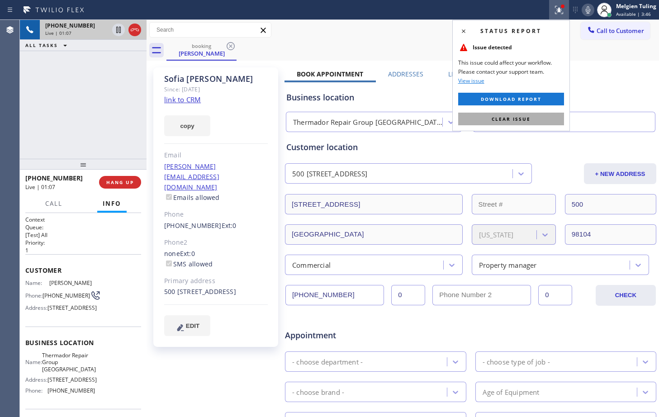
click at [506, 121] on span "Clear issue" at bounding box center [511, 119] width 39 height 6
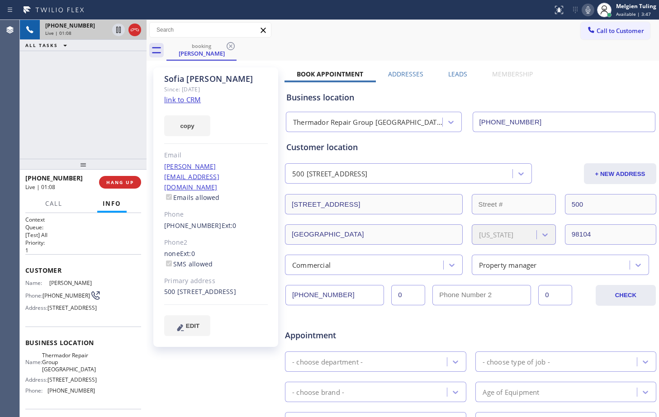
click at [588, 10] on icon at bounding box center [588, 10] width 11 height 11
click at [118, 28] on icon at bounding box center [118, 30] width 5 height 6
click at [366, 43] on div "booking Sofia Quizon" at bounding box center [413, 50] width 493 height 20
click at [325, 60] on div "booking Sofia Quizon" at bounding box center [413, 50] width 493 height 20
click at [586, 9] on icon at bounding box center [588, 10] width 11 height 11
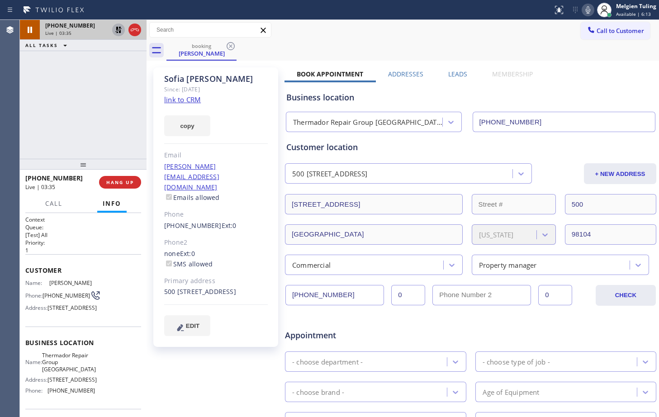
click at [117, 28] on icon at bounding box center [118, 30] width 6 height 6
click at [253, 90] on div "Since: [DATE]" at bounding box center [216, 89] width 104 height 10
click at [255, 97] on div "Sofia Quizon Since: 20 may 2020 link to CRM copy Email sofia.quizon@boundless.c…" at bounding box center [215, 207] width 125 height 280
click at [120, 31] on icon at bounding box center [118, 29] width 11 height 11
click at [590, 10] on icon at bounding box center [588, 10] width 11 height 11
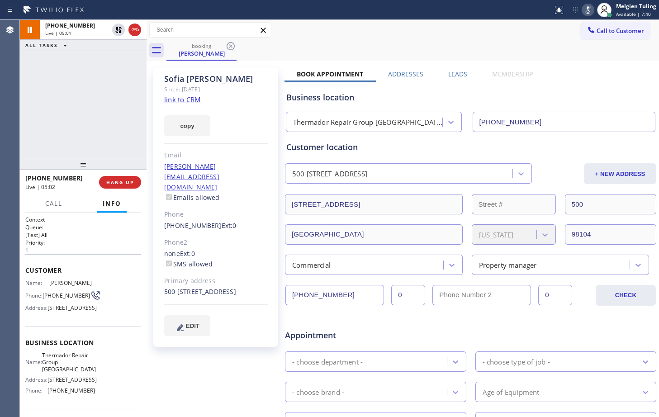
click at [256, 90] on div "Since: [DATE]" at bounding box center [216, 89] width 104 height 10
click at [588, 12] on icon at bounding box center [588, 9] width 5 height 7
click at [114, 29] on icon at bounding box center [118, 29] width 11 height 11
click at [244, 93] on div "Since: [DATE]" at bounding box center [216, 89] width 104 height 10
click at [105, 230] on h2 "Queue:" at bounding box center [83, 228] width 116 height 8
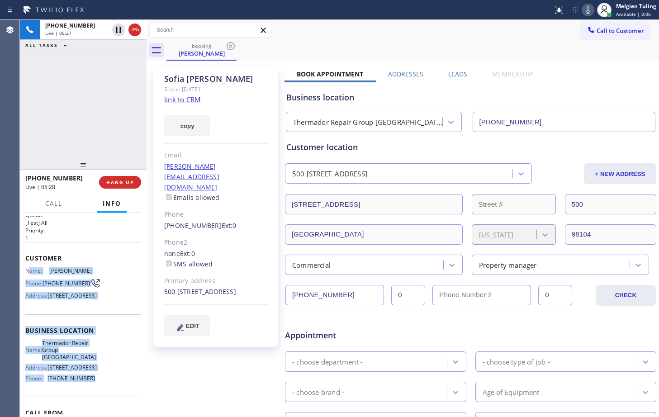
scroll to position [27, 0]
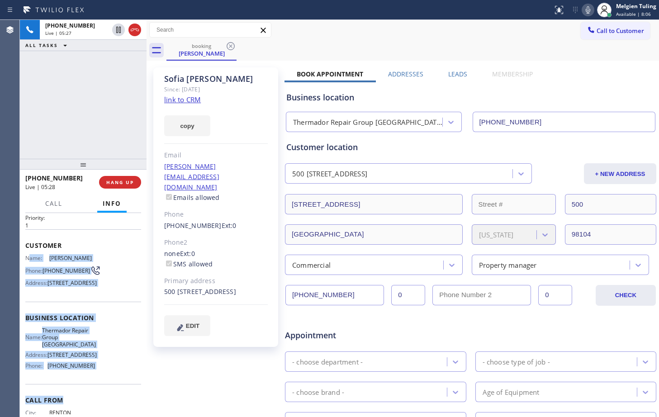
drag, startPoint x: 30, startPoint y: 279, endPoint x: 95, endPoint y: 407, distance: 143.9
click at [95, 407] on div "Context Queue: [Test] All Priority: 1 Customer Name: Sofia Quizon Phone: (425) …" at bounding box center [83, 322] width 116 height 262
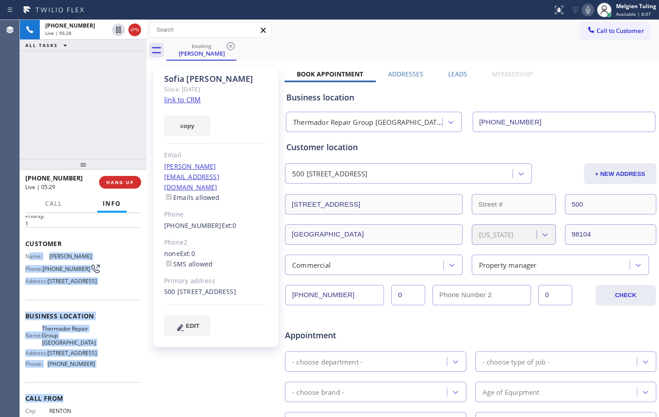
click at [101, 371] on div "Name: Thermador Repair Group Seattle Address: 911 E Pine St Phone: (206) 203-39…" at bounding box center [83, 348] width 116 height 46
drag, startPoint x: 46, startPoint y: 255, endPoint x: 97, endPoint y: 378, distance: 133.7
click at [97, 378] on div "Context Queue: [Test] All Priority: 1 Customer Name: Sofia Quizon Phone: (425) …" at bounding box center [83, 320] width 116 height 262
copy div "Sofia Quizon Phone: (425) 524-5073 Address: 506 2nd Ave, Seattle, WA 98104, USA…"
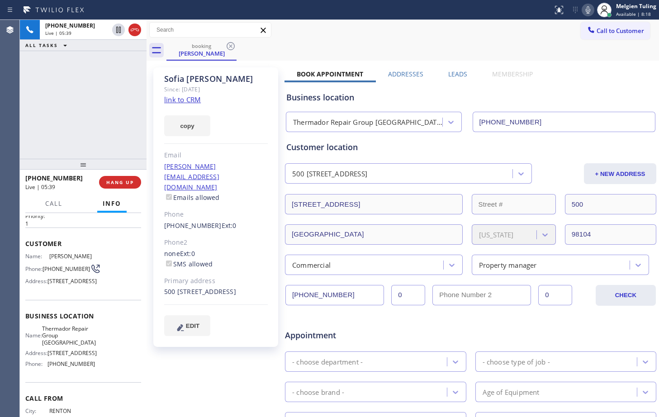
click at [324, 320] on div "Appointment" at bounding box center [346, 330] width 124 height 21
click at [386, 324] on div "Appointment" at bounding box center [346, 330] width 124 height 21
click at [277, 281] on div "Sofia Quizon Since: 20 may 2020 link to CRM copy Email sofia.quizon@boundless.c…" at bounding box center [215, 207] width 125 height 280
click at [151, 203] on div "Sofia Quizon Since: 20 may 2020 link to CRM copy Email sofia.quizon@boundless.c…" at bounding box center [217, 356] width 136 height 586
click at [129, 182] on span "HANG UP" at bounding box center [120, 182] width 28 height 6
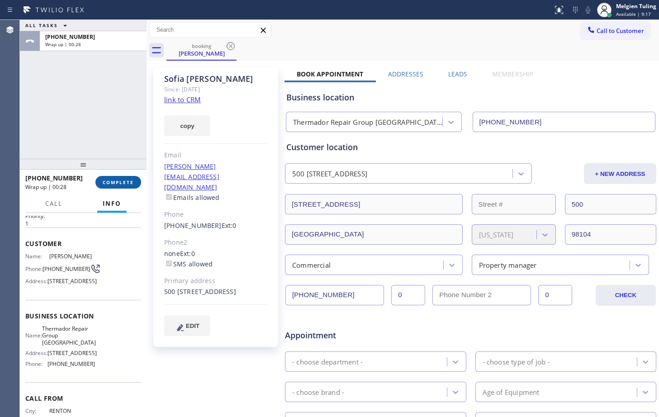
click at [118, 181] on span "COMPLETE" at bounding box center [118, 182] width 31 height 6
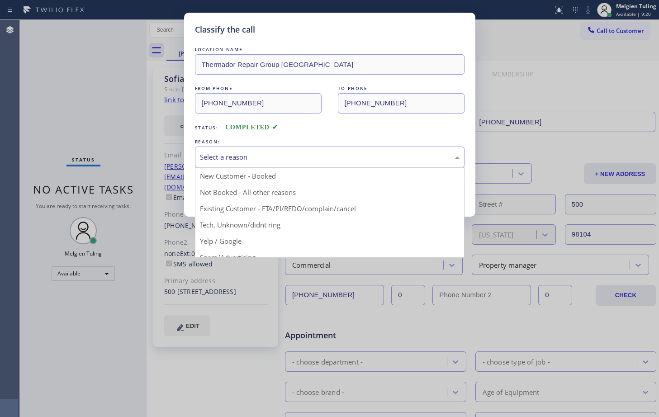
click at [248, 149] on div "Select a reason" at bounding box center [330, 157] width 270 height 21
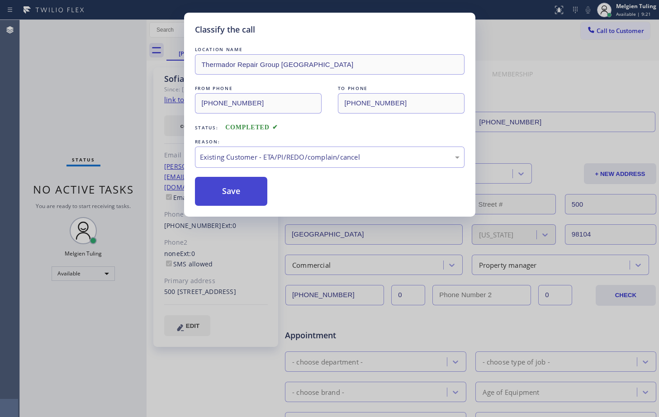
click at [238, 186] on button "Save" at bounding box center [231, 191] width 73 height 29
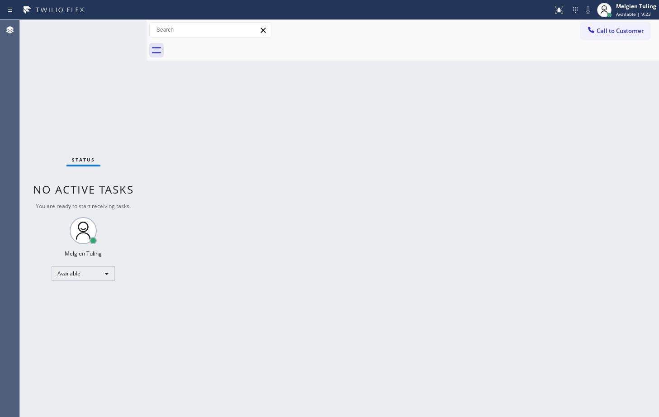
click at [221, 144] on div "Back to Dashboard Change Sender ID Customers Technicians Select a contact Outbo…" at bounding box center [403, 218] width 513 height 397
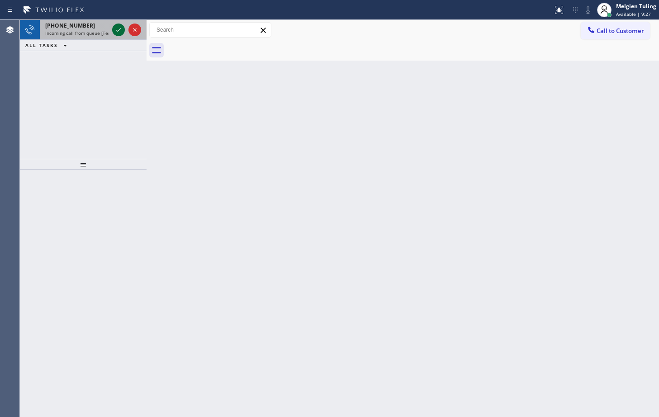
click at [118, 31] on icon at bounding box center [118, 29] width 11 height 11
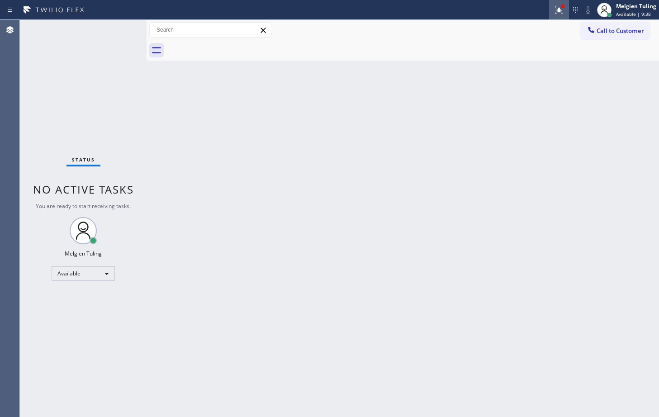
click at [557, 8] on icon at bounding box center [559, 10] width 11 height 11
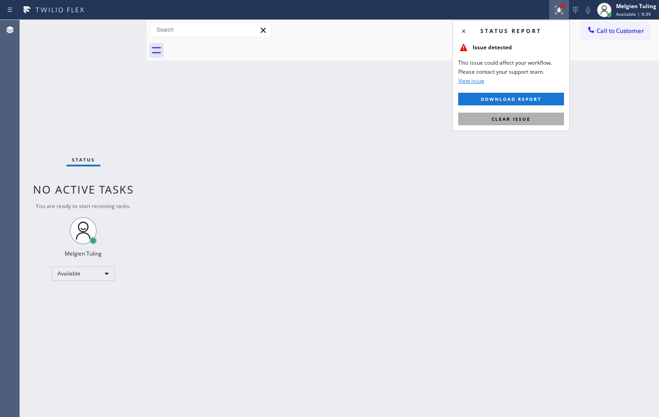
click at [486, 119] on button "Clear issue" at bounding box center [511, 119] width 106 height 13
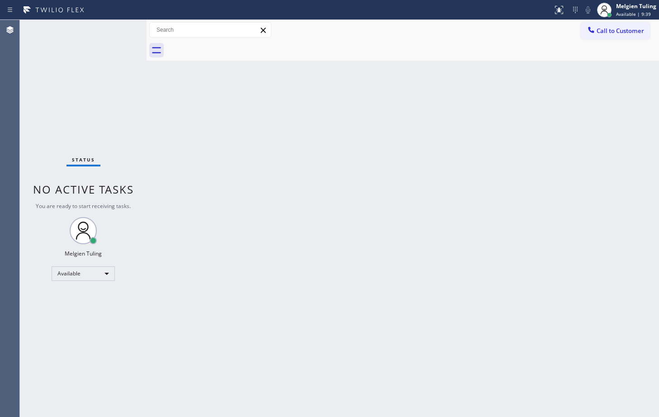
click at [620, 173] on div "Back to Dashboard Change Sender ID Customers Technicians Select a contact Outbo…" at bounding box center [403, 218] width 513 height 397
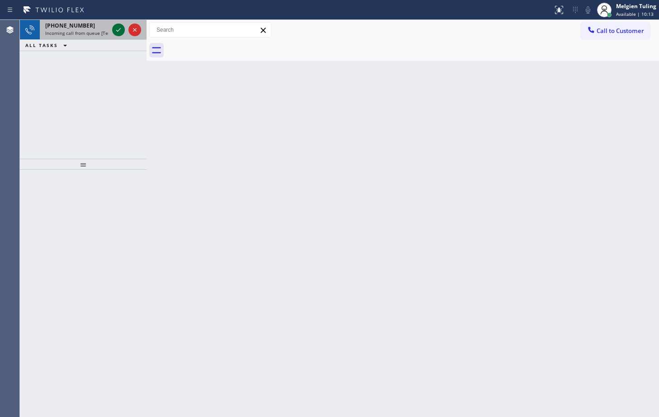
click at [115, 31] on icon at bounding box center [118, 29] width 11 height 11
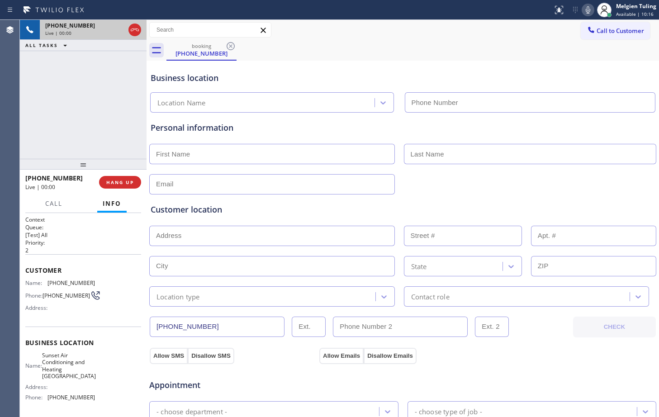
type input "(408) 827-7057"
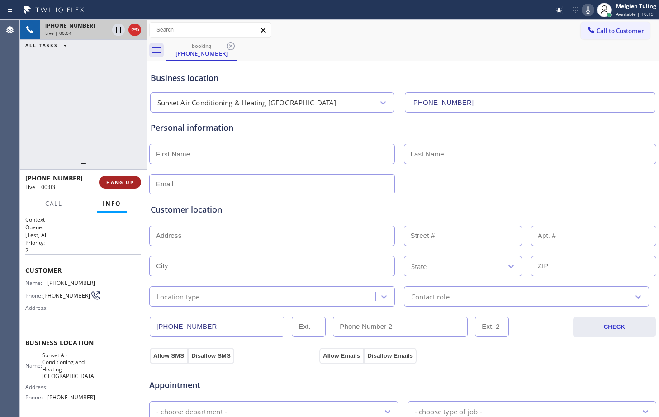
click at [129, 182] on span "HANG UP" at bounding box center [120, 182] width 28 height 6
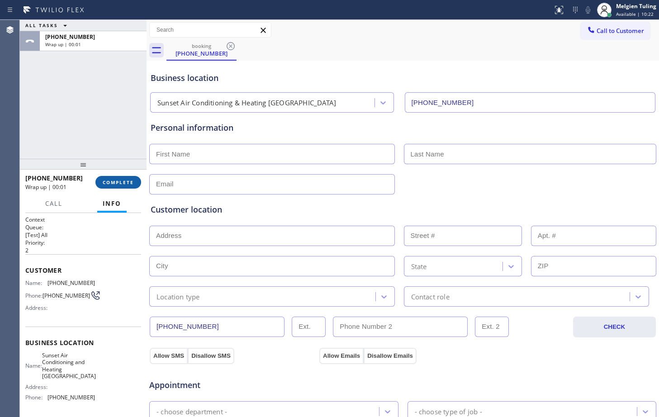
click at [128, 179] on span "COMPLETE" at bounding box center [118, 182] width 31 height 6
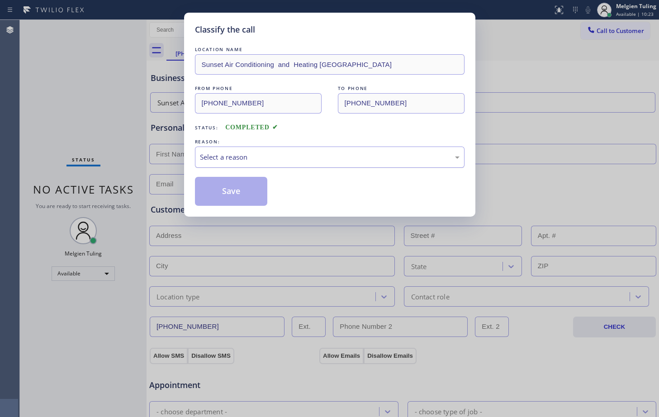
click at [220, 157] on div "Select a reason" at bounding box center [330, 157] width 260 height 10
click at [241, 193] on button "Save" at bounding box center [231, 191] width 73 height 29
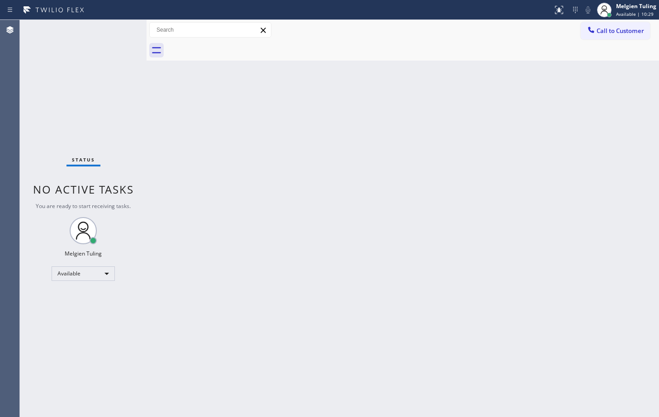
click at [241, 137] on div "Back to Dashboard Change Sender ID Customers Technicians Select a contact Outbo…" at bounding box center [403, 218] width 513 height 397
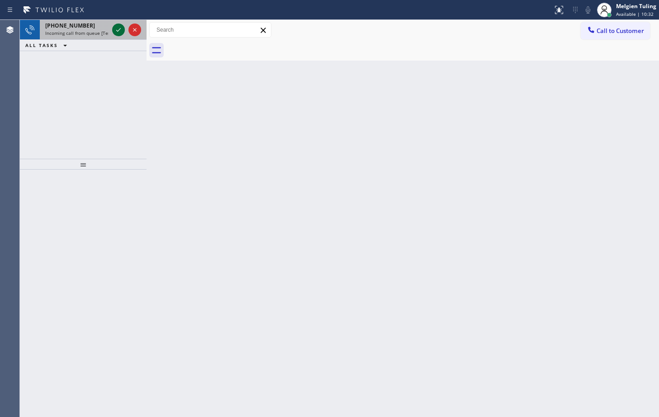
click at [114, 29] on icon at bounding box center [118, 29] width 11 height 11
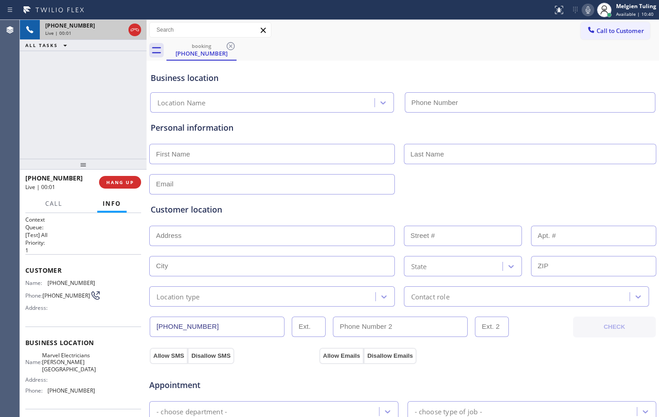
type input "(818) 643-4787"
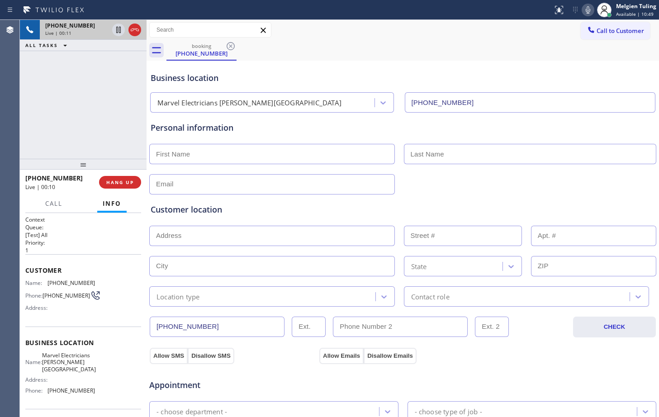
scroll to position [90, 0]
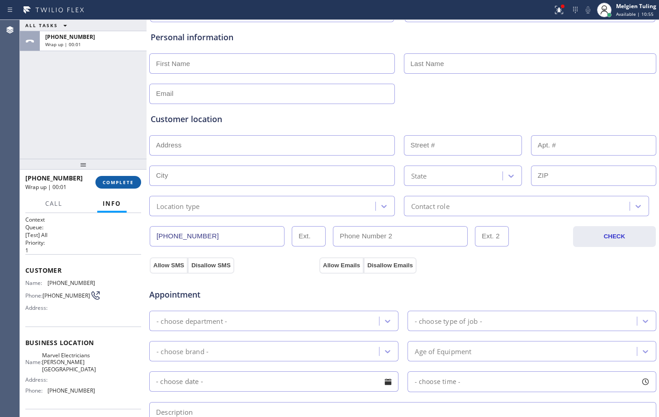
click at [121, 183] on span "COMPLETE" at bounding box center [118, 182] width 31 height 6
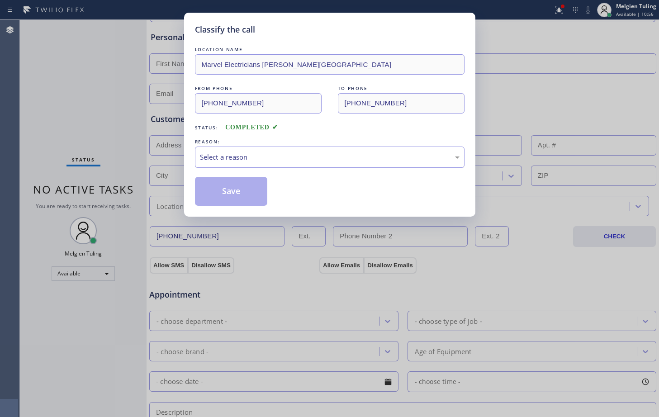
click at [246, 157] on div "Select a reason" at bounding box center [330, 157] width 260 height 10
click at [221, 196] on button "Save" at bounding box center [231, 191] width 73 height 29
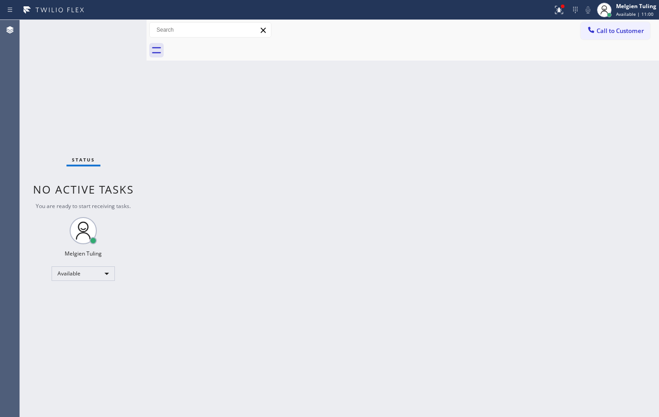
click at [160, 129] on div "Back to Dashboard Change Sender ID Customers Technicians Select a contact Outbo…" at bounding box center [403, 218] width 513 height 397
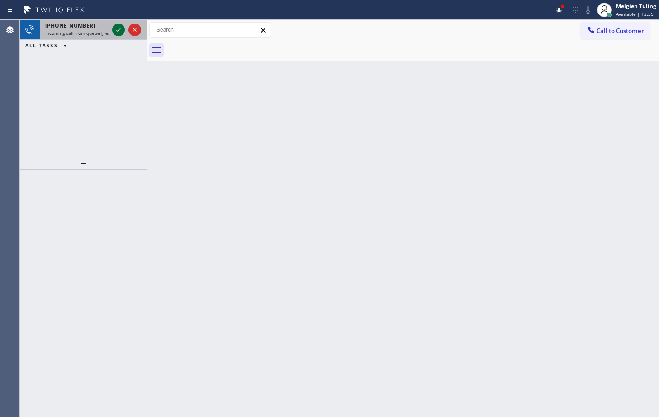
click at [117, 33] on icon at bounding box center [118, 29] width 11 height 11
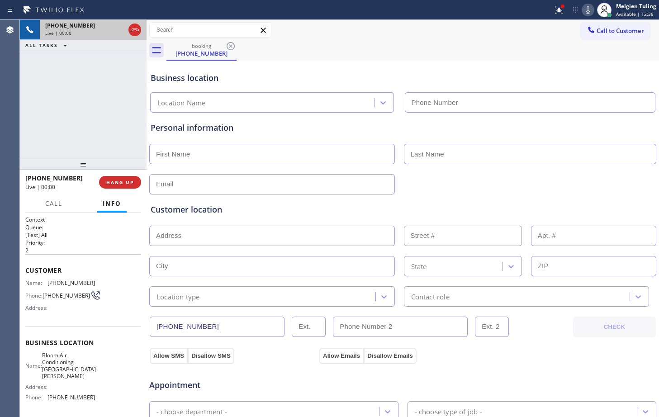
type input "(818) 862-4164"
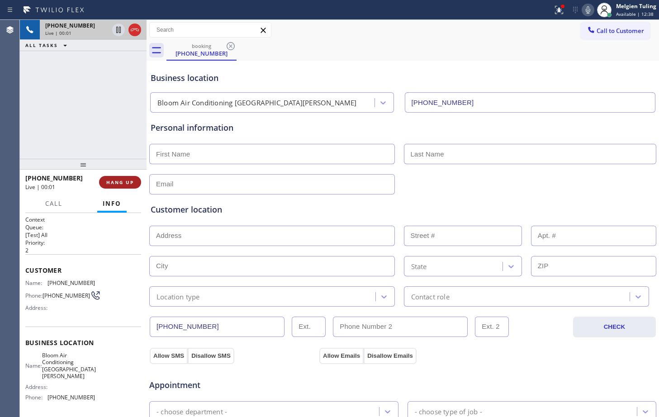
click at [118, 183] on span "HANG UP" at bounding box center [120, 182] width 28 height 6
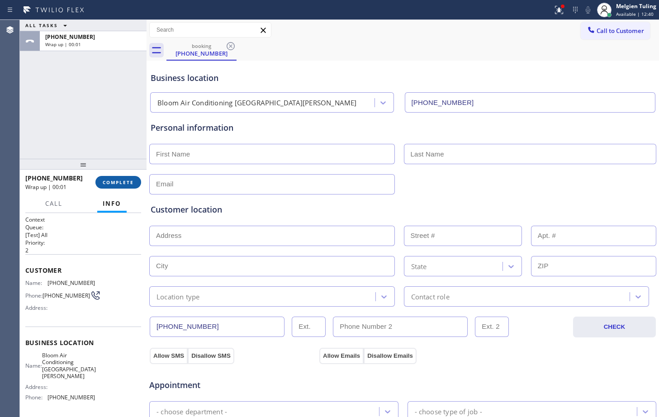
click at [120, 184] on span "COMPLETE" at bounding box center [118, 182] width 31 height 6
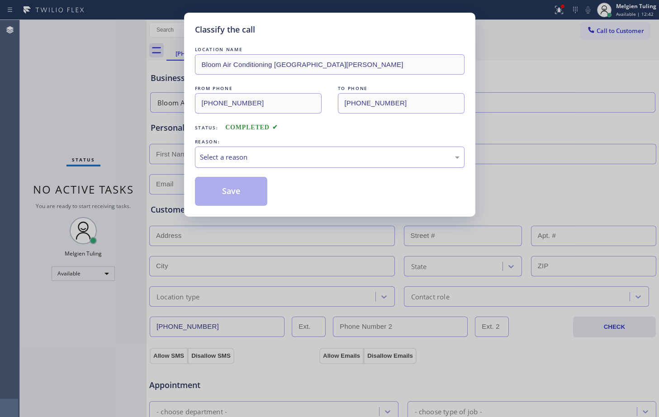
click at [235, 162] on div "Select a reason" at bounding box center [330, 157] width 270 height 21
click at [245, 193] on button "Save" at bounding box center [231, 191] width 73 height 29
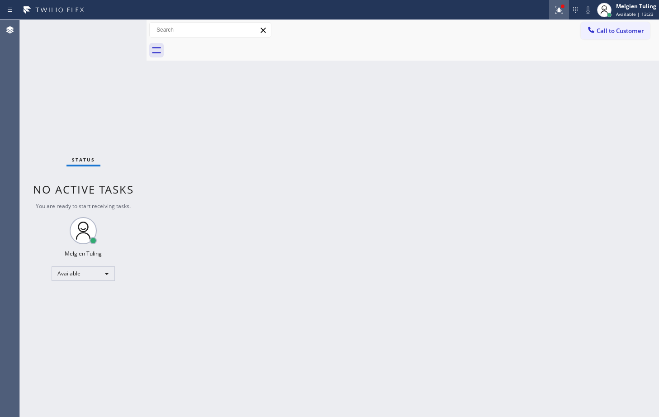
click at [557, 9] on icon at bounding box center [559, 10] width 11 height 11
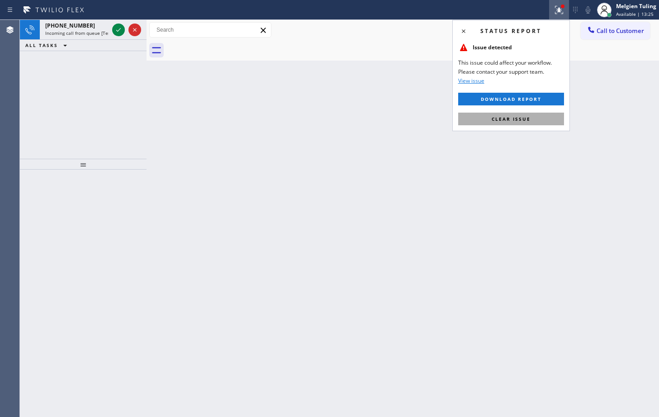
click at [506, 117] on span "Clear issue" at bounding box center [511, 119] width 39 height 6
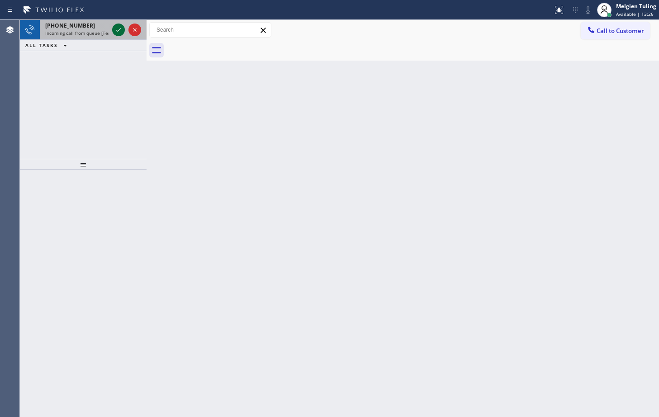
click at [115, 28] on icon at bounding box center [118, 29] width 11 height 11
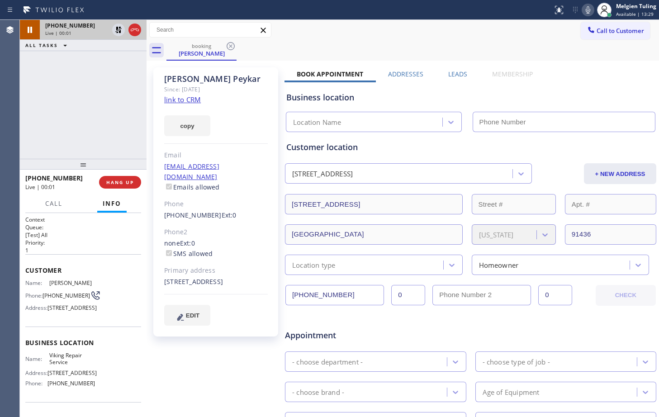
type input "(323) 416-2342"
click at [195, 102] on link "link to CRM" at bounding box center [182, 99] width 37 height 9
click at [118, 184] on span "HANG UP" at bounding box center [120, 182] width 28 height 6
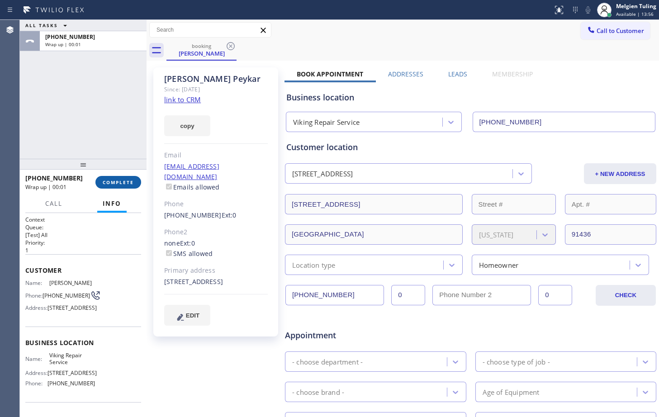
click at [122, 179] on button "COMPLETE" at bounding box center [118, 182] width 46 height 13
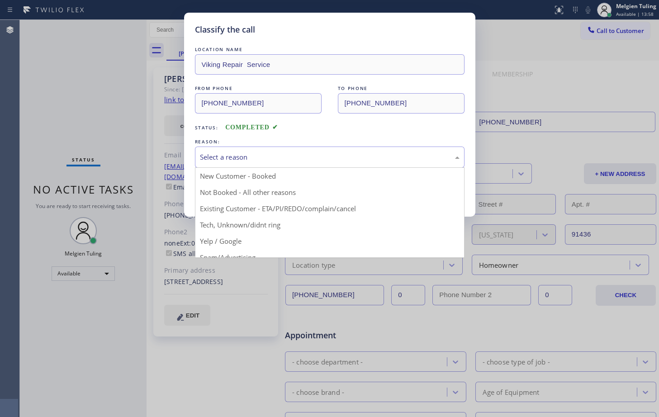
click at [233, 151] on div "Select a reason" at bounding box center [330, 157] width 270 height 21
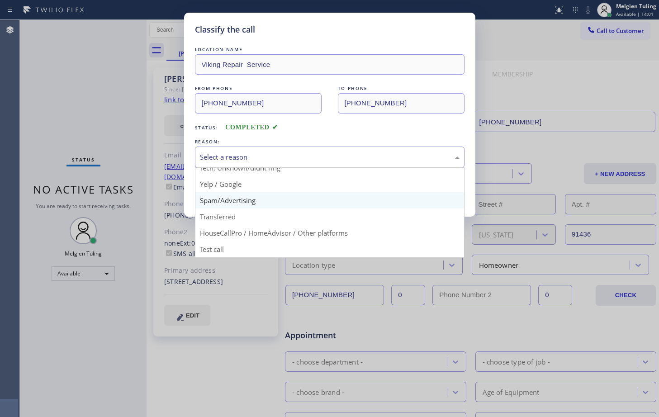
scroll to position [12, 0]
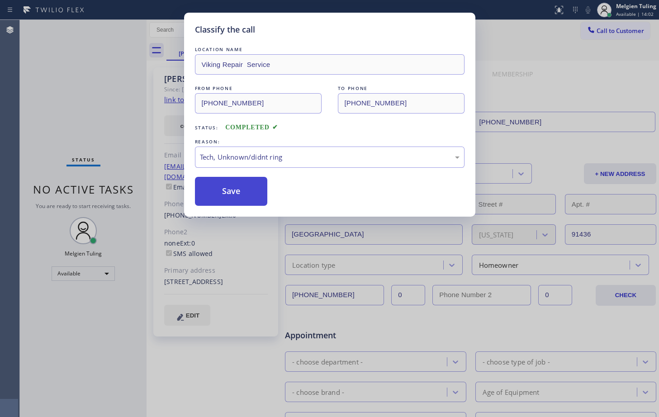
click at [230, 192] on button "Save" at bounding box center [231, 191] width 73 height 29
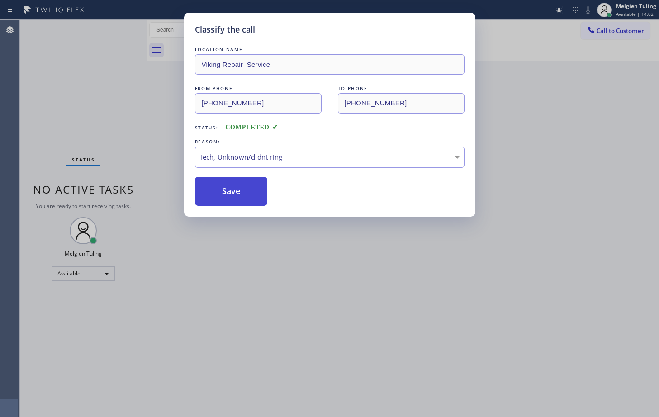
click at [230, 192] on button "Save" at bounding box center [231, 191] width 73 height 29
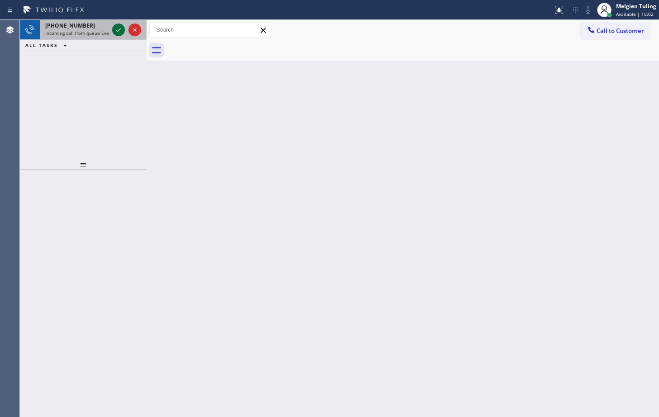
click at [117, 27] on icon at bounding box center [118, 29] width 11 height 11
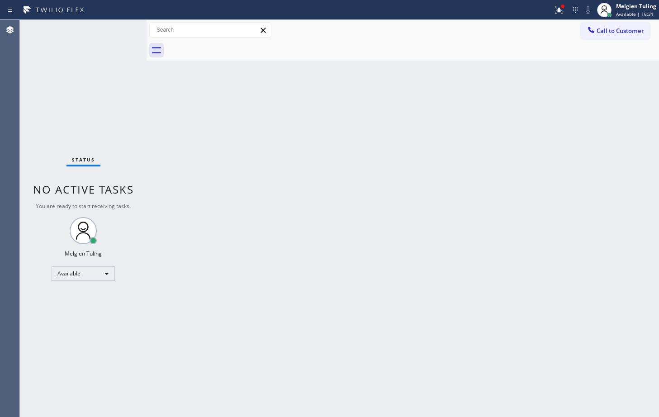
click at [342, 169] on div "Back to Dashboard Change Sender ID Customers Technicians Select a contact Outbo…" at bounding box center [403, 218] width 513 height 397
click at [559, 9] on icon at bounding box center [559, 10] width 8 height 8
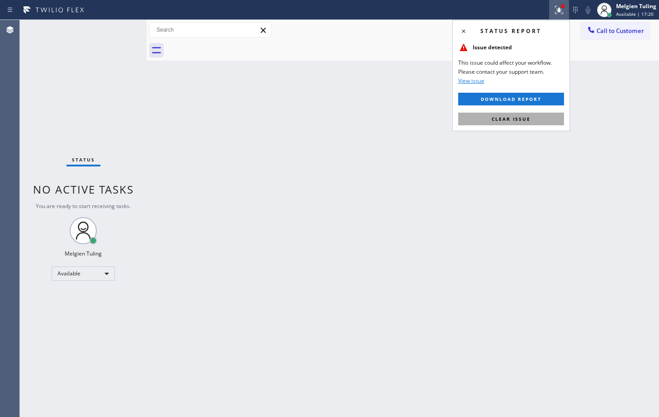
click at [507, 119] on span "Clear issue" at bounding box center [511, 119] width 39 height 6
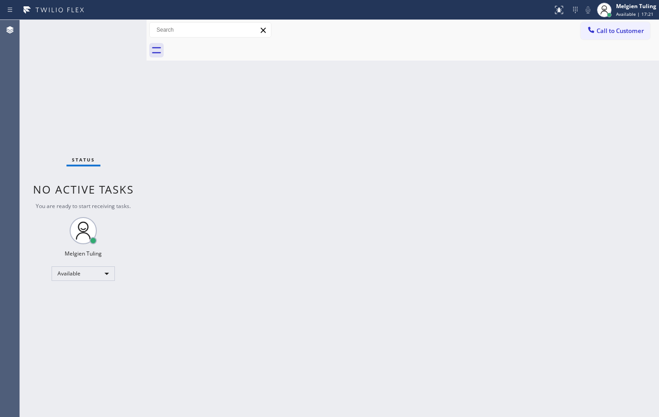
click at [507, 119] on div "Back to Dashboard Change Sender ID Customers Technicians Select a contact Outbo…" at bounding box center [403, 218] width 513 height 397
click at [283, 167] on div "Back to Dashboard Change Sender ID Customers Technicians Select a contact Outbo…" at bounding box center [403, 218] width 513 height 397
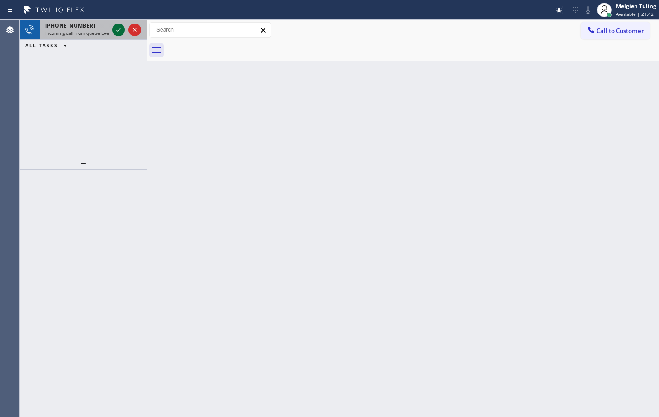
click at [121, 30] on icon at bounding box center [118, 29] width 11 height 11
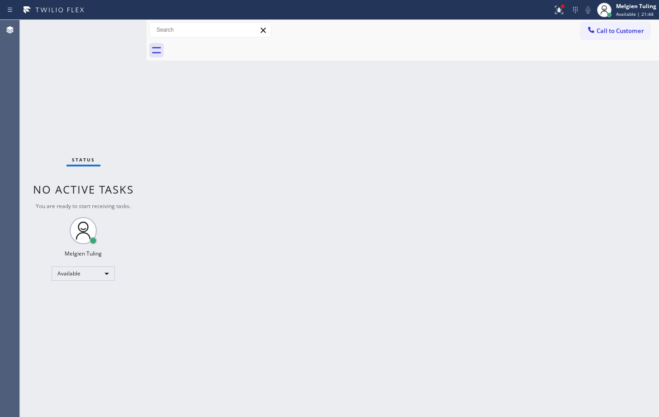
click at [316, 147] on div "Back to Dashboard Change Sender ID Customers Technicians Select a contact Outbo…" at bounding box center [403, 218] width 513 height 397
click at [560, 10] on icon at bounding box center [557, 9] width 5 height 6
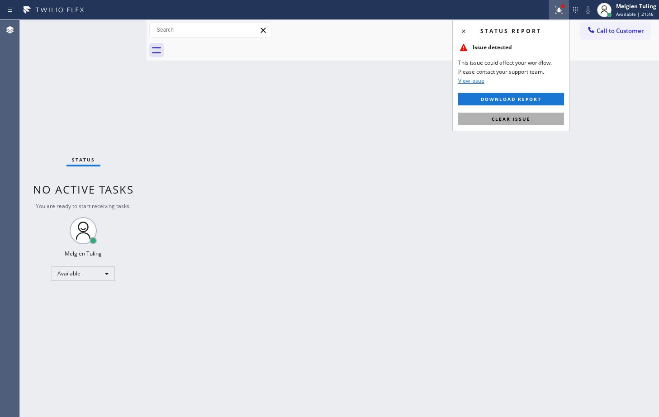
click at [501, 116] on span "Clear issue" at bounding box center [511, 119] width 39 height 6
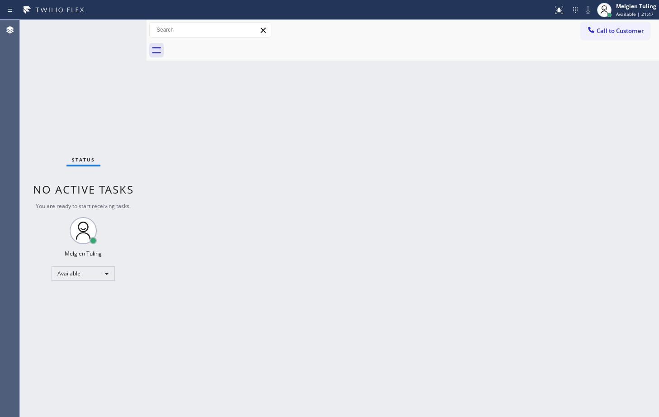
click at [539, 83] on div "Back to Dashboard Change Sender ID Customers Technicians Select a contact Outbo…" at bounding box center [403, 218] width 513 height 397
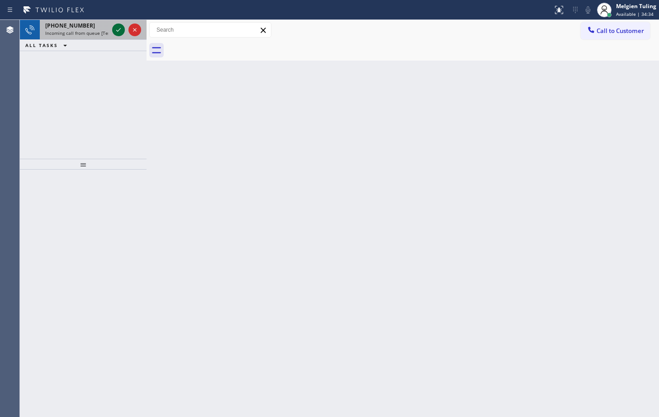
click at [121, 30] on icon at bounding box center [118, 29] width 11 height 11
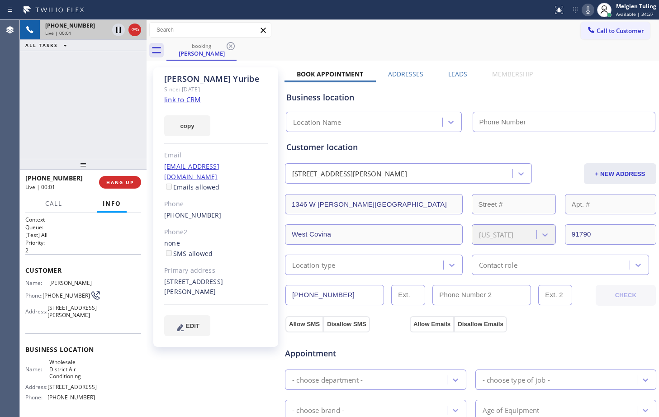
type input "(213) 894-9527"
drag, startPoint x: 121, startPoint y: 30, endPoint x: 413, endPoint y: 55, distance: 293.3
click at [413, 55] on div "booking Carlos Yuribe" at bounding box center [413, 50] width 493 height 20
click at [186, 98] on link "link to CRM" at bounding box center [182, 99] width 37 height 9
click at [590, 8] on icon at bounding box center [588, 10] width 11 height 11
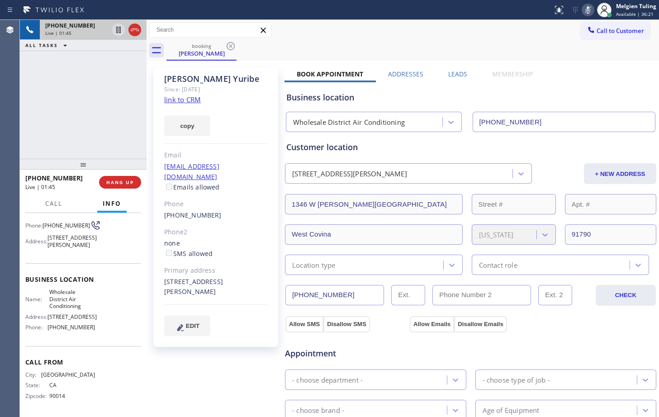
scroll to position [87, 0]
click at [593, 9] on icon at bounding box center [588, 10] width 11 height 11
drag, startPoint x: 48, startPoint y: 315, endPoint x: 68, endPoint y: 317, distance: 20.0
click at [67, 317] on span "781 E 14th St" at bounding box center [72, 317] width 49 height 7
drag, startPoint x: 81, startPoint y: 316, endPoint x: 51, endPoint y: 315, distance: 30.8
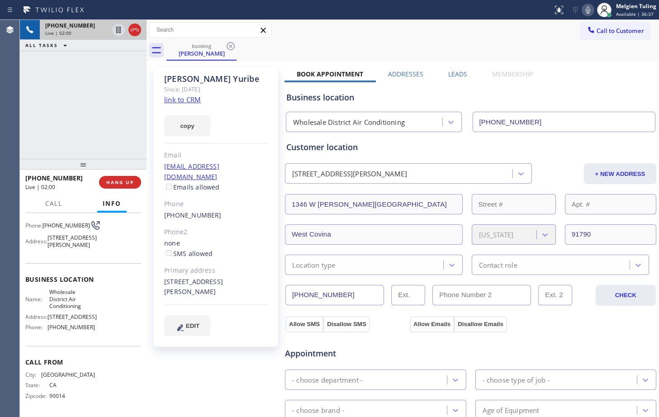
click at [51, 315] on span "781 E 14th St" at bounding box center [72, 317] width 49 height 7
drag, startPoint x: 49, startPoint y: 317, endPoint x: 87, endPoint y: 317, distance: 38.0
click at [87, 317] on span "781 E 14th St" at bounding box center [72, 317] width 49 height 7
copy span "781 E 14th St"
click at [102, 116] on div "+16262464119 Live | 02:48 ALL TASKS ALL TASKS ACTIVE TASKS TASKS IN WRAP UP" at bounding box center [83, 89] width 127 height 139
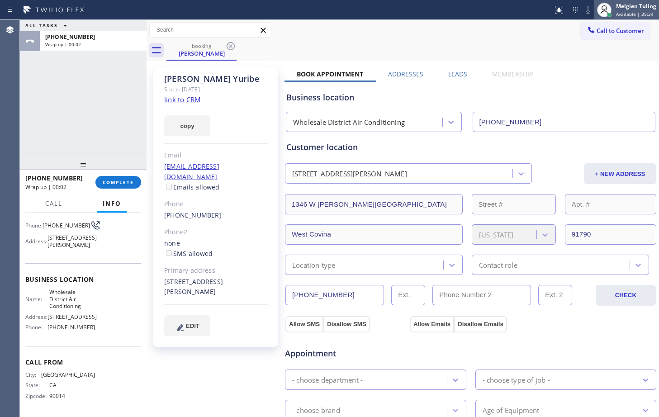
click at [612, 16] on div at bounding box center [609, 15] width 5 height 5
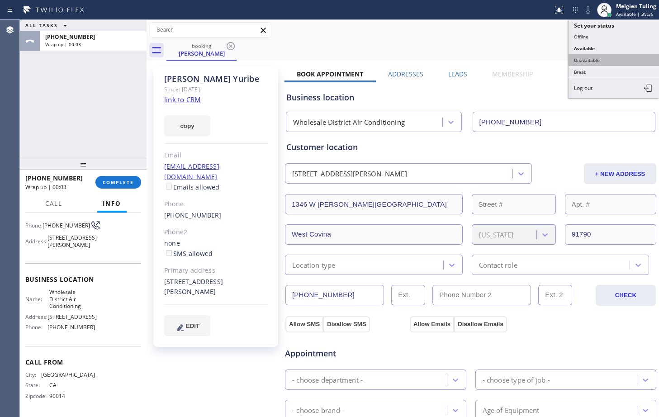
click at [592, 56] on button "Unavailable" at bounding box center [614, 60] width 90 height 12
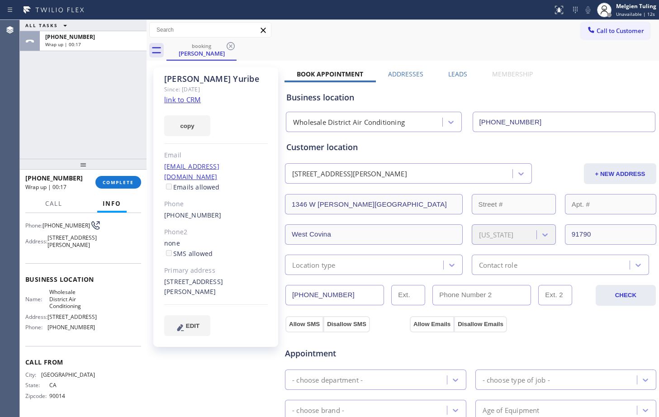
click at [175, 96] on link "link to CRM" at bounding box center [182, 99] width 37 height 9
click at [79, 112] on div "ALL TASKS ALL TASKS ACTIVE TASKS TASKS IN WRAP UP +16262464119 Wrap up | 00:51" at bounding box center [83, 89] width 127 height 139
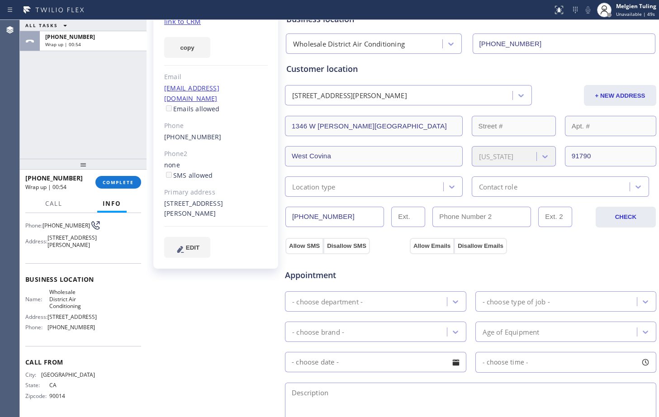
scroll to position [0, 0]
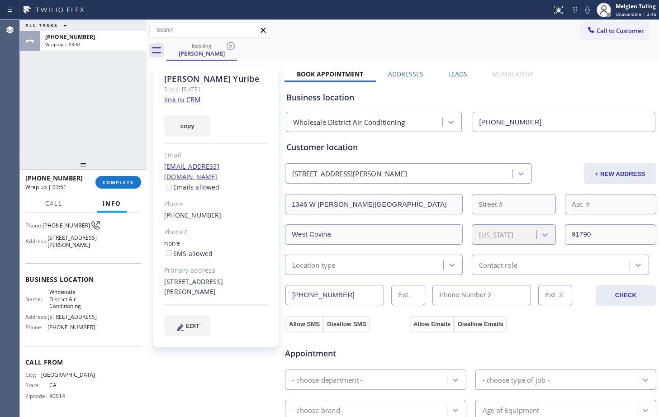
click at [237, 227] on div "Phone2" at bounding box center [216, 232] width 104 height 10
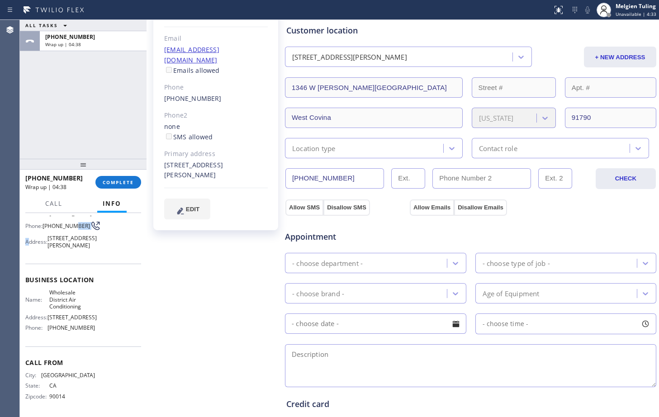
scroll to position [65, 0]
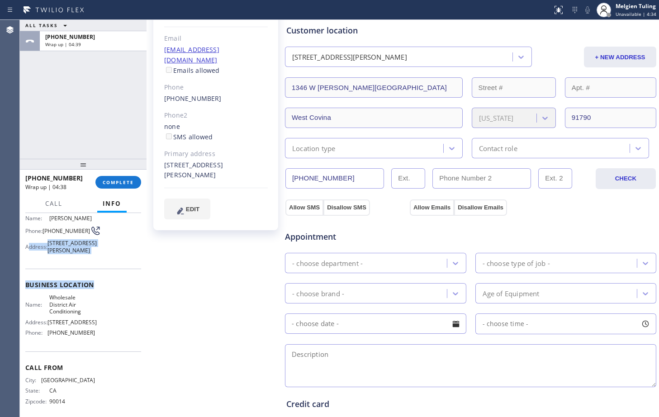
drag, startPoint x: 28, startPoint y: 220, endPoint x: 97, endPoint y: 297, distance: 102.8
click at [97, 297] on div "Context Queue: [Test] All Priority: 2 Customer Name: Carlos Yuribe Phone: (626)…" at bounding box center [83, 285] width 116 height 269
click at [116, 287] on div "Business location Name: Wholesale District Air Conditioning Address: 781 E 14th…" at bounding box center [83, 310] width 116 height 82
click at [98, 269] on div "Customer Name: Carlos Yuribe Phone: (626) 246-4119 Address: 1346 W Puente Ave, …" at bounding box center [83, 229] width 116 height 79
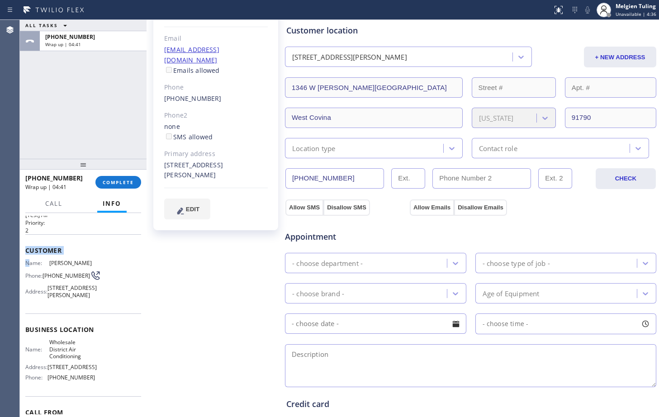
scroll to position [15, 0]
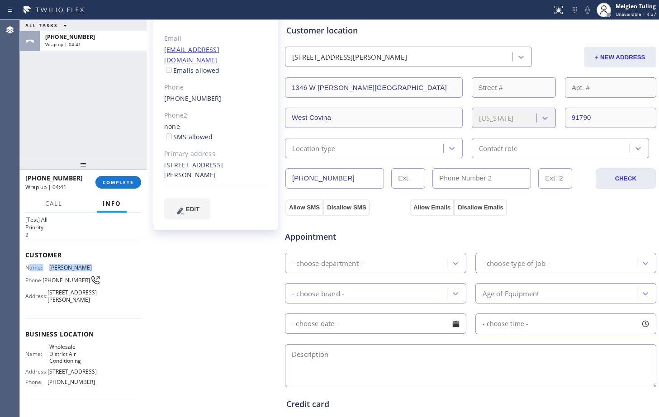
drag, startPoint x: 29, startPoint y: 219, endPoint x: 105, endPoint y: 271, distance: 92.7
click at [108, 269] on div "Name: Carlos Yuribe Phone: (626) 246-4119 Address: 1346 W Puente Ave, West Covi…" at bounding box center [83, 285] width 116 height 43
click at [112, 263] on div "Customer Name: Carlos Yuribe Phone: (626) 246-4119 Address: 1346 W Puente Ave, …" at bounding box center [83, 278] width 116 height 79
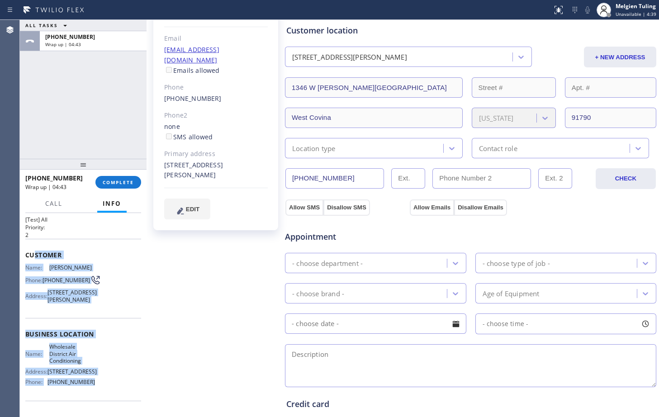
drag, startPoint x: 32, startPoint y: 252, endPoint x: 92, endPoint y: 400, distance: 159.1
click at [92, 400] on div "Context Queue: [Test] All Priority: 2 Customer Name: Carlos Yuribe Phone: (626)…" at bounding box center [83, 334] width 116 height 269
click at [138, 181] on button "COMPLETE" at bounding box center [118, 182] width 46 height 13
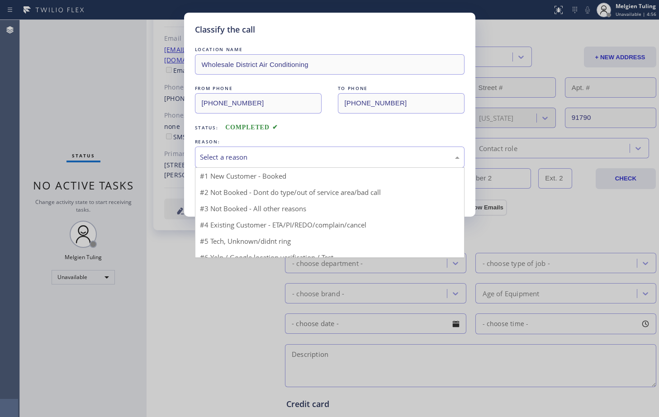
drag, startPoint x: 285, startPoint y: 161, endPoint x: 282, endPoint y: 170, distance: 9.3
click at [284, 161] on div "Select a reason" at bounding box center [330, 157] width 260 height 10
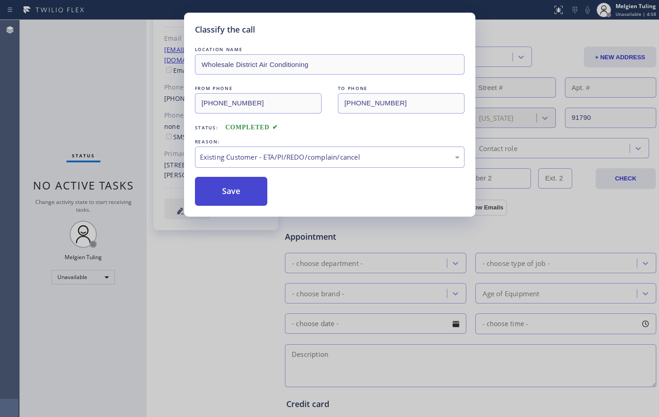
click at [261, 198] on button "Save" at bounding box center [231, 191] width 73 height 29
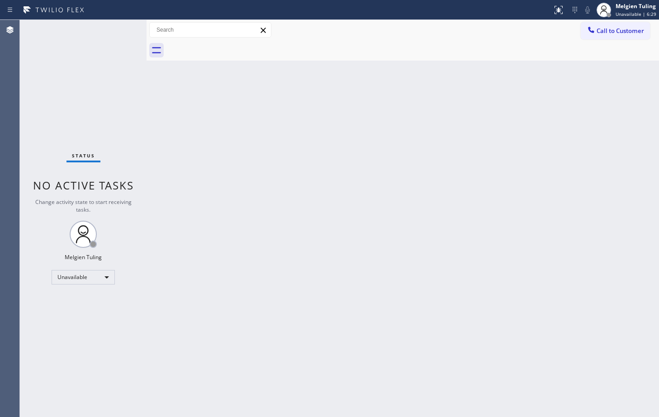
click at [323, 318] on div "Back to Dashboard Change Sender ID Customers Technicians Select a contact Outbo…" at bounding box center [403, 218] width 513 height 397
click at [441, 241] on div "Back to Dashboard Change Sender ID Customers Technicians Select a contact Outbo…" at bounding box center [403, 218] width 513 height 397
click at [551, 348] on div "Back to Dashboard Change Sender ID Customers Technicians Select a contact Outbo…" at bounding box center [403, 218] width 513 height 397
click at [250, 255] on div "Back to Dashboard Change Sender ID Customers Technicians Select a contact Outbo…" at bounding box center [403, 218] width 513 height 397
click at [347, 314] on div "Back to Dashboard Change Sender ID Customers Technicians Select a contact Outbo…" at bounding box center [403, 218] width 513 height 397
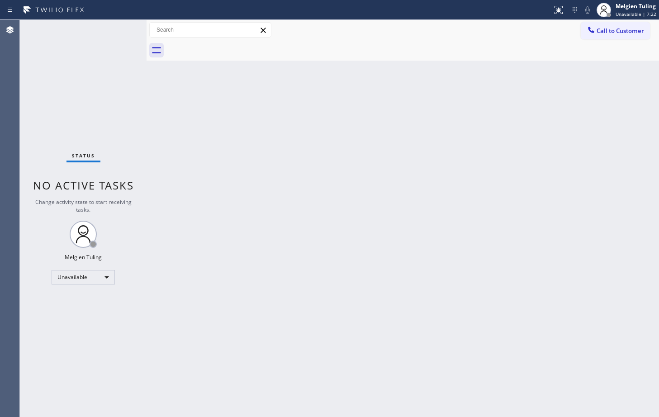
drag, startPoint x: 308, startPoint y: 304, endPoint x: 275, endPoint y: 301, distance: 33.1
click at [307, 303] on div "Back to Dashboard Change Sender ID Customers Technicians Select a contact Outbo…" at bounding box center [403, 218] width 513 height 397
click at [344, 228] on div "Back to Dashboard Change Sender ID Customers Technicians Select a contact Outbo…" at bounding box center [403, 218] width 513 height 397
click at [403, 201] on div "Back to Dashboard Change Sender ID Customers Technicians Select a contact Outbo…" at bounding box center [403, 218] width 513 height 397
click at [105, 281] on div "Unavailable" at bounding box center [83, 277] width 63 height 14
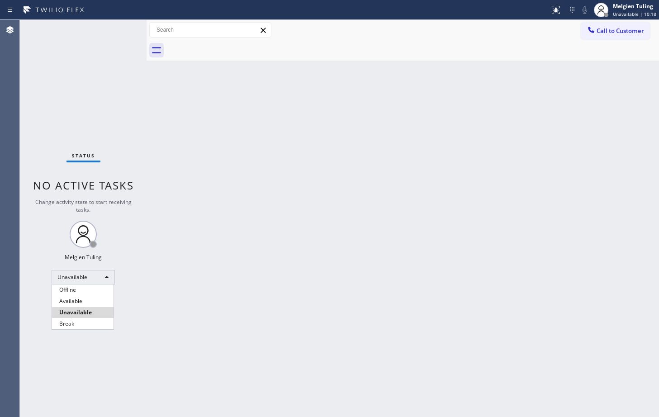
click at [286, 256] on div at bounding box center [329, 208] width 659 height 417
click at [75, 326] on li "Break" at bounding box center [83, 324] width 62 height 11
click at [335, 195] on div "Back to Dashboard Change Sender ID Customers Technicians Select a contact Outbo…" at bounding box center [403, 218] width 513 height 397
click at [264, 276] on div "Back to Dashboard Change Sender ID Customers Technicians Select a contact Outbo…" at bounding box center [403, 218] width 513 height 397
click at [227, 254] on div "Back to Dashboard Change Sender ID Customers Technicians Select a contact Outbo…" at bounding box center [403, 218] width 513 height 397
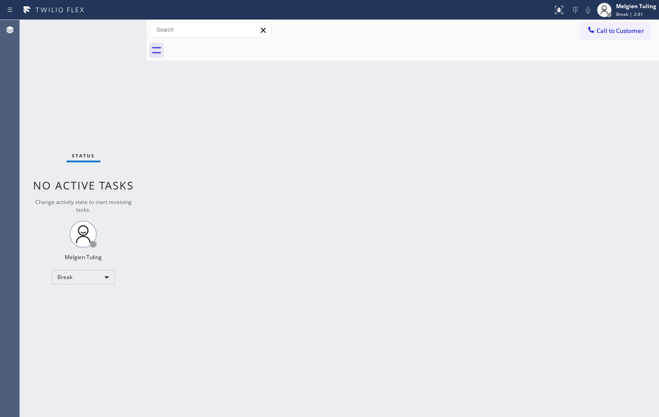
click at [227, 254] on div "Back to Dashboard Change Sender ID Customers Technicians Select a contact Outbo…" at bounding box center [403, 218] width 513 height 397
click at [105, 274] on div "Break" at bounding box center [83, 277] width 63 height 14
click at [78, 303] on li "Available" at bounding box center [83, 301] width 62 height 11
click at [348, 243] on div "Back to Dashboard Change Sender ID Customers Technicians Select a contact Outbo…" at bounding box center [403, 218] width 513 height 397
click at [513, 227] on div "Back to Dashboard Change Sender ID Customers Technicians Select a contact Outbo…" at bounding box center [403, 218] width 513 height 397
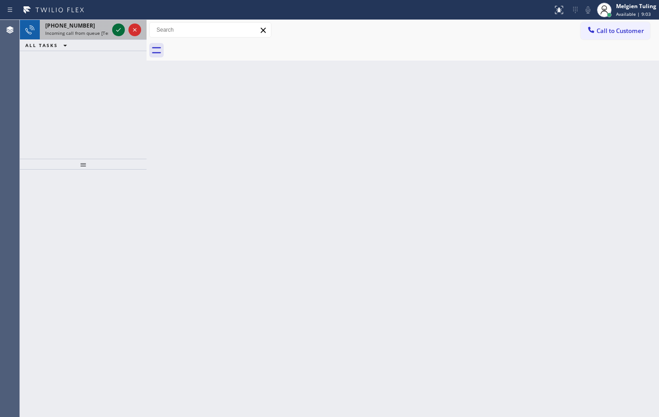
click at [119, 33] on icon at bounding box center [118, 29] width 11 height 11
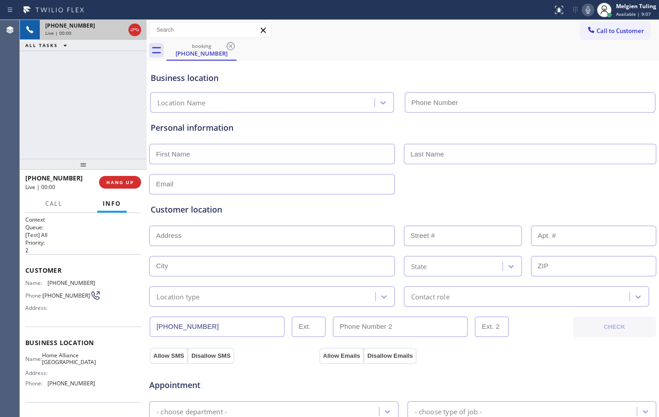
type input "(510) 380-7889"
click at [244, 159] on input "text" at bounding box center [272, 154] width 246 height 20
click at [115, 181] on span "HANG UP" at bounding box center [120, 182] width 28 height 6
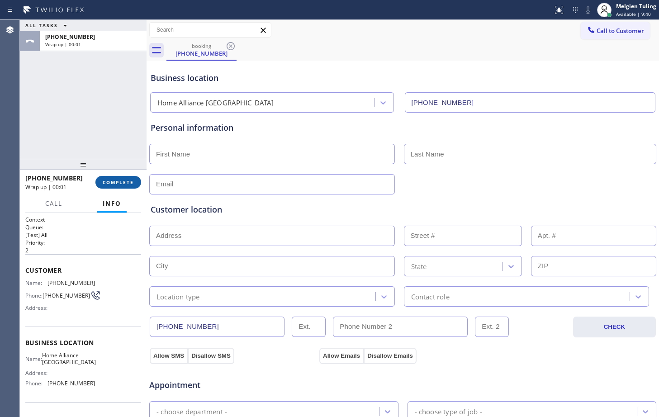
click at [115, 181] on span "COMPLETE" at bounding box center [118, 182] width 31 height 6
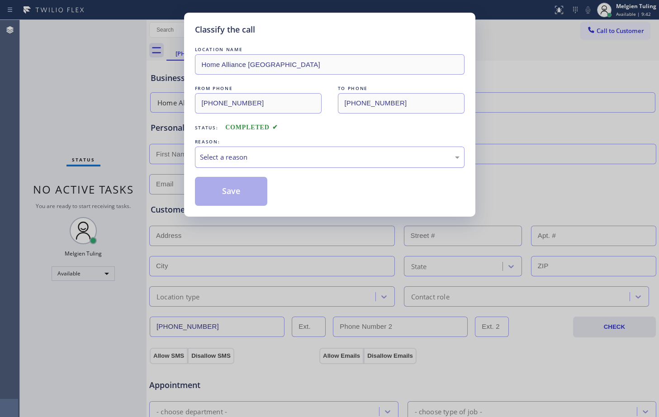
click at [219, 156] on div "Select a reason" at bounding box center [330, 157] width 260 height 10
click at [233, 194] on button "Save" at bounding box center [231, 191] width 73 height 29
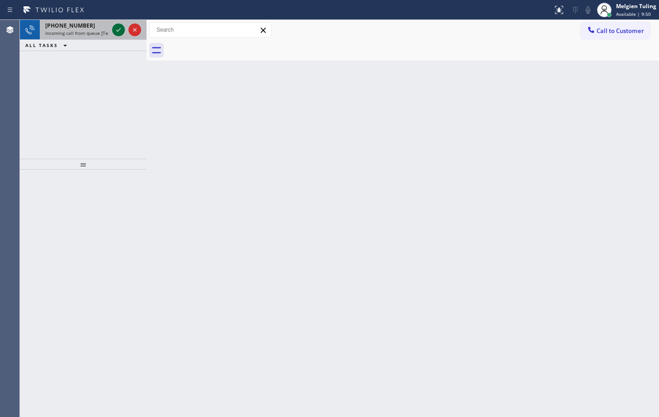
click at [121, 29] on icon at bounding box center [118, 29] width 11 height 11
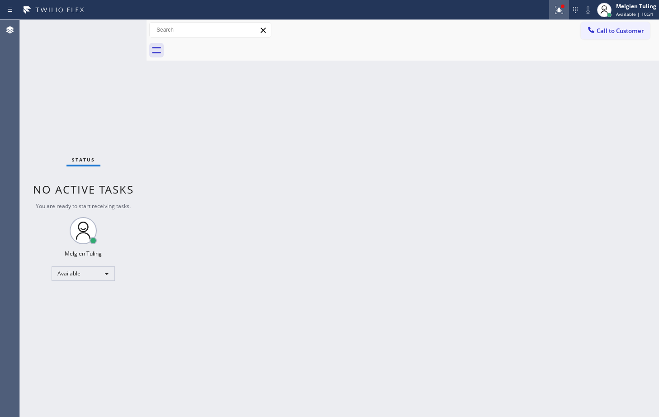
click at [560, 10] on icon at bounding box center [557, 9] width 5 height 6
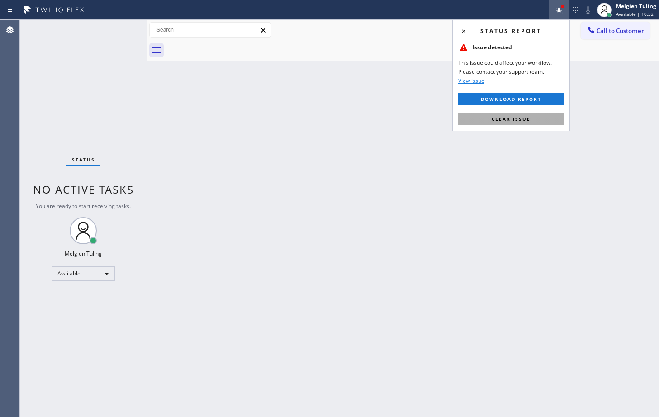
click at [503, 116] on span "Clear issue" at bounding box center [511, 119] width 39 height 6
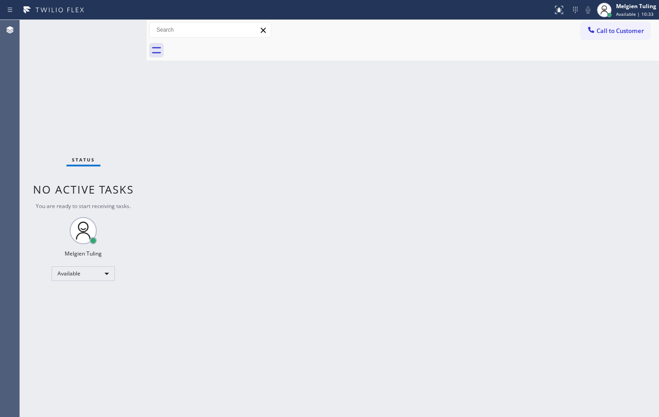
click at [406, 161] on div "Back to Dashboard Change Sender ID Customers Technicians Select a contact Outbo…" at bounding box center [403, 218] width 513 height 397
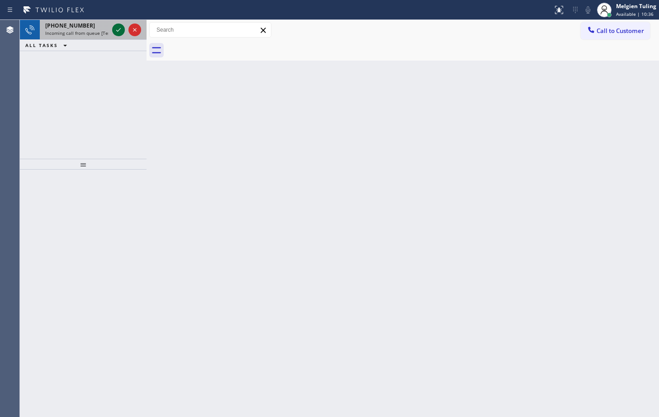
click at [119, 30] on icon at bounding box center [118, 29] width 11 height 11
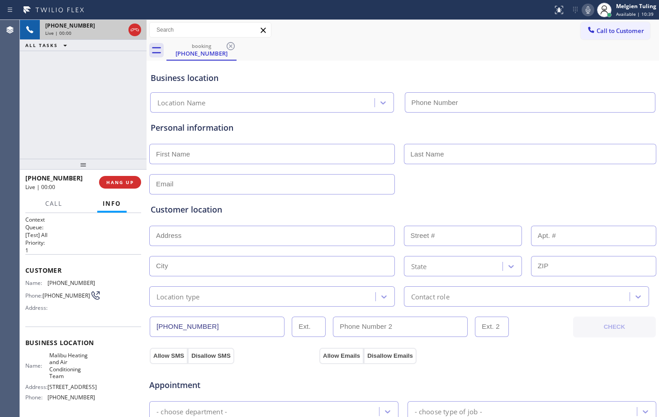
type input "(310) 340-1547"
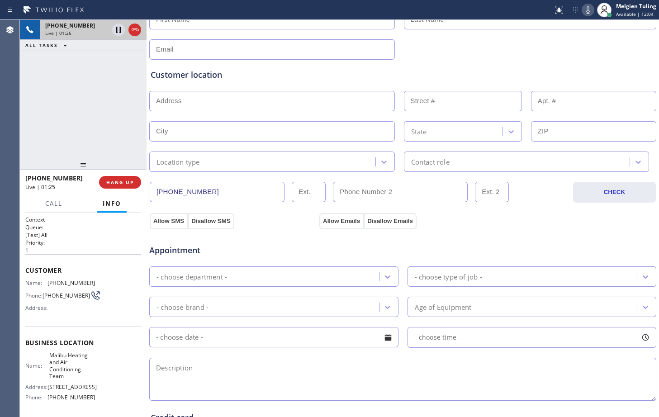
scroll to position [136, 0]
click at [587, 7] on icon at bounding box center [588, 10] width 11 height 11
click at [588, 14] on icon at bounding box center [588, 10] width 11 height 11
click at [548, 47] on div at bounding box center [402, 48] width 509 height 22
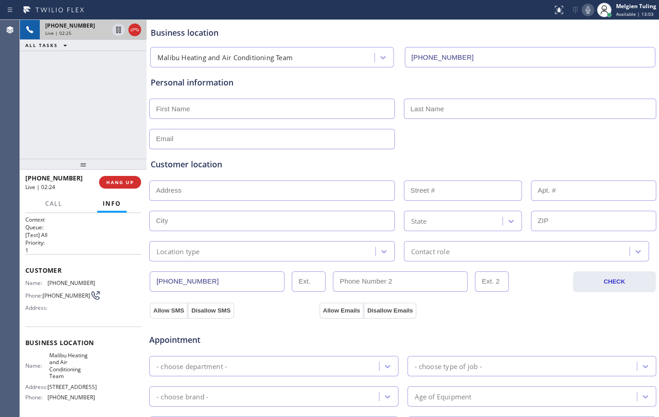
scroll to position [0, 0]
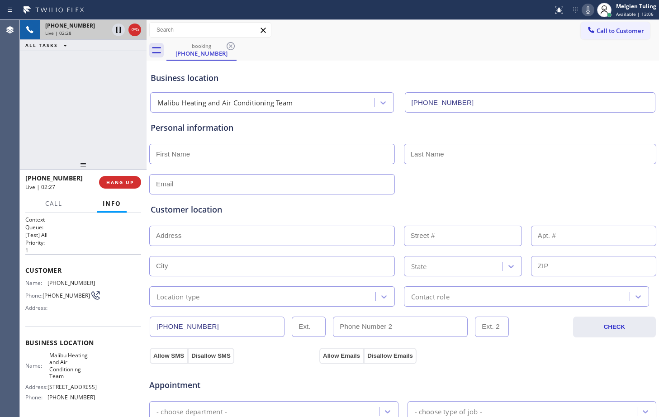
click at [428, 61] on div "Business location Malibu Heating and Air Conditioning Team (310) 340-1547" at bounding box center [403, 85] width 508 height 53
click at [465, 78] on div "Business location" at bounding box center [403, 78] width 505 height 12
click at [308, 131] on div "Personal information" at bounding box center [403, 128] width 505 height 12
click at [344, 79] on div "Business location" at bounding box center [403, 78] width 505 height 12
click at [381, 63] on div "Business location Malibu Heating and Air Conditioning Team (310) 340-1547" at bounding box center [403, 88] width 508 height 50
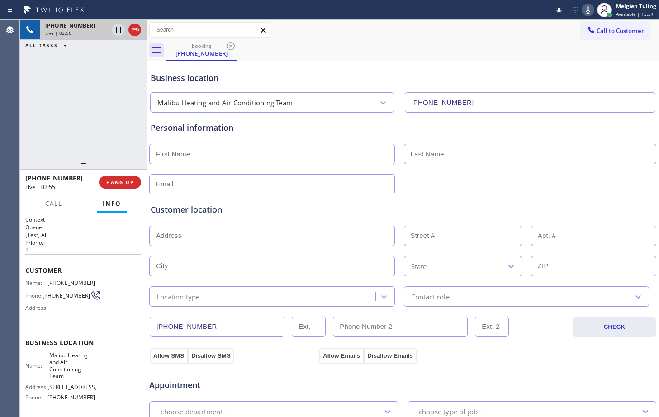
click at [589, 9] on icon at bounding box center [588, 10] width 11 height 11
click at [117, 29] on icon at bounding box center [118, 29] width 11 height 11
click at [281, 181] on input "text" at bounding box center [272, 184] width 246 height 20
click at [291, 163] on input "text" at bounding box center [272, 154] width 246 height 20
click at [119, 28] on icon at bounding box center [118, 29] width 11 height 11
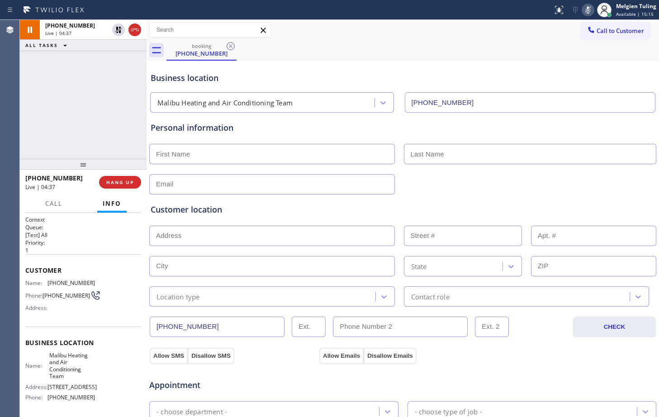
click at [590, 10] on icon at bounding box center [588, 9] width 5 height 7
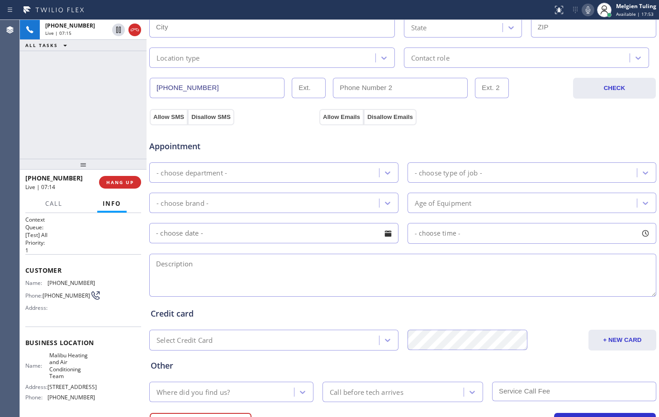
scroll to position [284, 0]
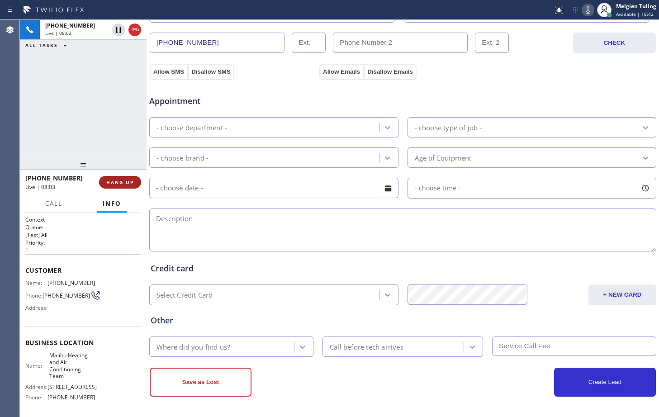
click at [118, 182] on span "HANG UP" at bounding box center [120, 182] width 28 height 6
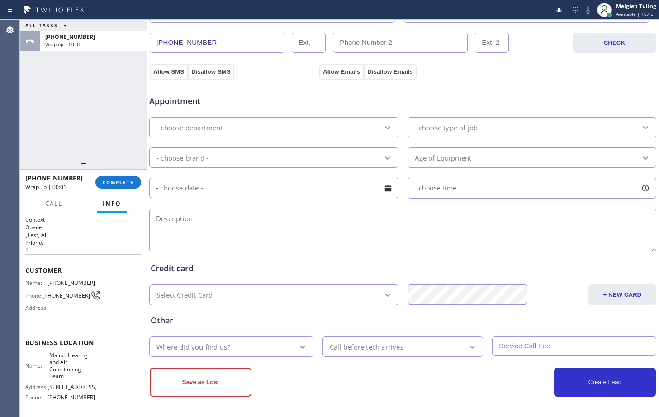
click at [273, 189] on input "text" at bounding box center [273, 188] width 249 height 20
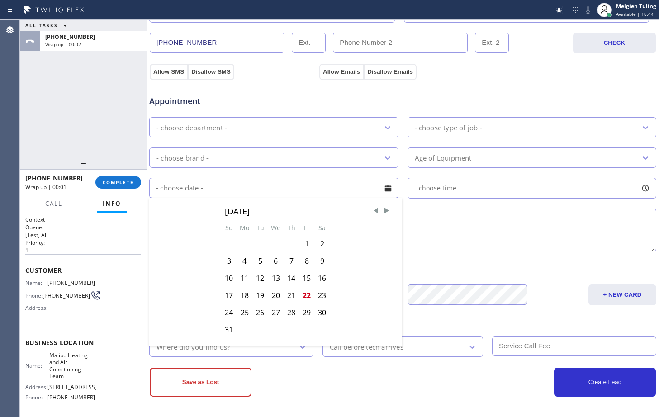
click at [479, 217] on textarea at bounding box center [402, 230] width 507 height 43
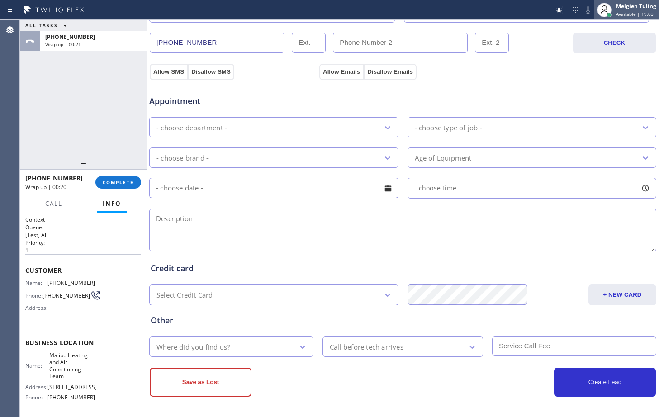
click at [628, 14] on span "Available | 19:03" at bounding box center [635, 14] width 38 height 6
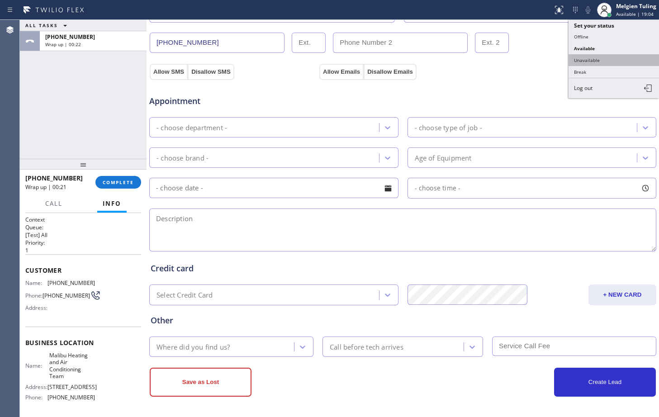
click at [591, 59] on button "Unavailable" at bounding box center [614, 60] width 90 height 12
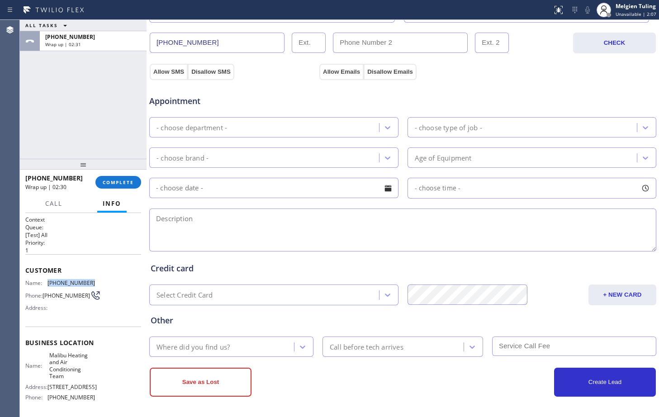
drag, startPoint x: 44, startPoint y: 281, endPoint x: 109, endPoint y: 281, distance: 64.7
click at [109, 281] on div "Name: (831) 241-8393 Phone: (831) 241-8393 Address:" at bounding box center [83, 298] width 116 height 36
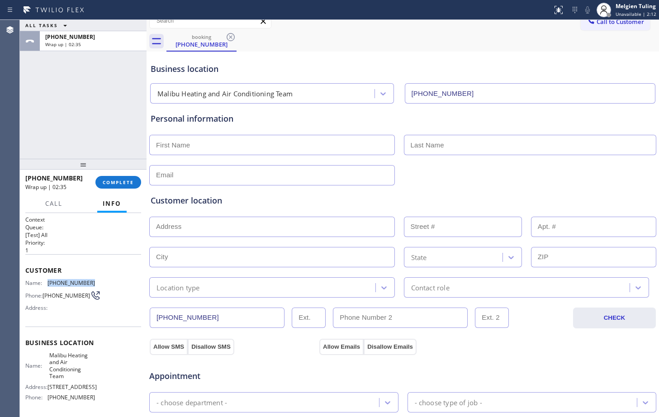
scroll to position [0, 0]
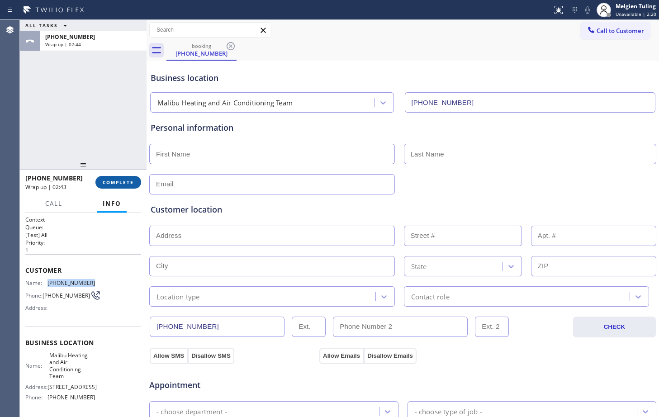
click at [120, 185] on span "COMPLETE" at bounding box center [118, 182] width 31 height 6
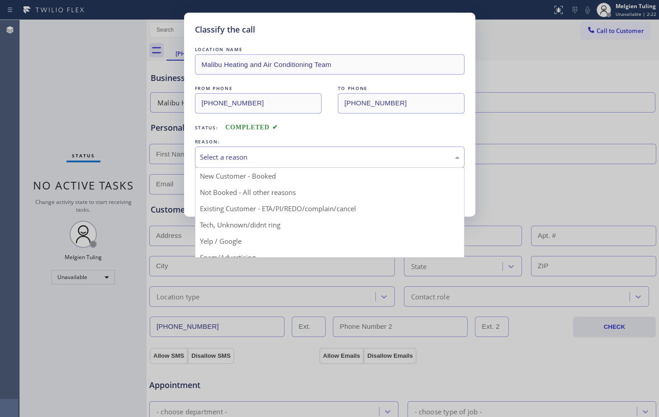
click at [233, 155] on div "Select a reason" at bounding box center [330, 157] width 260 height 10
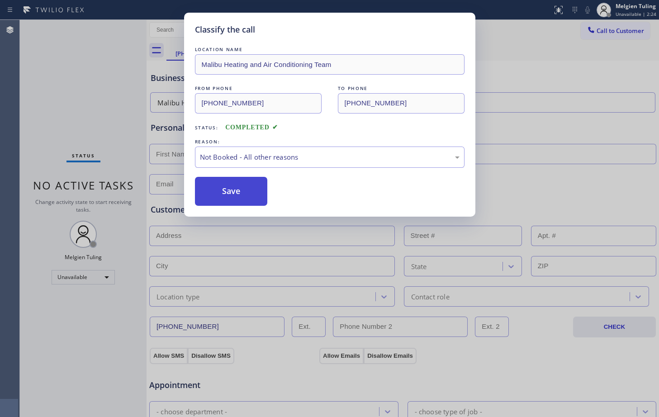
click at [217, 196] on button "Save" at bounding box center [231, 191] width 73 height 29
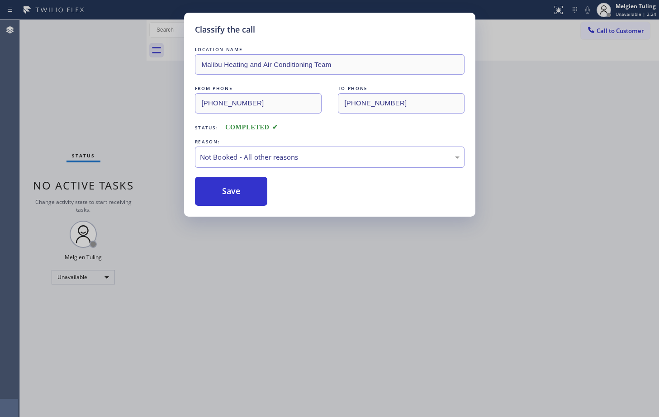
click at [150, 161] on div "Back to Dashboard Change Sender ID Customers Technicians Select a contact Outbo…" at bounding box center [403, 218] width 513 height 397
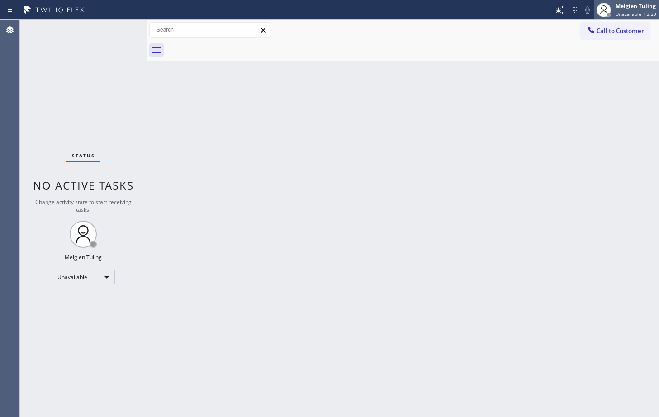
click at [628, 8] on div "Melgien Tuling" at bounding box center [636, 6] width 41 height 8
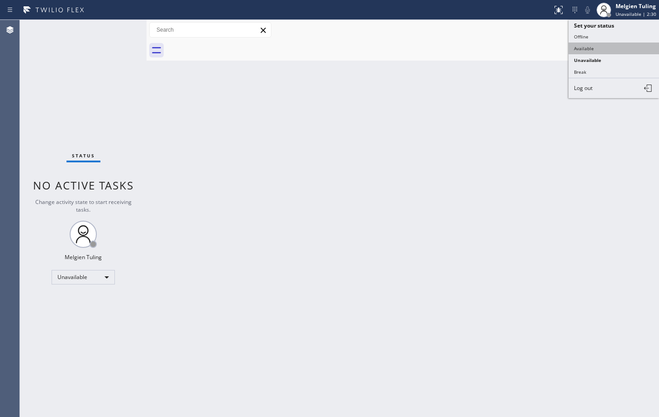
click at [586, 53] on button "Available" at bounding box center [614, 49] width 90 height 12
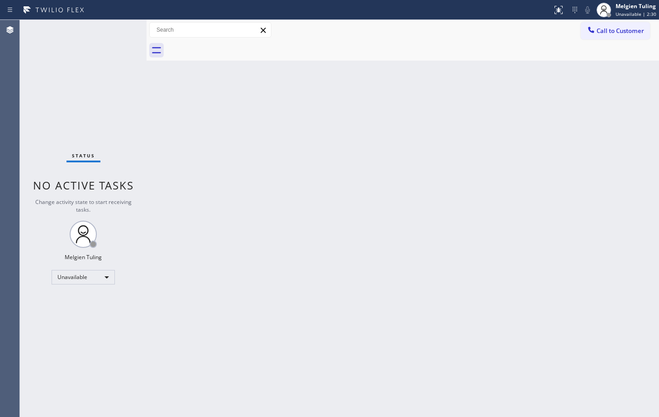
click at [501, 116] on div "Back to Dashboard Change Sender ID Customers Technicians Select a contact Outbo…" at bounding box center [403, 218] width 513 height 397
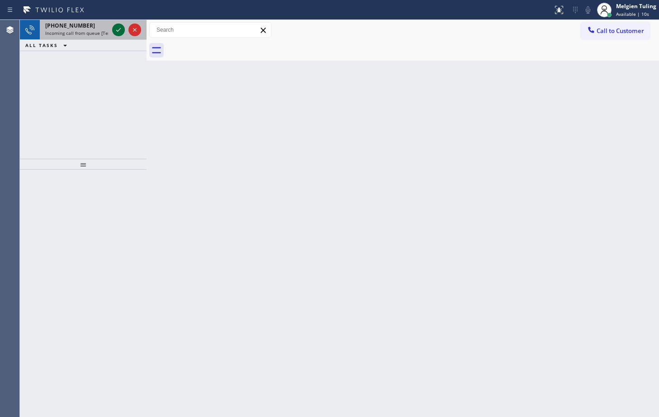
click at [117, 33] on icon at bounding box center [118, 29] width 11 height 11
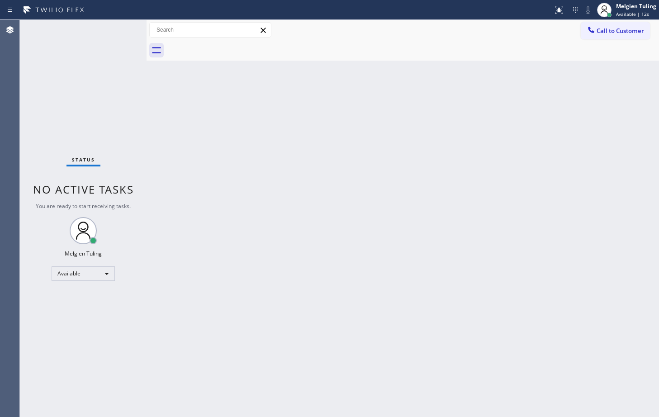
click at [117, 33] on div "Status No active tasks You are ready to start receiving tasks. Melgien Tuling A…" at bounding box center [83, 218] width 127 height 397
click at [557, 5] on icon at bounding box center [559, 10] width 11 height 11
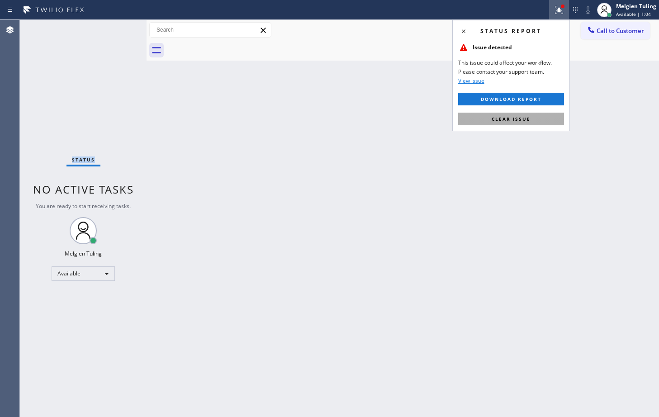
click at [518, 122] on span "Clear issue" at bounding box center [511, 119] width 39 height 6
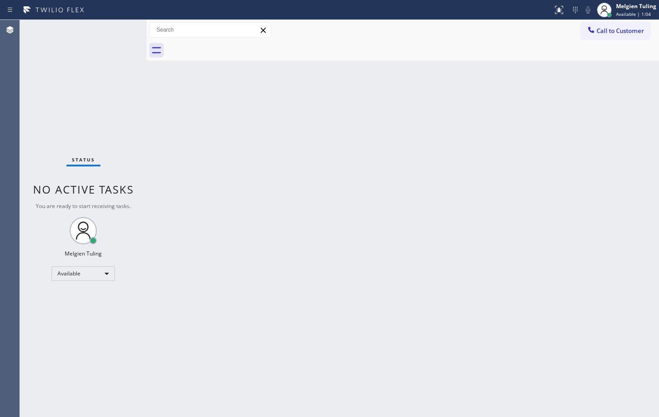
click at [348, 115] on div "Back to Dashboard Change Sender ID Customers Technicians Select a contact Outbo…" at bounding box center [403, 218] width 513 height 397
click at [301, 93] on div "Back to Dashboard Change Sender ID Customers Technicians Select a contact Outbo…" at bounding box center [403, 218] width 513 height 397
click at [122, 33] on div "Status No active tasks You are ready to start receiving tasks. Melgien Tuling A…" at bounding box center [83, 218] width 127 height 397
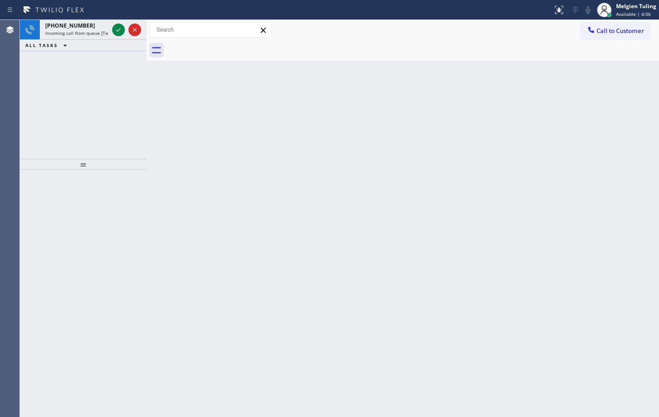
click at [303, 242] on div "Back to Dashboard Change Sender ID Customers Technicians Select a contact Outbo…" at bounding box center [403, 218] width 513 height 397
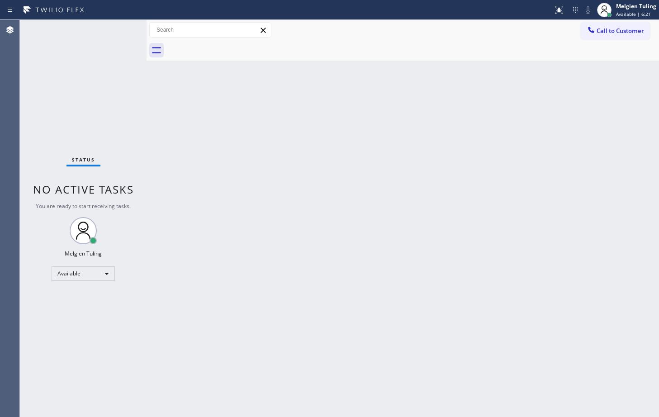
click at [118, 29] on div "Status No active tasks You are ready to start receiving tasks. Melgien Tuling A…" at bounding box center [83, 218] width 127 height 397
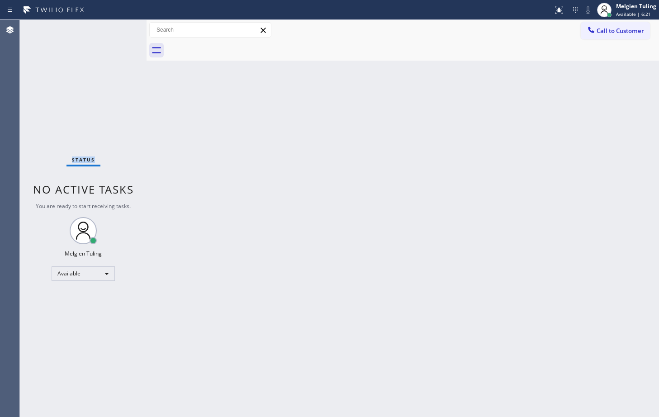
click at [118, 29] on div "Status No active tasks You are ready to start receiving tasks. Melgien Tuling A…" at bounding box center [83, 218] width 127 height 397
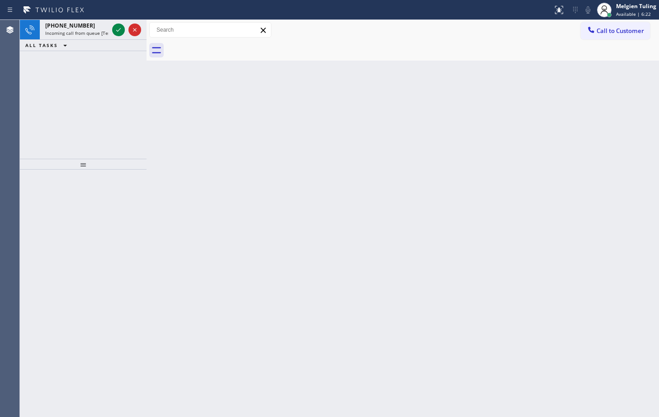
click at [281, 149] on div "Back to Dashboard Change Sender ID Customers Technicians Select a contact Outbo…" at bounding box center [403, 218] width 513 height 397
click at [120, 32] on icon at bounding box center [118, 29] width 11 height 11
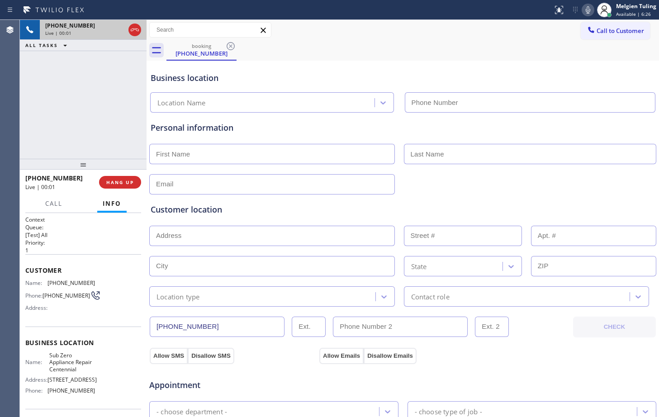
type input "(720) 613-6559"
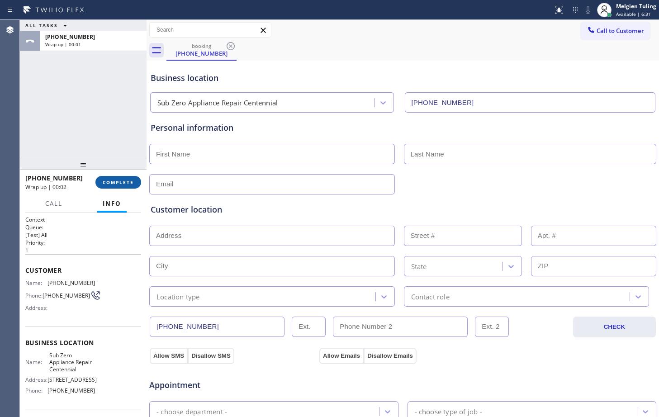
click at [120, 182] on span "COMPLETE" at bounding box center [118, 182] width 31 height 6
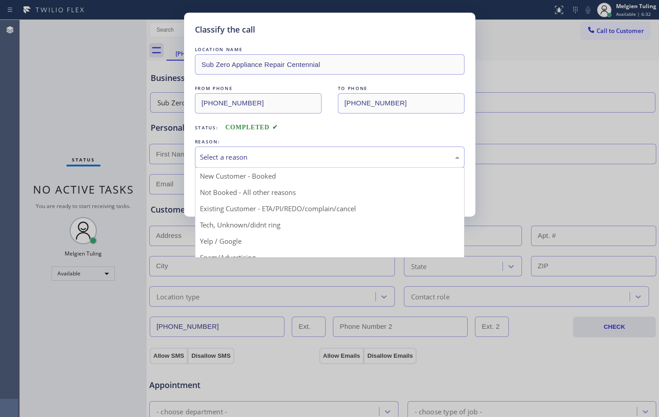
click at [229, 154] on div "Select a reason" at bounding box center [330, 157] width 260 height 10
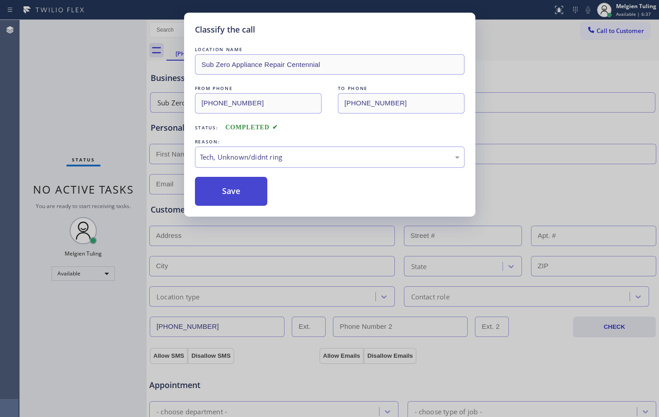
click at [236, 197] on button "Save" at bounding box center [231, 191] width 73 height 29
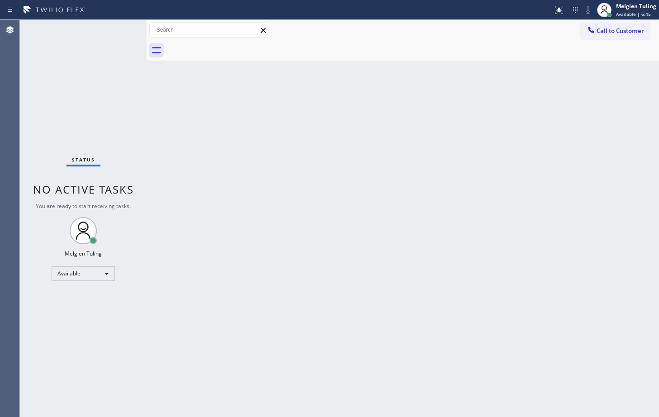
click at [120, 32] on div "Status No active tasks You are ready to start receiving tasks. Melgien Tuling A…" at bounding box center [83, 218] width 127 height 397
click at [112, 41] on div "Status No active tasks You are ready to start receiving tasks. Melgien Tuling A…" at bounding box center [83, 218] width 127 height 397
click at [123, 73] on div "Status No active tasks You are ready to start receiving tasks. Melgien Tuling A…" at bounding box center [83, 218] width 127 height 397
click at [302, 156] on div "Back to Dashboard Change Sender ID Customers Technicians Select a contact Outbo…" at bounding box center [403, 218] width 513 height 397
click at [166, 77] on div "Back to Dashboard Change Sender ID Customers Technicians Select a contact Outbo…" at bounding box center [403, 218] width 513 height 397
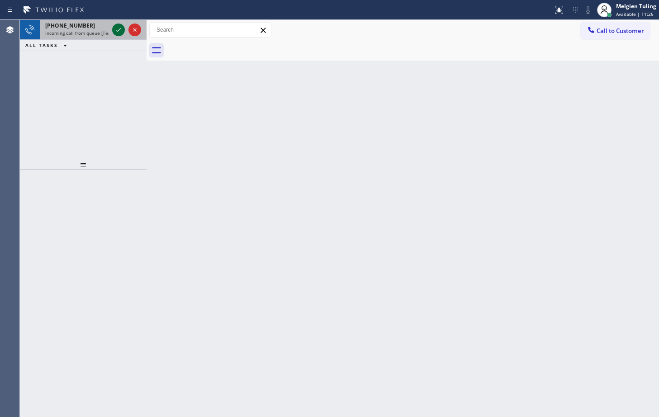
click at [118, 27] on icon at bounding box center [118, 29] width 11 height 11
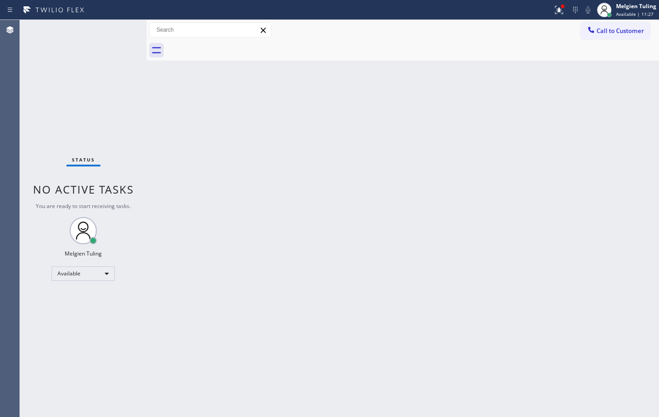
click at [118, 27] on div "Status No active tasks You are ready to start receiving tasks. Melgien Tuling A…" at bounding box center [83, 218] width 127 height 397
click at [152, 86] on div "Back to Dashboard Change Sender ID Customers Technicians Select a contact Outbo…" at bounding box center [403, 218] width 513 height 397
click at [119, 34] on div "Status No active tasks You are ready to start receiving tasks. Melgien Tuling A…" at bounding box center [83, 218] width 127 height 397
click at [562, 8] on div at bounding box center [562, 6] width 5 height 5
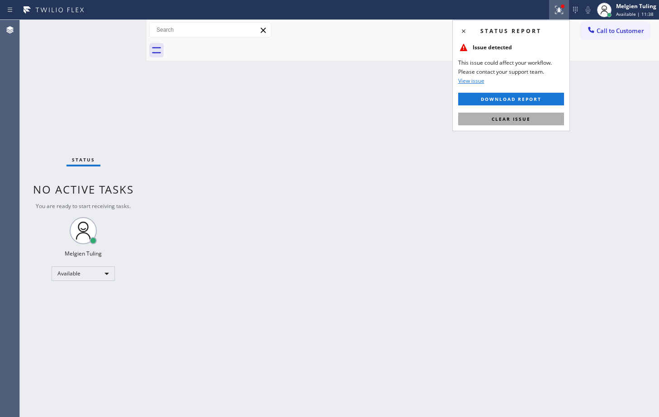
click at [501, 118] on span "Clear issue" at bounding box center [511, 119] width 39 height 6
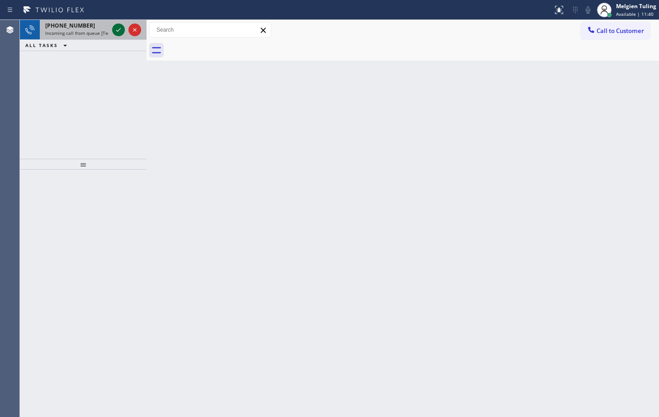
click at [116, 32] on icon at bounding box center [118, 29] width 11 height 11
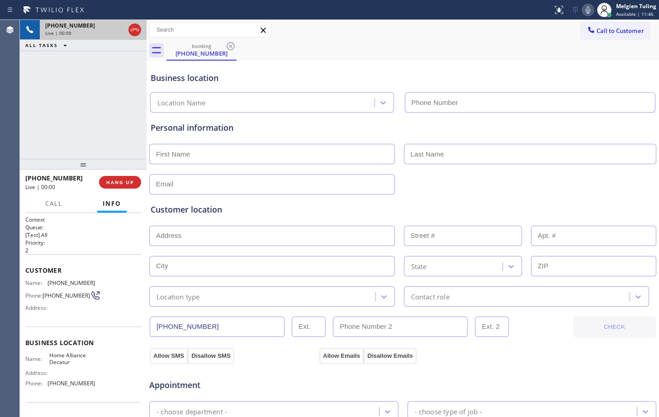
type input "(404) 574-4390"
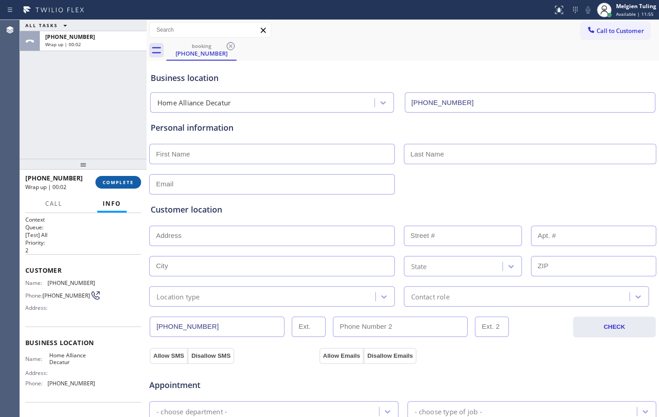
click at [118, 180] on span "COMPLETE" at bounding box center [118, 182] width 31 height 6
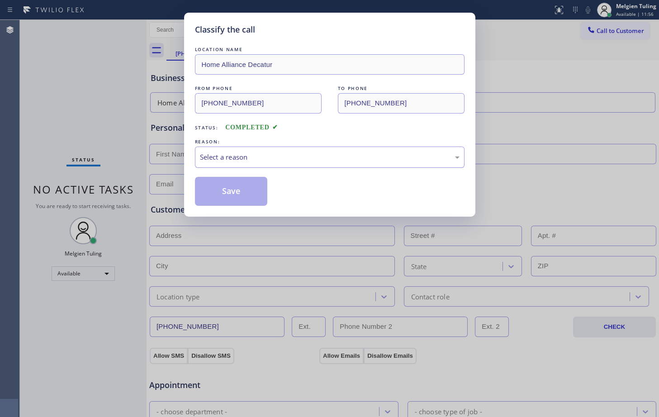
click at [246, 152] on div "Select a reason" at bounding box center [330, 157] width 260 height 10
click at [241, 191] on button "Save" at bounding box center [231, 191] width 73 height 29
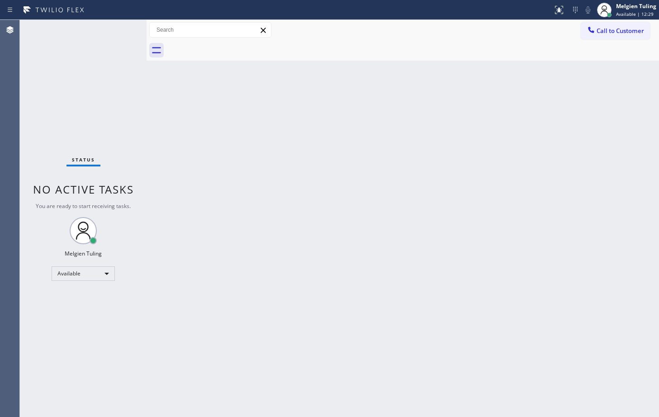
click at [117, 35] on div "Status No active tasks You are ready to start receiving tasks. Melgien Tuling A…" at bounding box center [83, 218] width 127 height 397
click at [121, 37] on div "Status No active tasks You are ready to start receiving tasks. Melgien Tuling A…" at bounding box center [83, 218] width 127 height 397
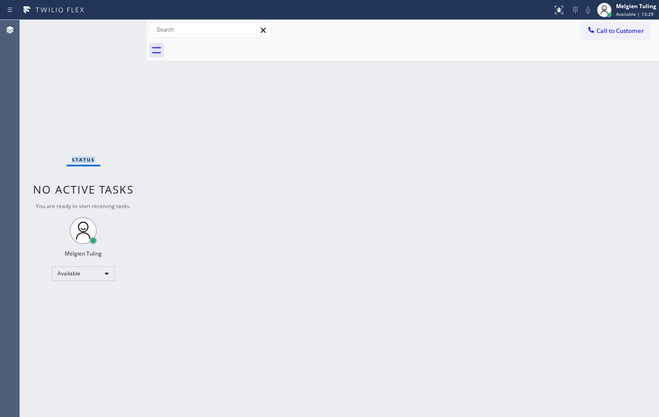
click at [121, 35] on div "Status No active tasks You are ready to start receiving tasks. Melgien Tuling A…" at bounding box center [83, 218] width 127 height 397
click at [90, 96] on div "Status No active tasks You are ready to start receiving tasks. Melgien Tuling A…" at bounding box center [83, 218] width 127 height 397
drag, startPoint x: 91, startPoint y: 95, endPoint x: 96, endPoint y: 95, distance: 5.0
click at [92, 95] on div "Status No active tasks You are ready to start receiving tasks. Melgien Tuling A…" at bounding box center [83, 218] width 127 height 397
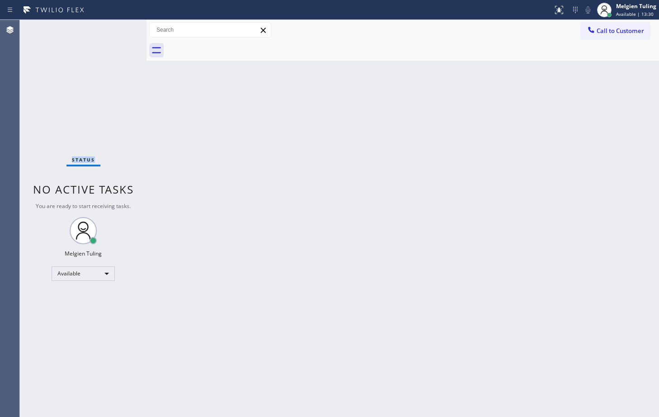
click at [100, 95] on div "Status No active tasks You are ready to start receiving tasks. Melgien Tuling A…" at bounding box center [83, 218] width 127 height 397
click at [109, 100] on div "Status No active tasks You are ready to start receiving tasks. Melgien Tuling A…" at bounding box center [83, 218] width 127 height 397
click at [103, 114] on div "Status No active tasks You are ready to start receiving tasks. Melgien Tuling A…" at bounding box center [83, 218] width 127 height 397
click at [96, 103] on div "Status No active tasks You are ready to start receiving tasks. Melgien Tuling A…" at bounding box center [83, 218] width 127 height 397
drag, startPoint x: 102, startPoint y: 143, endPoint x: 122, endPoint y: 141, distance: 20.0
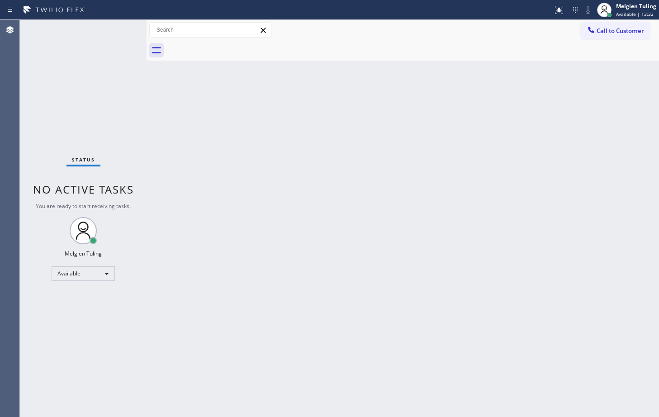
click at [103, 143] on div "Status No active tasks You are ready to start receiving tasks. Melgien Tuling A…" at bounding box center [83, 218] width 127 height 397
click at [136, 133] on div "Status No active tasks You are ready to start receiving tasks. Melgien Tuling A…" at bounding box center [83, 218] width 127 height 397
click at [308, 128] on div "Back to Dashboard Change Sender ID Customers Technicians Select a contact Outbo…" at bounding box center [403, 218] width 513 height 397
click at [259, 88] on div "Back to Dashboard Change Sender ID Customers Technicians Select a contact Outbo…" at bounding box center [403, 218] width 513 height 397
click at [226, 31] on input "text" at bounding box center [210, 30] width 121 height 14
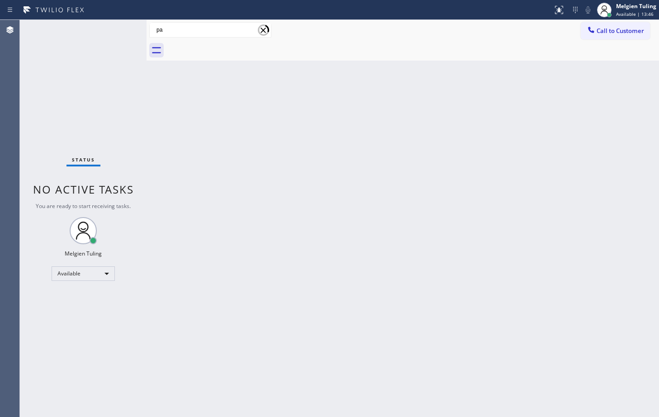
type input "p"
click at [156, 50] on icon at bounding box center [156, 50] width 14 height 14
drag, startPoint x: 342, startPoint y: 76, endPoint x: 273, endPoint y: 91, distance: 70.1
click at [341, 79] on div "Back to Dashboard Change Sender ID Customers Technicians Select a contact Outbo…" at bounding box center [403, 218] width 513 height 397
click at [198, 34] on input "text" at bounding box center [210, 30] width 121 height 14
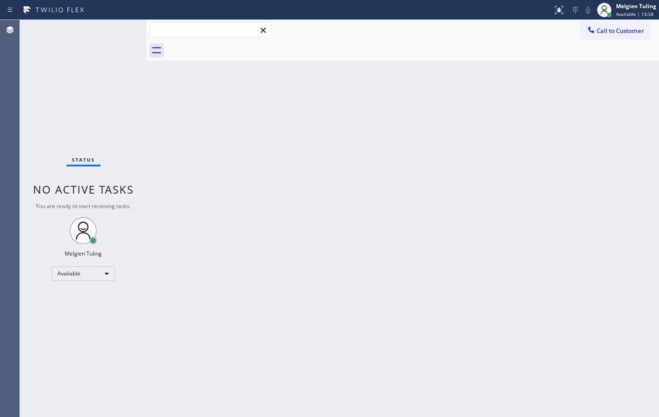
click at [167, 32] on input "text" at bounding box center [210, 30] width 121 height 14
type input "p"
click at [366, 166] on div "Back to Dashboard Change Sender ID Customers Technicians Select a contact Outbo…" at bounding box center [403, 218] width 513 height 397
click at [562, 8] on icon at bounding box center [559, 10] width 11 height 11
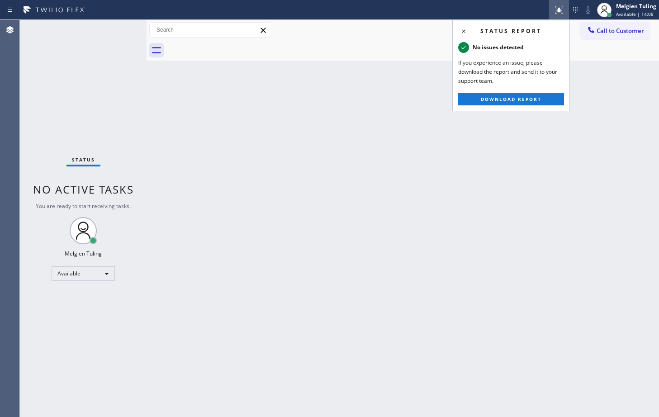
click at [419, 47] on div at bounding box center [413, 50] width 493 height 20
click at [101, 45] on div "Status No active tasks You are ready to start receiving tasks. Melgien Tuling A…" at bounding box center [83, 218] width 127 height 397
click at [105, 52] on div "Status No active tasks You are ready to start receiving tasks. Melgien Tuling A…" at bounding box center [83, 218] width 127 height 397
click at [106, 54] on div "Status No active tasks You are ready to start receiving tasks. Melgien Tuling A…" at bounding box center [83, 218] width 127 height 397
click at [115, 40] on div "Status No active tasks You are ready to start receiving tasks. Melgien Tuling A…" at bounding box center [83, 218] width 127 height 397
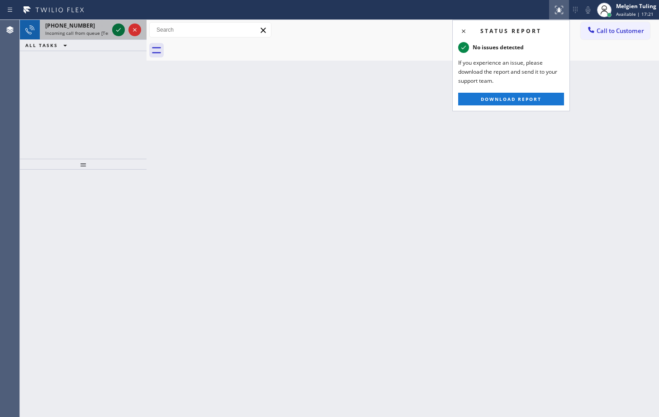
click at [119, 30] on icon at bounding box center [118, 30] width 5 height 4
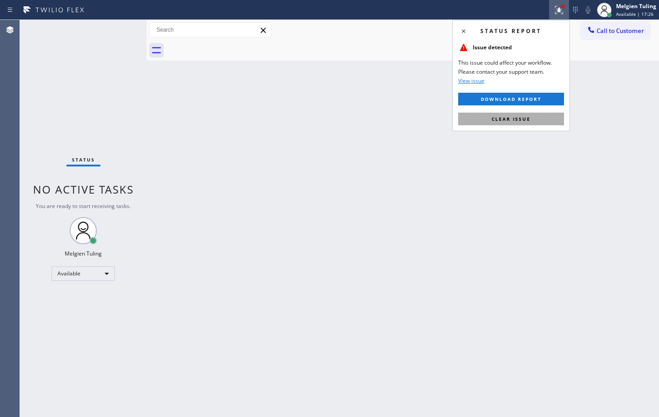
click at [505, 118] on span "Clear issue" at bounding box center [511, 119] width 39 height 6
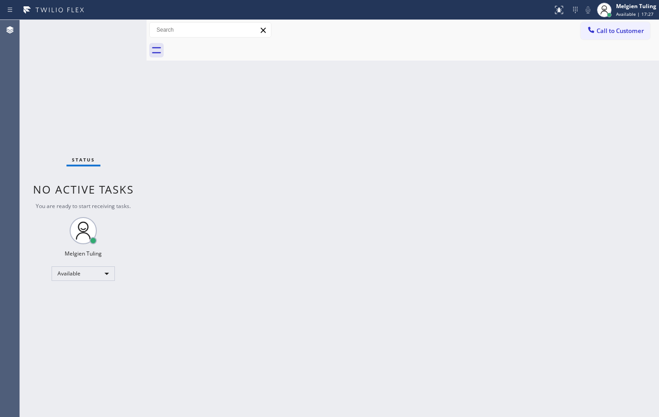
click at [287, 127] on div "Back to Dashboard Change Sender ID Customers Technicians Select a contact Outbo…" at bounding box center [403, 218] width 513 height 397
click at [73, 71] on div "Status No active tasks You are ready to start receiving tasks. Melgien Tuling A…" at bounding box center [83, 218] width 127 height 397
click at [172, 119] on div "Back to Dashboard Change Sender ID Customers Technicians Select a contact Outbo…" at bounding box center [403, 218] width 513 height 397
click at [277, 181] on div "Back to Dashboard Change Sender ID Customers Technicians Select a contact Outbo…" at bounding box center [403, 218] width 513 height 397
click at [88, 80] on div "Status No active tasks You are ready to start receiving tasks. Melgien Tuling A…" at bounding box center [83, 218] width 127 height 397
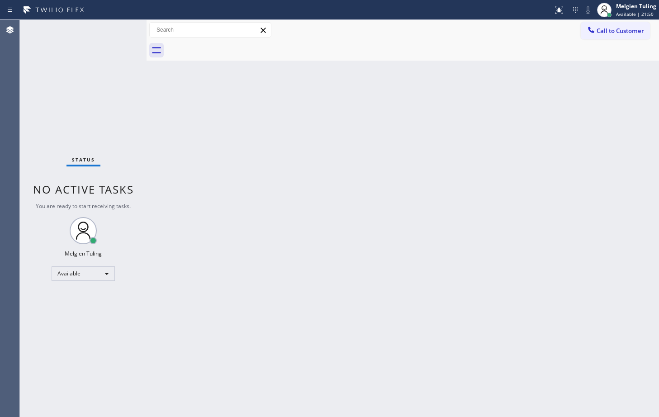
click at [381, 177] on div "Back to Dashboard Change Sender ID Customers Technicians Select a contact Outbo…" at bounding box center [403, 218] width 513 height 397
click at [103, 271] on div "Available" at bounding box center [83, 274] width 63 height 14
click at [73, 309] on li "Unavailable" at bounding box center [83, 309] width 62 height 11
click at [250, 264] on div "Back to Dashboard Change Sender ID Customers Technicians Select a contact Outbo…" at bounding box center [403, 218] width 513 height 397
click at [231, 188] on div "Back to Dashboard Change Sender ID Customers Technicians Select a contact Outbo…" at bounding box center [403, 218] width 513 height 397
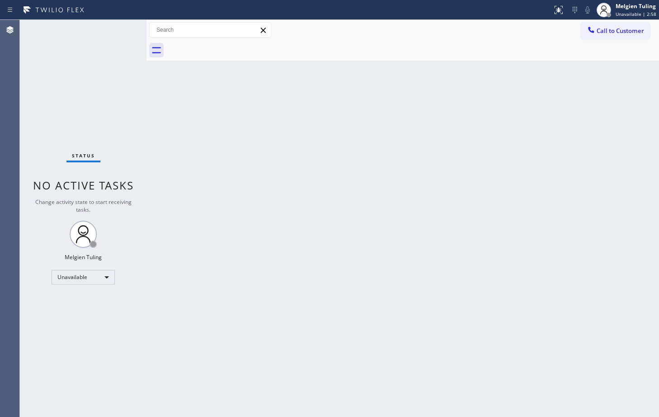
click at [259, 271] on div "Back to Dashboard Change Sender ID Customers Technicians Select a contact Outbo…" at bounding box center [403, 218] width 513 height 397
click at [107, 276] on div "Unavailable" at bounding box center [83, 277] width 63 height 14
click at [81, 289] on li "Offline" at bounding box center [83, 290] width 62 height 11
click at [344, 247] on div "Back to Dashboard Change Sender ID Customers Technicians Select a contact Outbo…" at bounding box center [403, 218] width 513 height 397
click at [300, 329] on div "Back to Dashboard Change Sender ID Customers Technicians Select a contact Outbo…" at bounding box center [403, 218] width 513 height 397
